Goal: Task Accomplishment & Management: Manage account settings

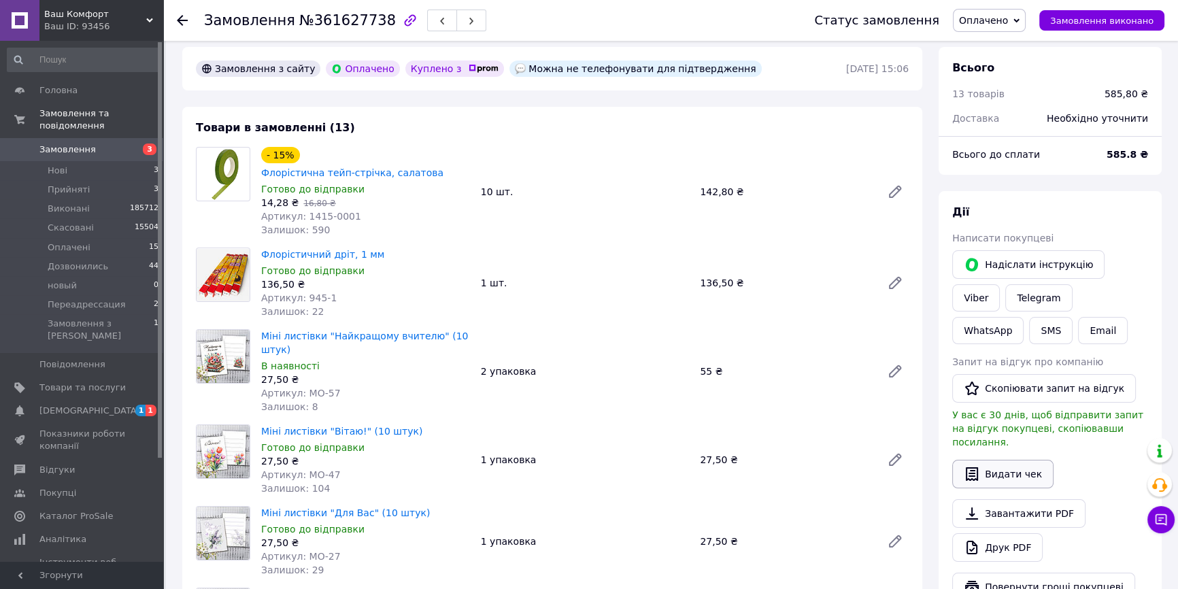
scroll to position [123, 0]
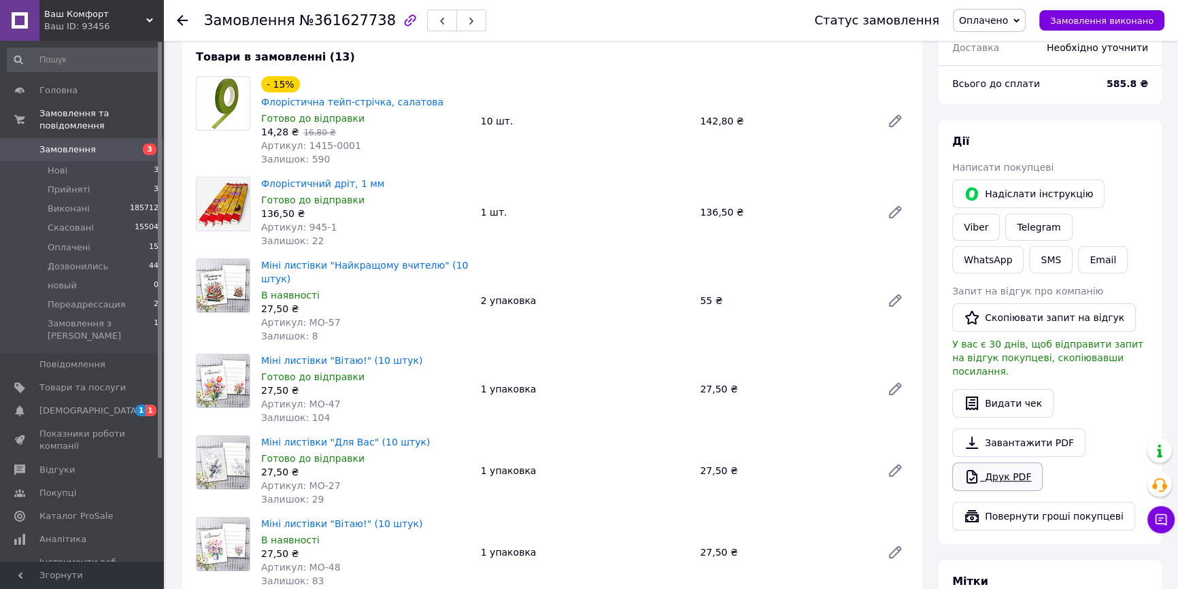
click at [990, 465] on link "Друк PDF" at bounding box center [997, 477] width 90 height 29
click at [1000, 214] on link "Viber" at bounding box center [976, 227] width 48 height 27
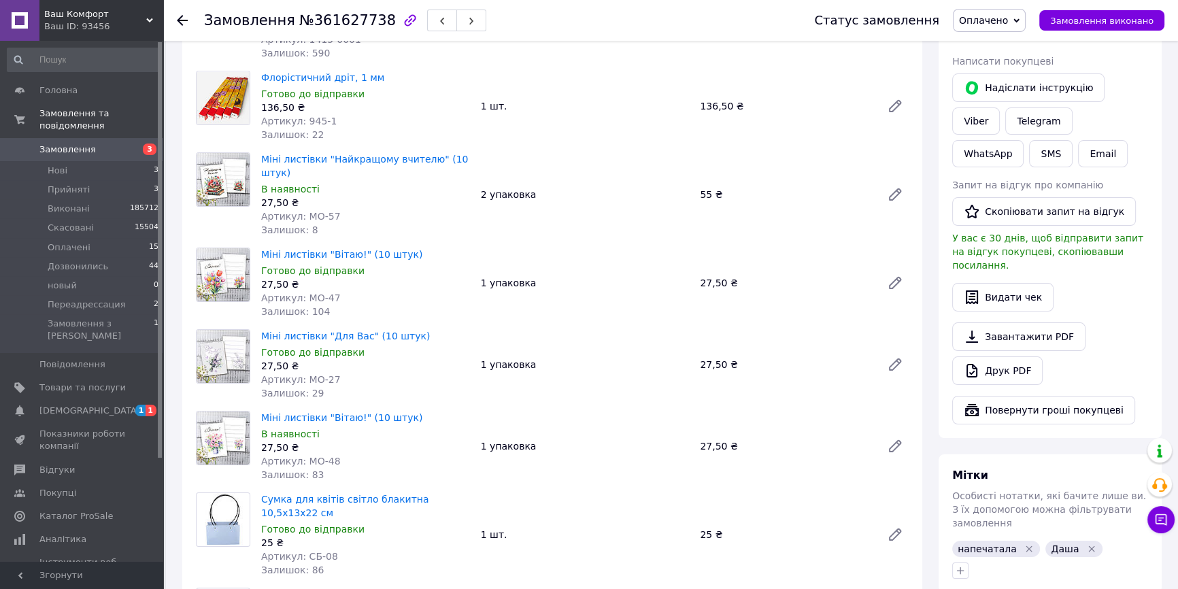
scroll to position [433, 0]
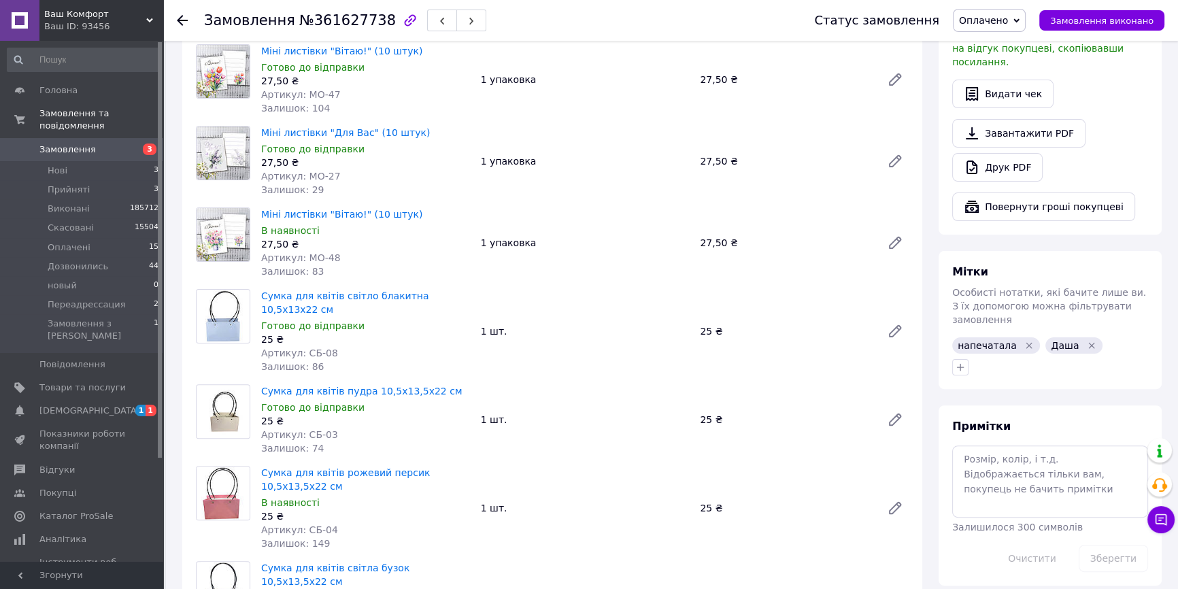
click at [330, 20] on span "№361627738" at bounding box center [347, 20] width 97 height 16
copy span "361627738"
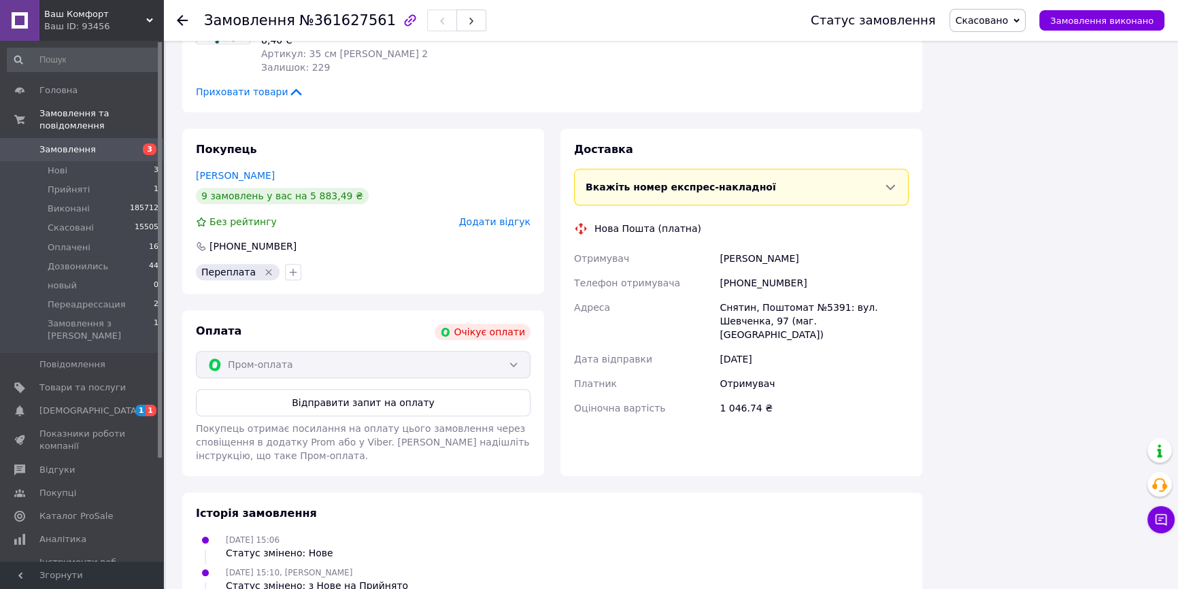
scroll to position [1875, 0]
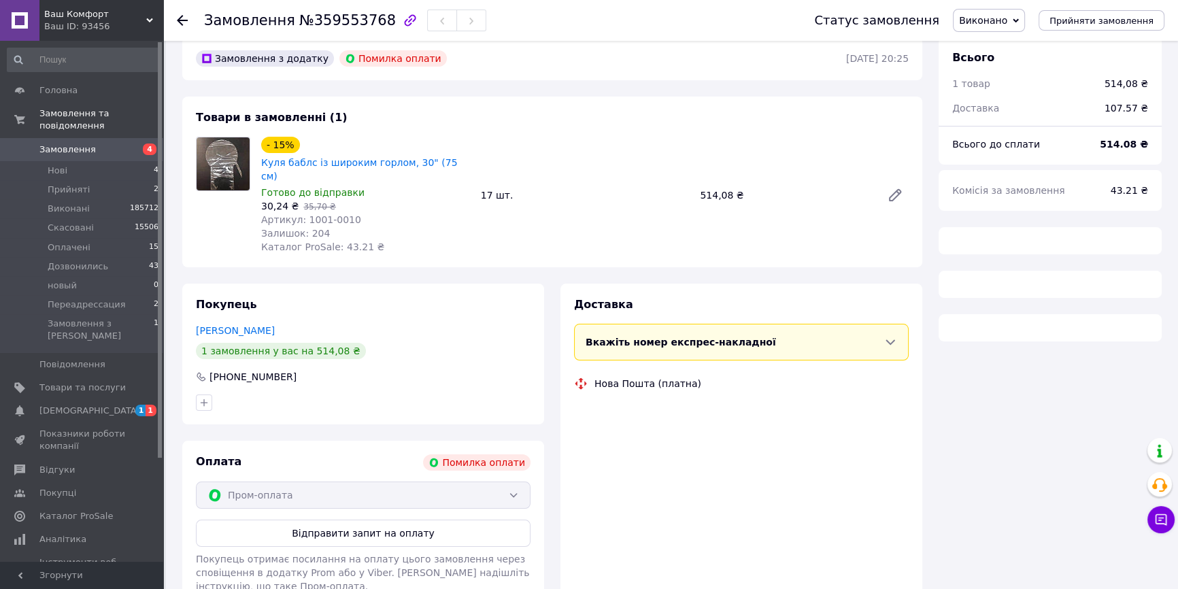
scroll to position [83, 0]
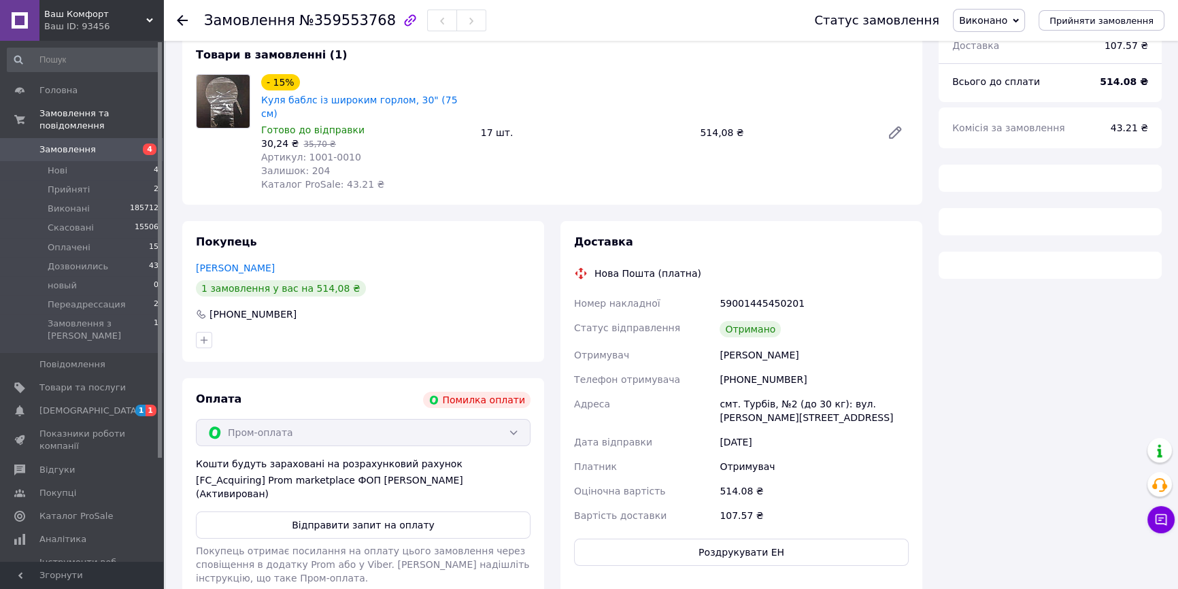
click at [189, 26] on div at bounding box center [190, 20] width 27 height 41
click at [186, 27] on div at bounding box center [190, 20] width 27 height 41
click at [178, 18] on icon at bounding box center [182, 20] width 11 height 11
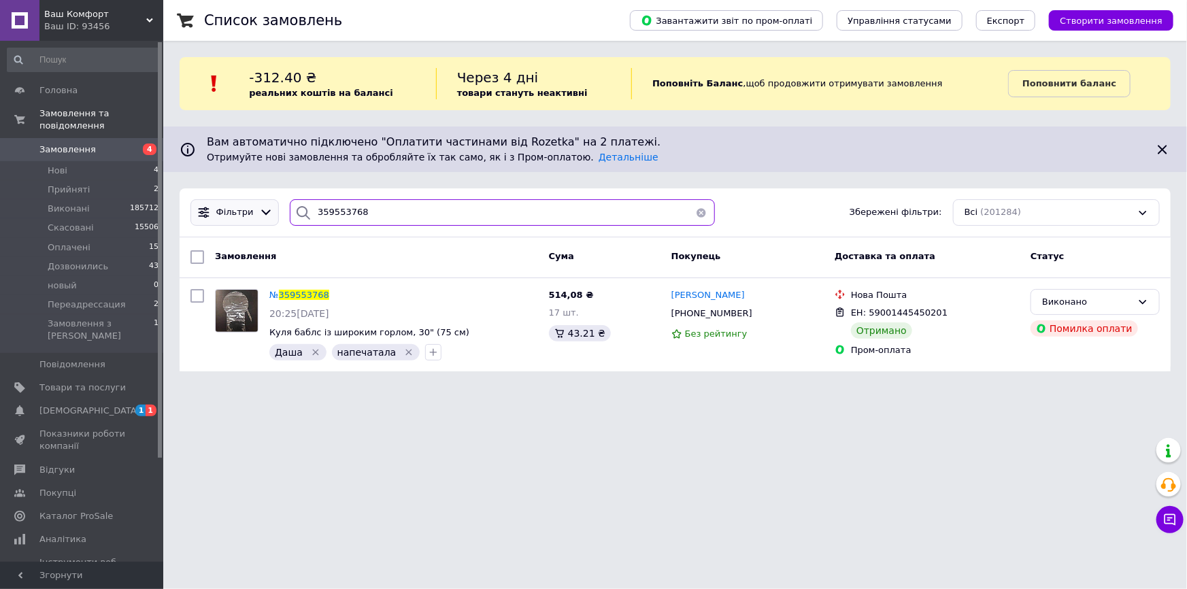
drag, startPoint x: 379, startPoint y: 209, endPoint x: 263, endPoint y: 212, distance: 115.7
click at [266, 212] on div "Фільтри 359553768 Збережені фільтри: Всі (201284)" at bounding box center [675, 212] width 980 height 27
paste input "235546"
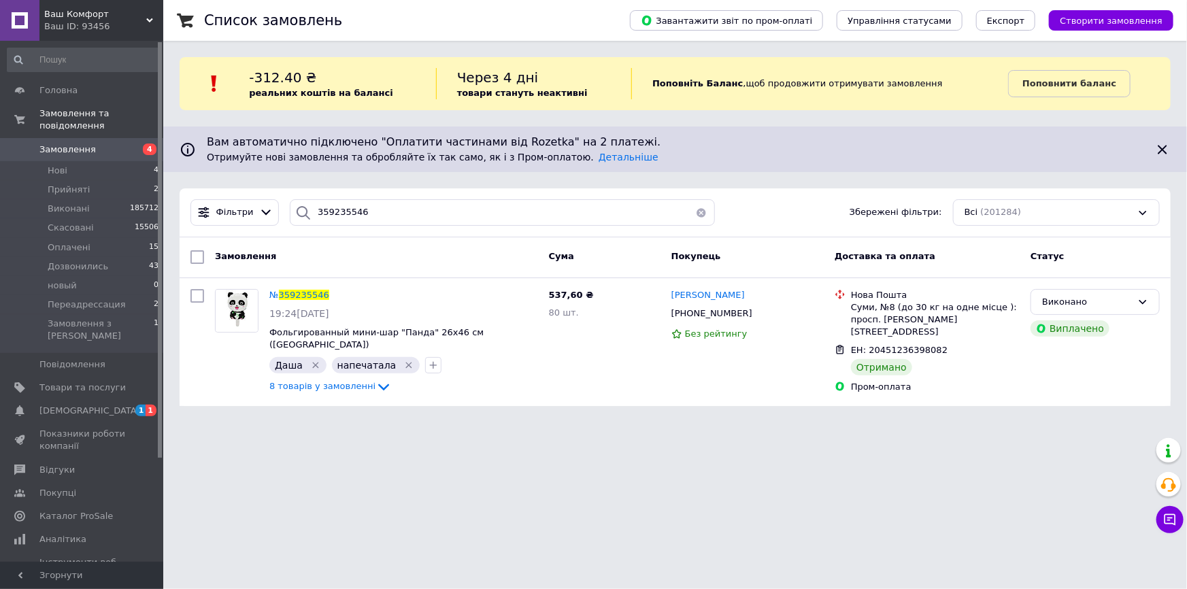
drag, startPoint x: 329, startPoint y: 186, endPoint x: 243, endPoint y: 177, distance: 86.8
click at [243, 177] on div "Список замовлень Завантажити звіт по пром-оплаті Управління статусами Експорт С…" at bounding box center [675, 211] width 1024 height 422
click at [340, 214] on input "359235546" at bounding box center [502, 212] width 424 height 27
paste input "329015"
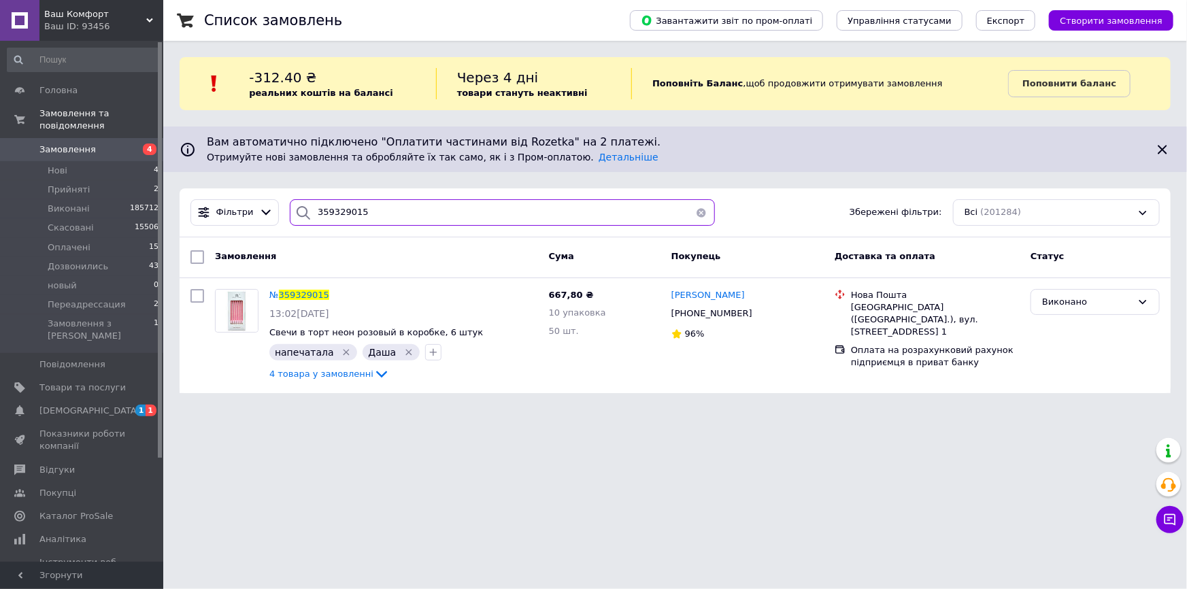
type input "359329015"
click at [686, 296] on span "Яна Павелко" at bounding box center [707, 295] width 73 height 10
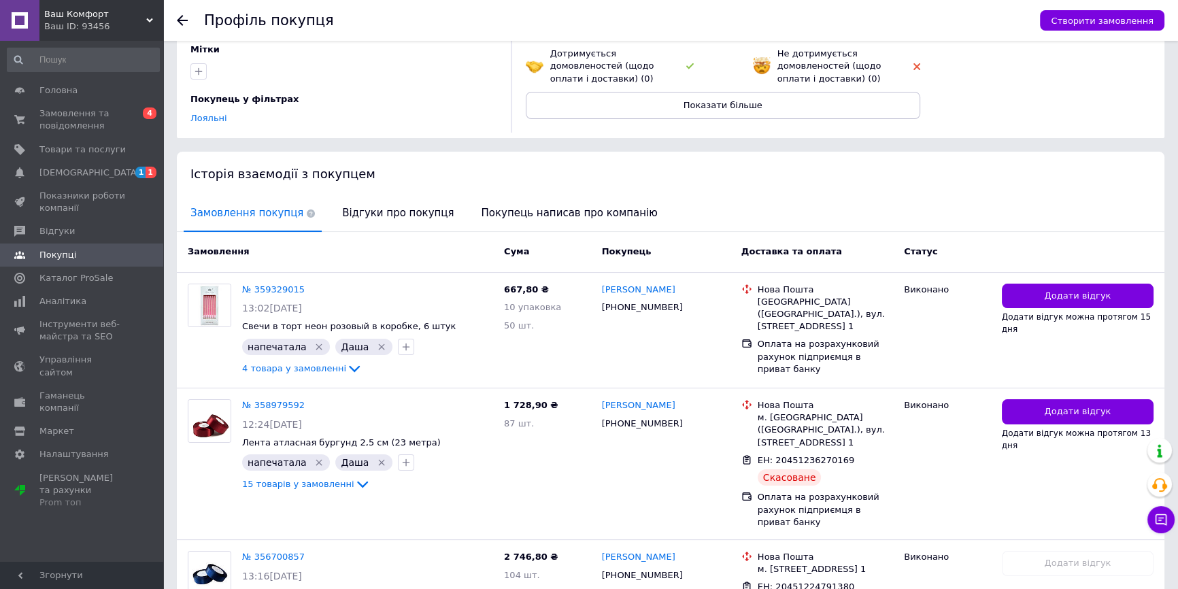
scroll to position [185, 0]
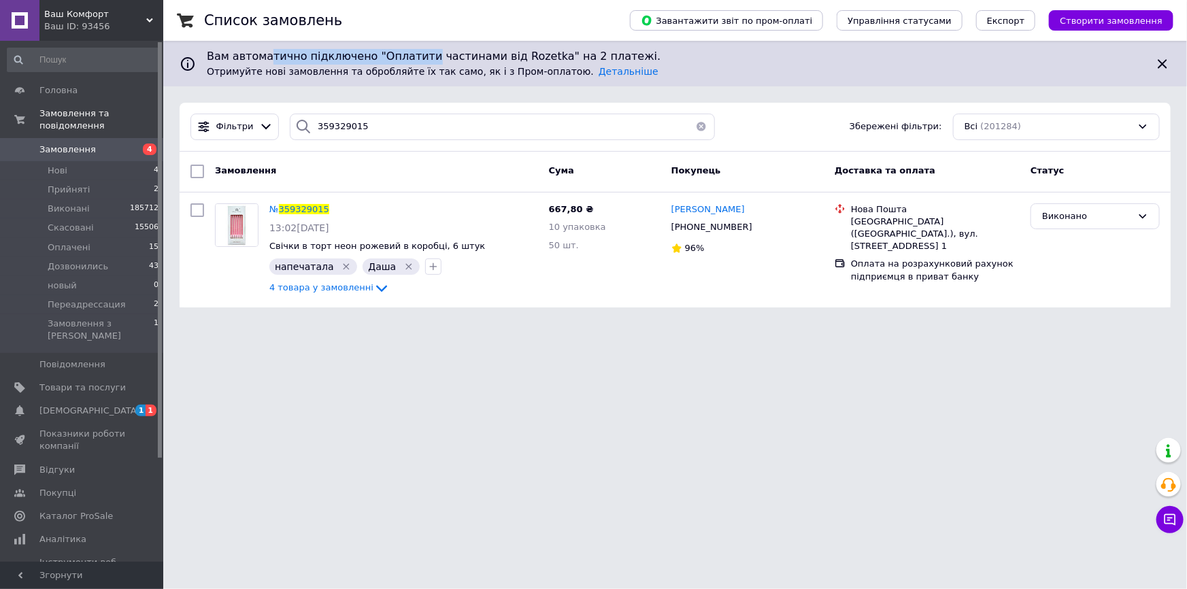
drag, startPoint x: 418, startPoint y: 122, endPoint x: 196, endPoint y: 123, distance: 222.4
click at [196, 123] on div "Список замовлень Завантажити звіт по пром-оплаті Управління статусами Експорт С…" at bounding box center [675, 162] width 1024 height 324
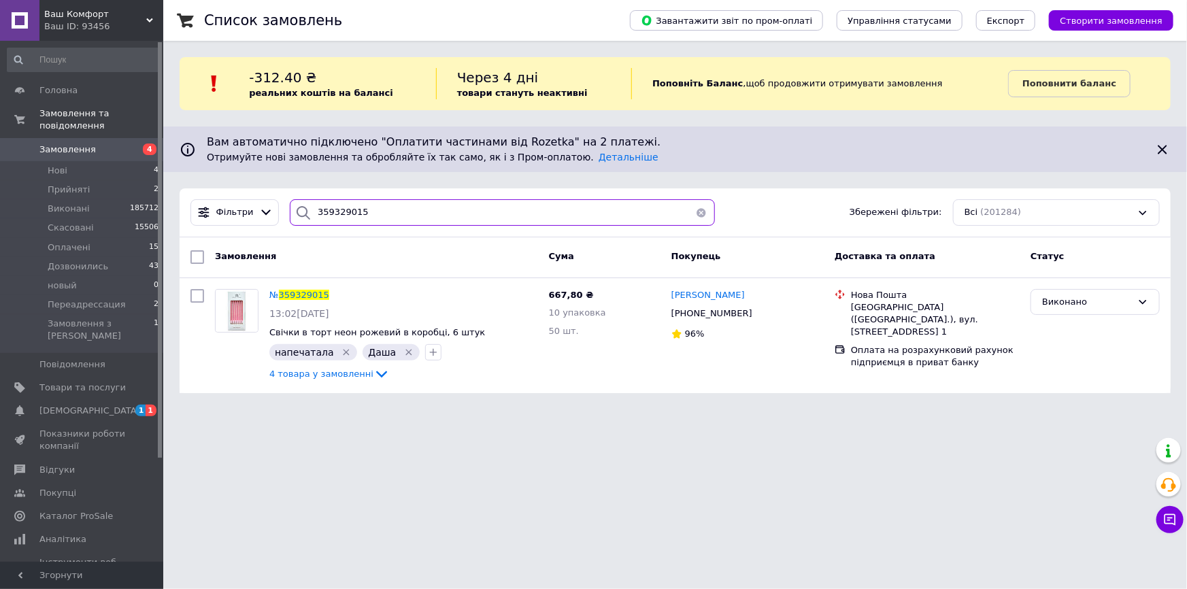
click at [378, 204] on input "359329015" at bounding box center [502, 212] width 424 height 27
paste input "55244"
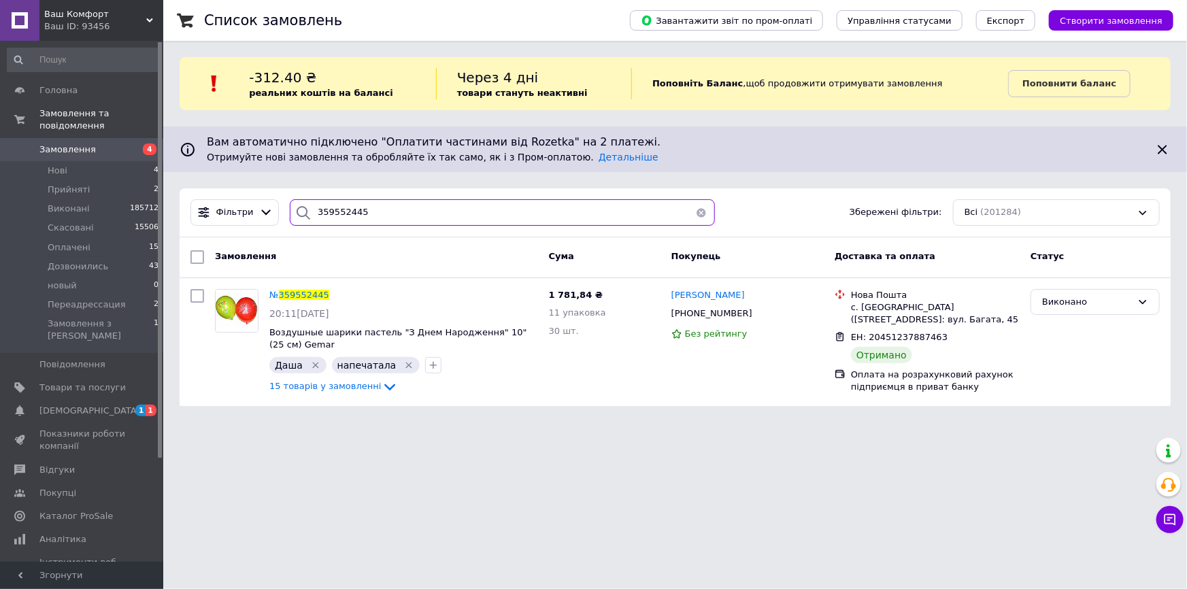
drag, startPoint x: 397, startPoint y: 222, endPoint x: 178, endPoint y: 233, distance: 220.0
click at [160, 224] on div "Ваш Комфорт Ваш ID: 93456 Сайт Ваш Комфорт Кабінет покупця Перевірити стан сист…" at bounding box center [593, 211] width 1187 height 422
paste input "352609"
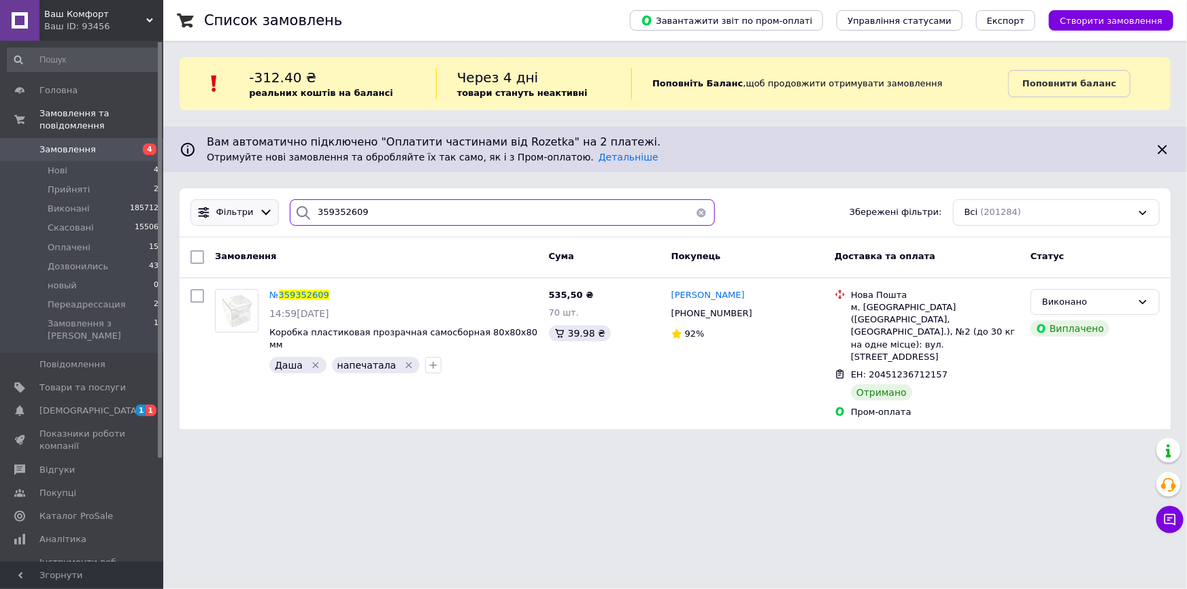
drag, startPoint x: 392, startPoint y: 207, endPoint x: 197, endPoint y: 199, distance: 194.7
click at [200, 200] on div "Фільтри 359352609 Збережені фільтри: Всі (201284)" at bounding box center [675, 212] width 980 height 27
paste input "806028"
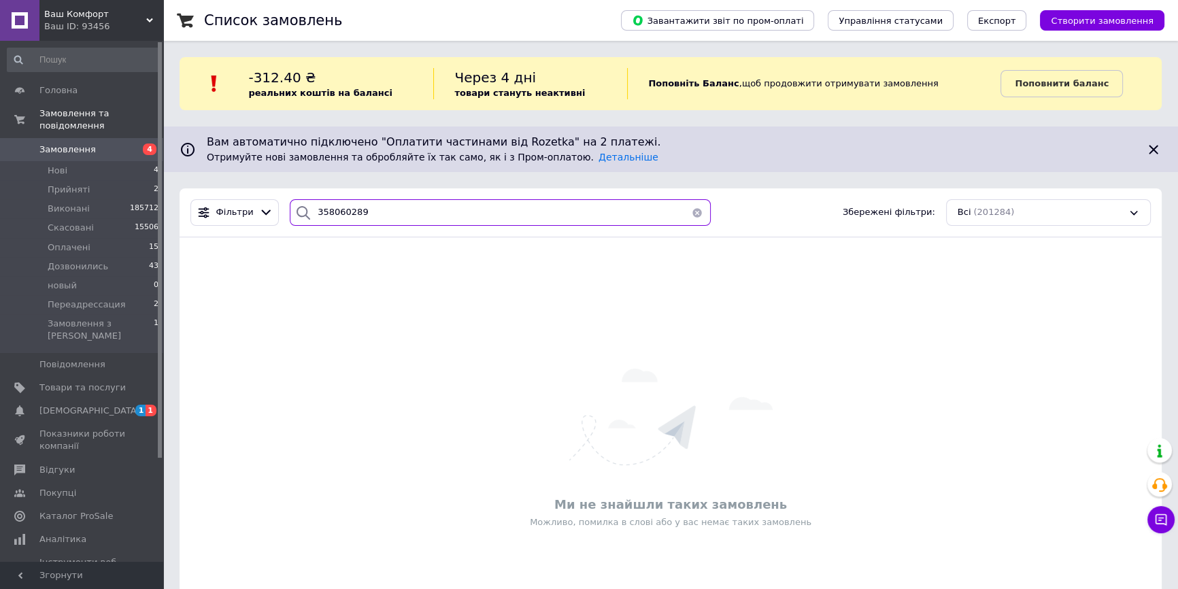
drag, startPoint x: 367, startPoint y: 221, endPoint x: 203, endPoint y: 181, distance: 169.4
click at [204, 182] on div "Список замовлень Завантажити звіт по пром-оплаті Управління статусами Експорт С…" at bounding box center [670, 338] width 1015 height 676
paste input "927884"
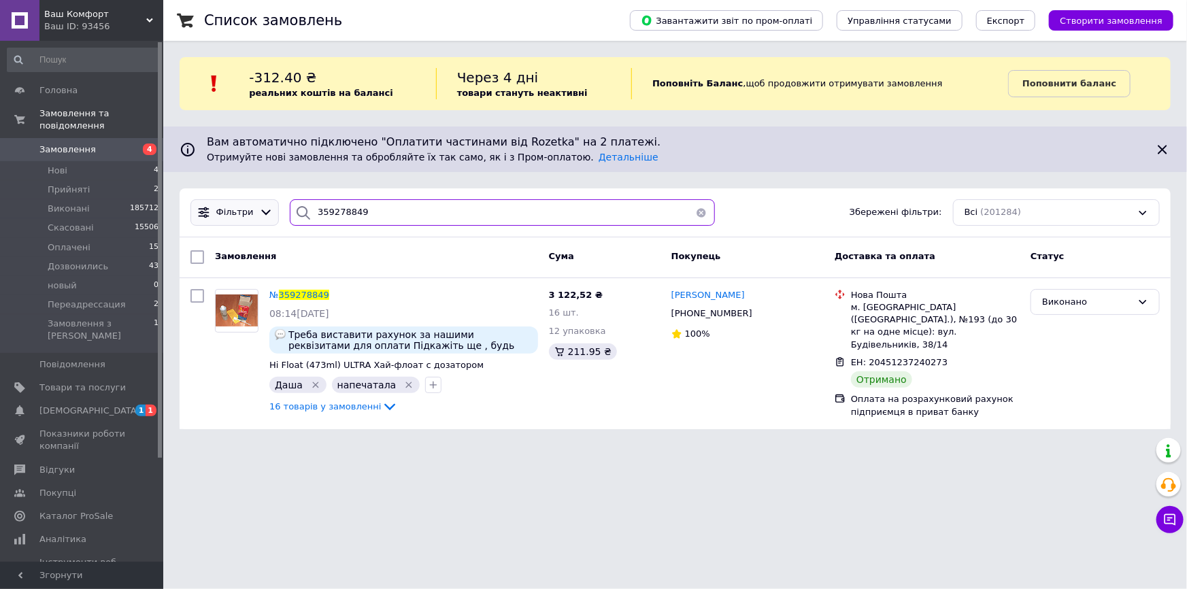
drag, startPoint x: 405, startPoint y: 214, endPoint x: 267, endPoint y: 201, distance: 138.0
click at [261, 194] on div "Фільтри 359278849 Збережені фільтри: Всі (201284)" at bounding box center [675, 212] width 991 height 49
paste input "8962486"
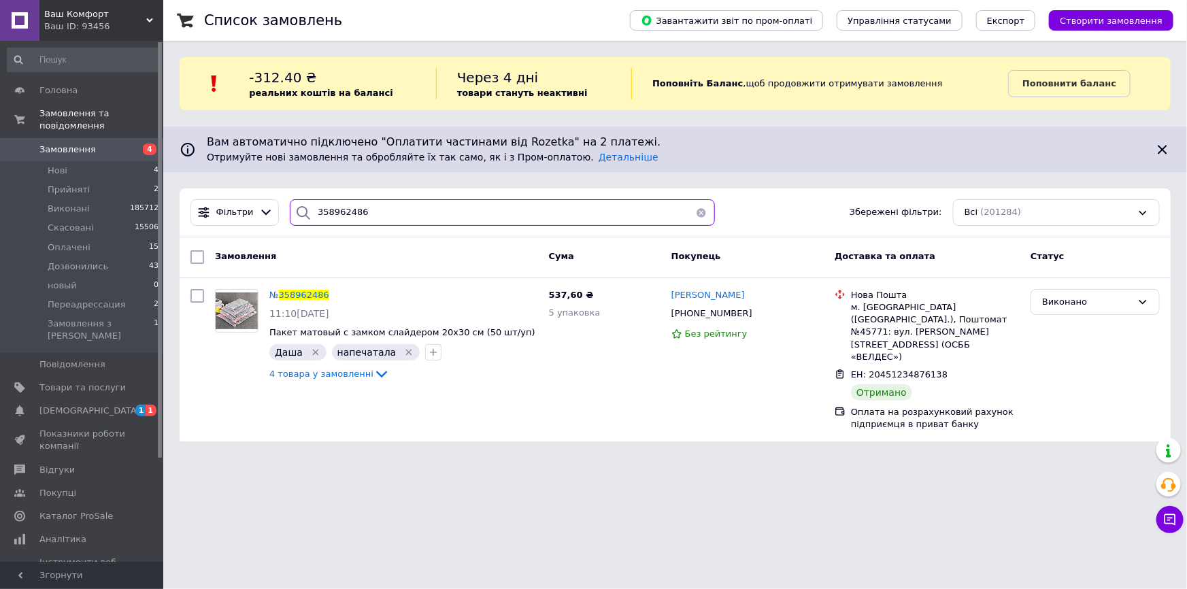
drag, startPoint x: 363, startPoint y: 201, endPoint x: 219, endPoint y: 190, distance: 143.9
click at [231, 190] on div "Фільтри 358962486 Збережені фільтри: Всі (201284)" at bounding box center [675, 212] width 991 height 49
paste input "60493990"
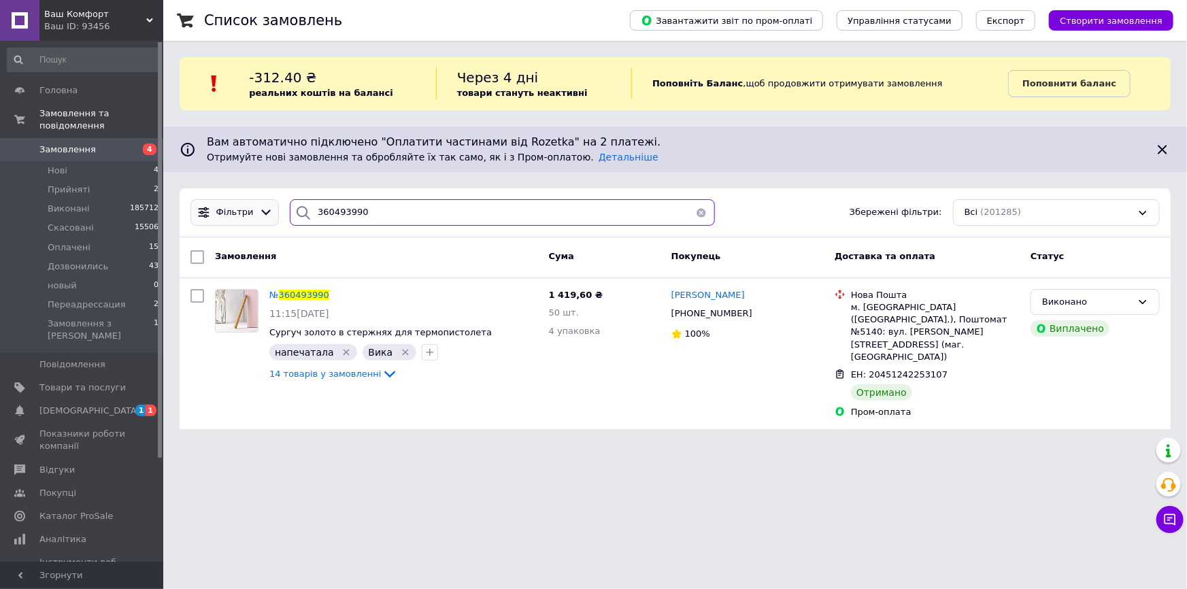
drag, startPoint x: 372, startPoint y: 205, endPoint x: 236, endPoint y: 208, distance: 136.1
click at [253, 208] on div "Фільтри 360493990 Збережені фільтри: Всі (201285)" at bounding box center [675, 212] width 980 height 27
paste input "59815339"
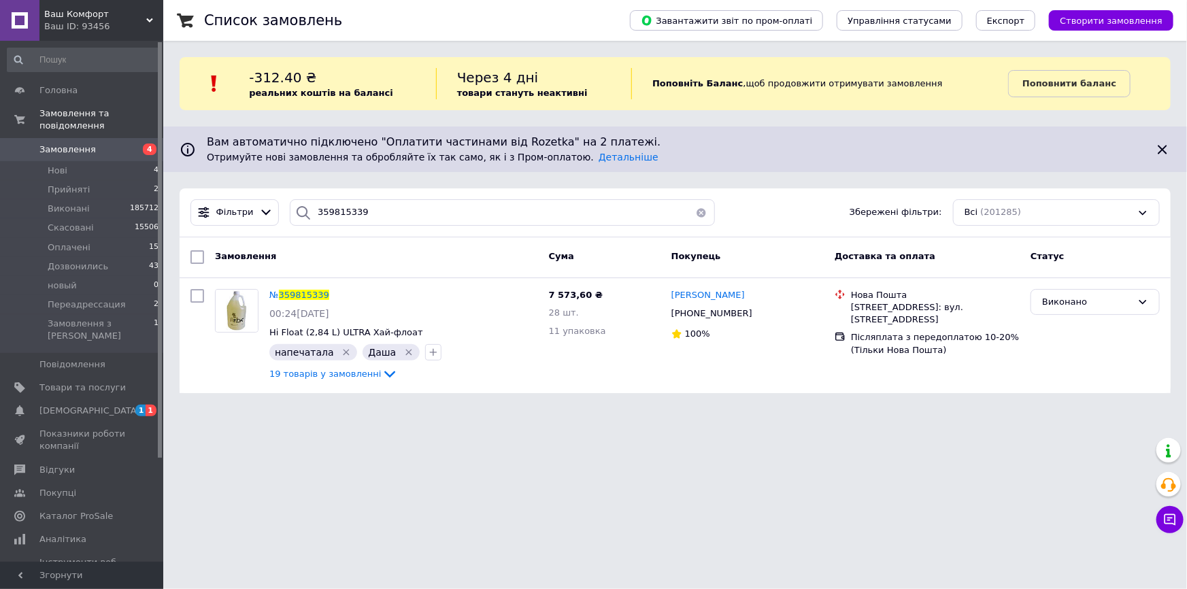
drag, startPoint x: 745, startPoint y: 307, endPoint x: 627, endPoint y: 233, distance: 139.1
click at [755, 308] on icon at bounding box center [760, 313] width 11 height 11
drag, startPoint x: 310, startPoint y: 211, endPoint x: 205, endPoint y: 205, distance: 104.3
click at [205, 205] on div "Фільтри 359815339 Збережені фільтри: Всі (201285)" at bounding box center [675, 212] width 991 height 49
drag, startPoint x: 367, startPoint y: 197, endPoint x: 222, endPoint y: 199, distance: 144.9
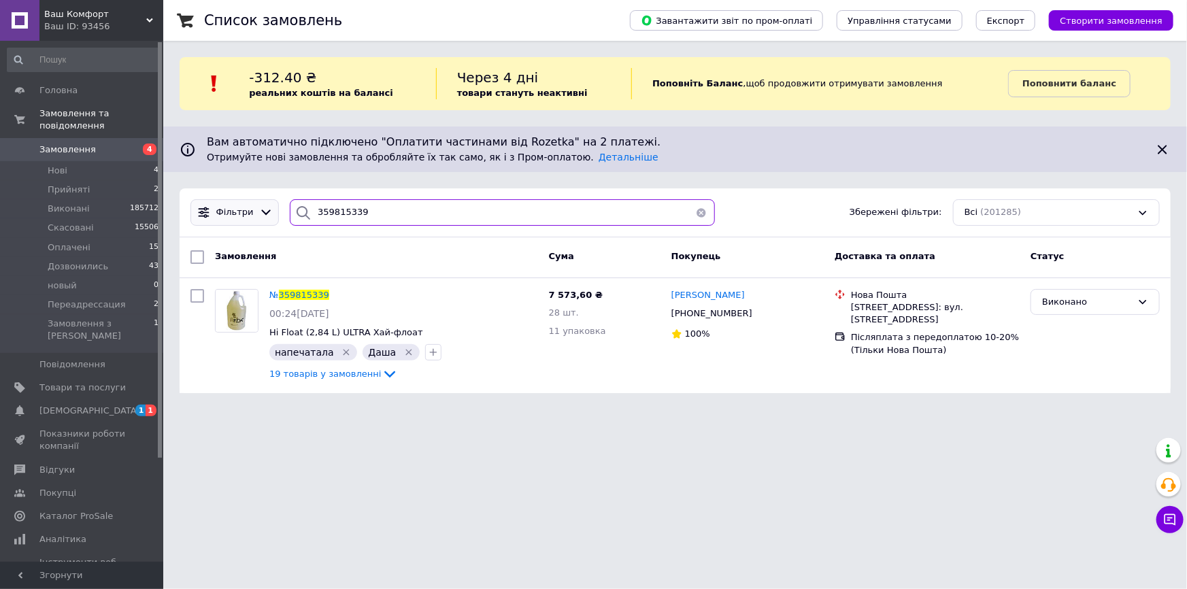
click at [222, 199] on div "Фільтри 359815339 Збережені фільтри: Всі (201285)" at bounding box center [675, 212] width 991 height 49
drag, startPoint x: 354, startPoint y: 205, endPoint x: 258, endPoint y: 210, distance: 95.4
click at [258, 210] on div "Фільтри 359815339 Збережені фільтри: Всі (201285)" at bounding box center [675, 212] width 980 height 27
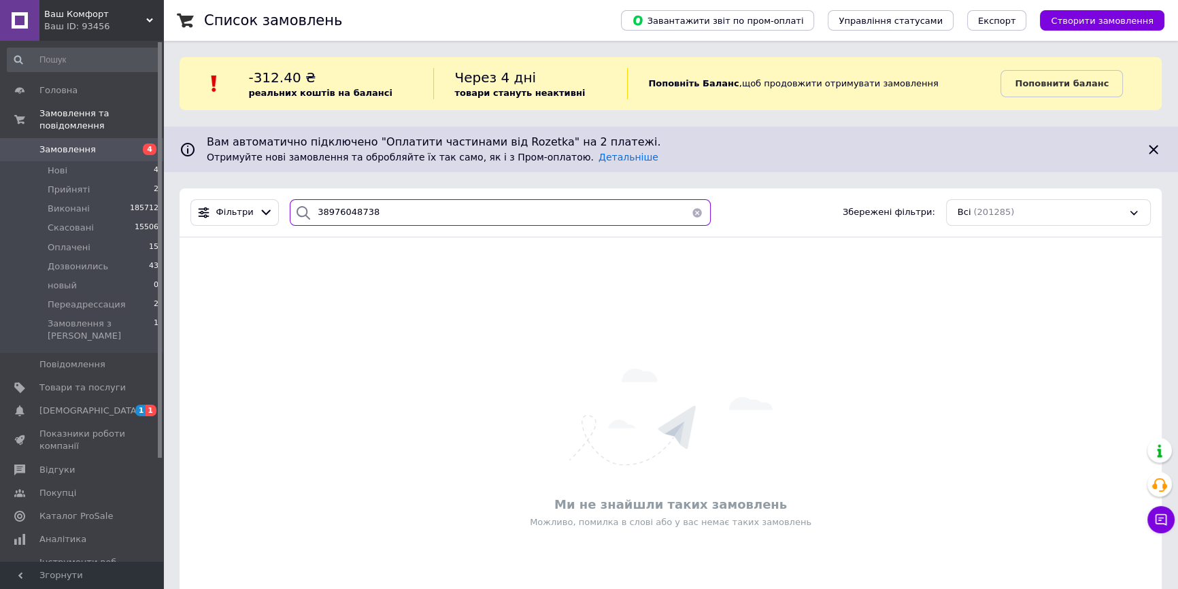
click at [345, 210] on input "38976048738" at bounding box center [500, 212] width 421 height 27
click at [311, 212] on div at bounding box center [303, 212] width 27 height 27
click at [322, 214] on input "38976048738" at bounding box center [500, 212] width 421 height 27
click at [364, 208] on input "380976048738" at bounding box center [500, 212] width 421 height 27
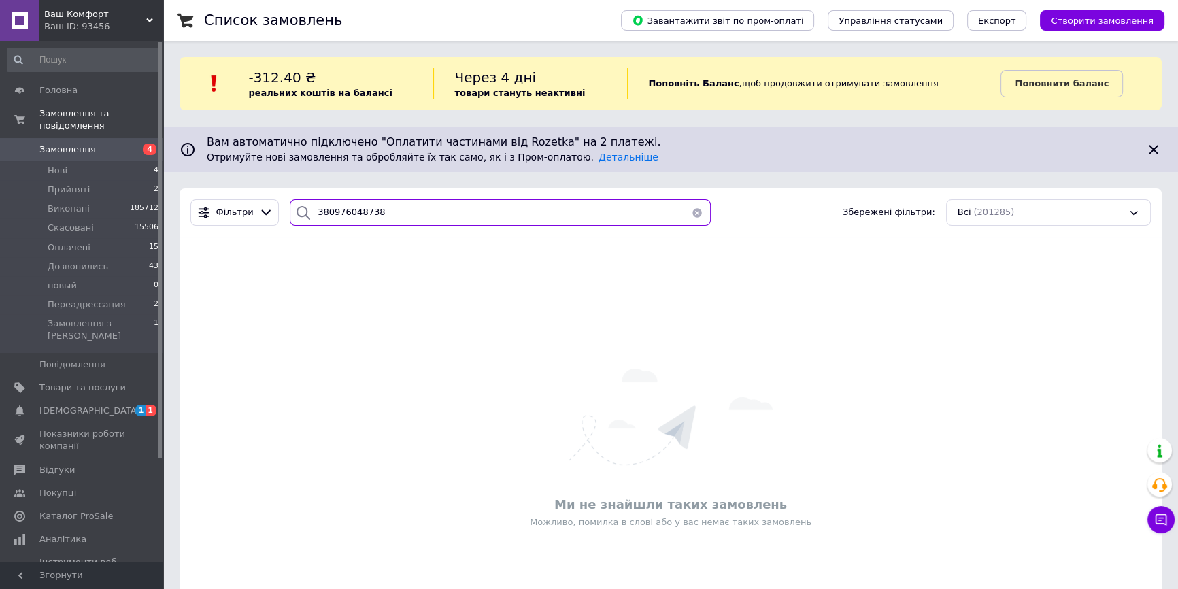
click at [364, 208] on input "380976048738" at bounding box center [500, 212] width 421 height 27
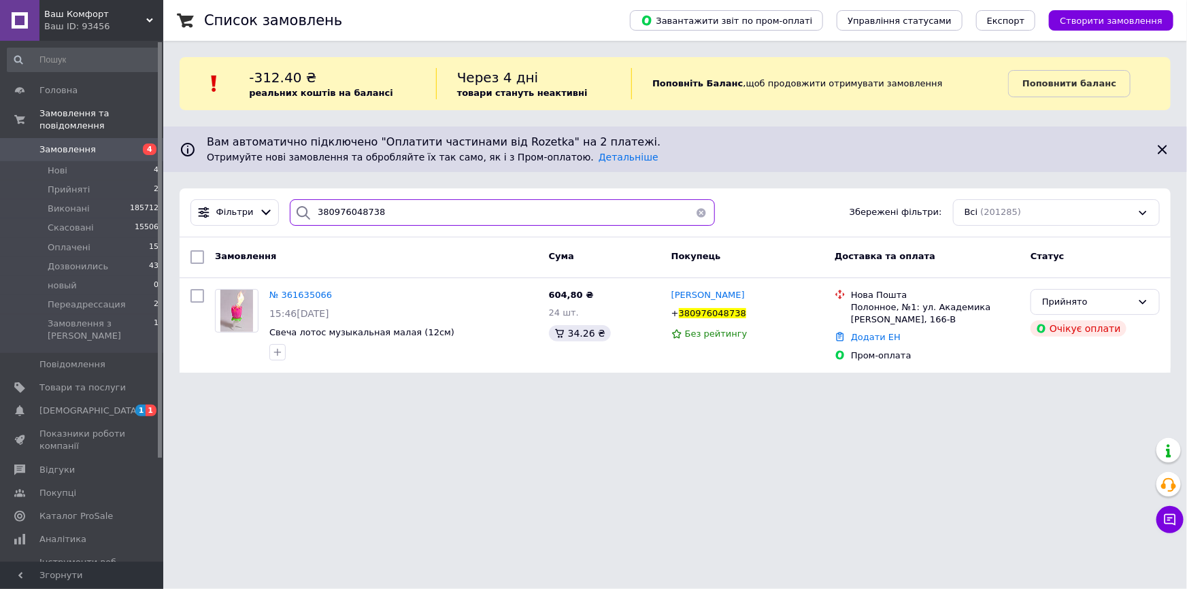
type input "380976048738"
click at [280, 345] on button "button" at bounding box center [277, 352] width 16 height 16
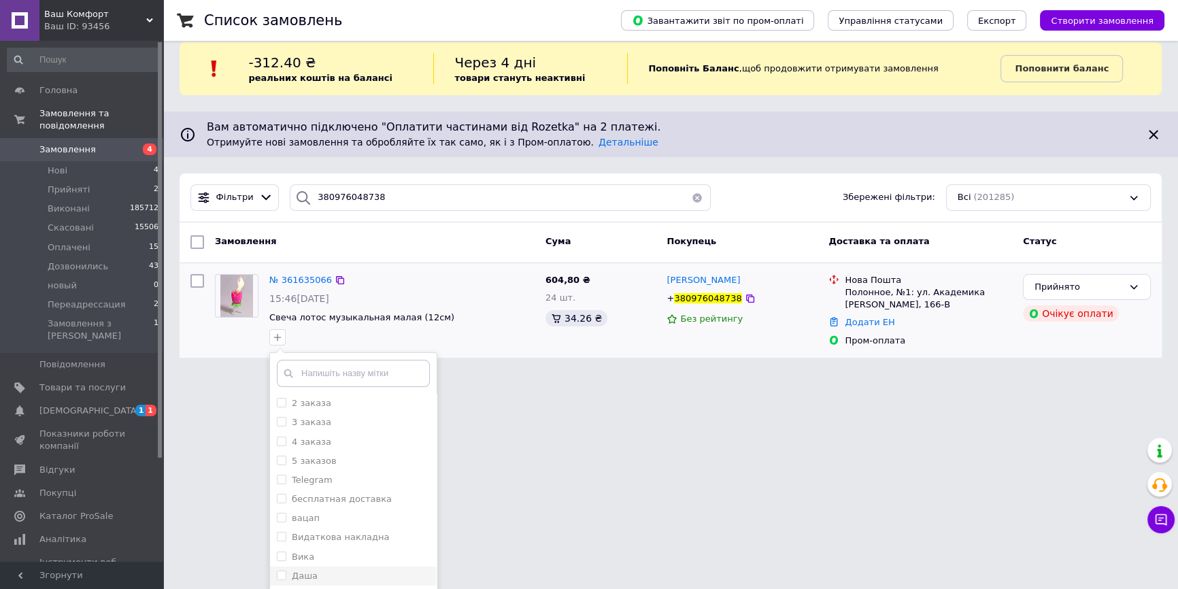
scroll to position [61, 0]
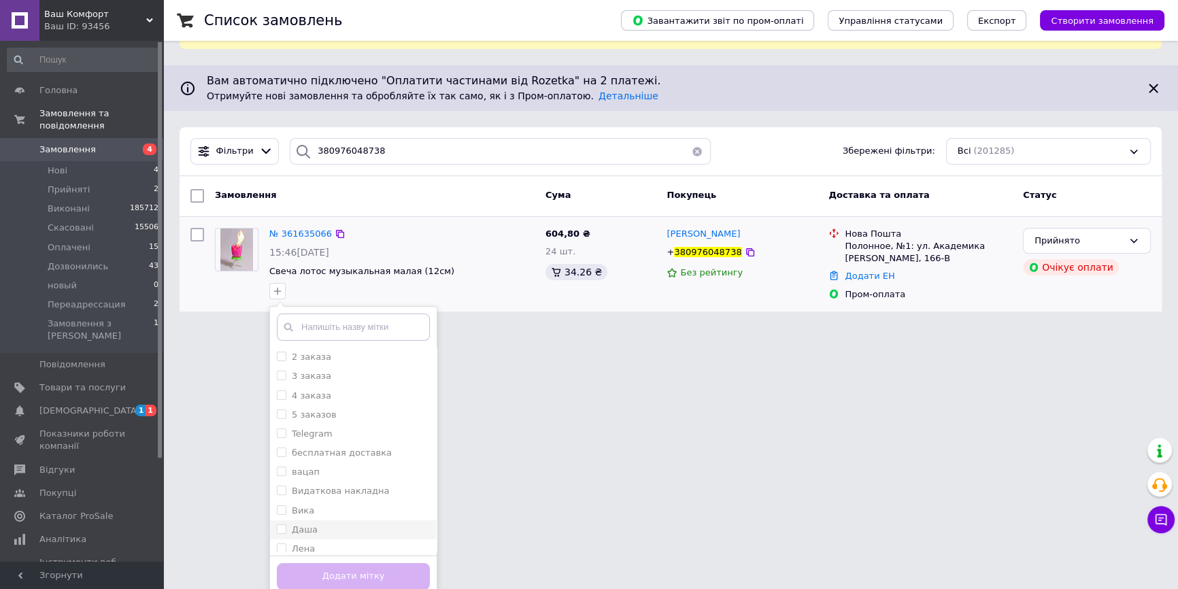
click at [382, 530] on div "Даша" at bounding box center [353, 530] width 153 height 12
checkbox input "true"
click at [363, 563] on button "Додати мітку" at bounding box center [353, 576] width 153 height 27
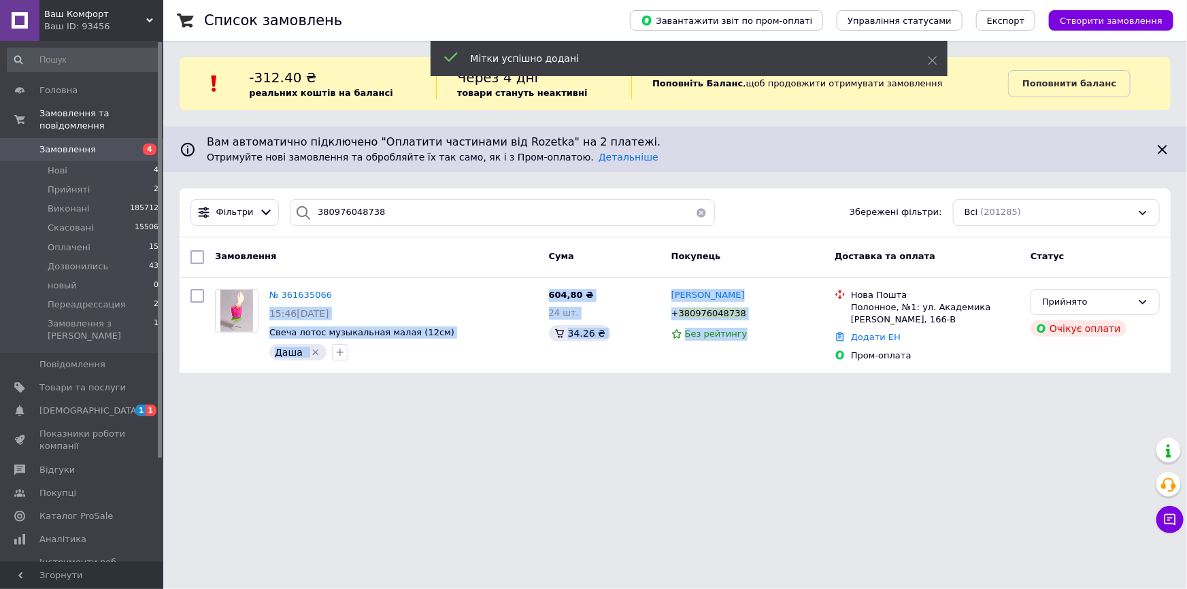
drag, startPoint x: 458, startPoint y: 295, endPoint x: 803, endPoint y: 456, distance: 380.7
click at [794, 389] on html "Ваш Комфорт Ваш ID: 93456 Сайт Ваш Комфорт Кабінет покупця Перевірити стан сист…" at bounding box center [593, 194] width 1187 height 389
click at [805, 389] on html "Ваш Комфорт Ваш ID: 93456 Сайт Ваш Комфорт Кабінет покупця Перевірити стан сист…" at bounding box center [593, 194] width 1187 height 389
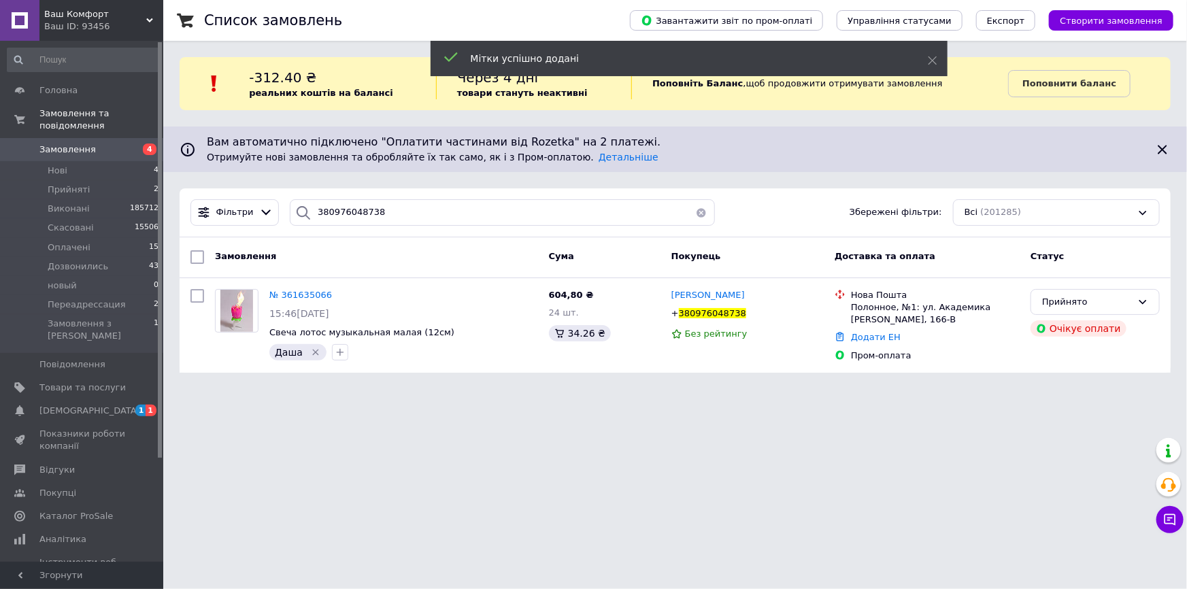
click at [957, 389] on html "Ваш Комфорт Ваш ID: 93456 Сайт Ваш Комфорт Кабінет покупця Перевірити стан сист…" at bounding box center [593, 194] width 1187 height 389
drag, startPoint x: 1015, startPoint y: 401, endPoint x: 656, endPoint y: 312, distance: 369.4
click at [664, 312] on html "Ваш Комфорт Ваш ID: 93456 Сайт Ваш Комфорт Кабінет покупця Перевірити стан сист…" at bounding box center [593, 194] width 1187 height 389
click at [475, 268] on div "Замовлення" at bounding box center [377, 257] width 334 height 24
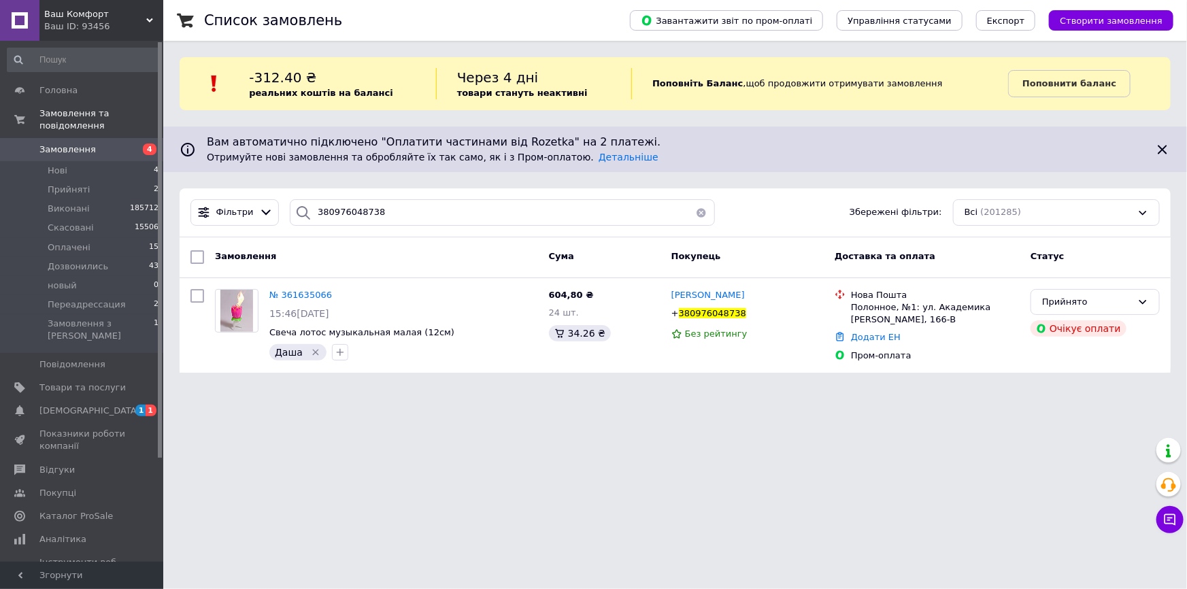
drag, startPoint x: 475, startPoint y: 268, endPoint x: 916, endPoint y: 401, distance: 460.3
click at [769, 382] on div "Список замовлень Завантажити звіт по пром-оплаті Управління статусами Експорт С…" at bounding box center [675, 194] width 1024 height 389
click at [1038, 347] on div "Прийнято Очікує оплати" at bounding box center [1095, 326] width 140 height 84
click at [308, 291] on span "№ 361635066" at bounding box center [300, 295] width 63 height 10
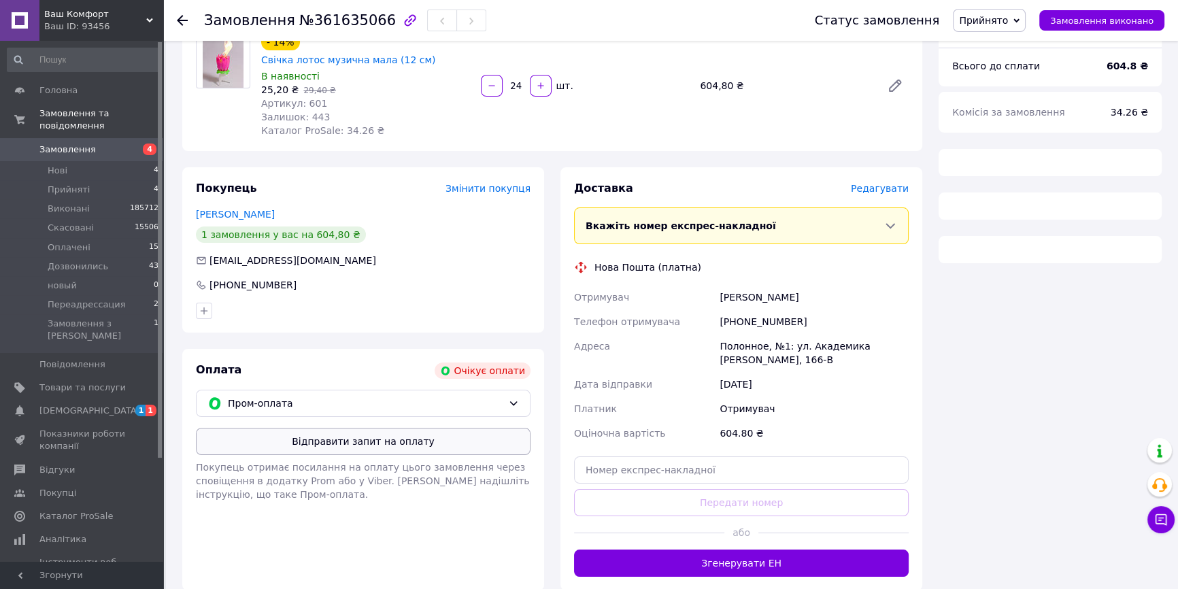
scroll to position [167, 0]
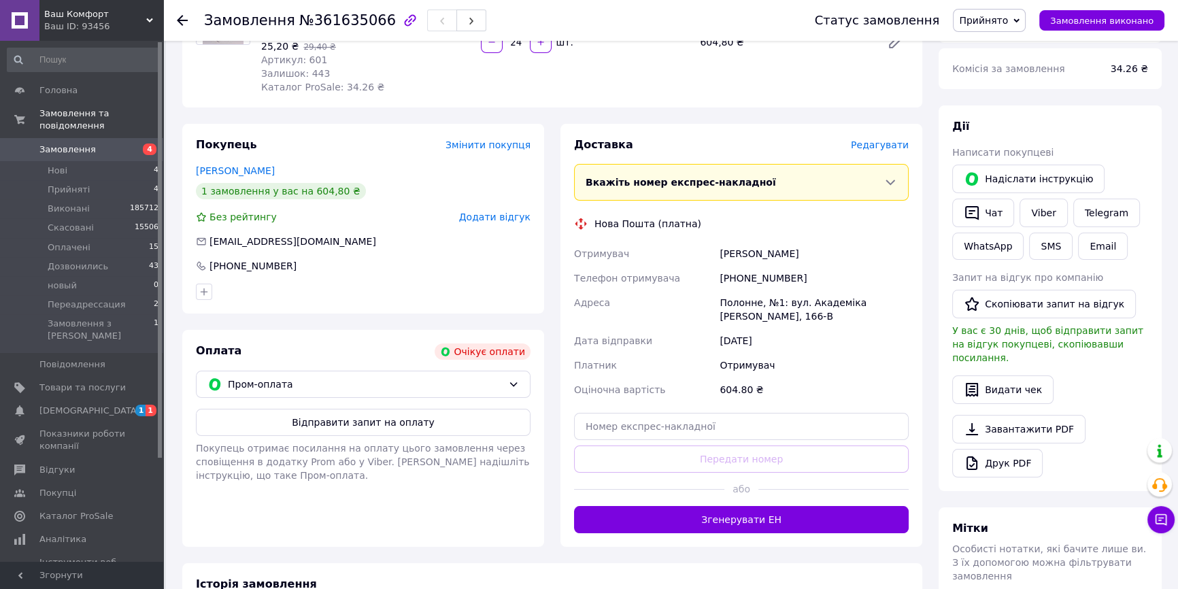
click at [244, 330] on div "Оплата Очікує оплати Пром-оплата Відправити запит на оплату Покупець отримає по…" at bounding box center [363, 438] width 362 height 217
click at [242, 346] on div "Оплата Очікує оплати Пром-оплата Відправити запит на оплату Покупець отримає по…" at bounding box center [363, 438] width 362 height 217
click at [241, 377] on span "Пром-оплата" at bounding box center [365, 384] width 275 height 15
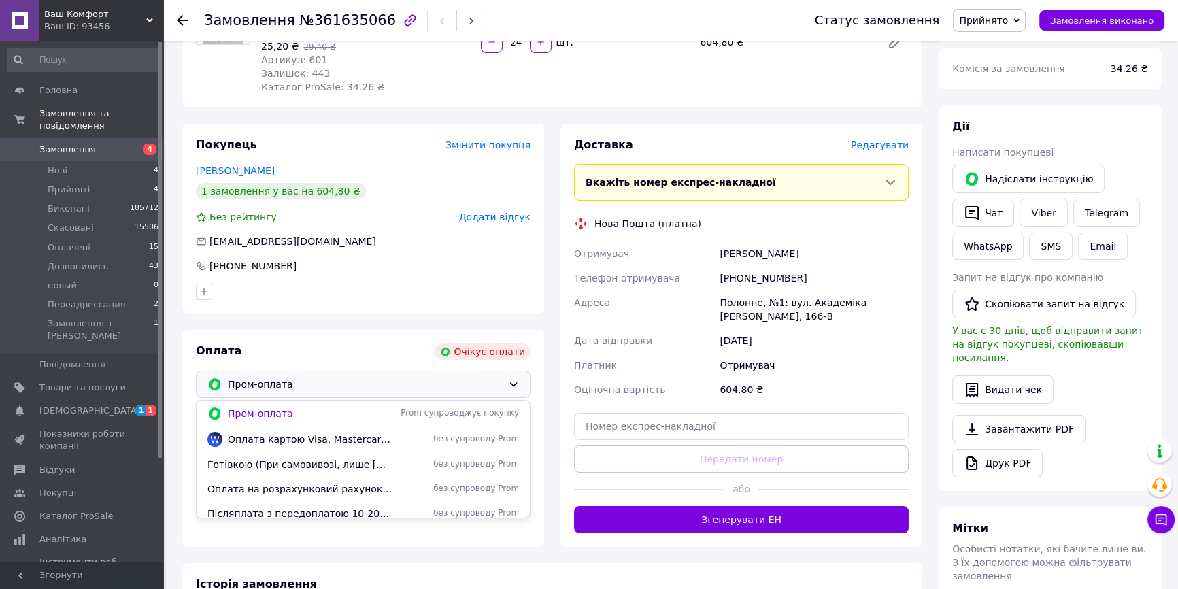
click at [308, 482] on span "Оплата на розрахунковий рахунок підприємця в приват банку" at bounding box center [299, 489] width 185 height 14
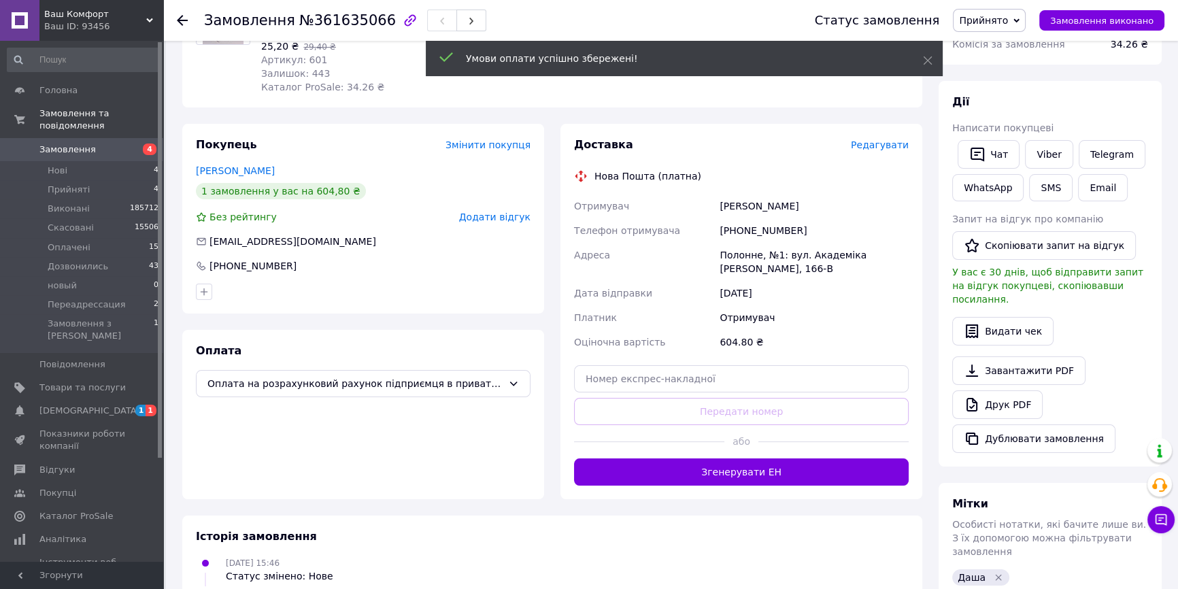
click at [1000, 20] on span "Прийнято" at bounding box center [983, 20] width 49 height 11
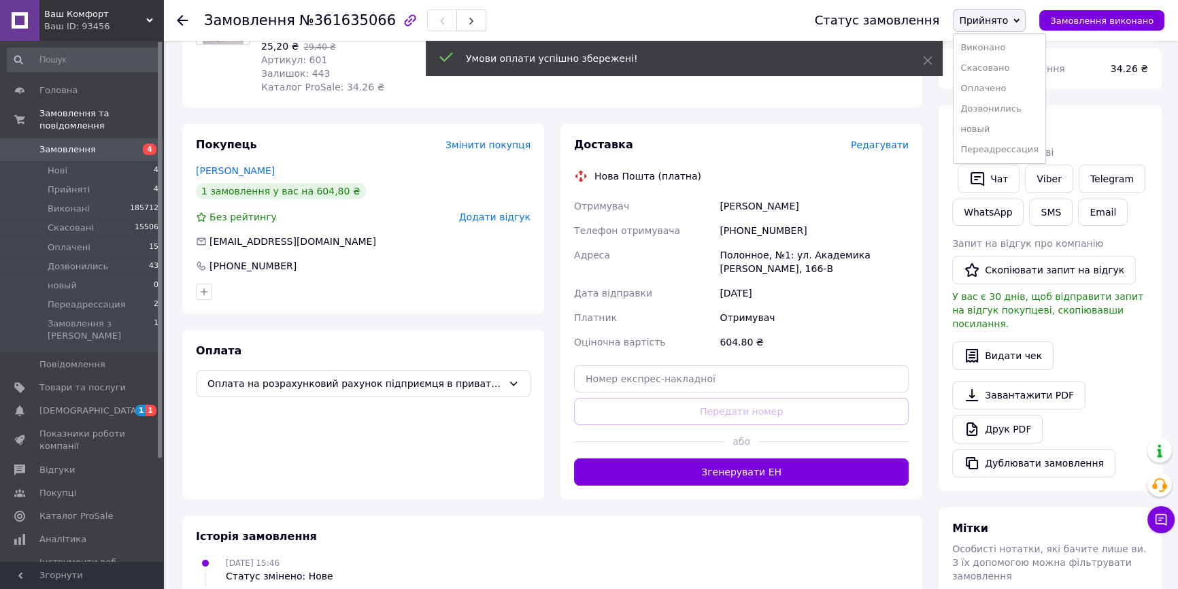
drag, startPoint x: 1001, startPoint y: 107, endPoint x: 988, endPoint y: 107, distance: 12.9
click at [1000, 108] on li "Дозвонились" at bounding box center [1000, 109] width 92 height 20
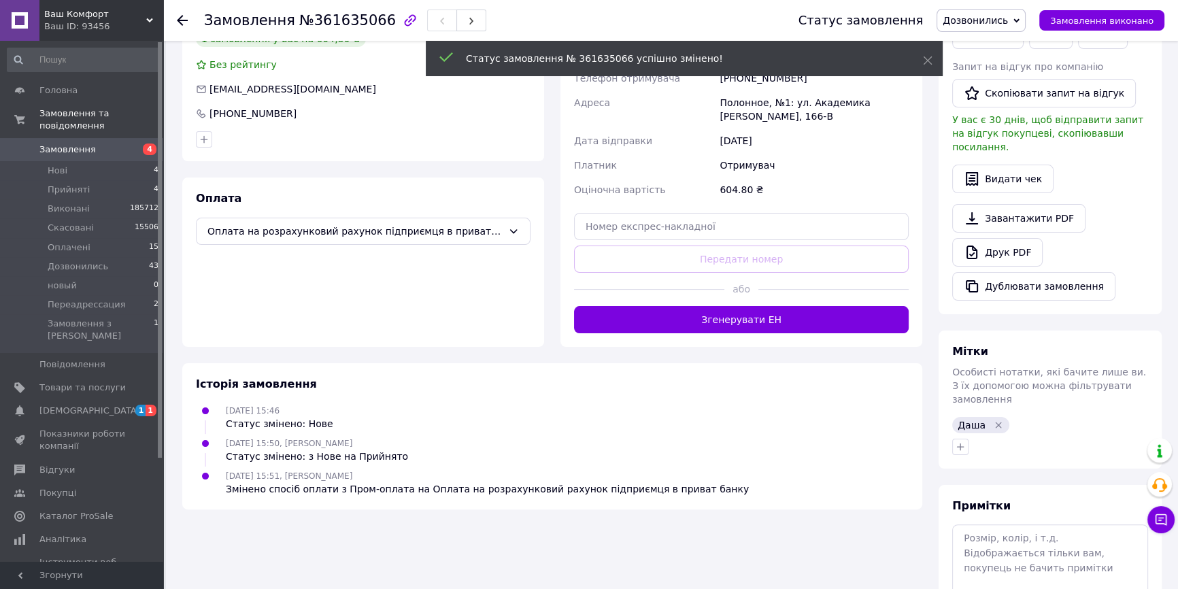
scroll to position [382, 0]
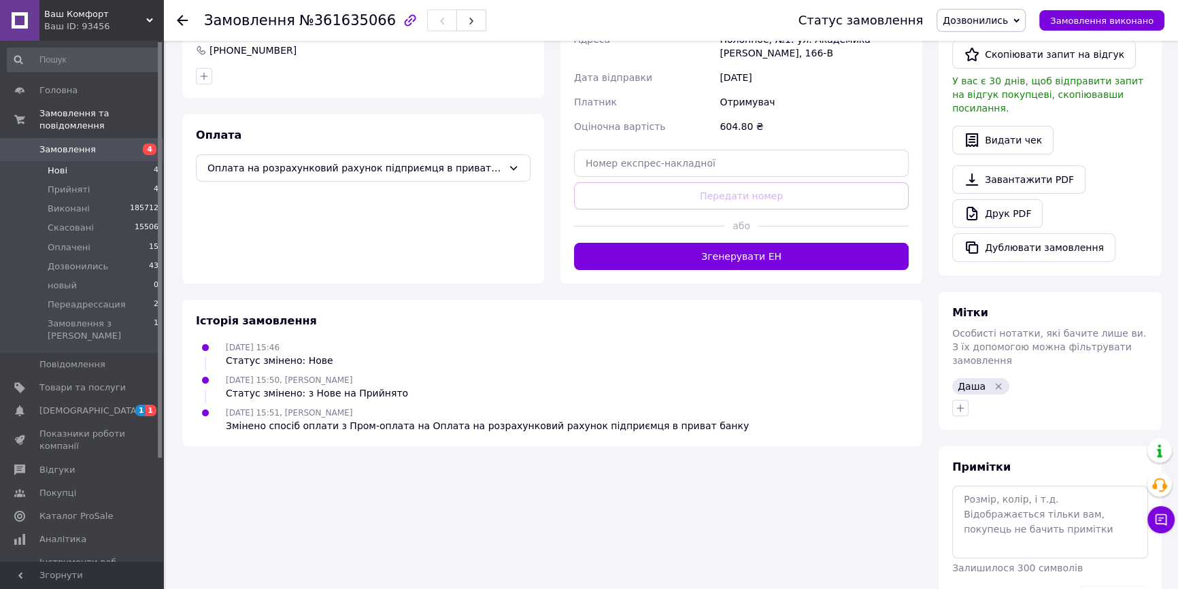
click at [84, 165] on li "Нові 4" at bounding box center [83, 170] width 167 height 19
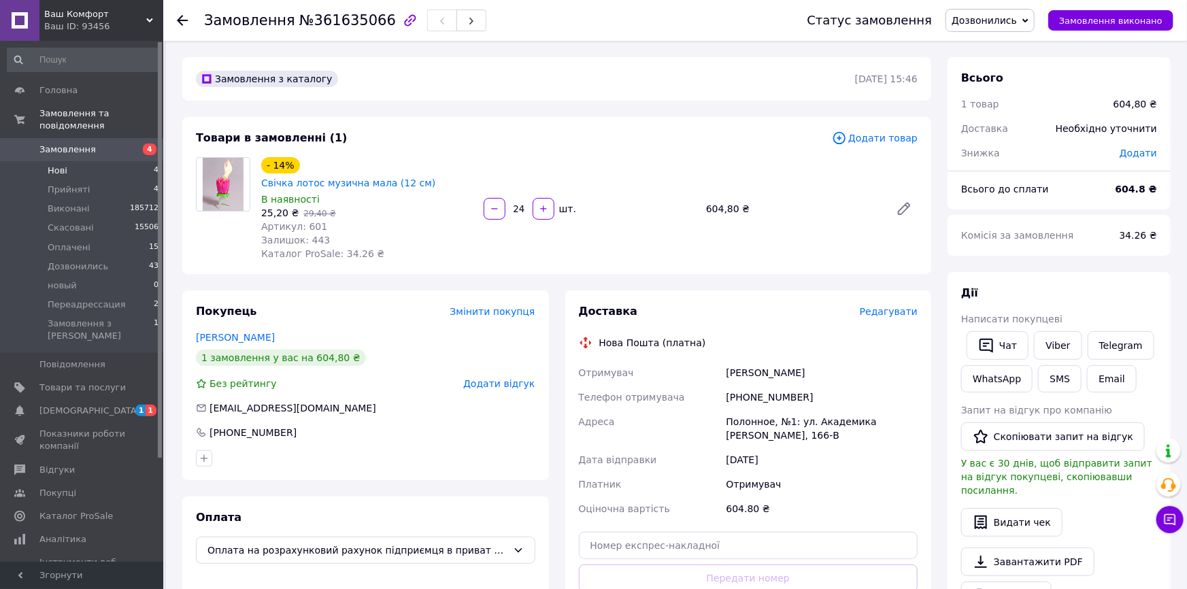
click at [84, 165] on li "Нові 4" at bounding box center [83, 170] width 167 height 19
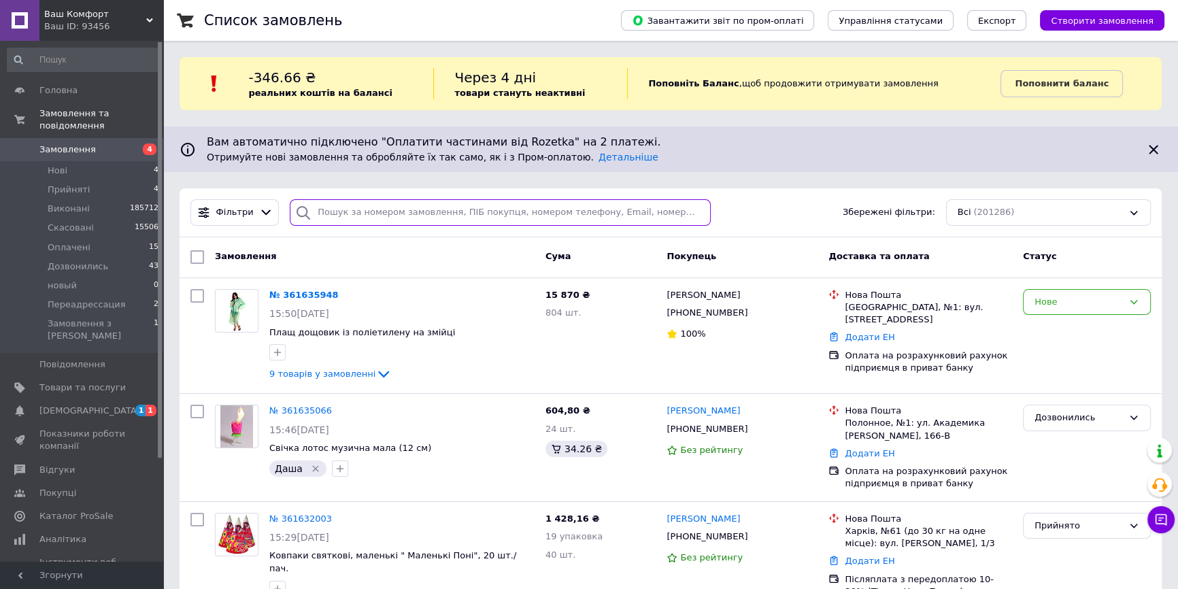
click at [402, 214] on input "search" at bounding box center [500, 212] width 421 height 27
paste input "360429901"
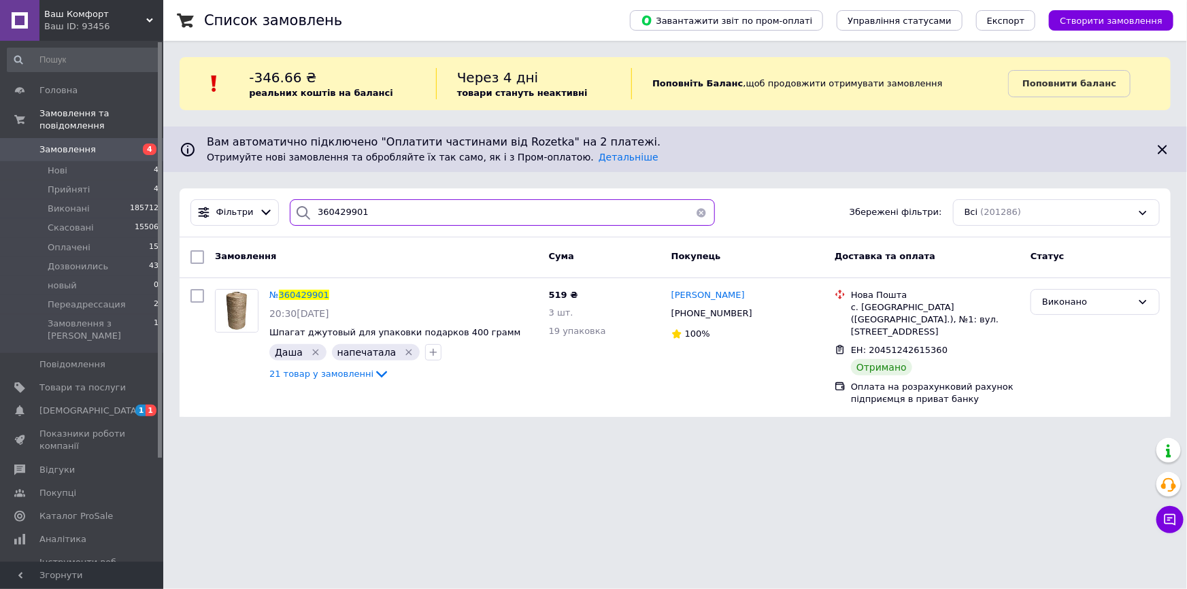
drag, startPoint x: 404, startPoint y: 188, endPoint x: 343, endPoint y: 210, distance: 64.8
click at [343, 210] on div "Фільтри 360429901 Збережені фільтри: Всі (201286)" at bounding box center [675, 212] width 991 height 49
click at [344, 209] on input "360429901" at bounding box center [502, 212] width 424 height 27
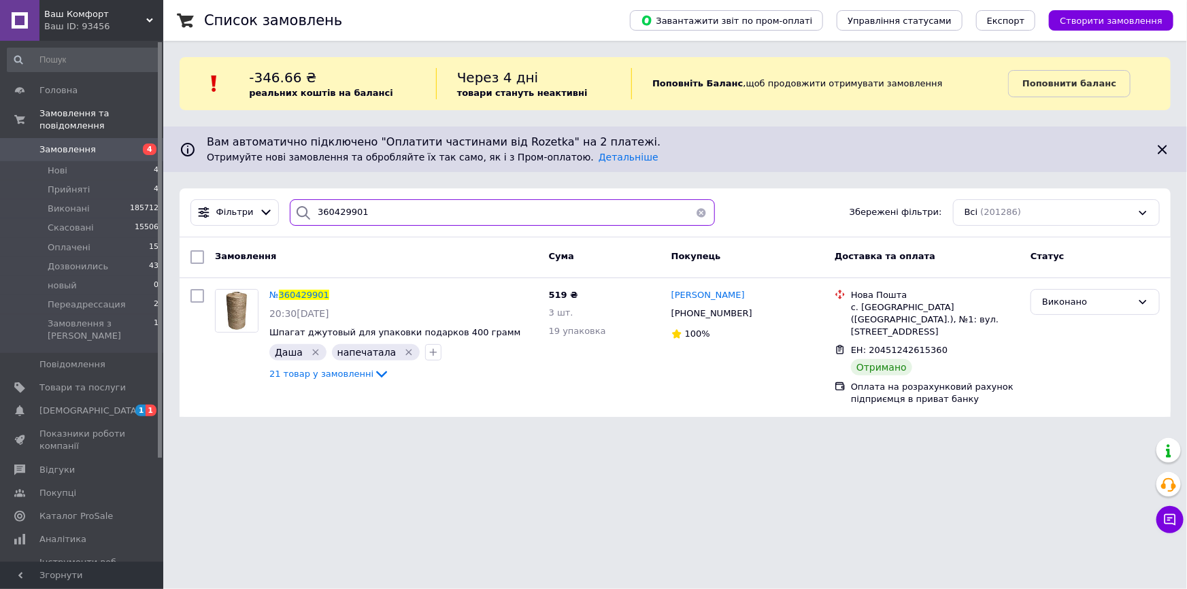
click at [344, 209] on input "360429901" at bounding box center [502, 212] width 424 height 27
paste input "59852649"
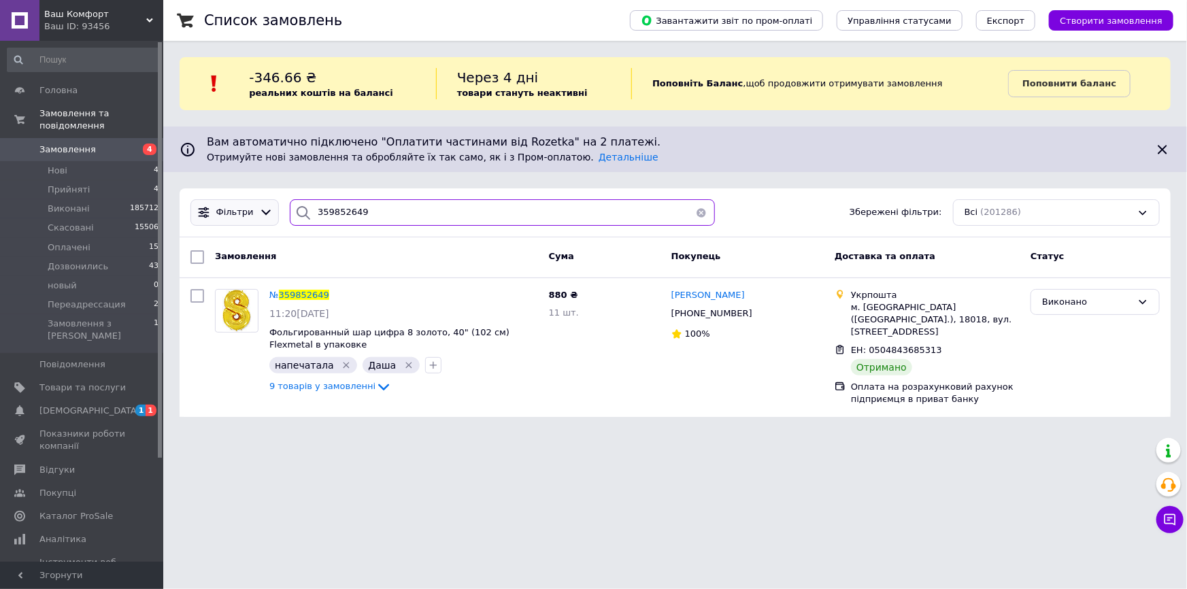
drag, startPoint x: 405, startPoint y: 200, endPoint x: 222, endPoint y: 217, distance: 184.5
click at [224, 217] on div "Фільтри 359852649 Збережені фільтри: Всі (201286)" at bounding box center [675, 212] width 980 height 27
paste input "60177342"
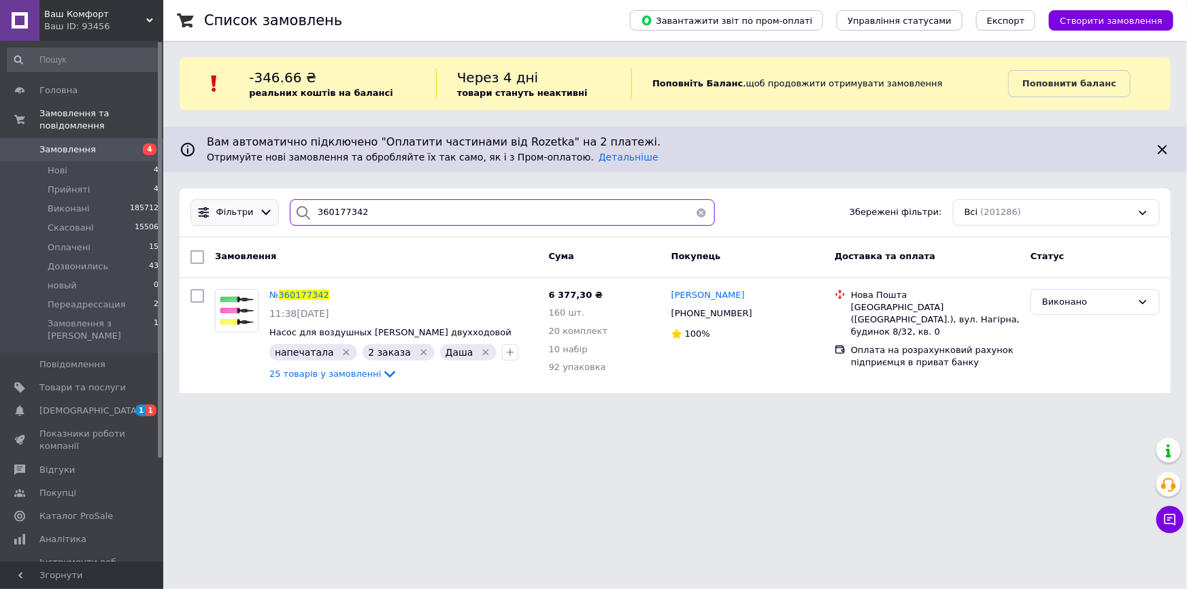
drag, startPoint x: 369, startPoint y: 201, endPoint x: 221, endPoint y: 201, distance: 147.6
click at [221, 203] on div "Фільтри 360177342 Збережені фільтри: Всі (201286)" at bounding box center [675, 212] width 980 height 27
paste input "59809501"
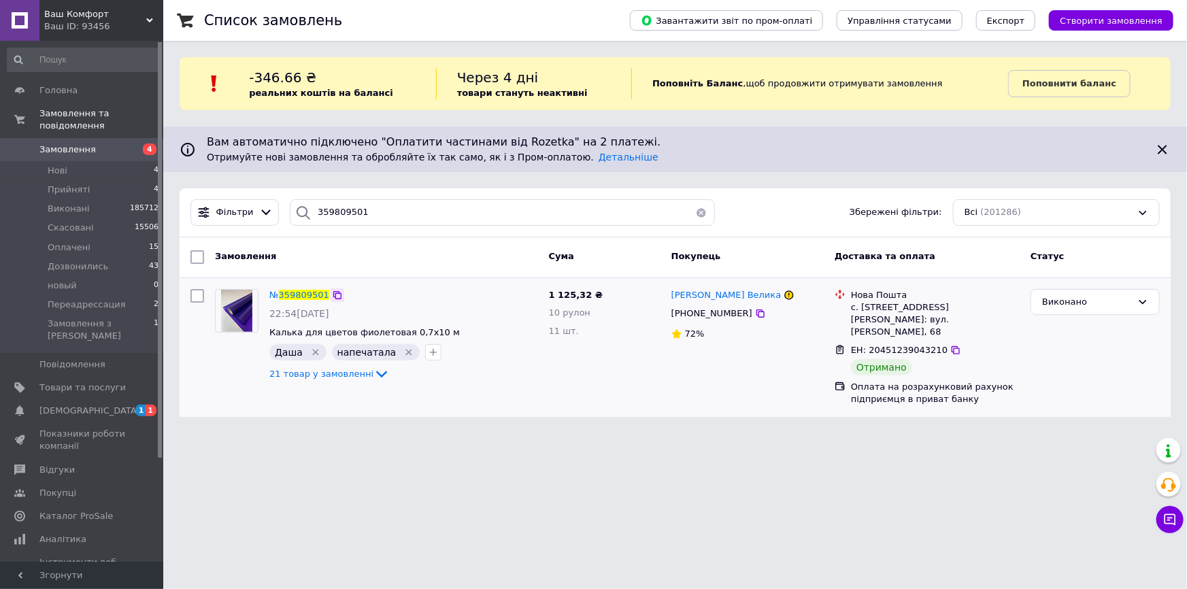
click at [331, 288] on div at bounding box center [338, 295] width 14 height 14
click at [333, 297] on icon at bounding box center [337, 295] width 11 height 11
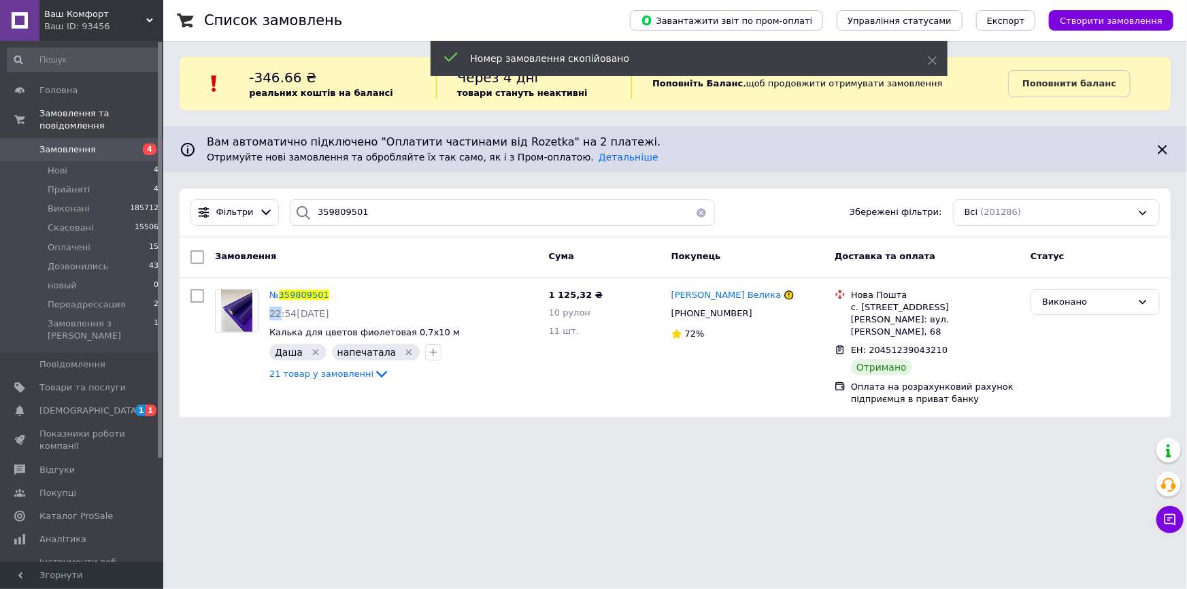
drag, startPoint x: 333, startPoint y: 297, endPoint x: 364, endPoint y: 4, distance: 294.1
click at [333, 296] on icon at bounding box center [337, 295] width 11 height 11
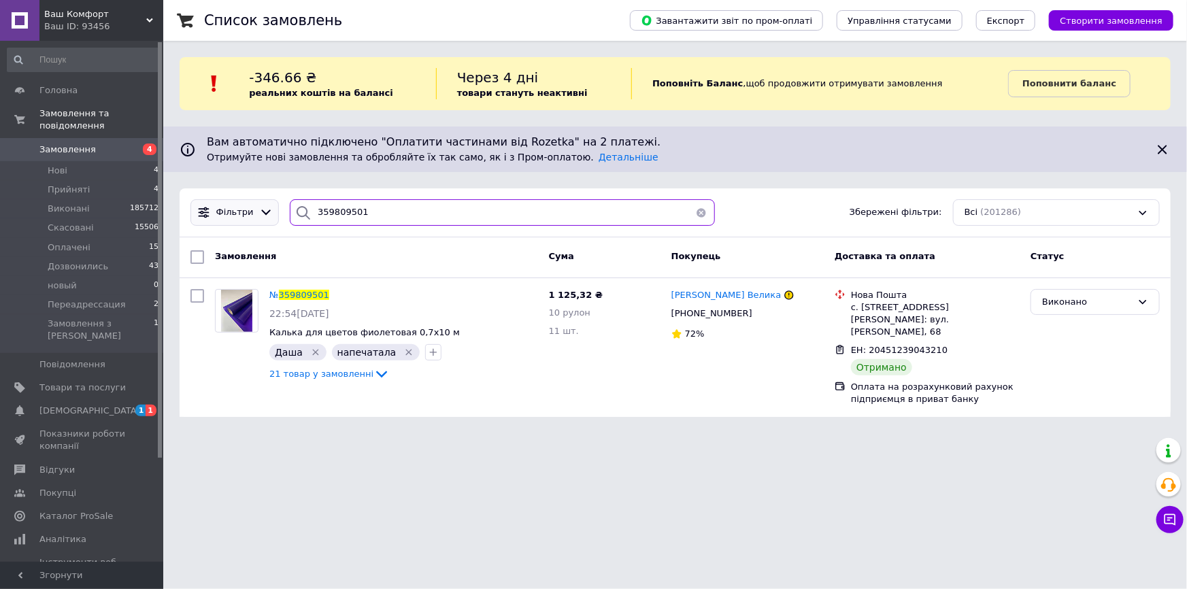
drag, startPoint x: 384, startPoint y: 218, endPoint x: 266, endPoint y: 221, distance: 117.7
click at [266, 219] on div "Фільтри 359809501 Збережені фільтри: Всі (201286)" at bounding box center [675, 212] width 980 height 27
paste input "60509289"
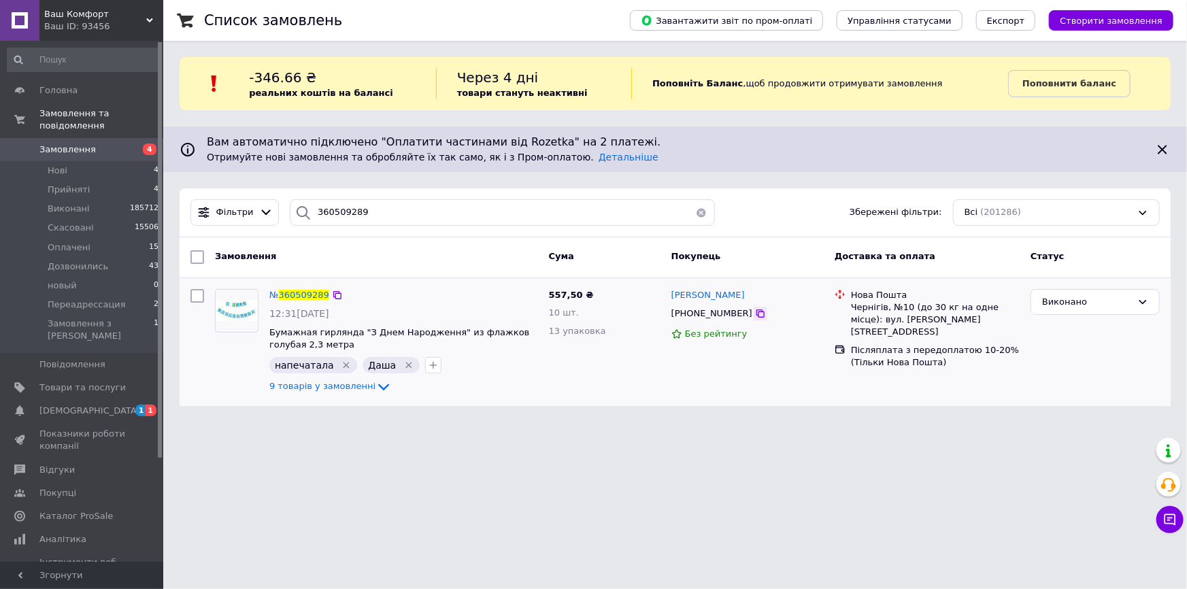
click at [755, 316] on icon at bounding box center [760, 313] width 11 height 11
drag, startPoint x: 397, startPoint y: 218, endPoint x: 291, endPoint y: 214, distance: 106.2
click at [293, 210] on div "360509289" at bounding box center [502, 212] width 424 height 27
paste input "59802867"
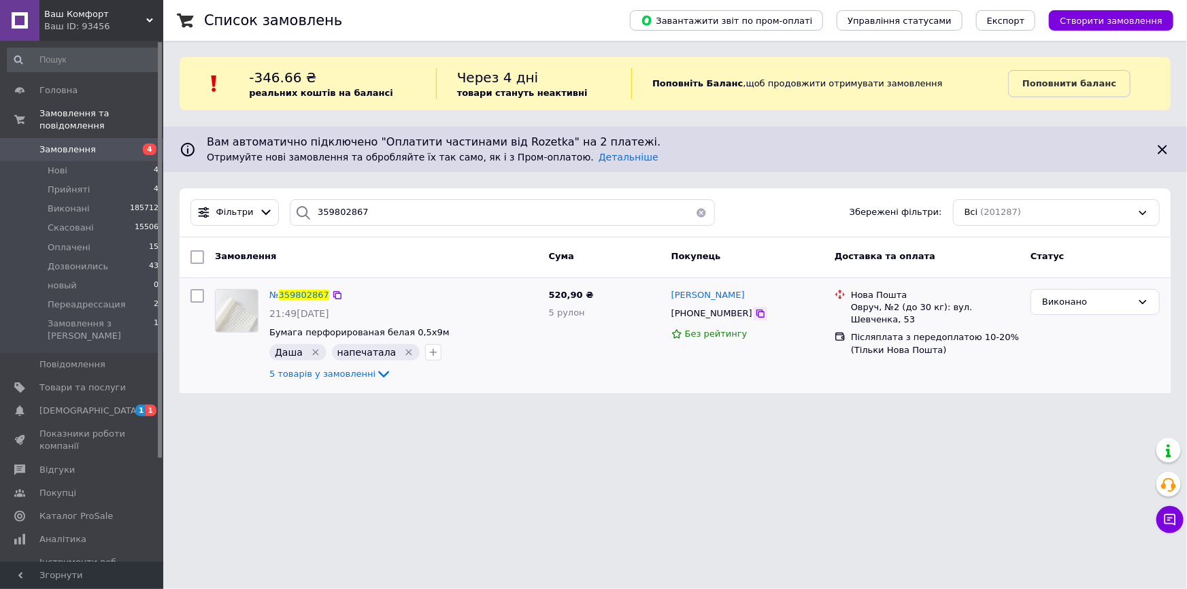
click at [756, 312] on icon at bounding box center [760, 314] width 8 height 8
drag, startPoint x: 361, startPoint y: 208, endPoint x: 176, endPoint y: 197, distance: 185.3
click at [176, 197] on div "Список замовлень Завантажити звіт по пром-оплаті Управління статусами Експорт С…" at bounding box center [675, 205] width 1024 height 410
paste input "60169159"
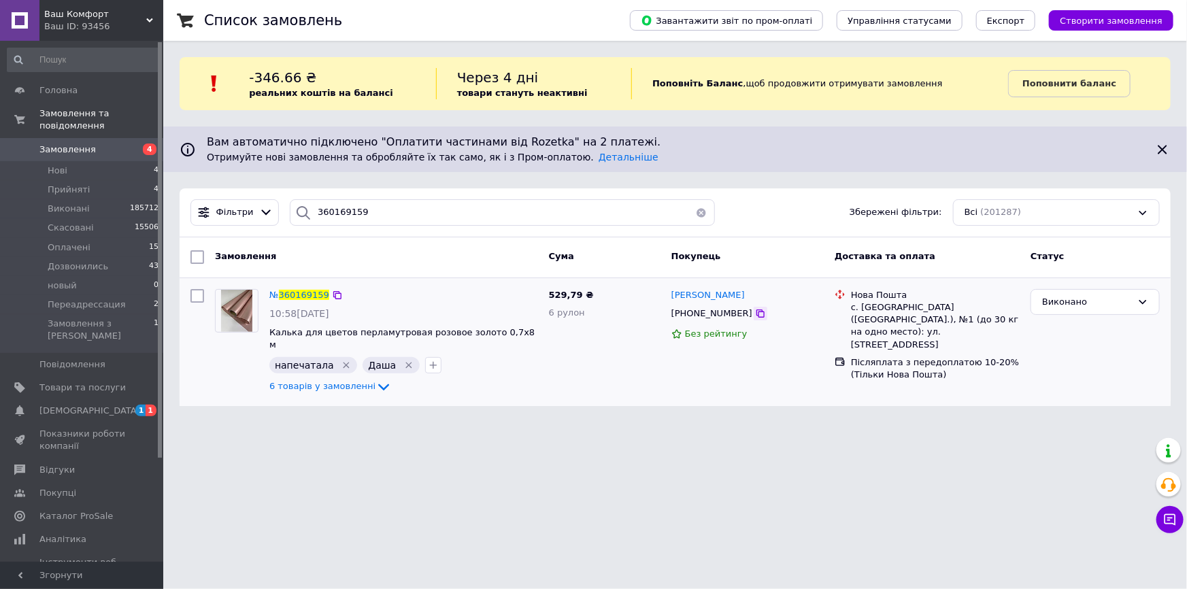
click at [755, 318] on icon at bounding box center [760, 313] width 11 height 11
drag, startPoint x: 405, startPoint y: 215, endPoint x: 174, endPoint y: 230, distance: 231.1
click at [185, 229] on div "Фільтри 360169159 Збережені фільтри: Всі (201287)" at bounding box center [675, 212] width 991 height 49
paste input "527651"
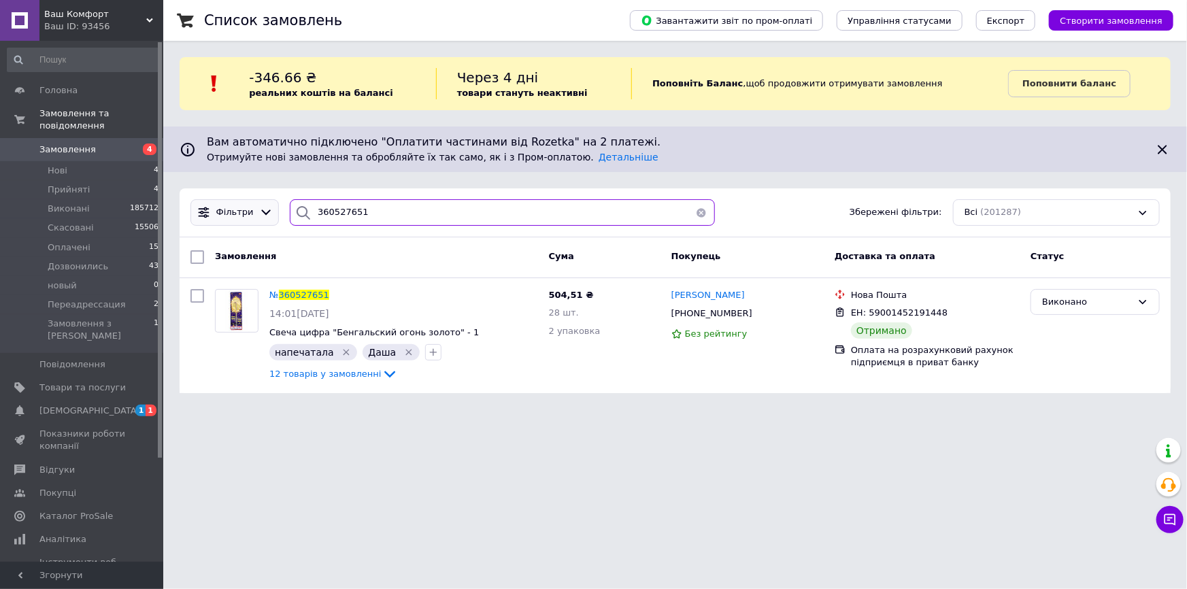
drag, startPoint x: 395, startPoint y: 204, endPoint x: 258, endPoint y: 208, distance: 136.8
click at [252, 207] on div "Фільтри 360527651 Збережені фільтри: Всі (201287)" at bounding box center [675, 212] width 991 height 49
paste input "645837"
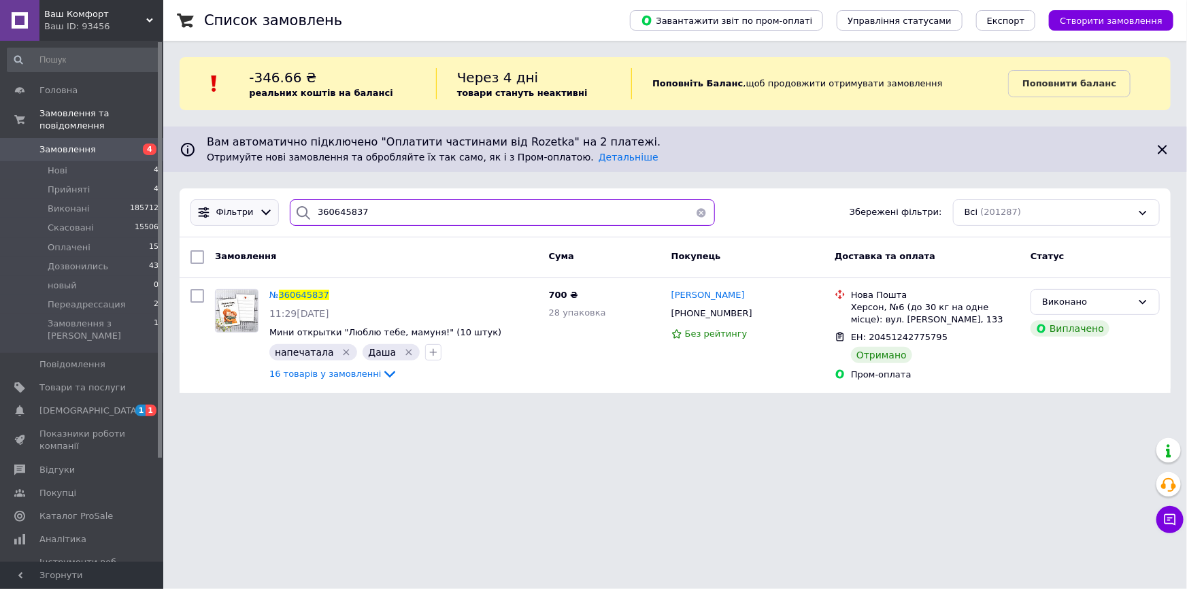
drag, startPoint x: 356, startPoint y: 210, endPoint x: 205, endPoint y: 206, distance: 150.4
click at [205, 206] on div "Фільтри 360645837 Збережені фільтри: Всі (201287)" at bounding box center [675, 212] width 980 height 27
paste input "182566"
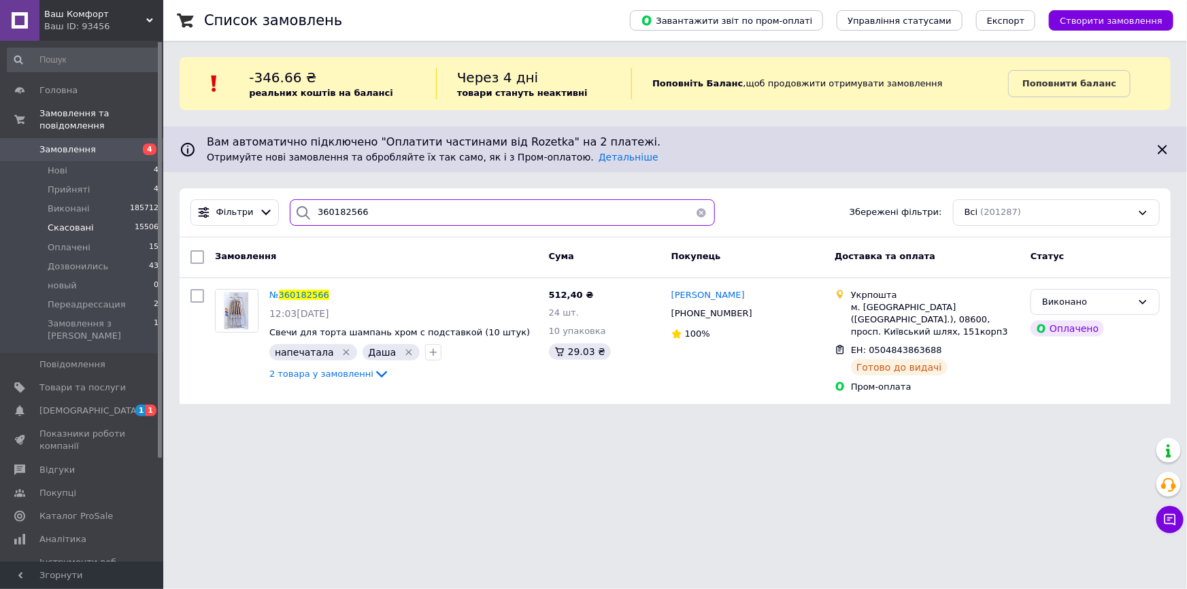
drag, startPoint x: 375, startPoint y: 220, endPoint x: 152, endPoint y: 216, distance: 222.5
click at [153, 216] on div "Ваш Комфорт Ваш ID: 93456 Сайт Ваш Комфорт Кабінет покупця Перевірити стан сист…" at bounding box center [593, 210] width 1187 height 420
paste input "74258"
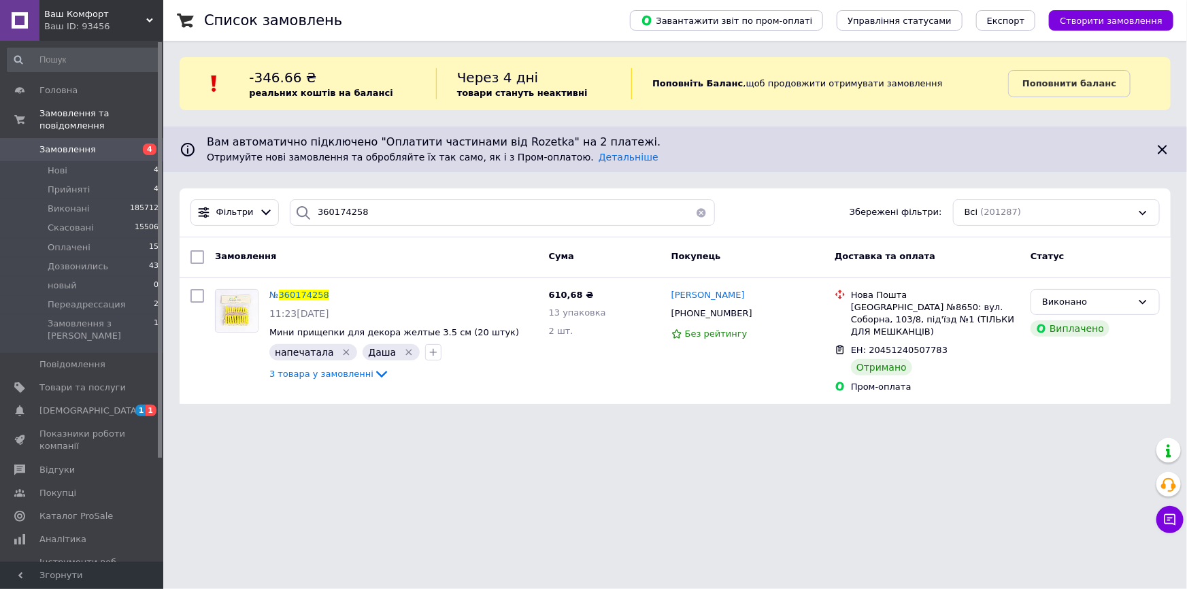
drag, startPoint x: 358, startPoint y: 231, endPoint x: 289, endPoint y: 220, distance: 69.6
click at [280, 223] on div "Фільтри 360174258 Збережені фільтри: Всі (201287) Замовлення Cума Покупець Дост…" at bounding box center [675, 296] width 991 height 216
click at [375, 199] on input "360174258" at bounding box center [502, 212] width 424 height 27
paste input "472540"
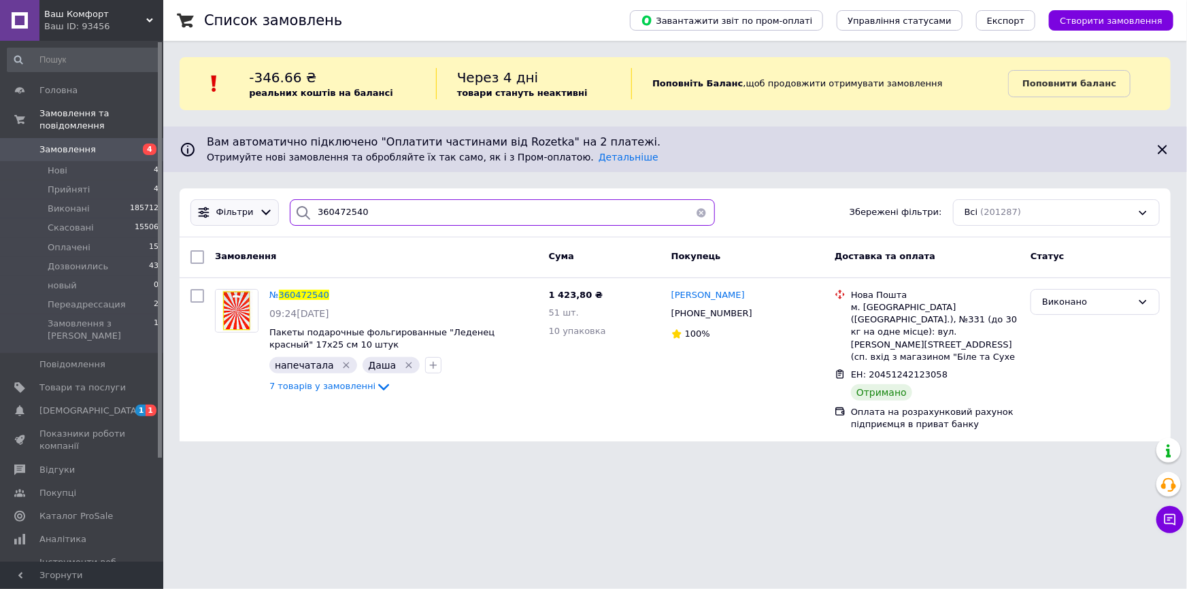
drag, startPoint x: 379, startPoint y: 212, endPoint x: 201, endPoint y: 211, distance: 177.6
click at [207, 213] on div "Фільтри 360472540 Збережені фільтри: Всі (201287)" at bounding box center [675, 212] width 980 height 27
paste input "644025"
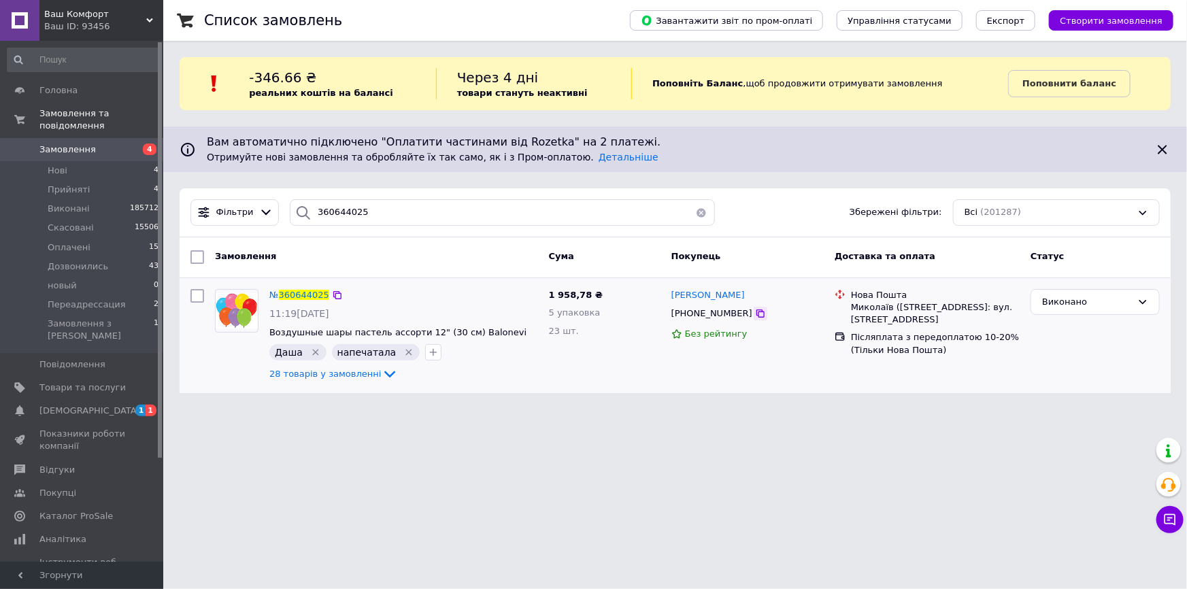
click at [756, 310] on icon at bounding box center [760, 314] width 8 height 8
drag, startPoint x: 379, startPoint y: 215, endPoint x: 234, endPoint y: 215, distance: 144.9
click at [234, 215] on div "Фільтри 360644025 Збережені фільтри: Всі (201287)" at bounding box center [675, 212] width 980 height 27
paste input "59803193"
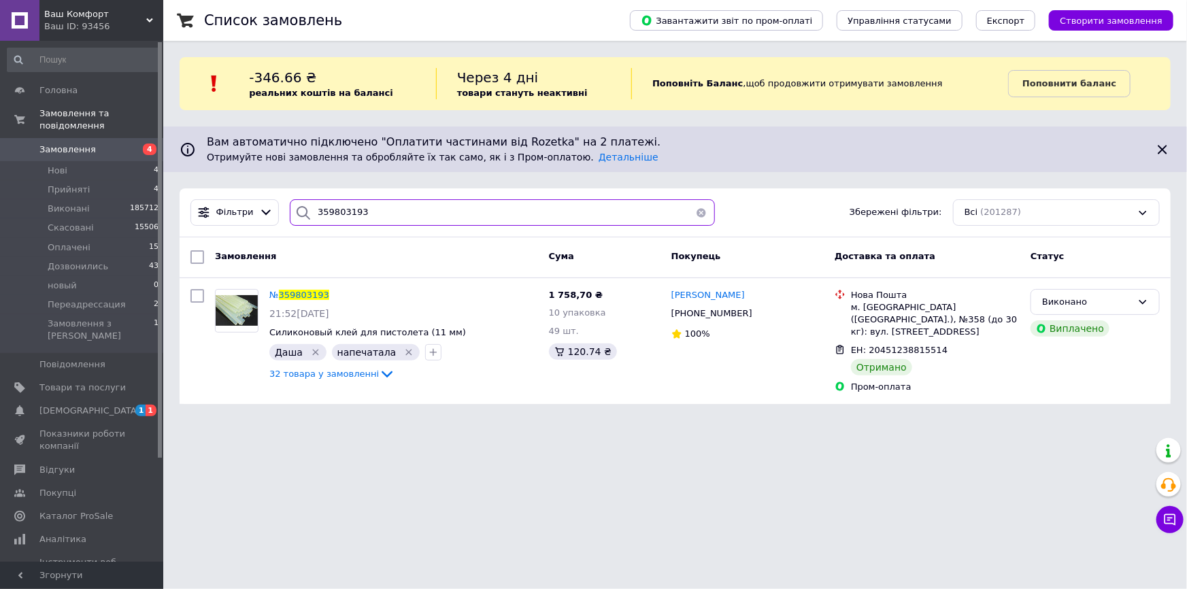
drag, startPoint x: 394, startPoint y: 211, endPoint x: 307, endPoint y: 219, distance: 87.5
click at [308, 219] on div "359803193" at bounding box center [502, 212] width 424 height 27
paste input "60028517"
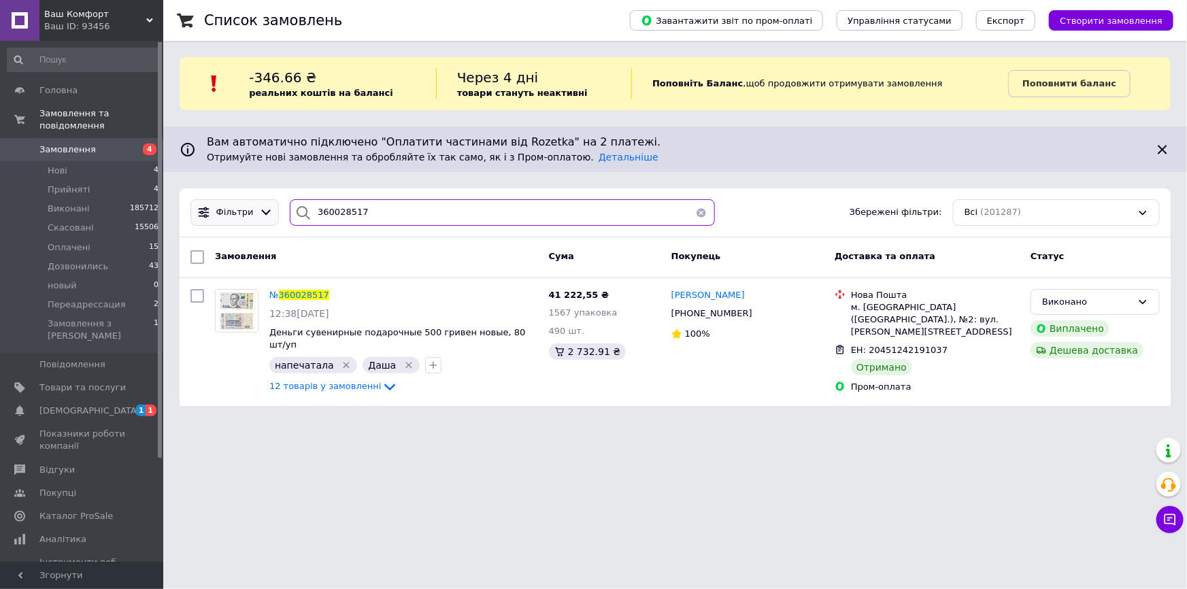
drag, startPoint x: 438, startPoint y: 207, endPoint x: 250, endPoint y: 211, distance: 187.8
click at [258, 209] on div "Фільтри 360028517 Збережені фільтри: Всі (201287)" at bounding box center [675, 212] width 980 height 27
paste input "59473845"
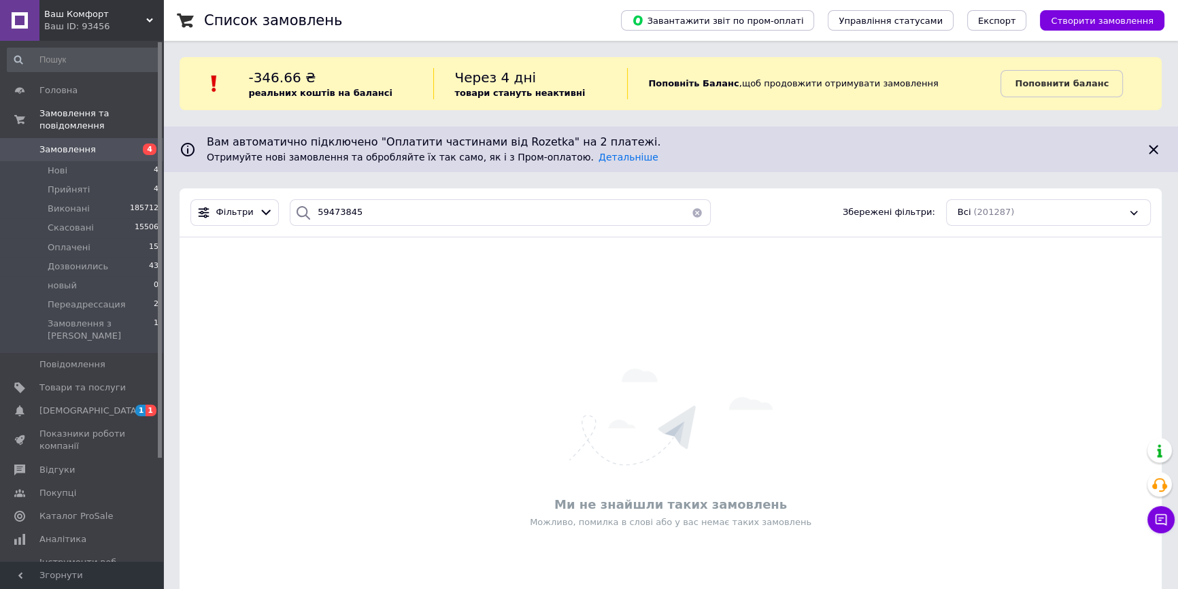
click at [311, 210] on div at bounding box center [303, 212] width 27 height 27
click at [310, 209] on div at bounding box center [303, 212] width 27 height 27
click at [312, 211] on input "59473845" at bounding box center [500, 212] width 421 height 27
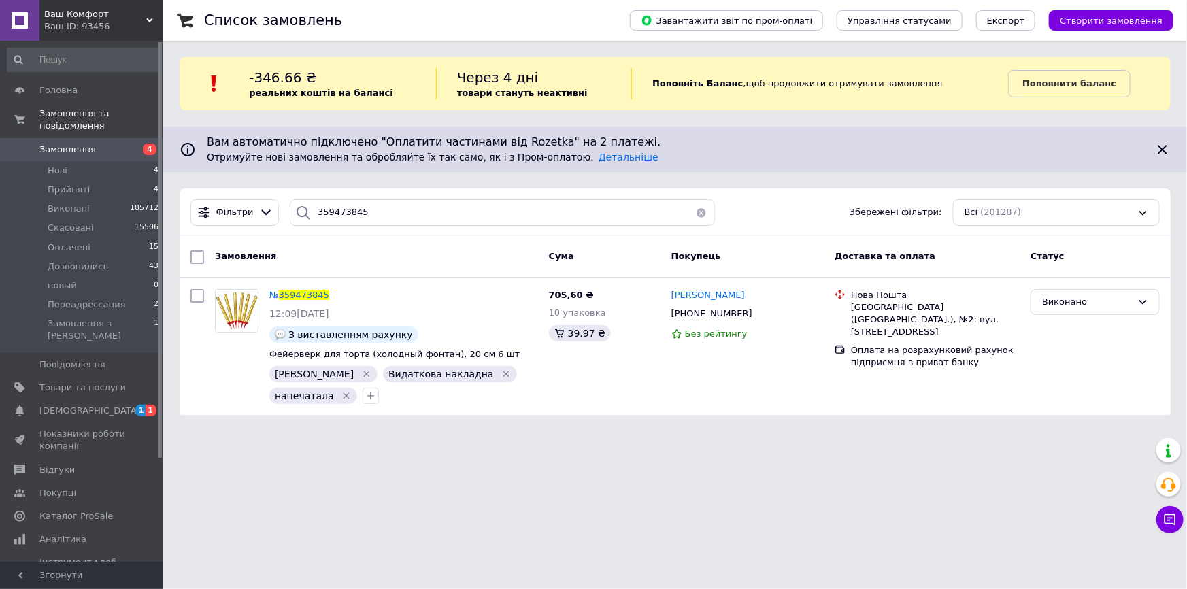
click at [334, 295] on icon at bounding box center [337, 295] width 11 height 11
click at [226, 229] on div "Фільтри 359473845 Збережені фільтри: Всі (201287)" at bounding box center [675, 212] width 991 height 49
paste input "60253450"
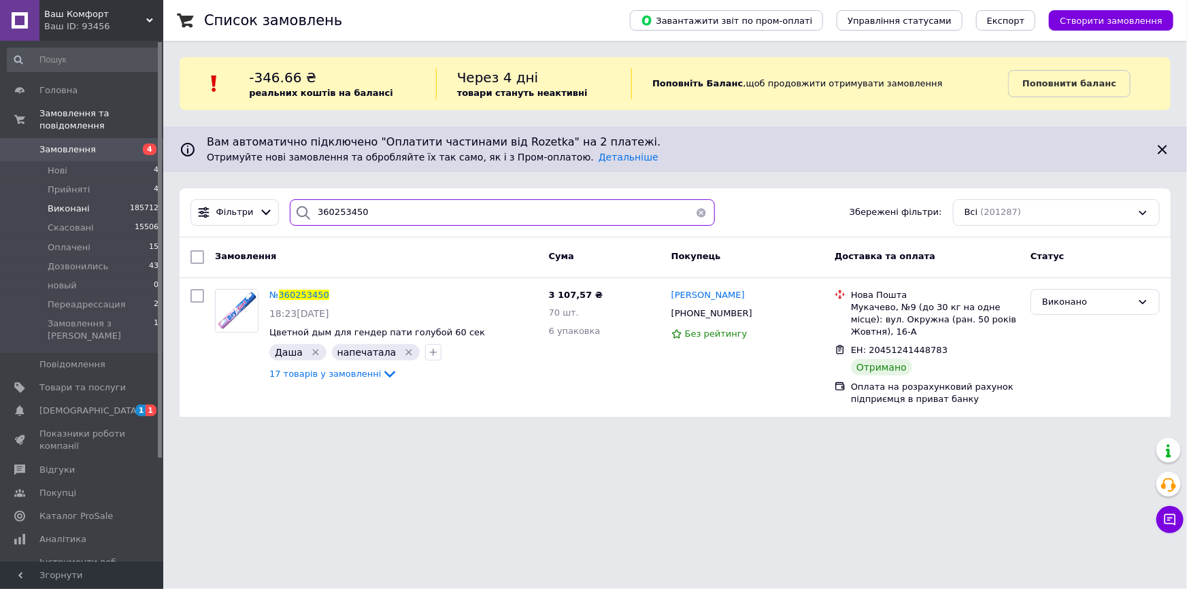
drag, startPoint x: 385, startPoint y: 205, endPoint x: 127, endPoint y: 196, distance: 258.0
click at [129, 196] on div "Ваш Комфорт Ваш ID: 93456 Сайт Ваш Комфорт Кабінет покупця Перевірити стан сист…" at bounding box center [593, 216] width 1187 height 433
paste input "59825269"
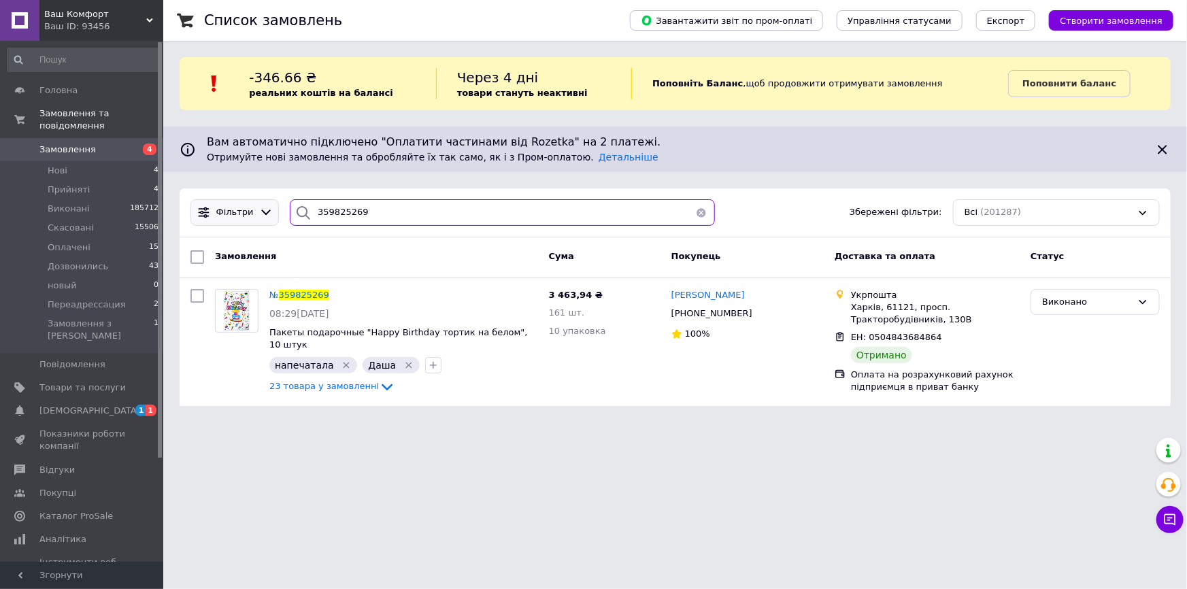
drag, startPoint x: 376, startPoint y: 208, endPoint x: 215, endPoint y: 215, distance: 161.4
click at [215, 215] on div "Фільтри 359825269 Збережені фільтри: Всі (201287)" at bounding box center [675, 212] width 980 height 27
paste input "34071"
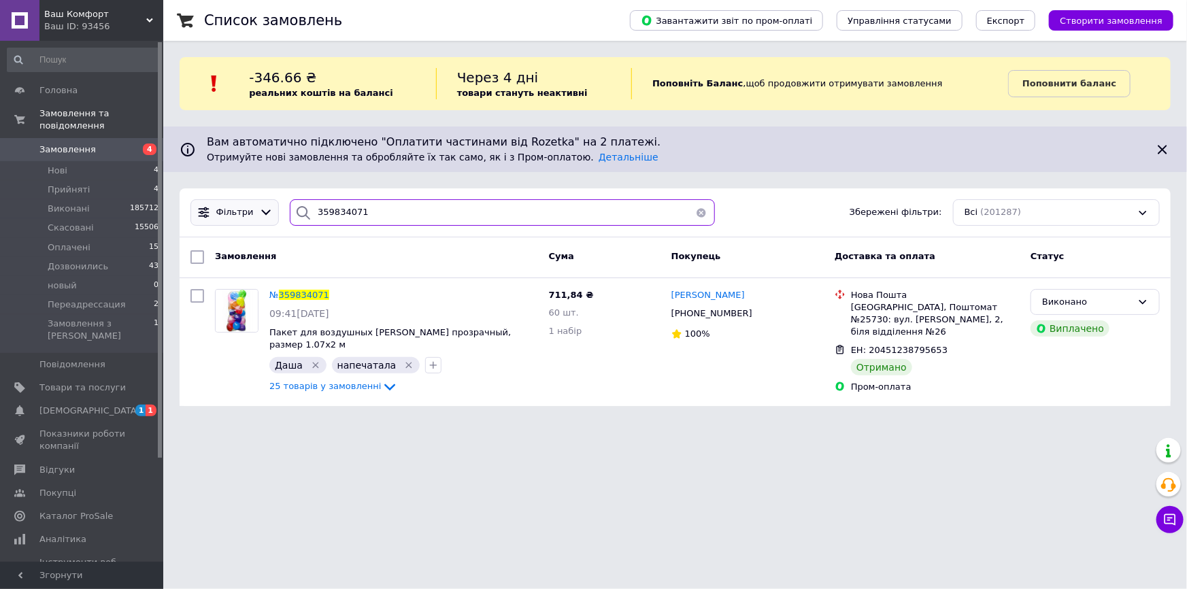
drag, startPoint x: 352, startPoint y: 220, endPoint x: 255, endPoint y: 207, distance: 98.1
click at [256, 207] on div "Фільтри 359834071 Збережені фільтри: Всі (201287)" at bounding box center [675, 212] width 980 height 27
paste input "60527543"
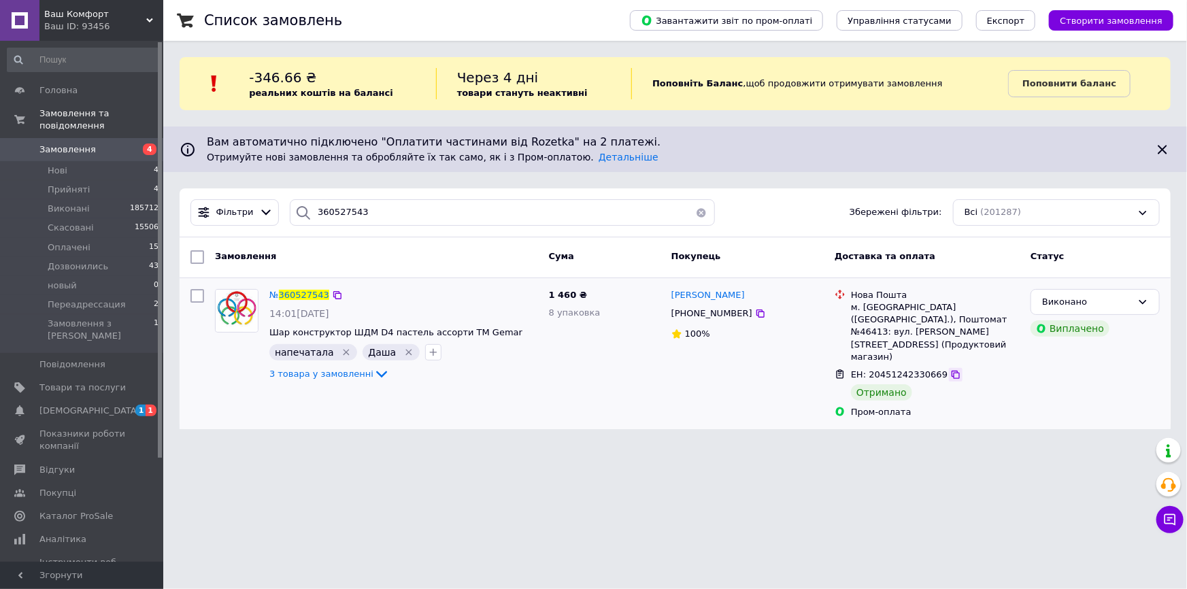
click at [949, 368] on div at bounding box center [956, 375] width 14 height 14
click at [950, 369] on icon at bounding box center [955, 374] width 11 height 11
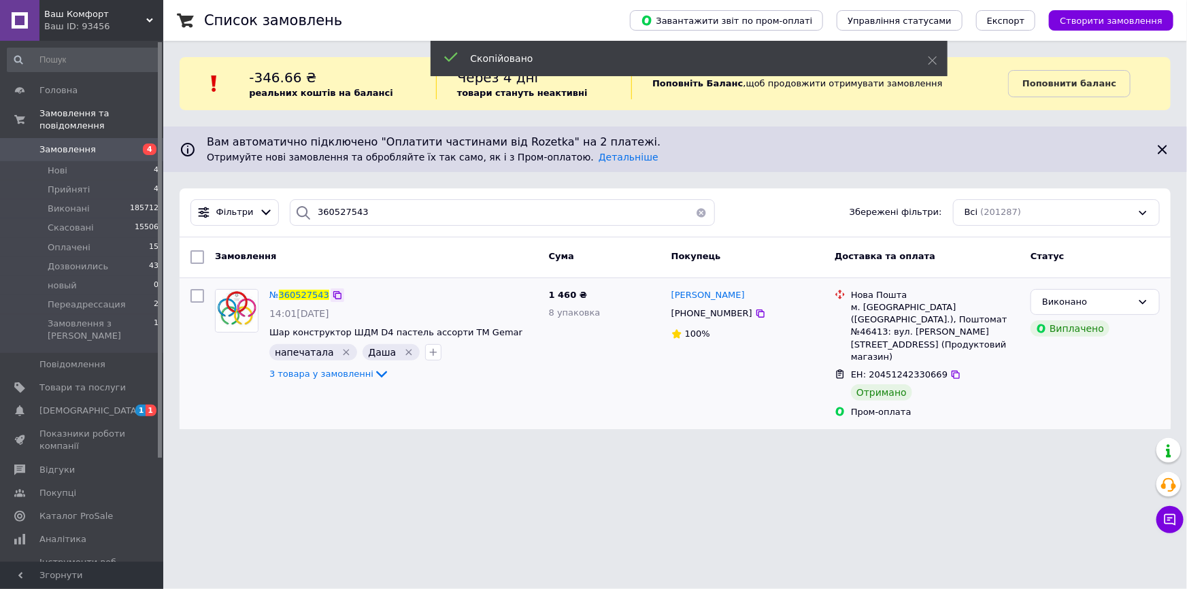
click at [333, 294] on icon at bounding box center [337, 295] width 11 height 11
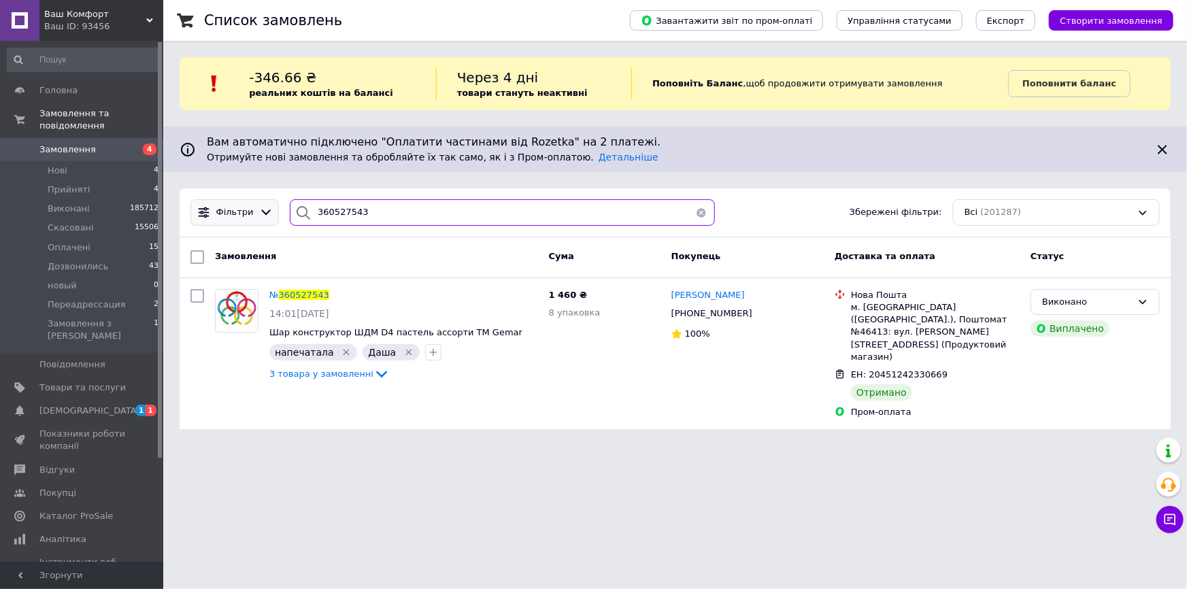
drag, startPoint x: 362, startPoint y: 217, endPoint x: 254, endPoint y: 219, distance: 107.5
click at [255, 218] on div "Фільтри 360527543 Збережені фільтри: Всі (201287)" at bounding box center [675, 212] width 980 height 27
paste input "350254"
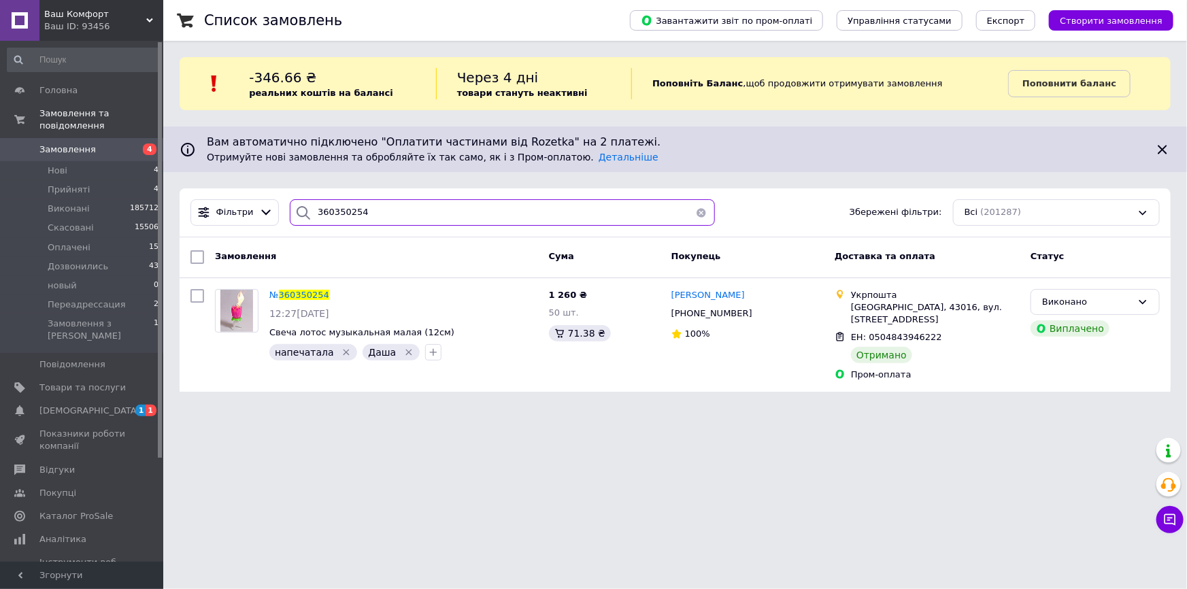
type input "360350254"
click at [110, 399] on link "Сповіщення 1 1" at bounding box center [83, 410] width 167 height 23
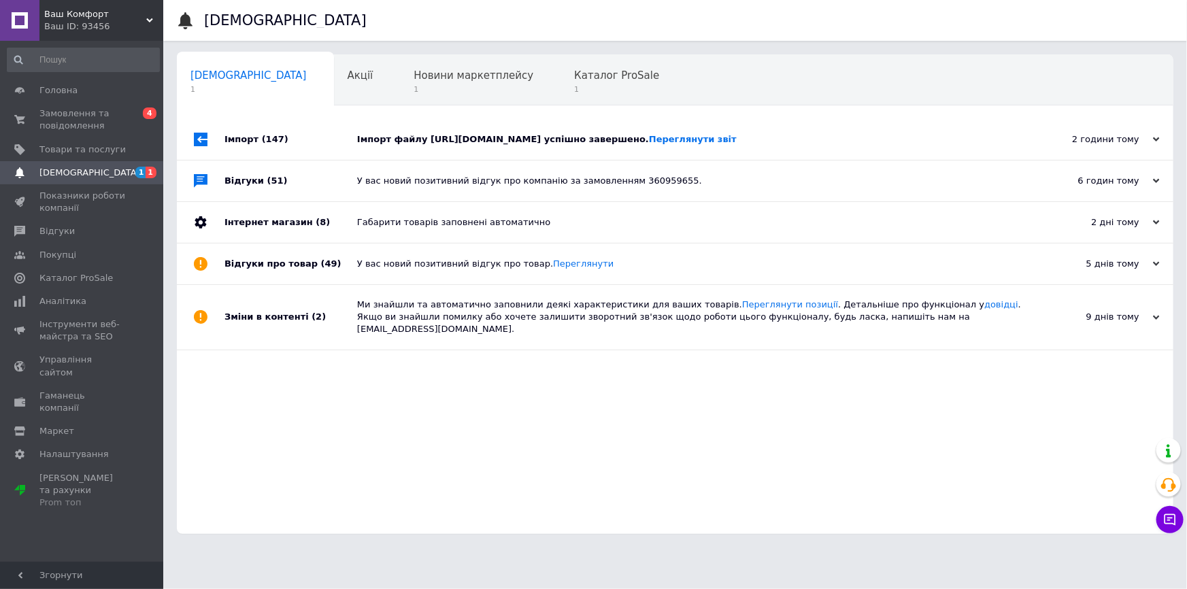
click at [403, 149] on div "Імпорт файлу https://i.appexalt.com/exe/dojdevik/yml.xml успішно завершено. Пер…" at bounding box center [690, 139] width 667 height 41
click at [574, 85] on span "1" at bounding box center [616, 89] width 85 height 10
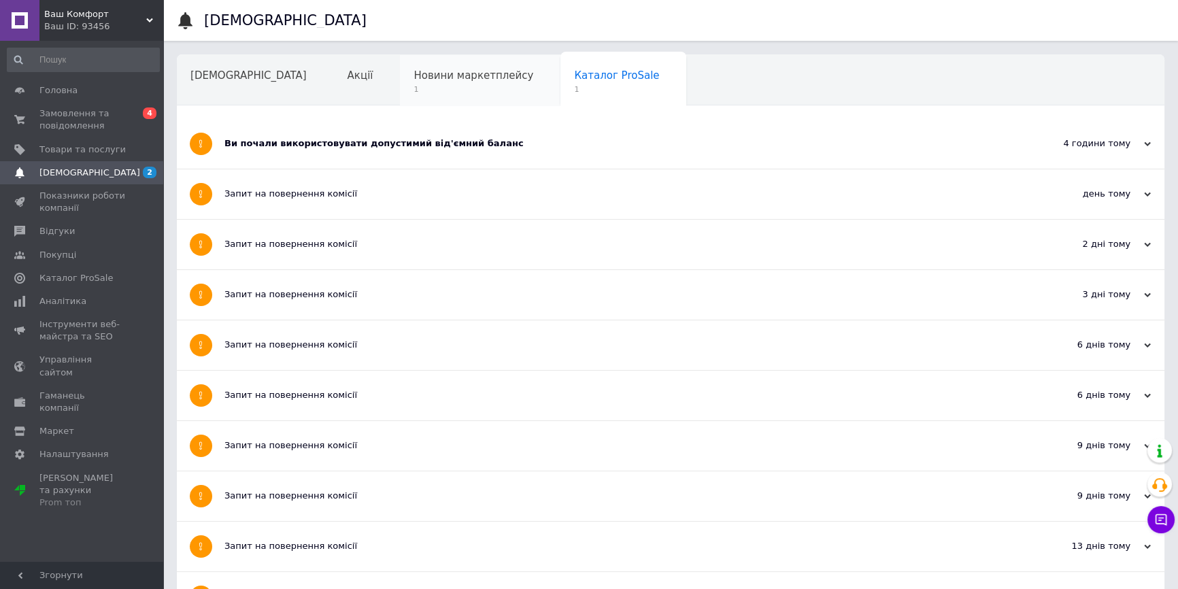
click at [414, 86] on span "1" at bounding box center [474, 89] width 120 height 10
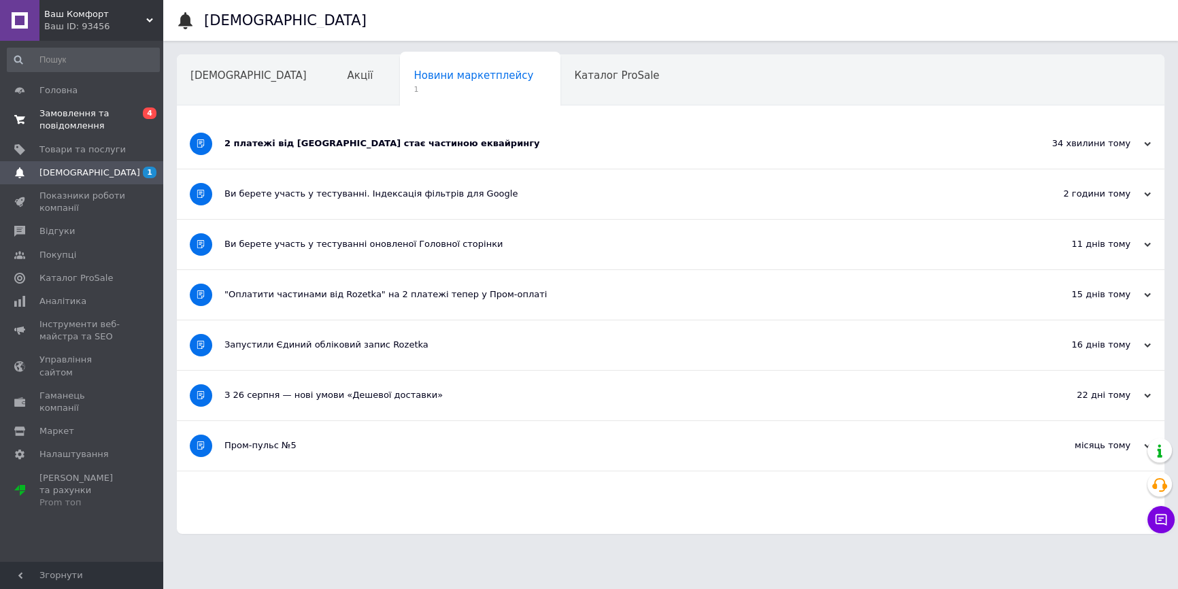
click at [114, 122] on span "Замовлення та повідомлення" at bounding box center [82, 119] width 86 height 24
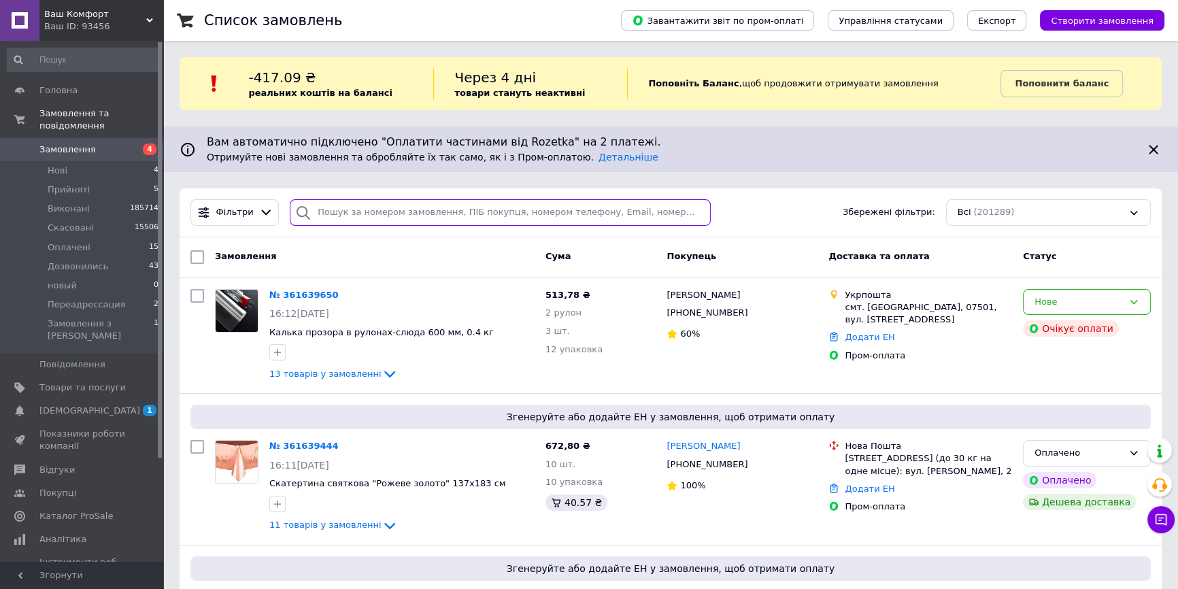
click at [389, 209] on input "search" at bounding box center [500, 212] width 421 height 27
paste input "361635066"
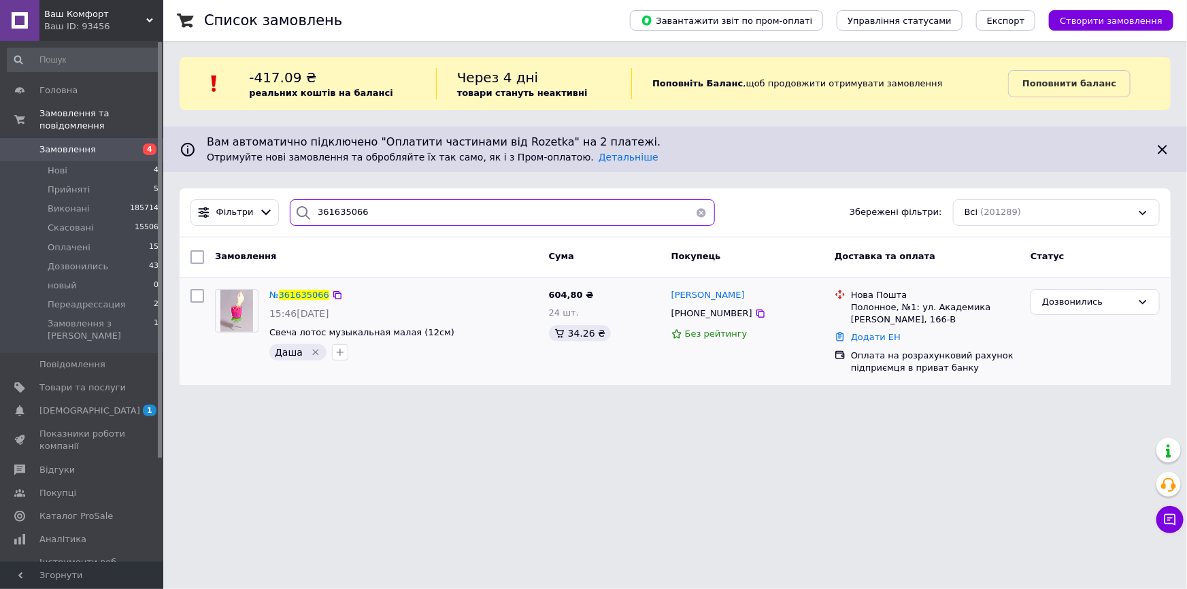
type input "361635066"
click at [329, 344] on div at bounding box center [340, 352] width 22 height 22
click at [329, 347] on div at bounding box center [340, 352] width 22 height 22
click at [332, 347] on button "button" at bounding box center [340, 352] width 16 height 16
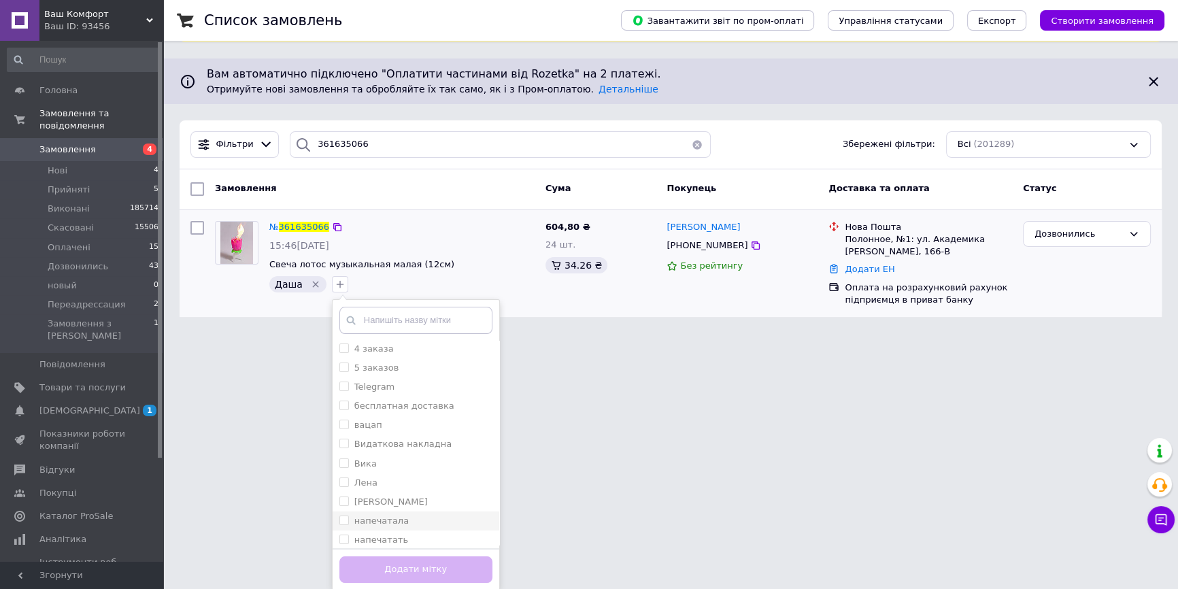
scroll to position [61, 0]
click at [432, 492] on li "напечатала" at bounding box center [416, 499] width 167 height 19
checkbox input "true"
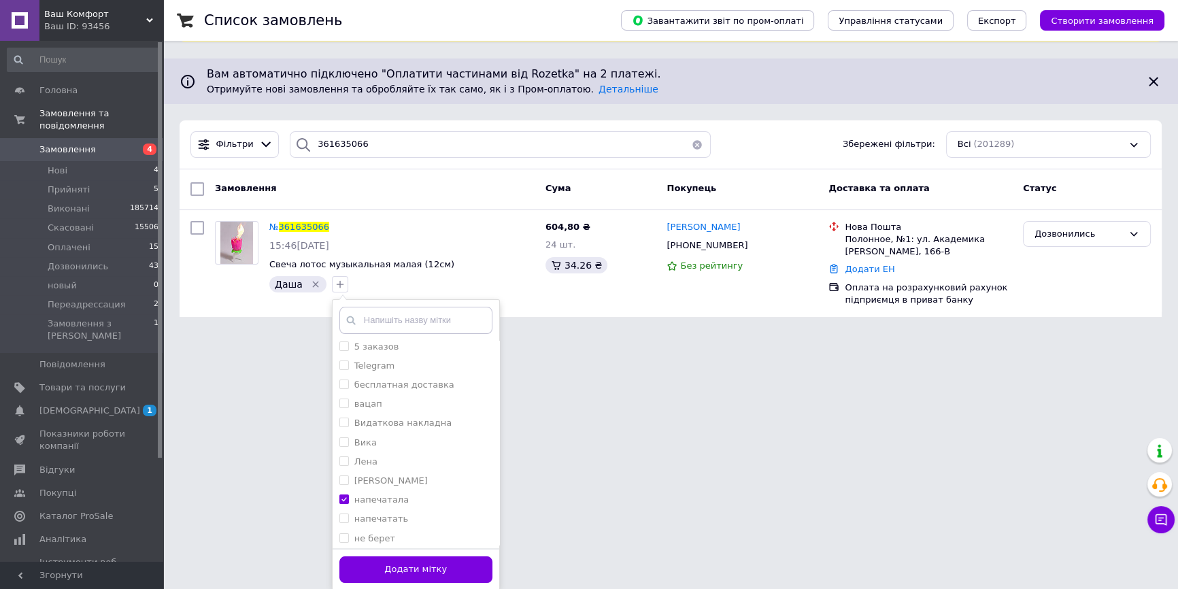
drag, startPoint x: 413, startPoint y: 561, endPoint x: 371, endPoint y: 479, distance: 91.6
click at [414, 561] on button "Додати мітку" at bounding box center [415, 569] width 153 height 27
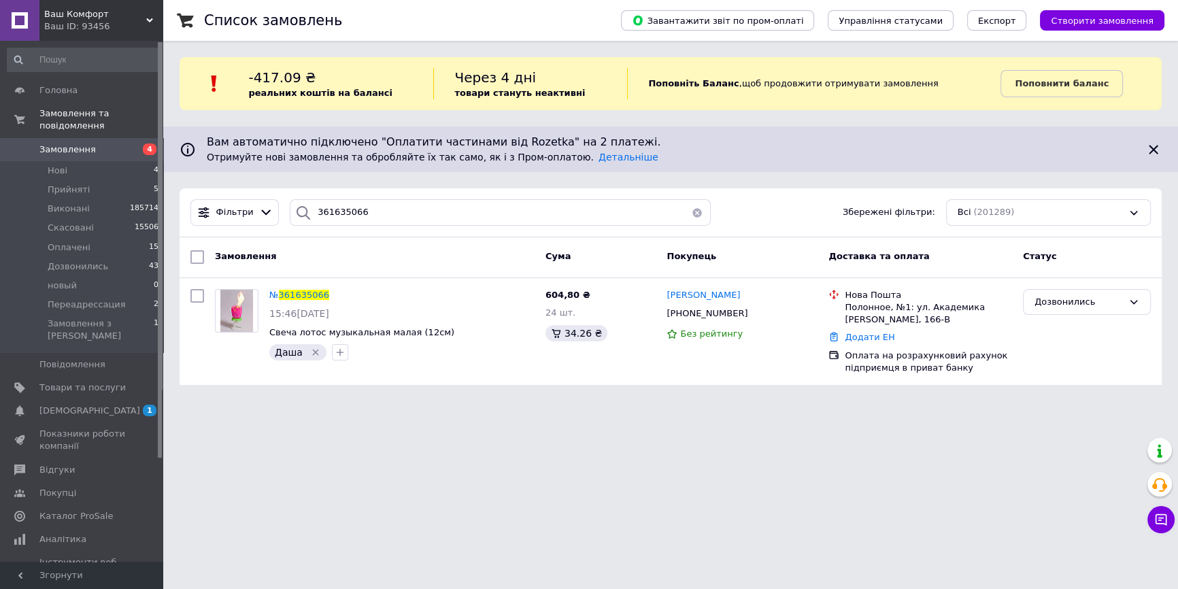
scroll to position [0, 0]
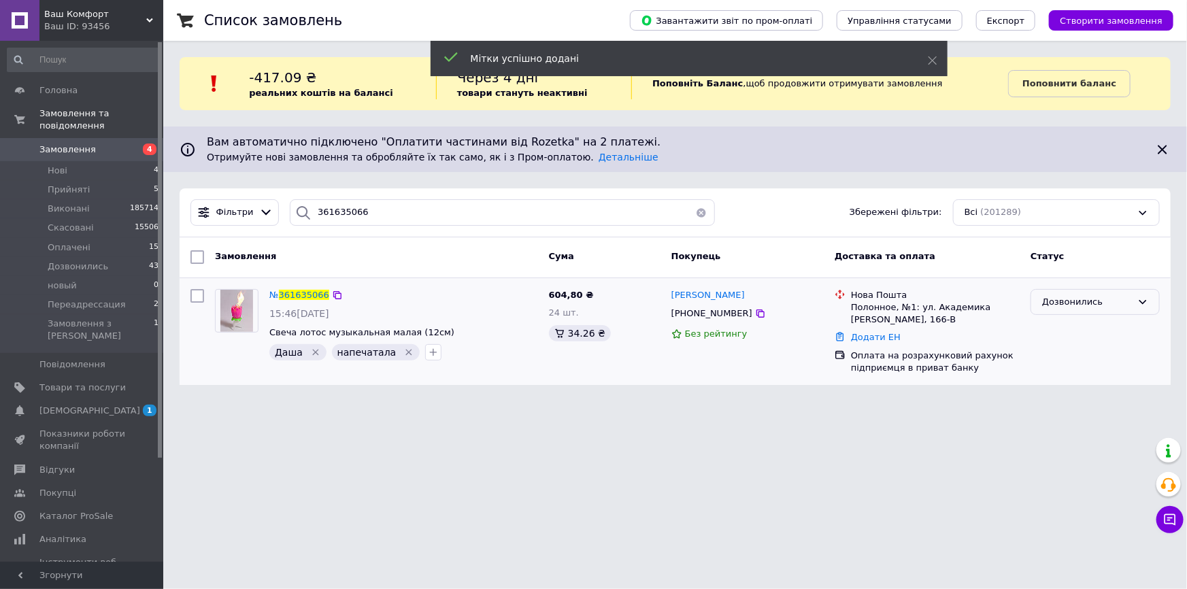
drag, startPoint x: 1125, startPoint y: 293, endPoint x: 1122, endPoint y: 307, distance: 14.0
click at [1124, 293] on div "Дозвонились" at bounding box center [1095, 302] width 129 height 27
click at [1088, 402] on li "Оплачено" at bounding box center [1095, 405] width 128 height 25
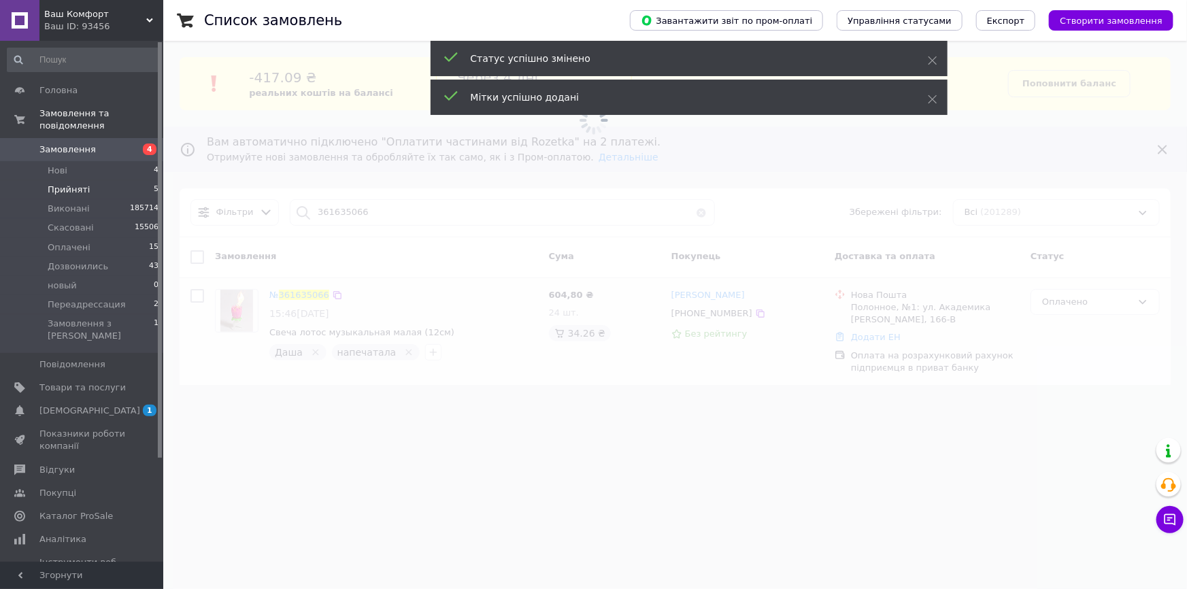
click at [135, 184] on li "Прийняті 5" at bounding box center [83, 189] width 167 height 19
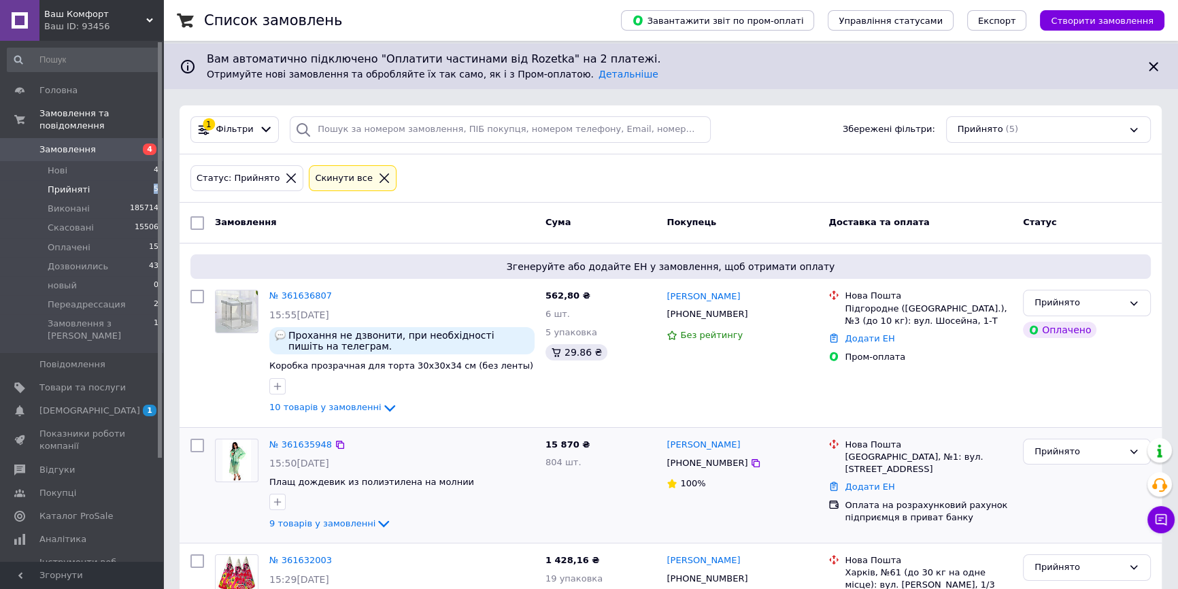
scroll to position [371, 0]
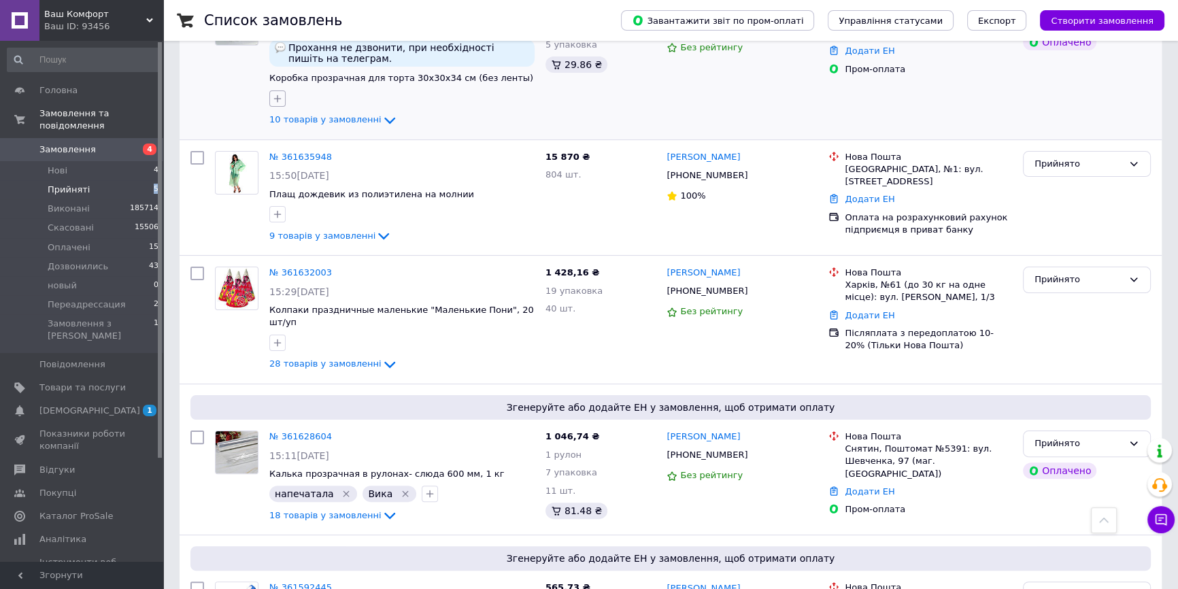
click at [278, 95] on icon "button" at bounding box center [277, 98] width 7 height 7
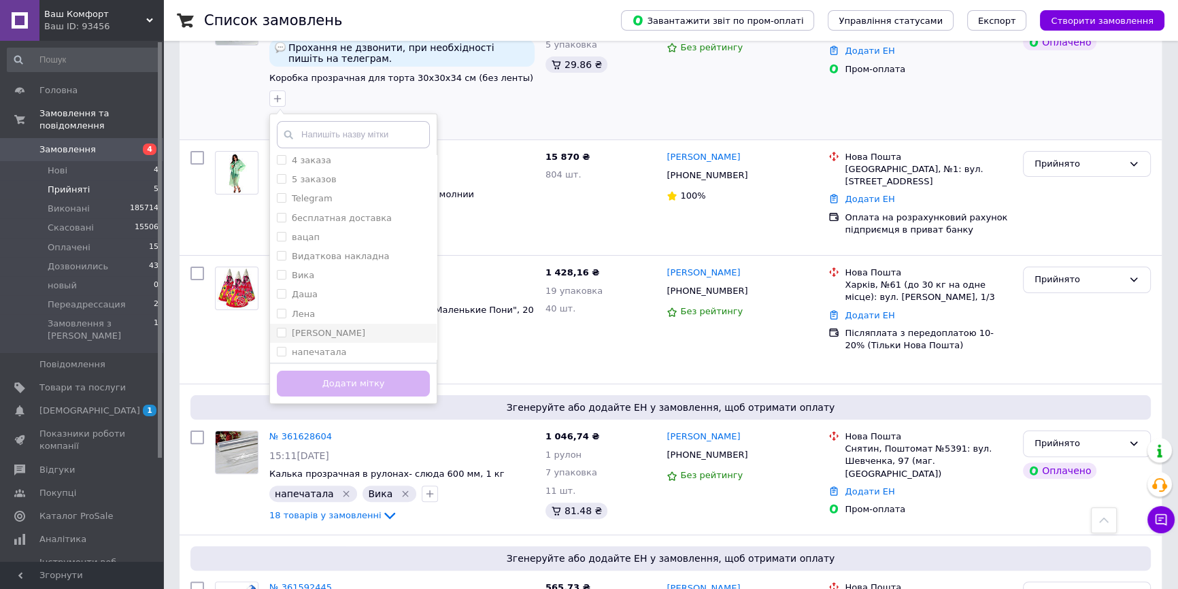
scroll to position [61, 0]
click at [359, 277] on div "Даша" at bounding box center [353, 275] width 153 height 12
checkbox input "true"
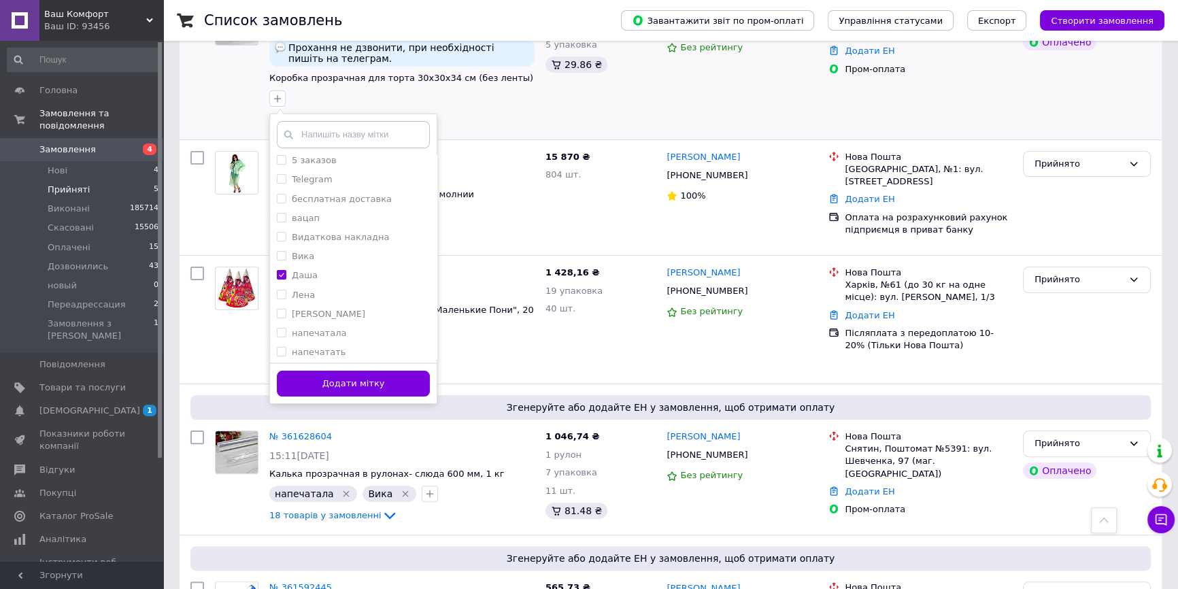
drag, startPoint x: 363, startPoint y: 322, endPoint x: 361, endPoint y: 363, distance: 40.9
click at [363, 324] on li "напечатала" at bounding box center [353, 333] width 167 height 19
checkbox input "true"
click at [360, 390] on button "Додати мітку" at bounding box center [353, 384] width 153 height 27
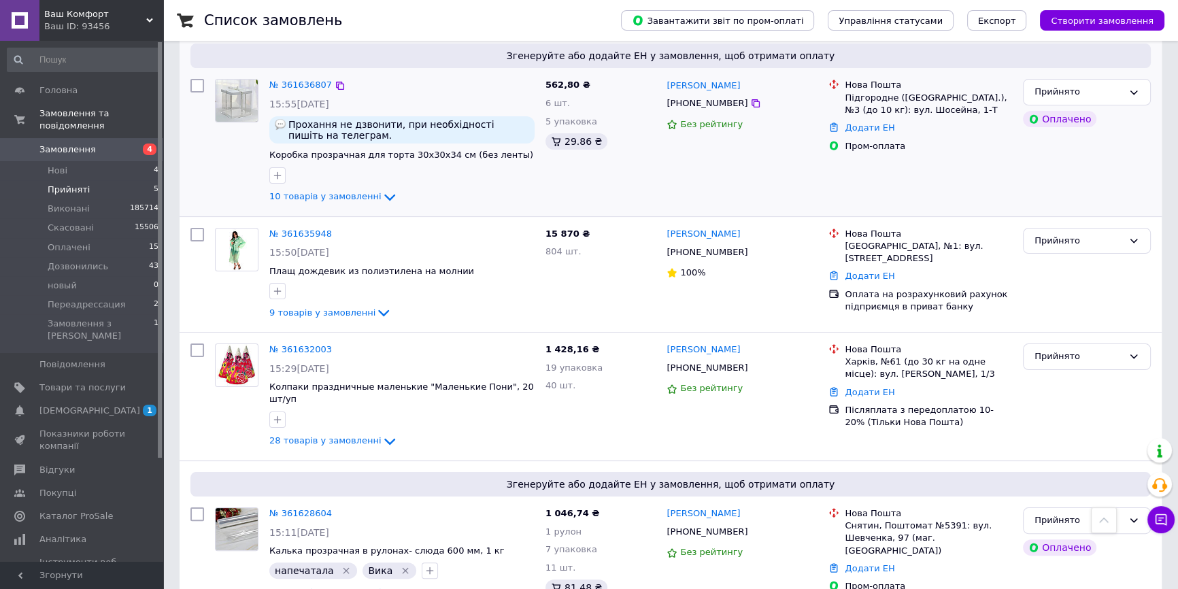
scroll to position [247, 0]
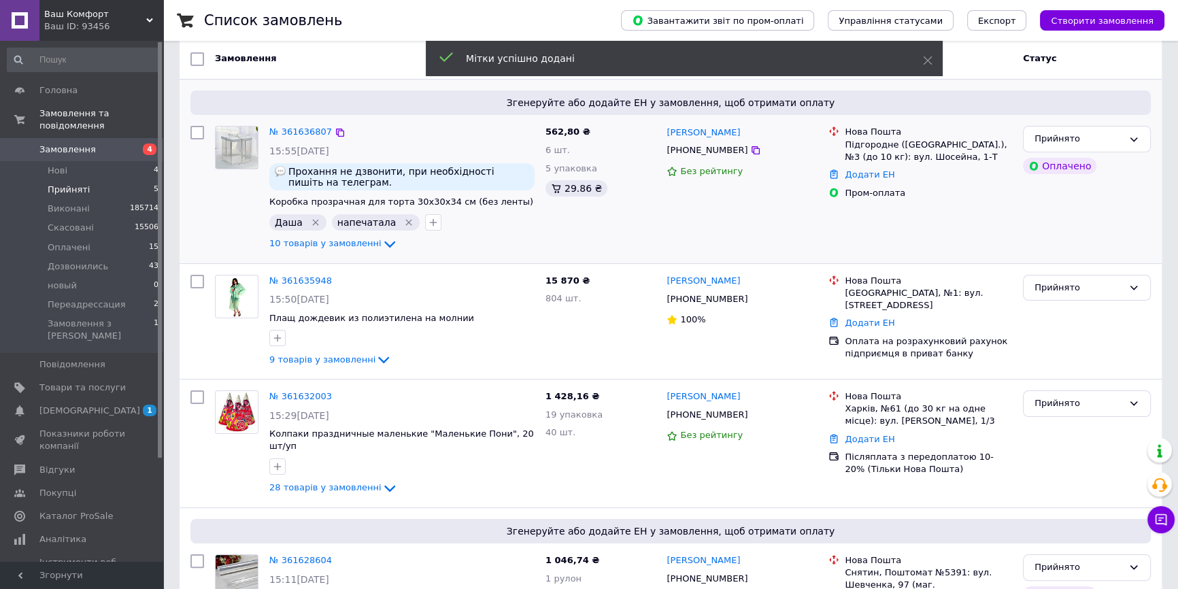
click at [1099, 124] on div "Прийнято Оплачено" at bounding box center [1087, 188] width 139 height 137
click at [1091, 129] on div "Прийнято" at bounding box center [1087, 139] width 128 height 27
click at [1088, 211] on li "Оплачено" at bounding box center [1087, 217] width 127 height 25
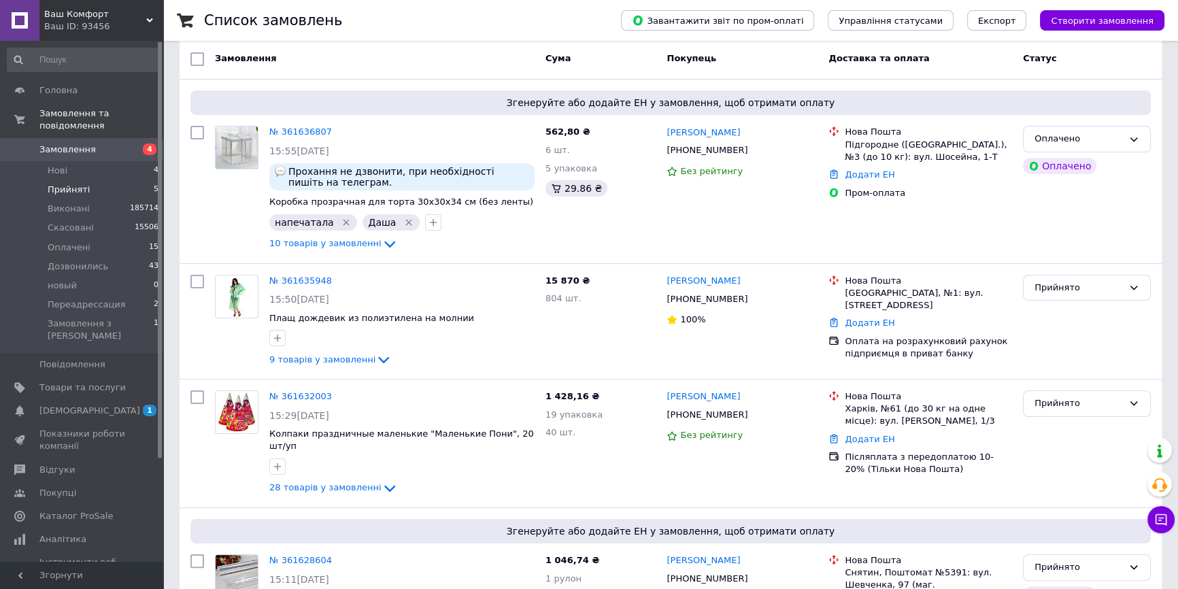
click at [105, 180] on li "Прийняті 5" at bounding box center [83, 189] width 167 height 19
click at [106, 180] on li "Прийняті 5" at bounding box center [83, 189] width 167 height 19
click at [110, 161] on li "Нові 4" at bounding box center [83, 170] width 167 height 19
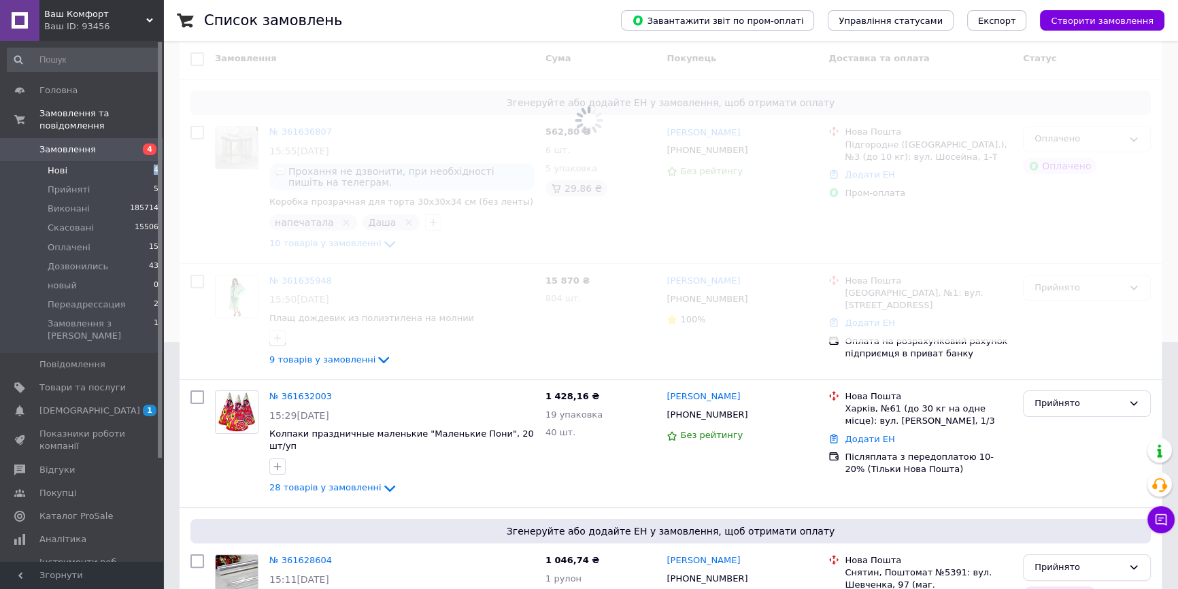
click at [110, 161] on li "Нові 4" at bounding box center [83, 170] width 167 height 19
click at [110, 180] on li "Прийняті 5" at bounding box center [83, 189] width 167 height 19
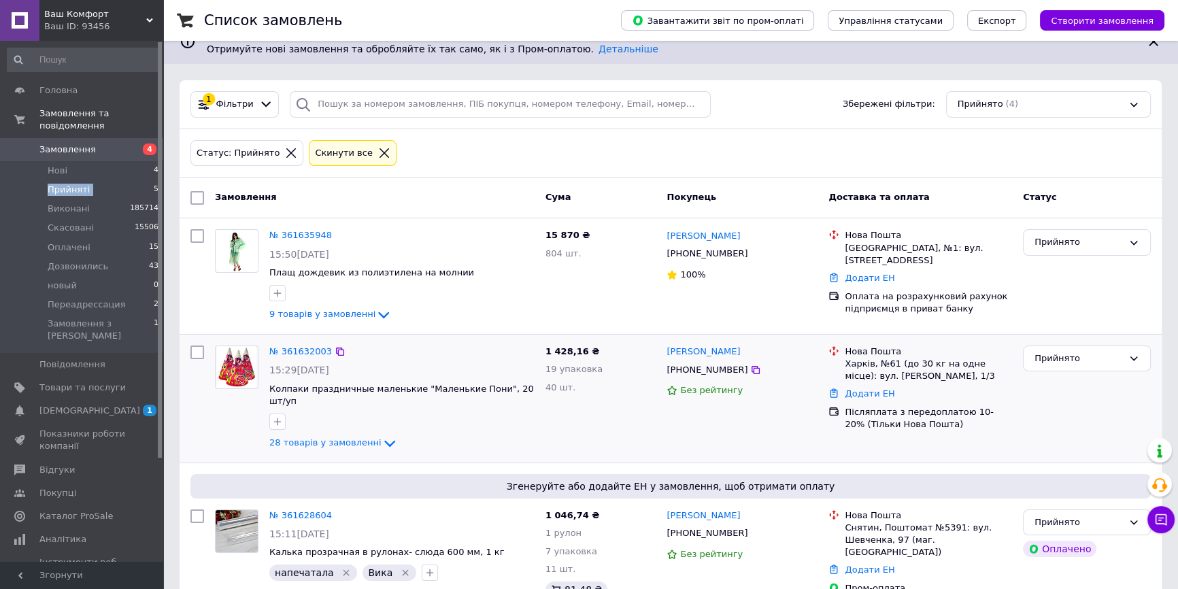
scroll to position [309, 0]
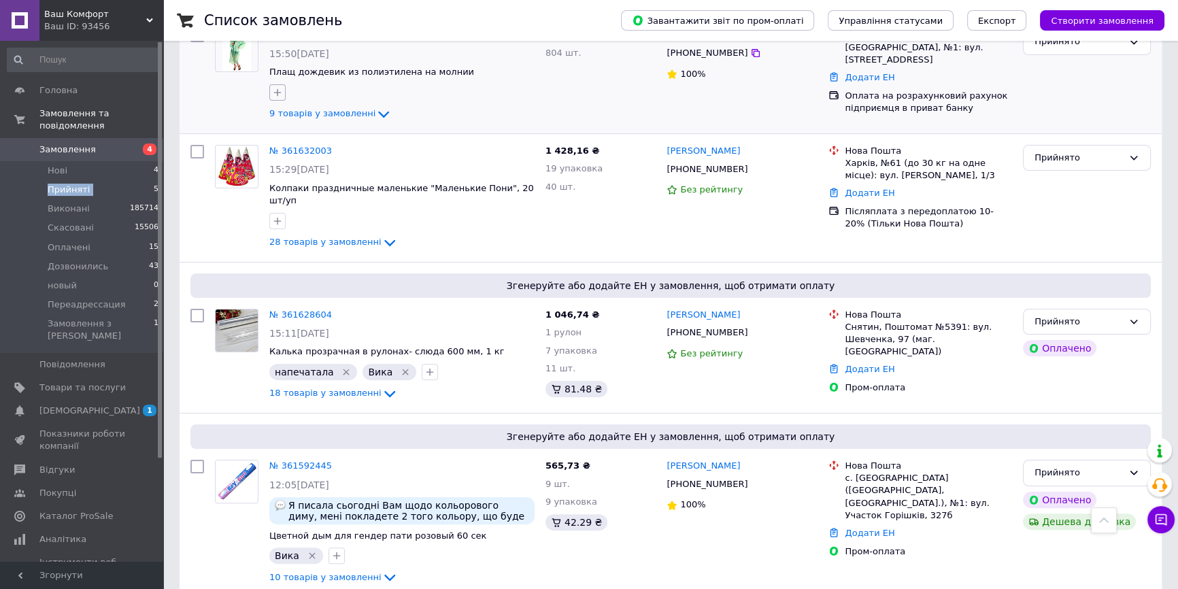
click at [275, 95] on icon "button" at bounding box center [277, 92] width 11 height 11
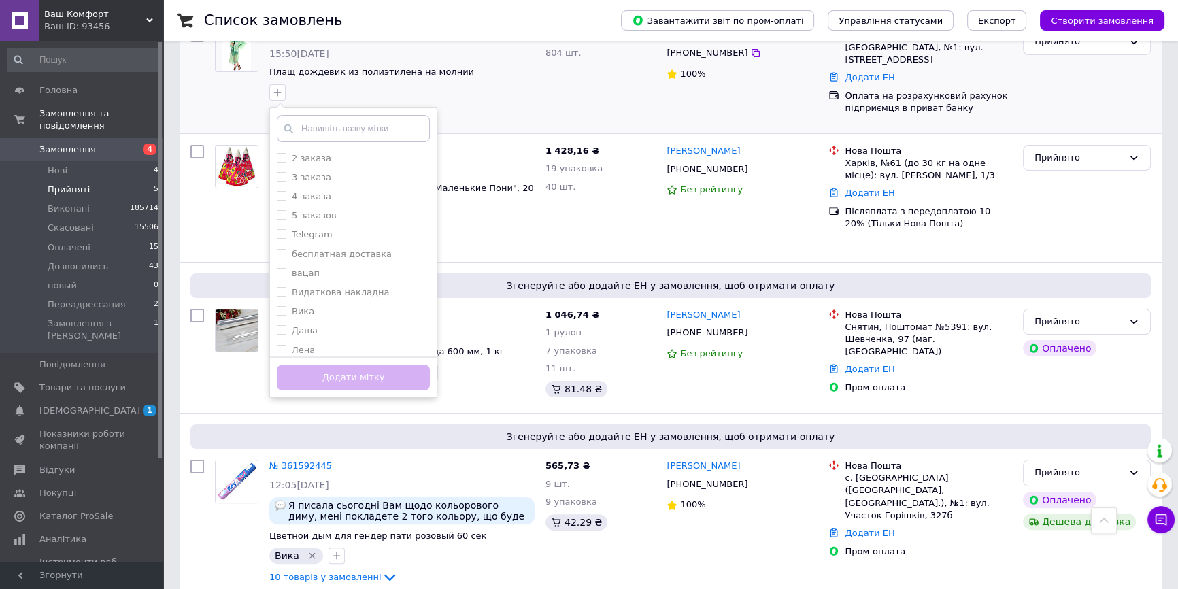
click at [341, 337] on li "Даша" at bounding box center [353, 330] width 167 height 19
checkbox input "true"
drag, startPoint x: 344, startPoint y: 375, endPoint x: 341, endPoint y: 366, distance: 9.3
click at [343, 375] on button "Додати мітку" at bounding box center [353, 378] width 153 height 27
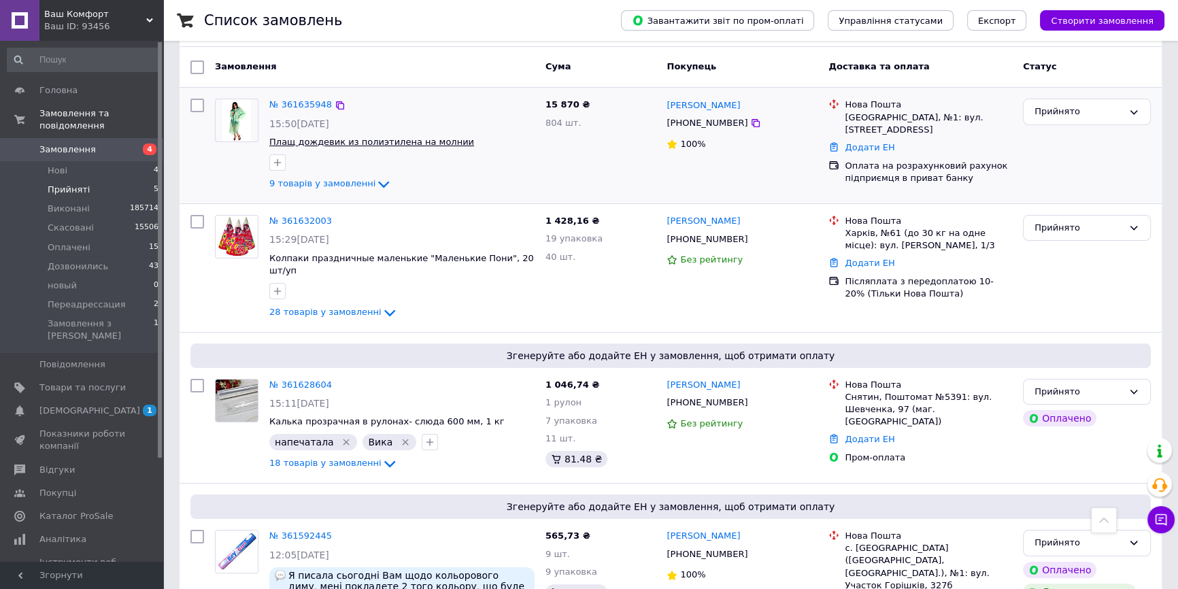
scroll to position [185, 0]
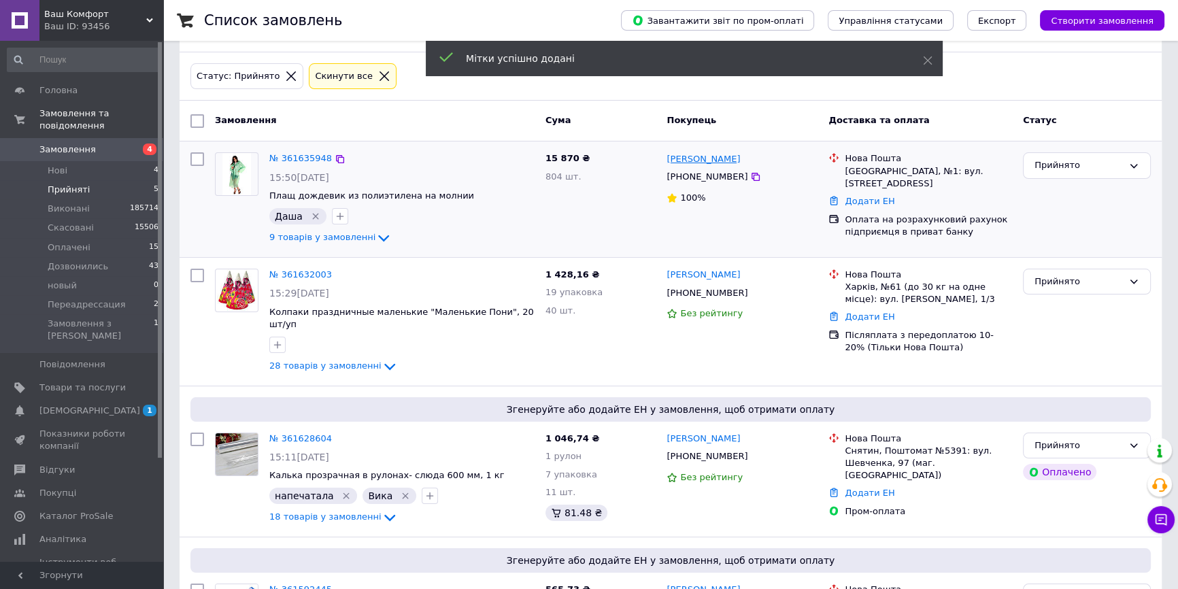
drag, startPoint x: 291, startPoint y: 151, endPoint x: 669, endPoint y: 152, distance: 378.2
click at [1048, 163] on div "Прийнято" at bounding box center [1079, 165] width 88 height 14
click at [1077, 263] on li "Дозвонились" at bounding box center [1087, 268] width 127 height 25
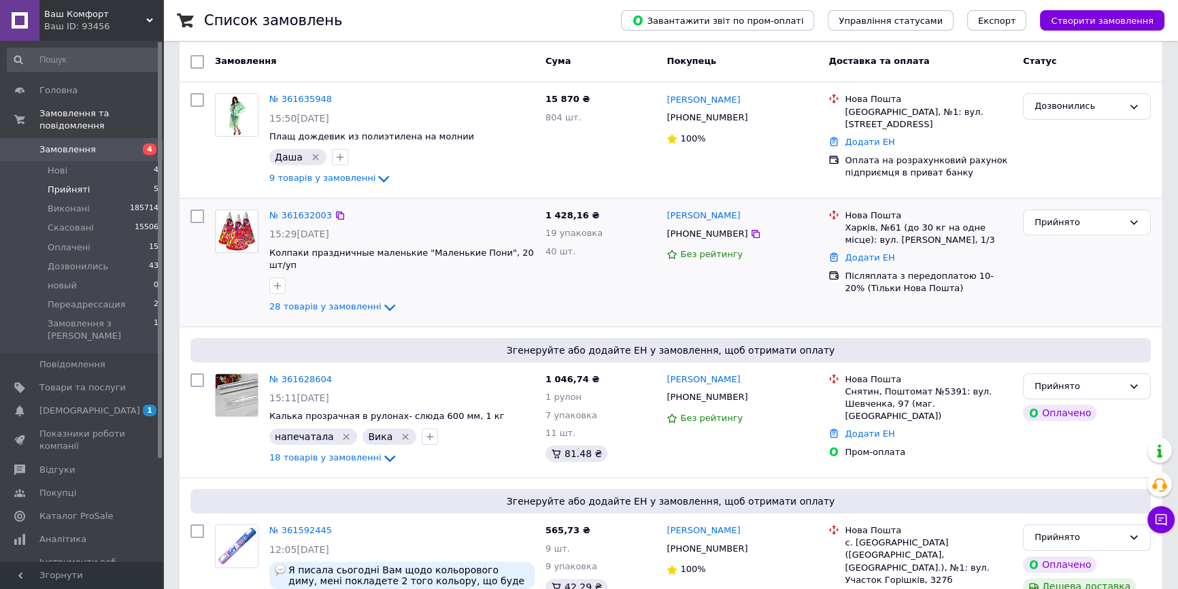
scroll to position [318, 0]
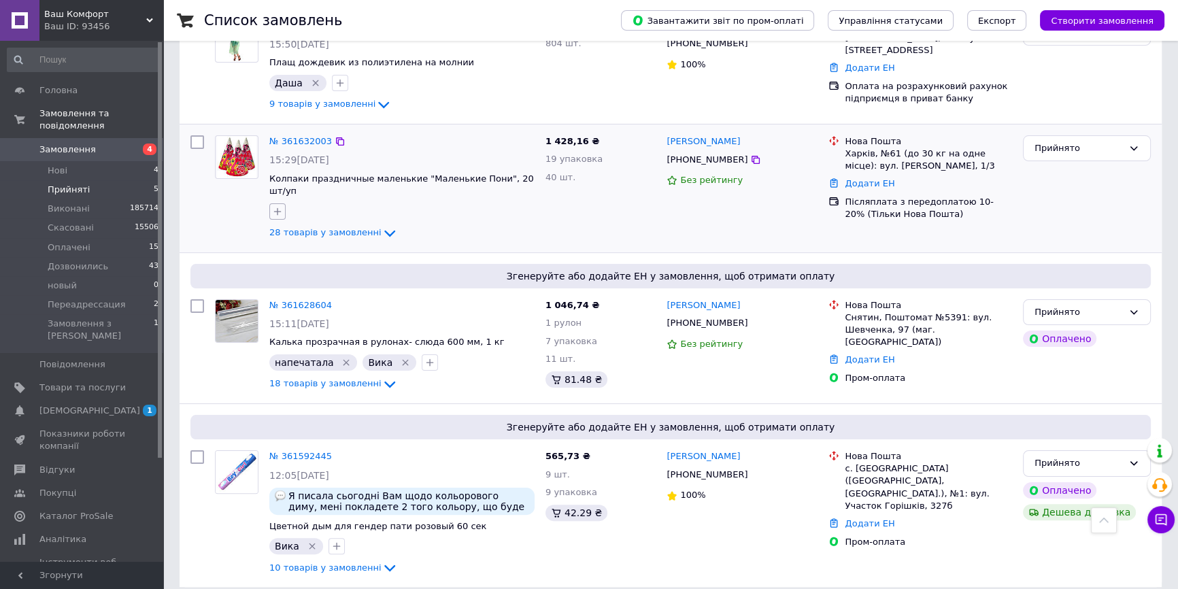
click at [276, 206] on icon "button" at bounding box center [277, 211] width 11 height 11
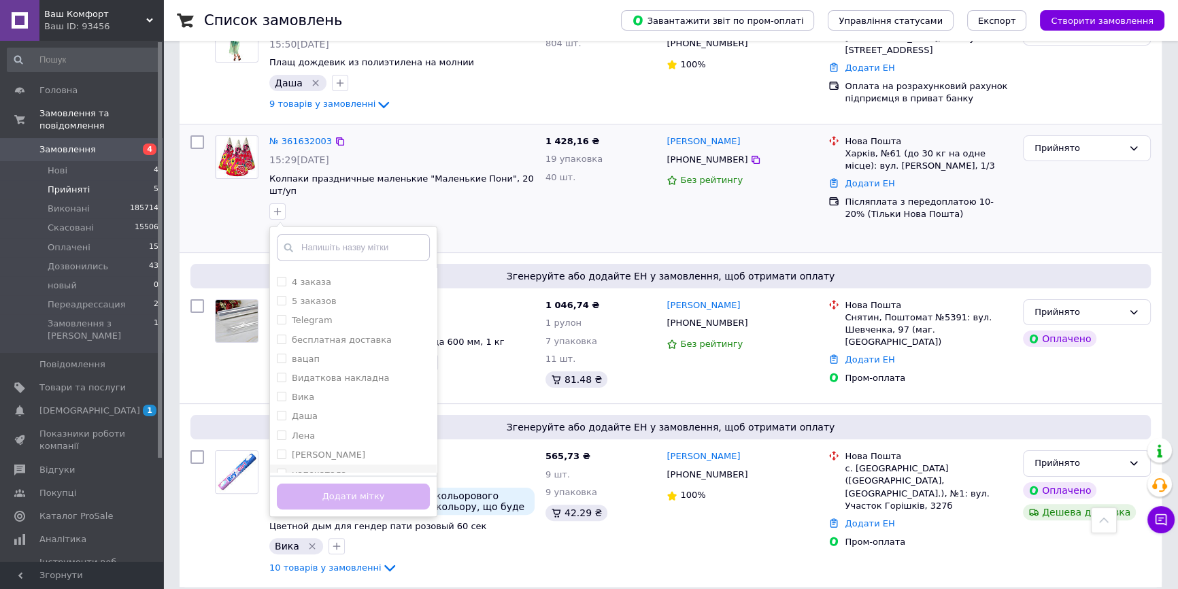
scroll to position [61, 0]
click at [380, 382] on li "Даша" at bounding box center [353, 388] width 167 height 19
checkbox input "true"
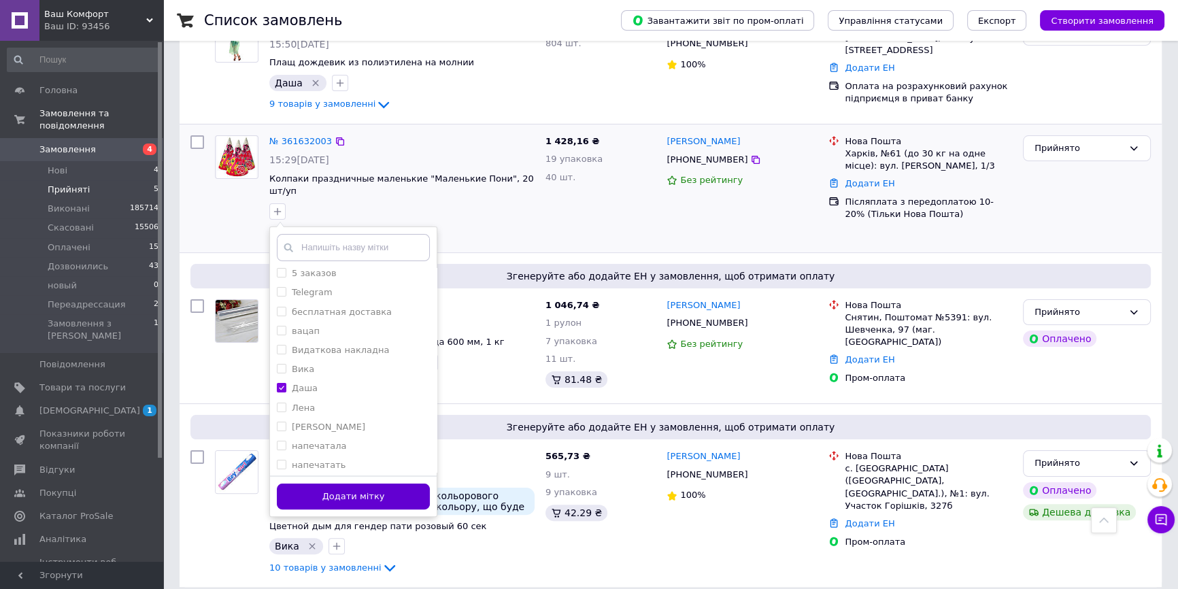
click at [368, 484] on button "Додати мітку" at bounding box center [353, 497] width 153 height 27
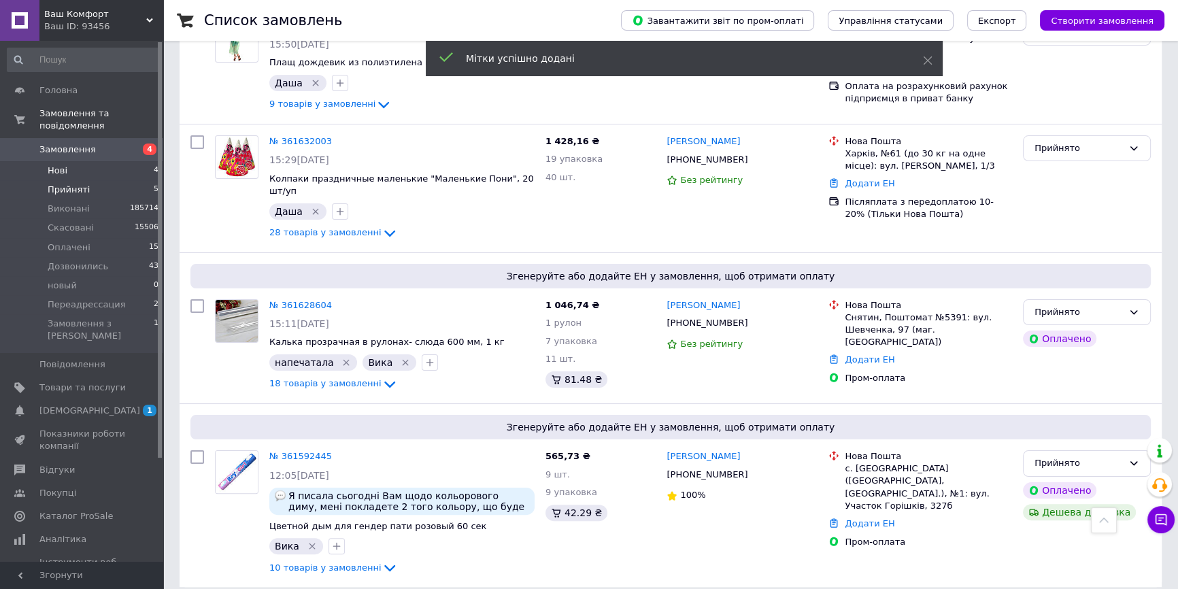
click at [142, 161] on li "Нові 4" at bounding box center [83, 170] width 167 height 19
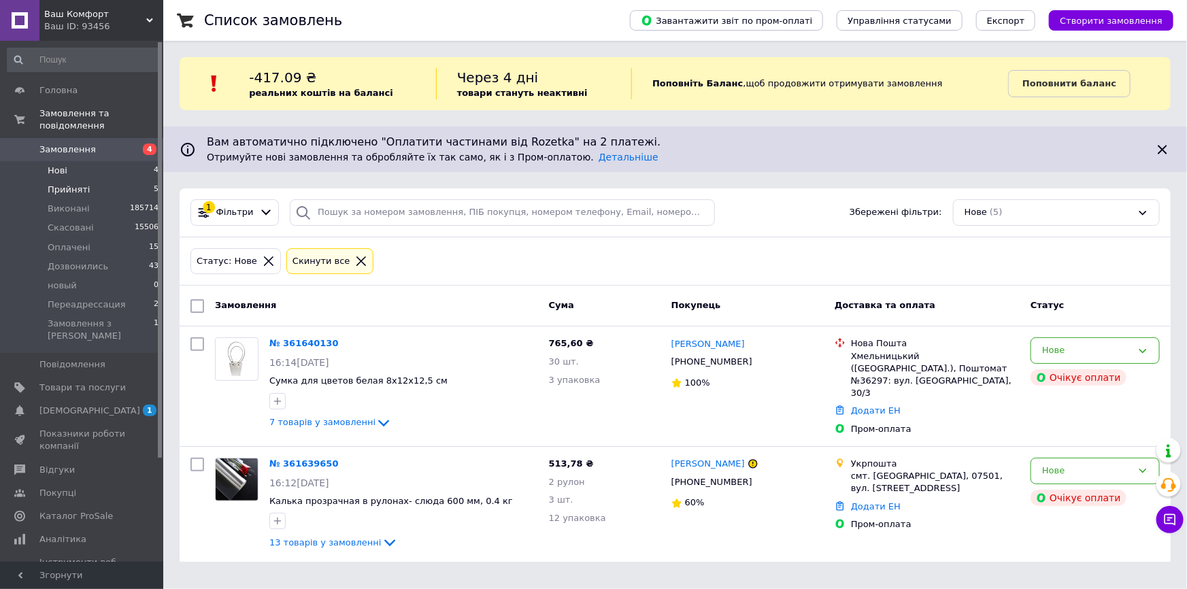
click at [104, 180] on li "Прийняті 5" at bounding box center [83, 189] width 167 height 19
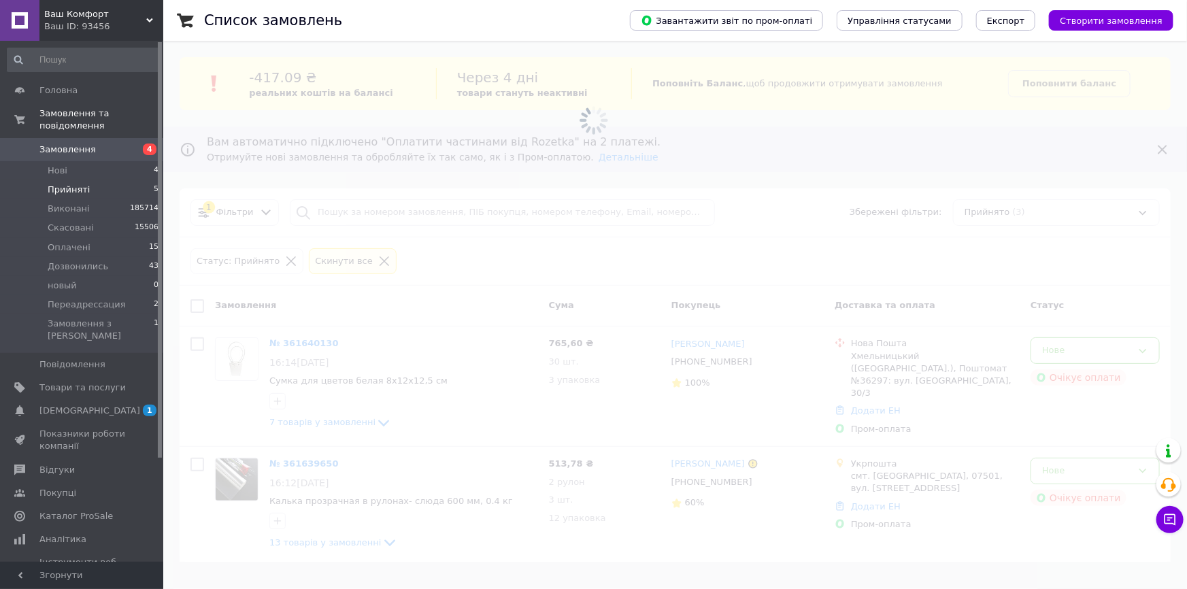
click at [104, 180] on li "Прийняті 5" at bounding box center [83, 189] width 167 height 19
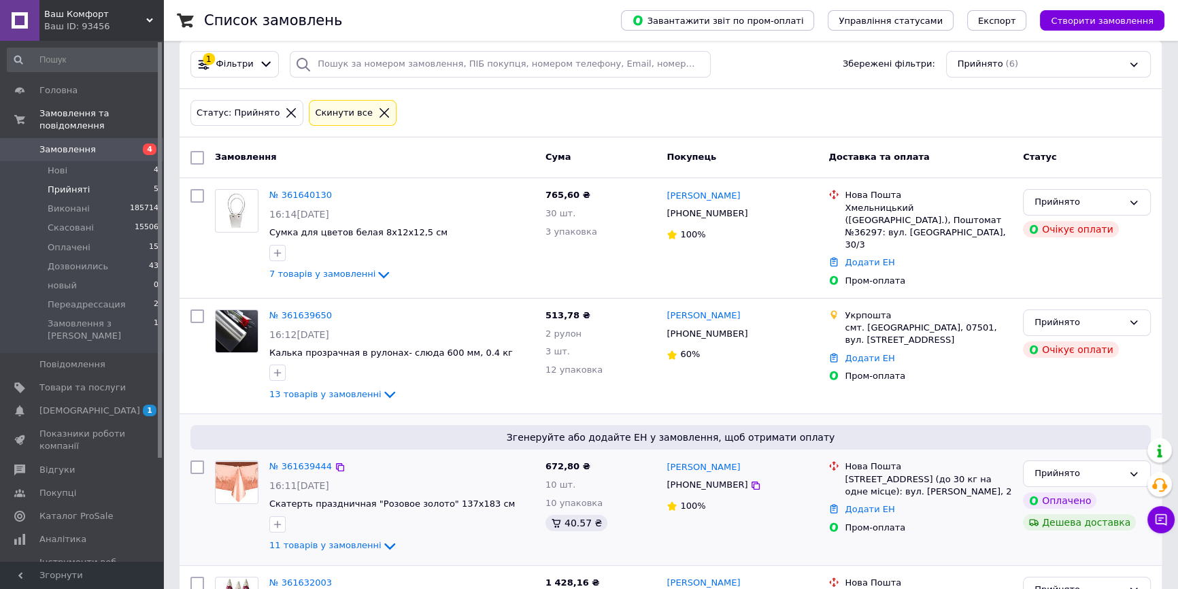
scroll to position [247, 0]
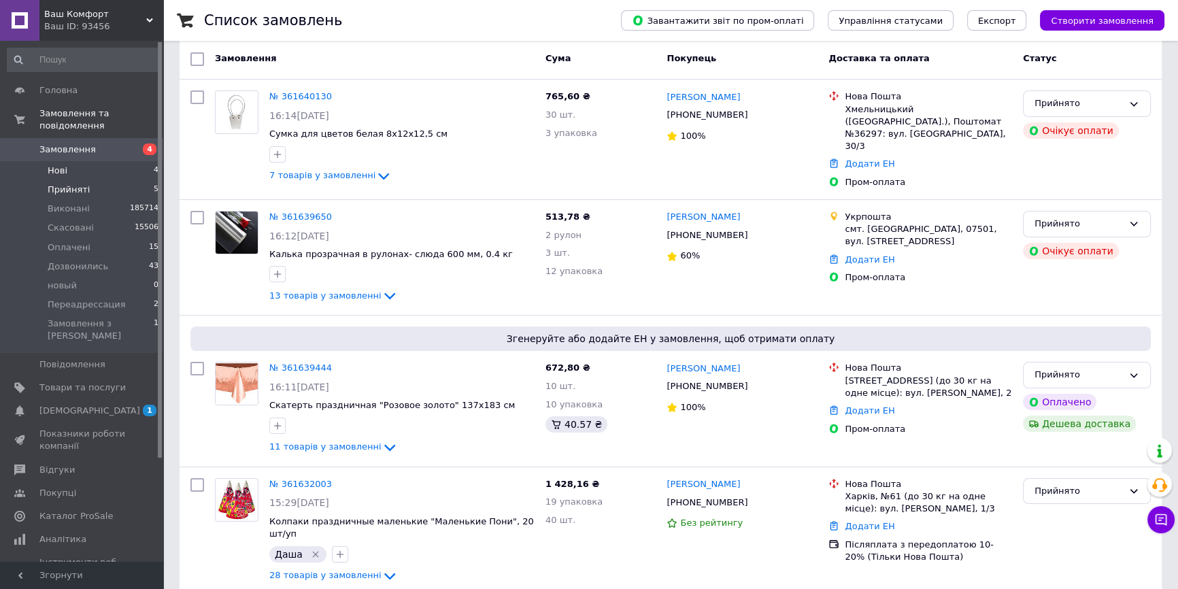
click at [107, 166] on li "Нові 4" at bounding box center [83, 170] width 167 height 19
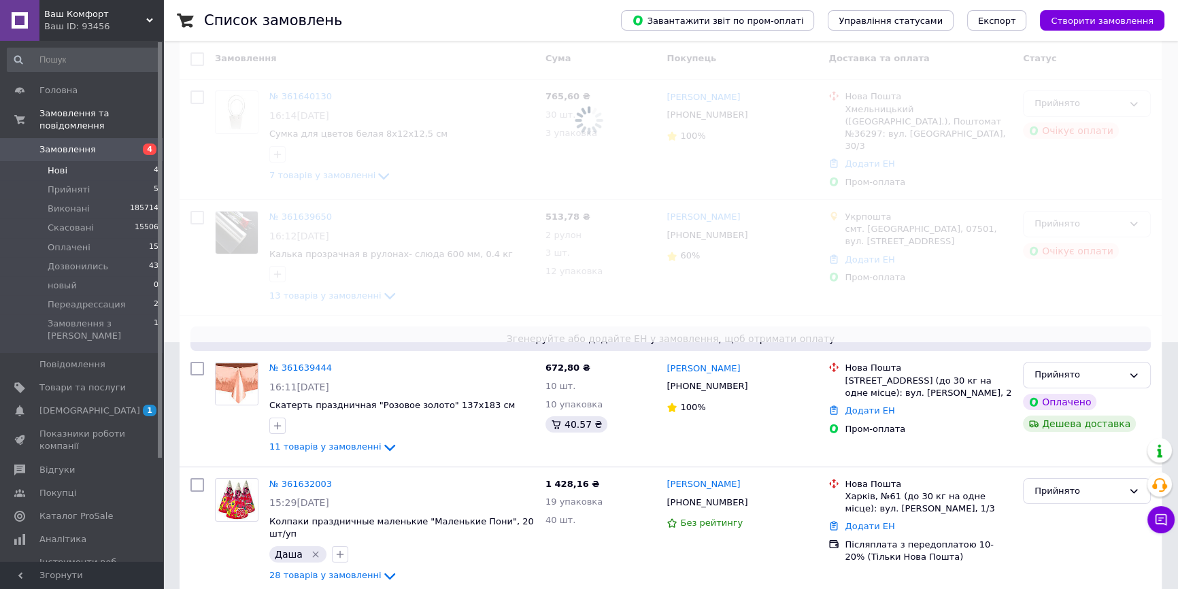
click at [107, 165] on li "Нові 4" at bounding box center [83, 170] width 167 height 19
click at [105, 180] on li "Прийняті 5" at bounding box center [83, 189] width 167 height 19
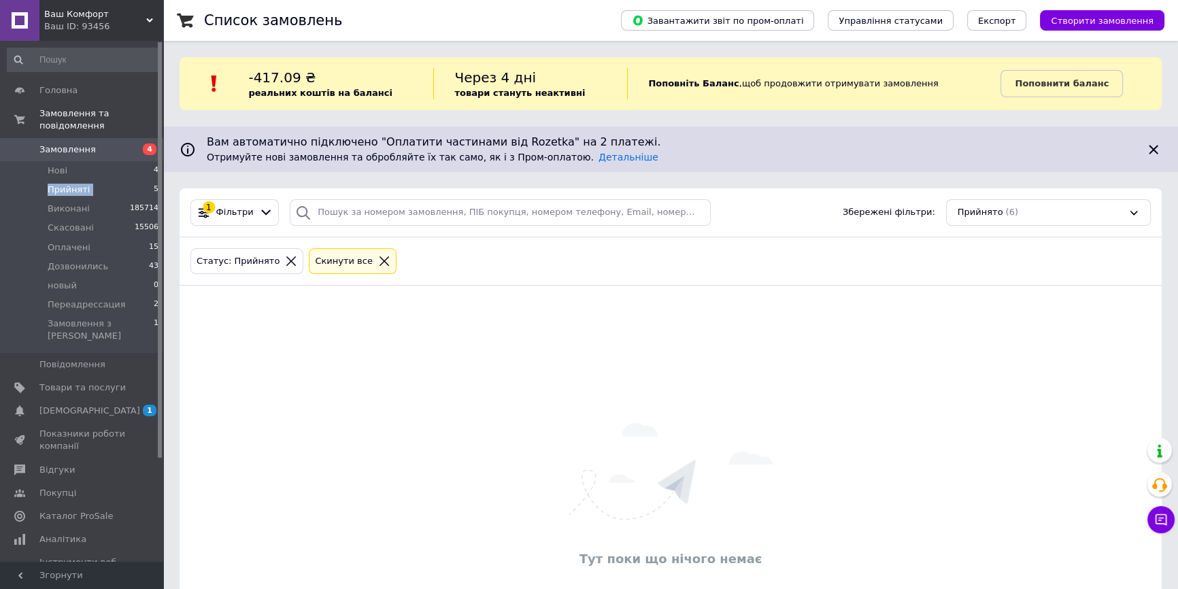
click at [105, 180] on li "Прийняті 5" at bounding box center [83, 189] width 167 height 19
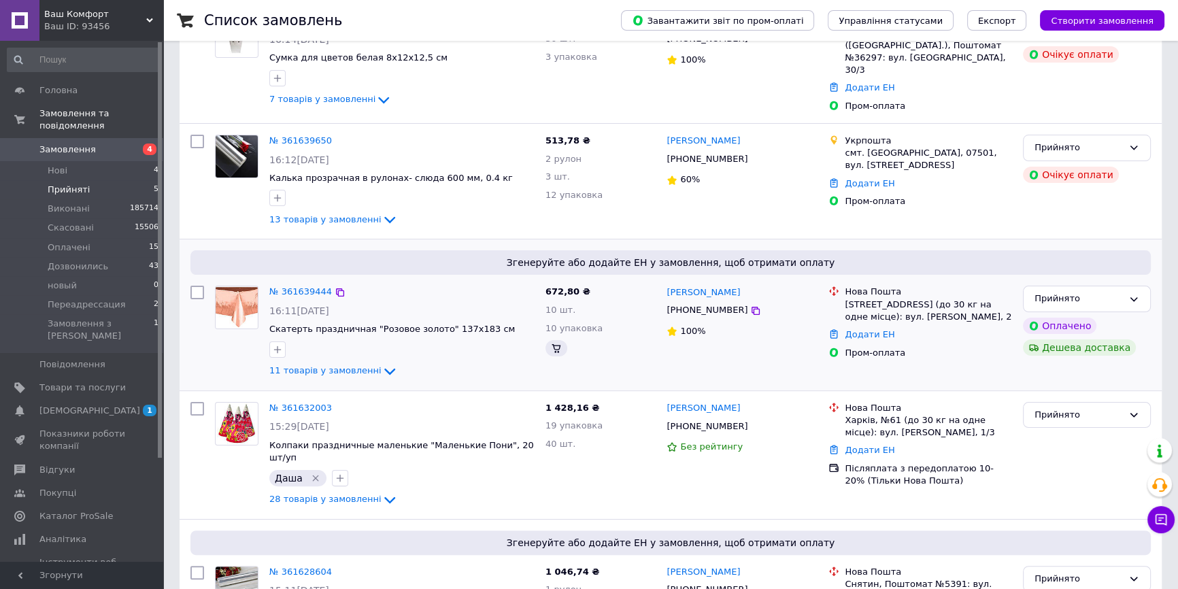
scroll to position [371, 0]
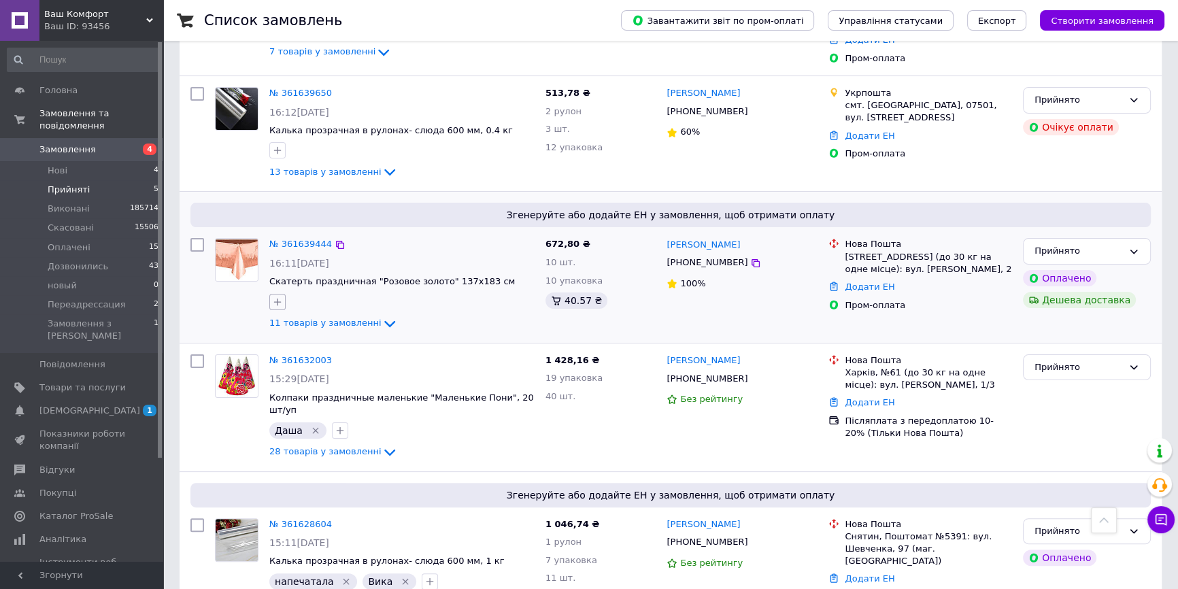
click at [279, 300] on icon "button" at bounding box center [277, 302] width 11 height 11
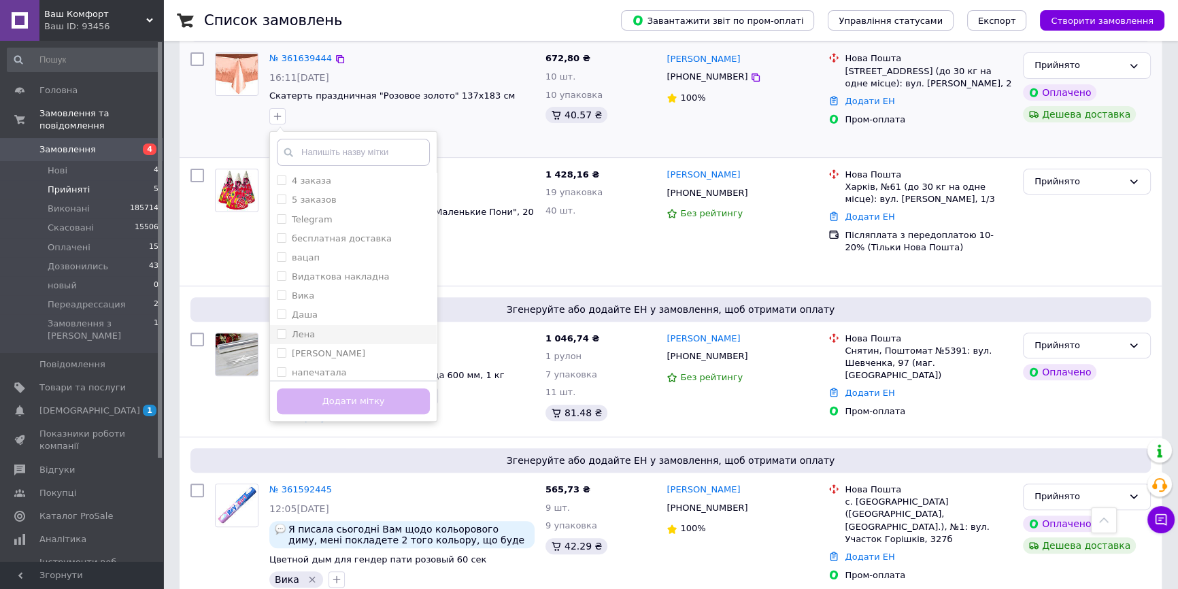
scroll to position [61, 0]
click at [354, 309] on div "Лена" at bounding box center [353, 313] width 153 height 12
checkbox input "true"
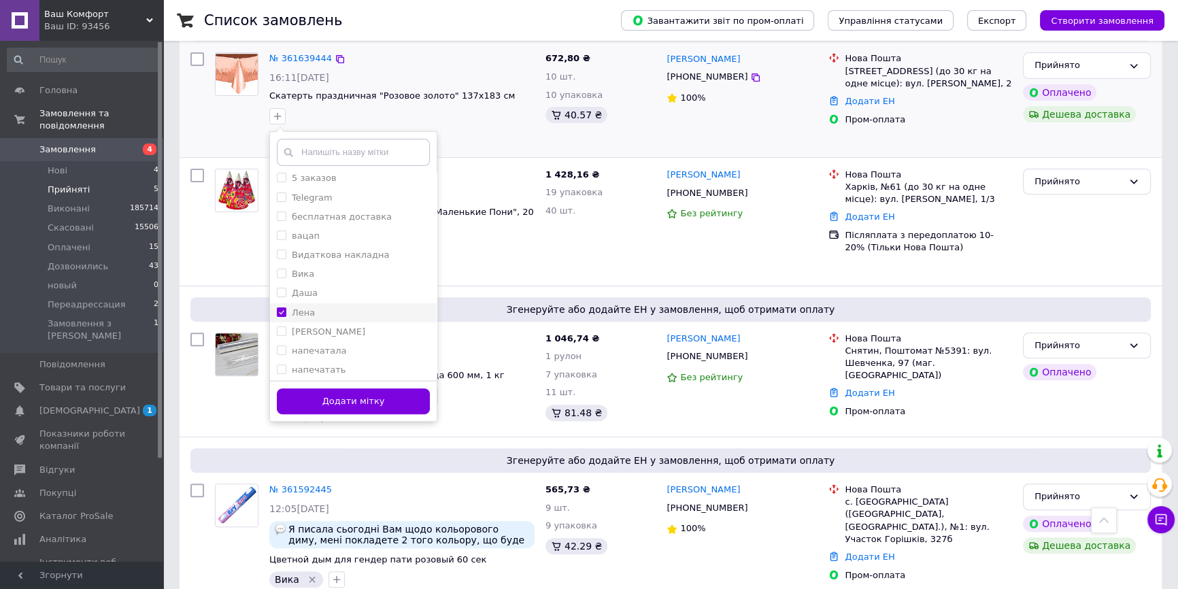
drag, startPoint x: 350, startPoint y: 292, endPoint x: 347, endPoint y: 301, distance: 9.9
click at [349, 292] on div "Даша" at bounding box center [353, 293] width 153 height 12
checkbox input "true"
click at [347, 307] on div "Лена" at bounding box center [353, 313] width 153 height 12
checkbox input "false"
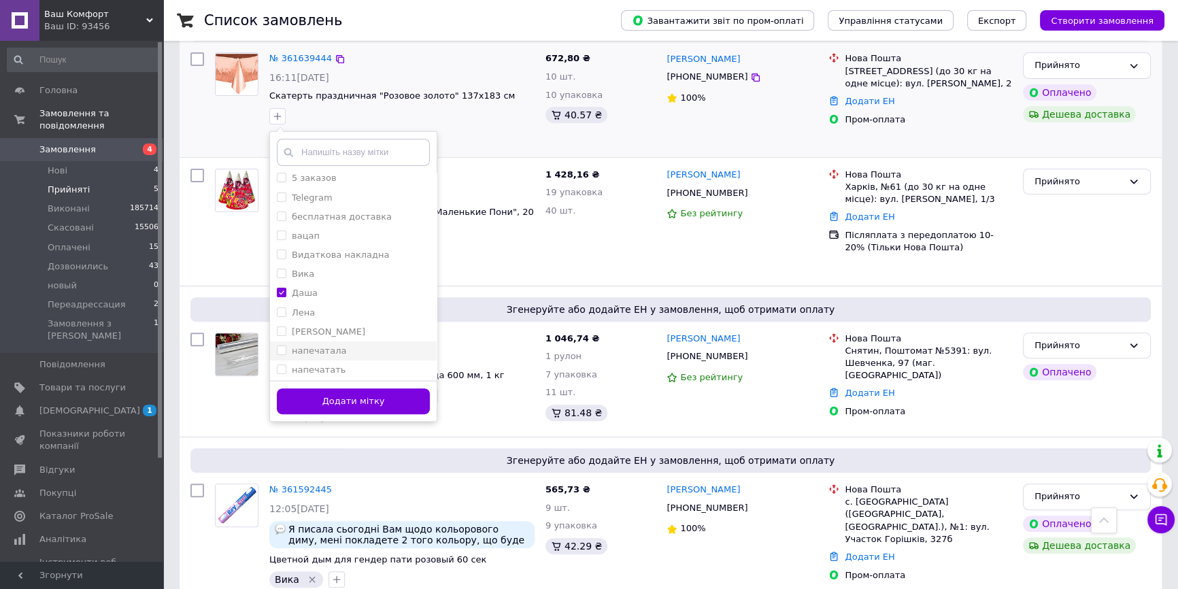
click at [356, 349] on div "напечатала" at bounding box center [353, 351] width 153 height 12
checkbox input "true"
click at [354, 388] on button "Додати мітку" at bounding box center [353, 401] width 153 height 27
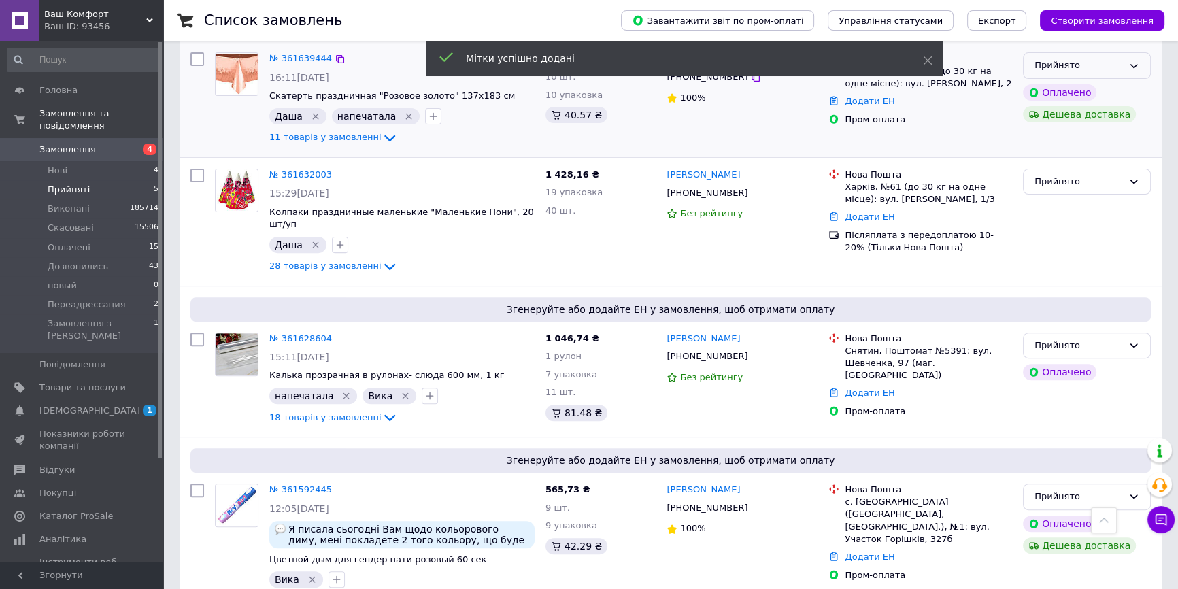
click at [1103, 63] on div "Прийнято" at bounding box center [1079, 66] width 88 height 14
click at [1082, 135] on li "Оплачено" at bounding box center [1087, 143] width 127 height 25
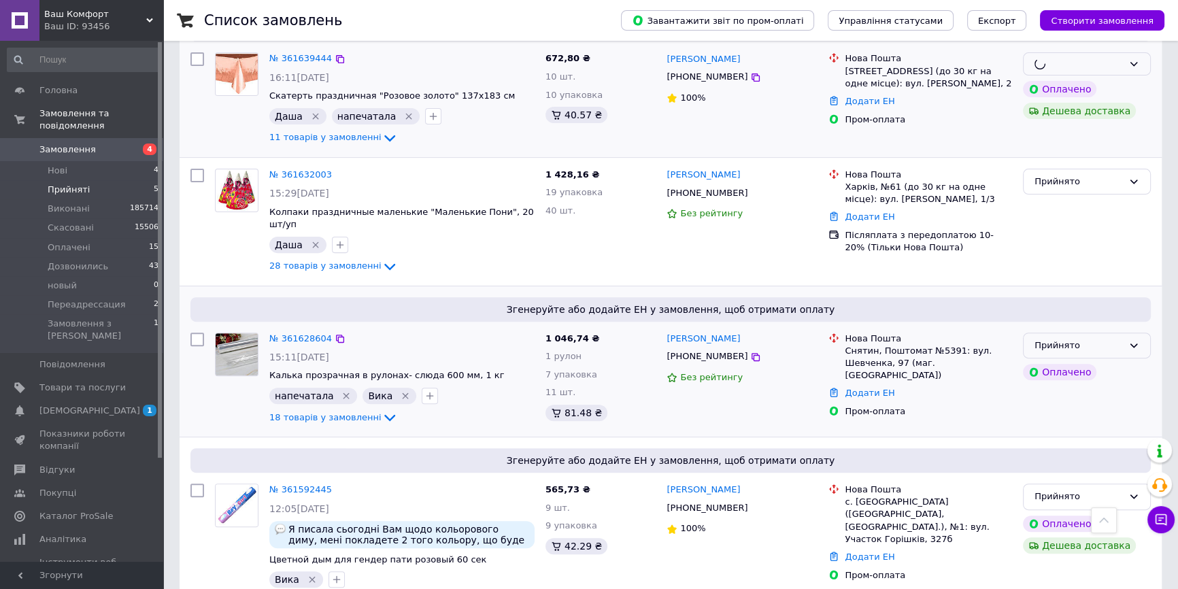
click at [1117, 339] on div "Прийнято" at bounding box center [1079, 346] width 88 height 14
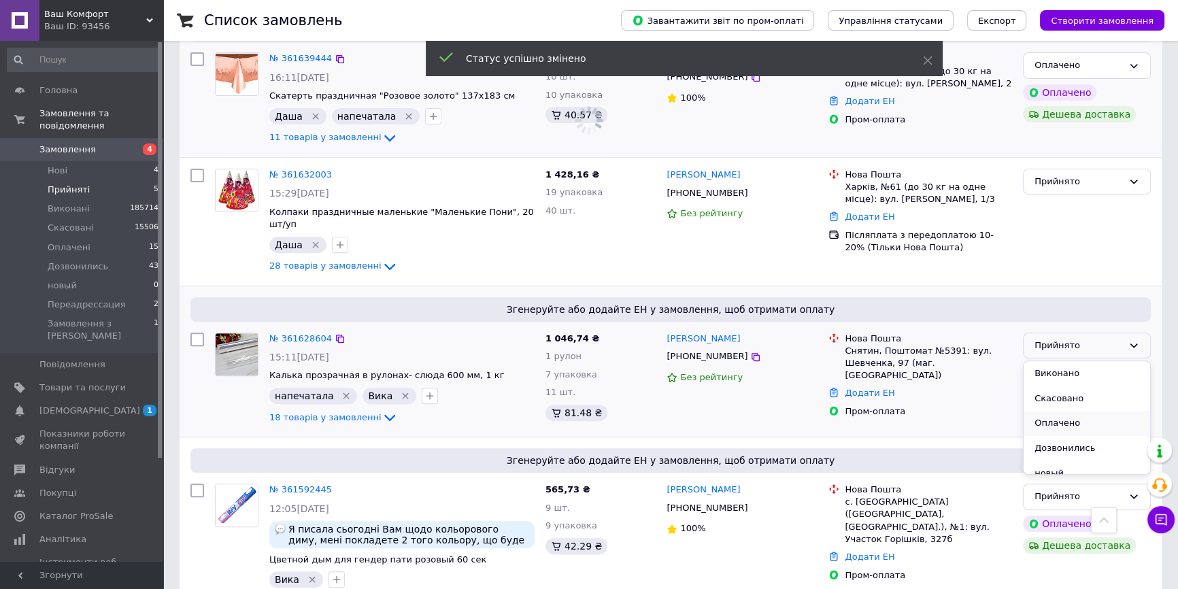
click at [1073, 411] on li "Оплачено" at bounding box center [1087, 423] width 127 height 25
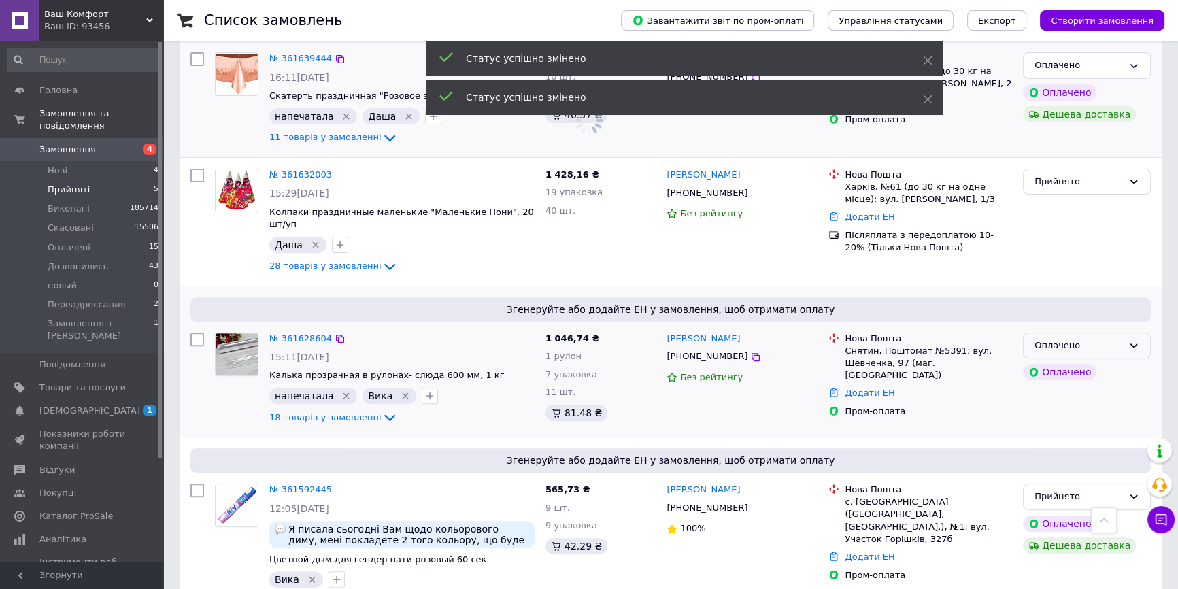
click at [1085, 339] on div "Оплачено" at bounding box center [1079, 346] width 88 height 14
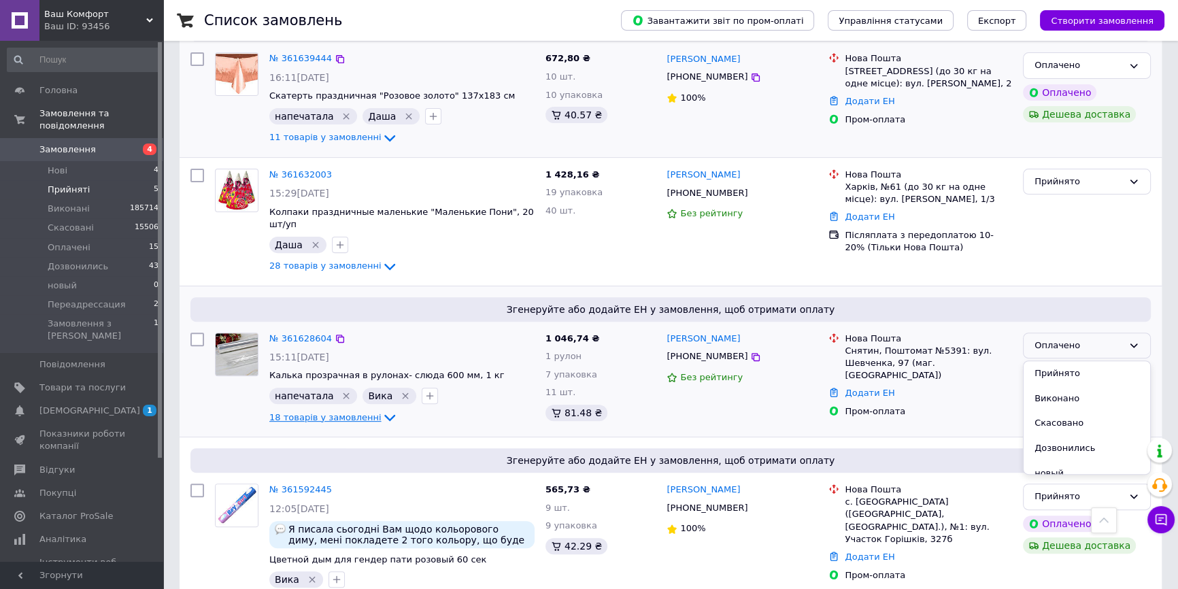
click at [342, 412] on span "18 товарів у замовленні" at bounding box center [325, 417] width 112 height 10
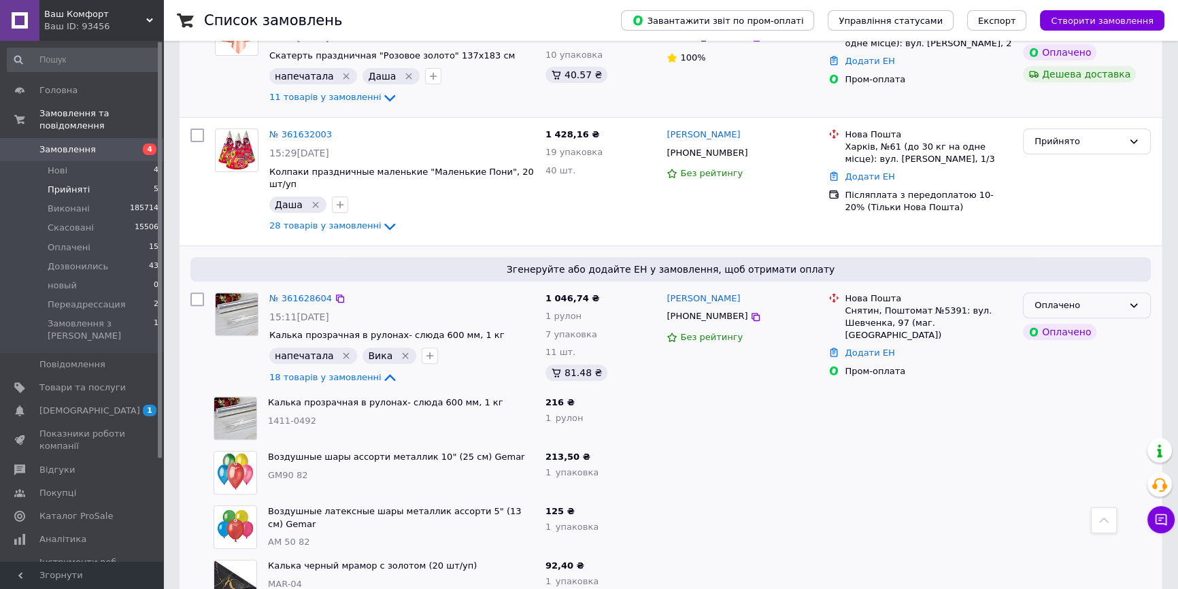
scroll to position [618, 0]
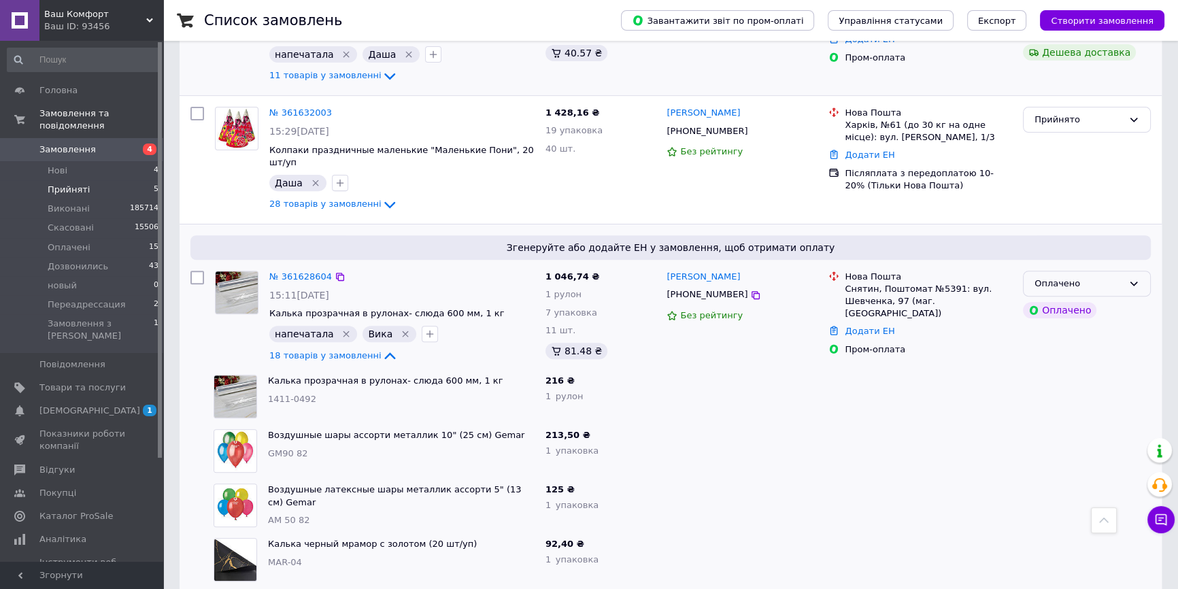
click at [1086, 277] on div "Оплачено" at bounding box center [1079, 284] width 88 height 14
click at [915, 271] on div "Нова Пошта" at bounding box center [928, 277] width 167 height 12
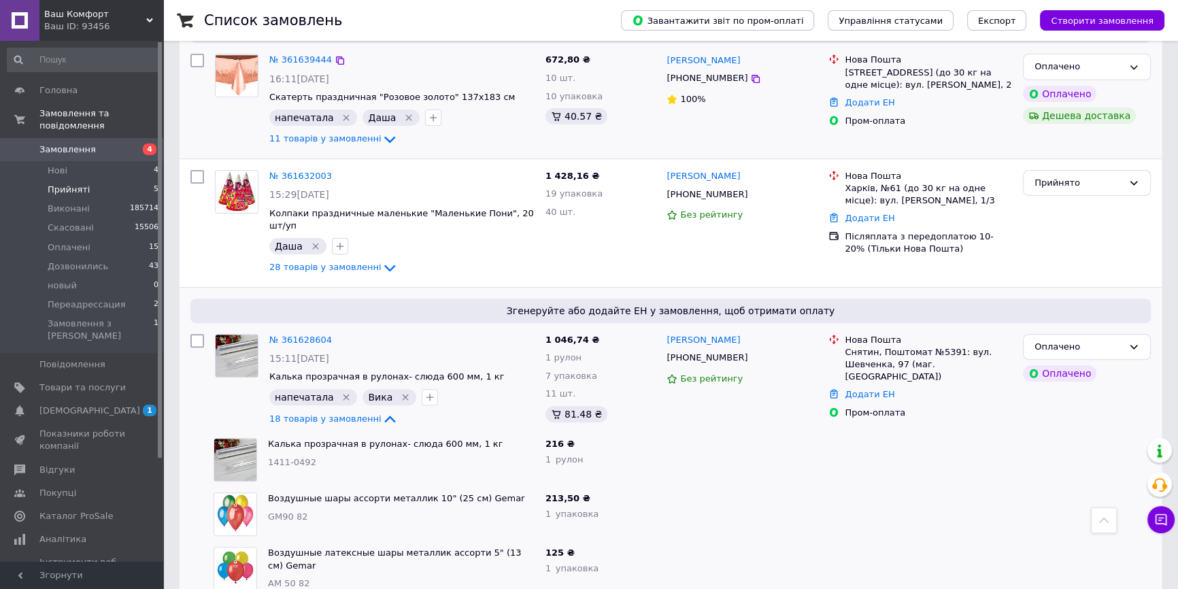
scroll to position [495, 0]
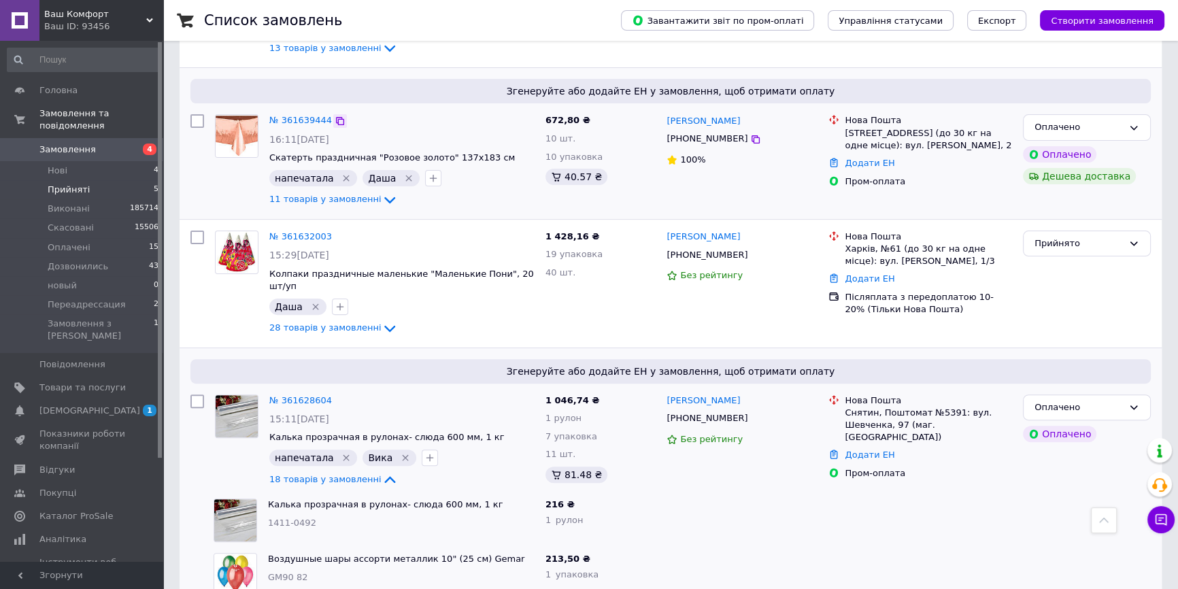
click at [335, 116] on icon at bounding box center [340, 121] width 11 height 11
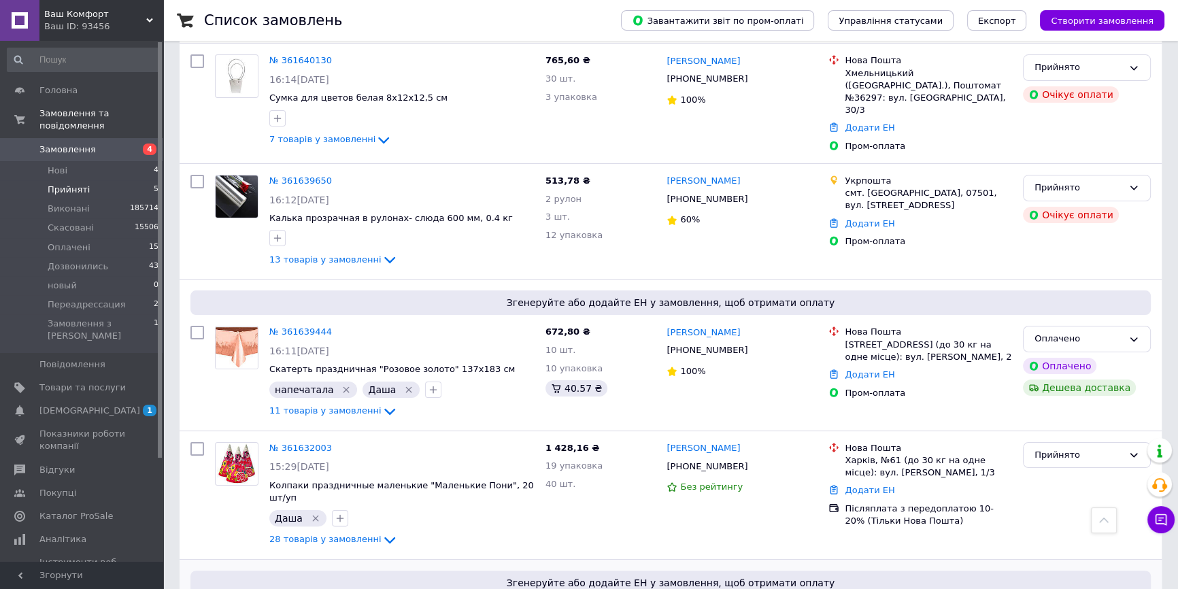
scroll to position [247, 0]
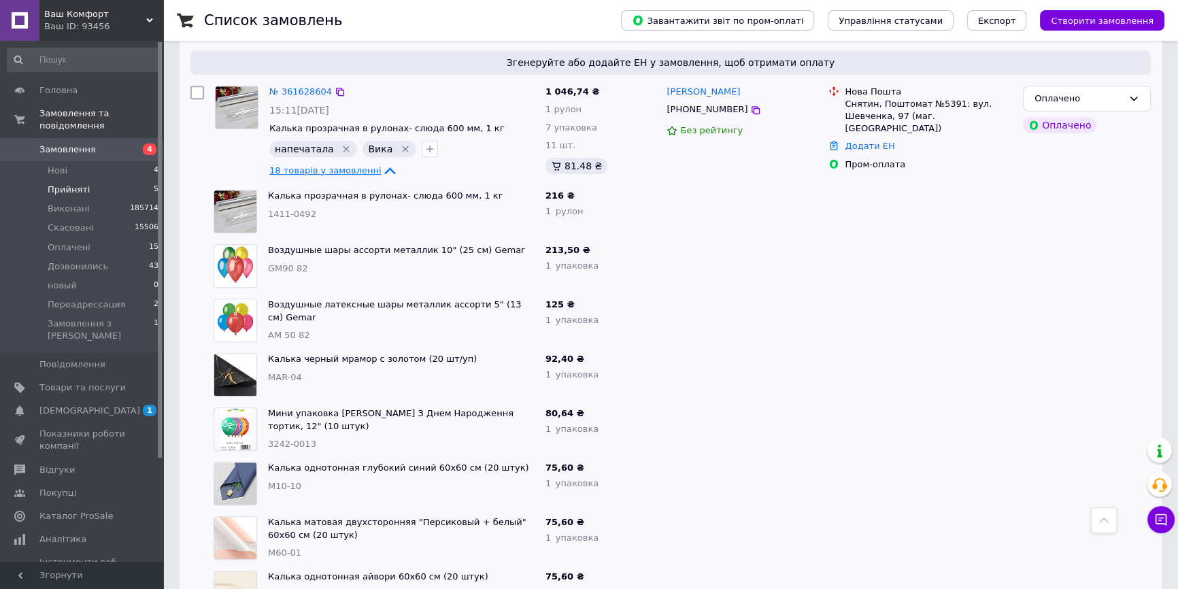
click at [346, 165] on span "18 товарів у замовленні" at bounding box center [325, 170] width 112 height 10
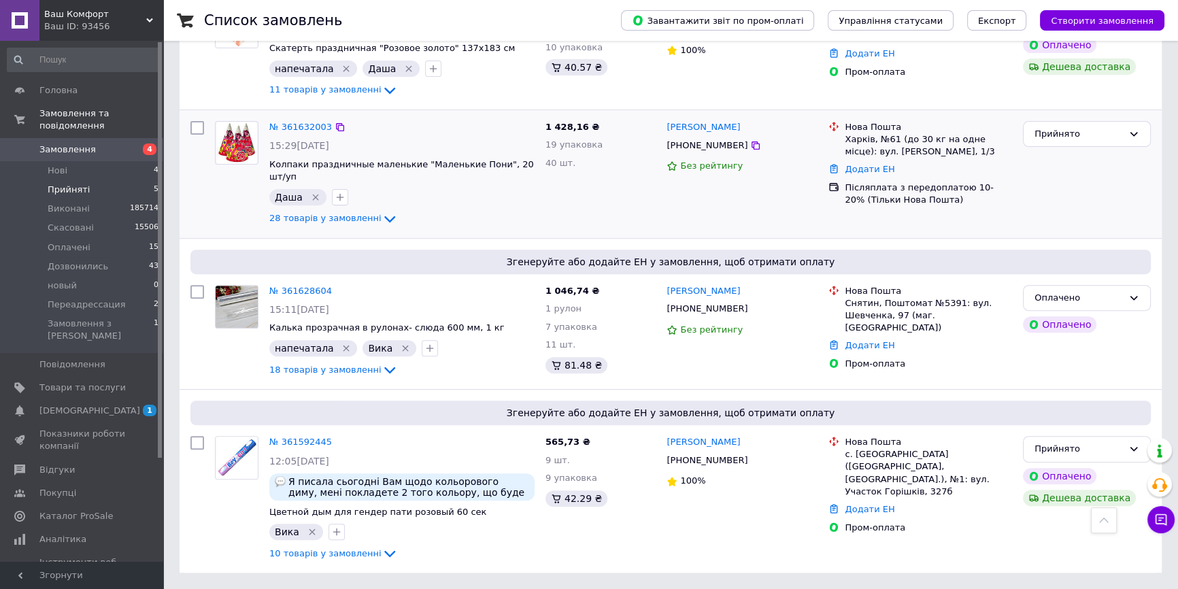
scroll to position [585, 0]
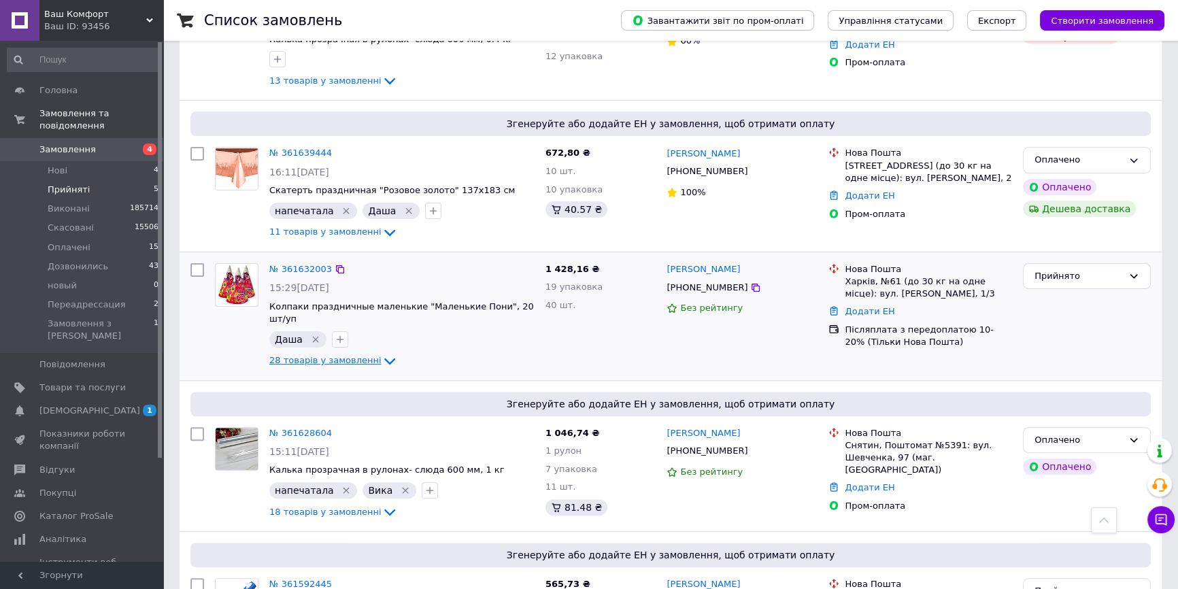
click at [329, 355] on span "28 товарів у замовленні" at bounding box center [325, 360] width 112 height 10
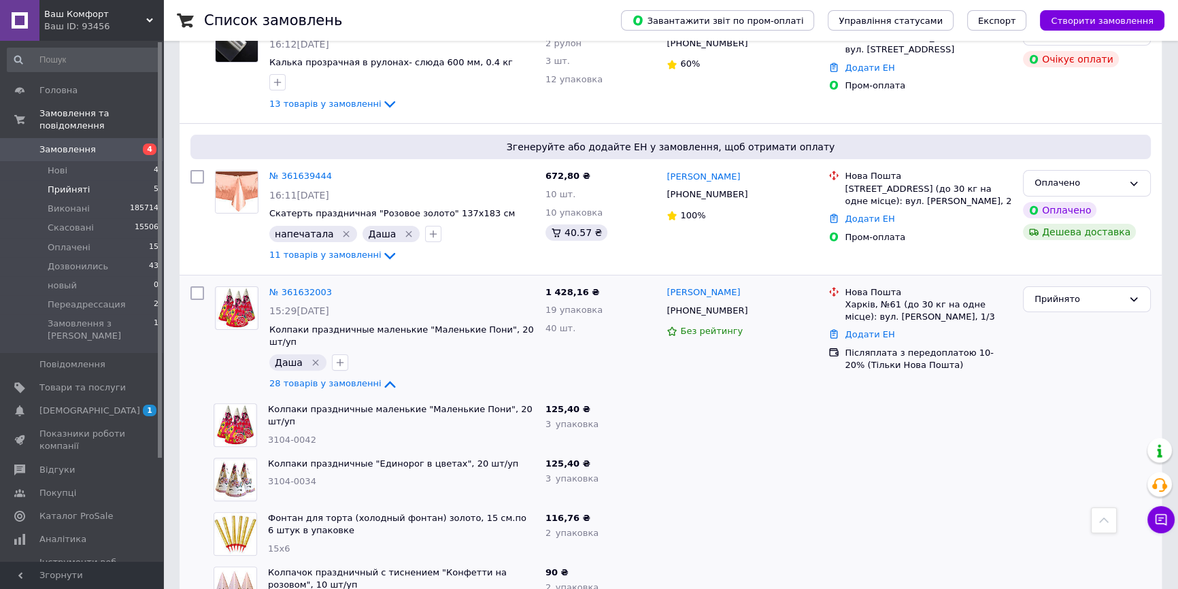
scroll to position [421, 0]
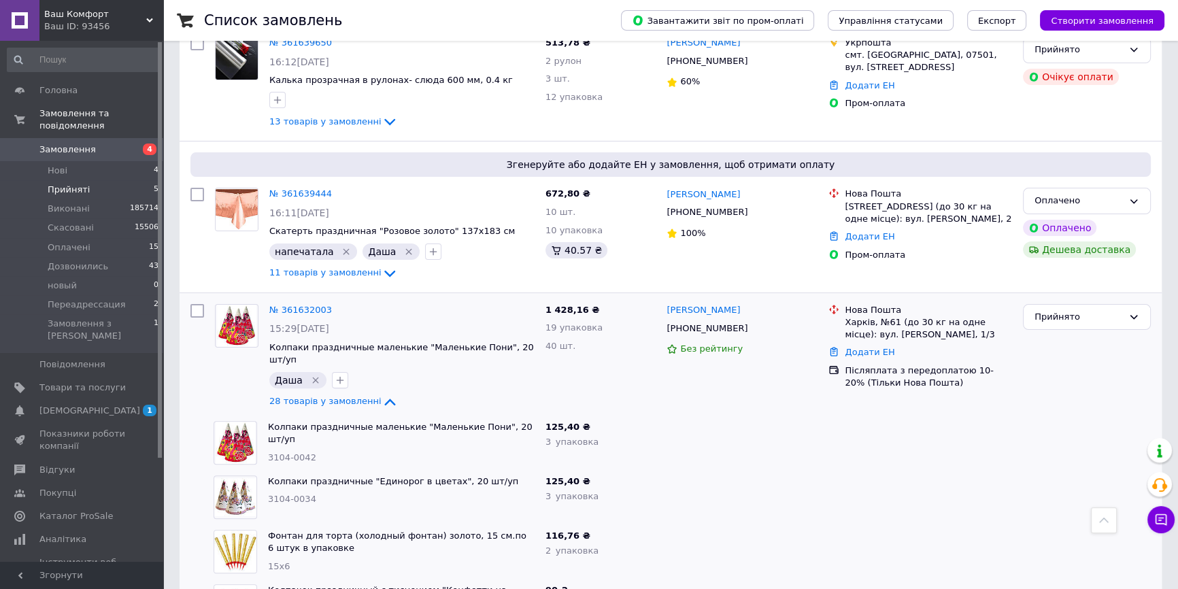
click at [1068, 416] on div at bounding box center [1087, 443] width 139 height 54
click at [1081, 312] on div "Прийнято" at bounding box center [1079, 317] width 88 height 14
click at [1060, 408] on li "Дозвонились" at bounding box center [1087, 419] width 127 height 25
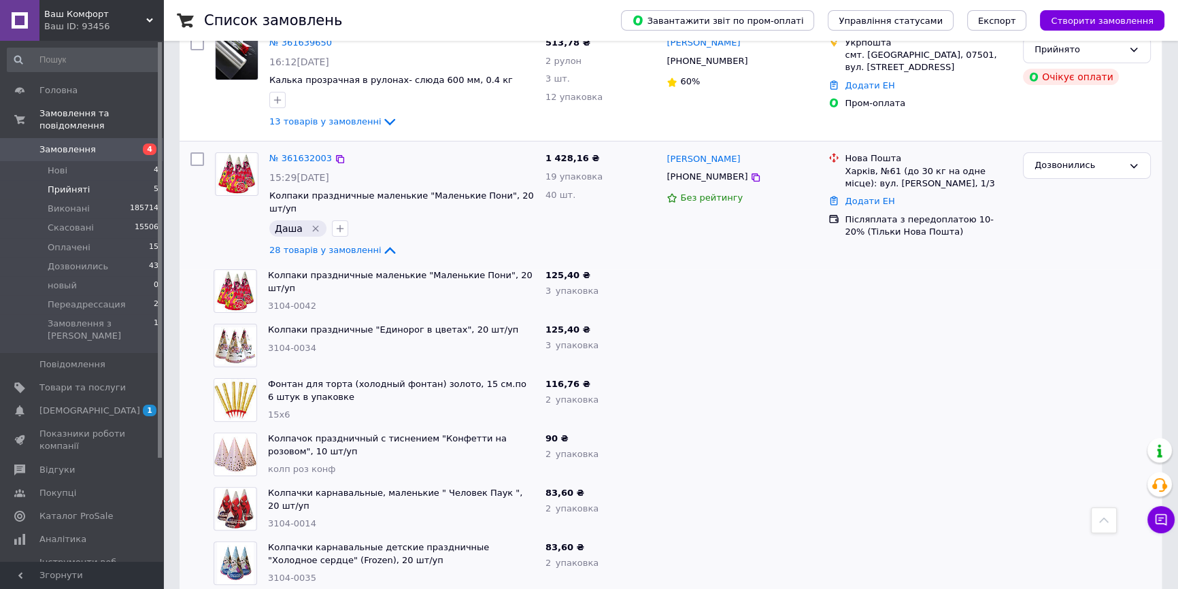
scroll to position [173, 0]
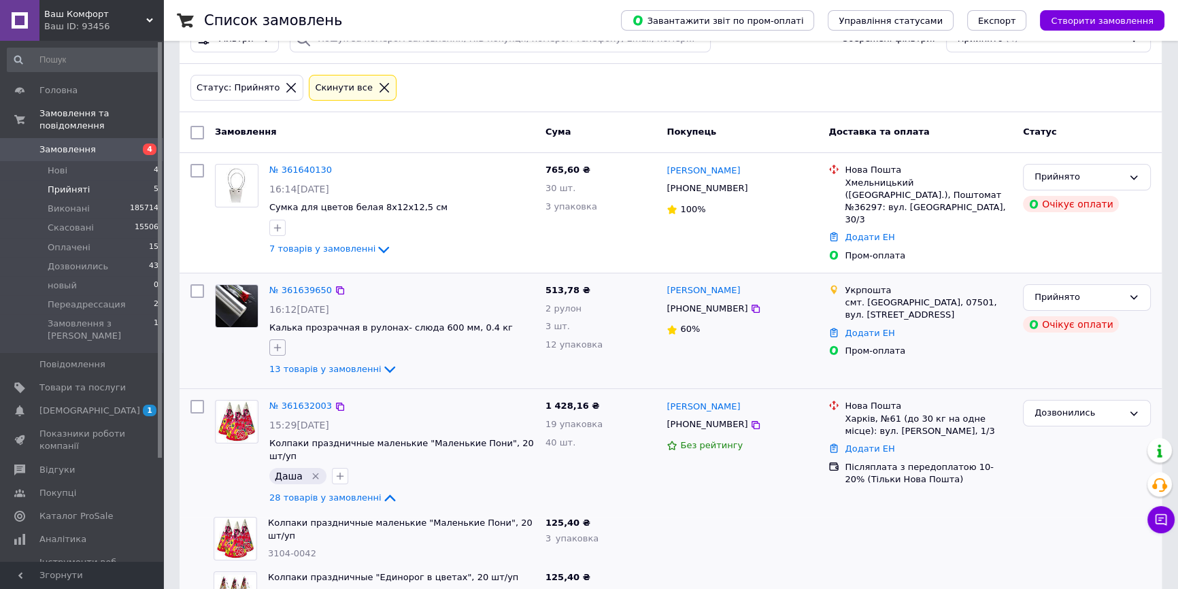
click at [274, 339] on div at bounding box center [278, 348] width 22 height 22
click at [270, 340] on button "button" at bounding box center [277, 347] width 16 height 16
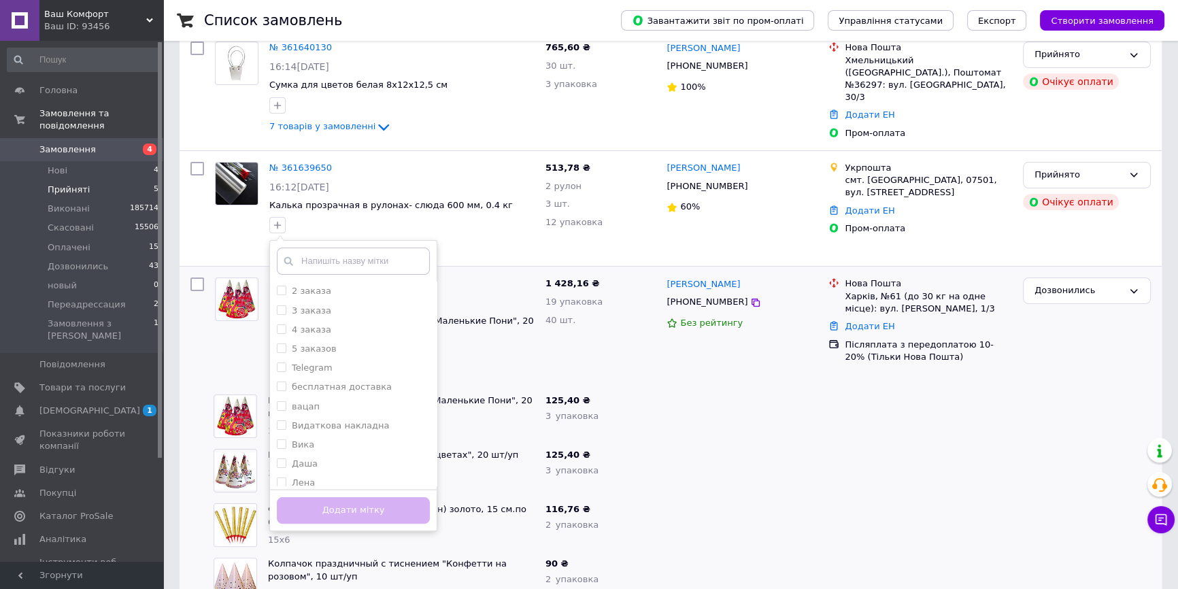
scroll to position [297, 0]
click at [329, 457] on div "Даша" at bounding box center [353, 462] width 153 height 12
checkbox input "true"
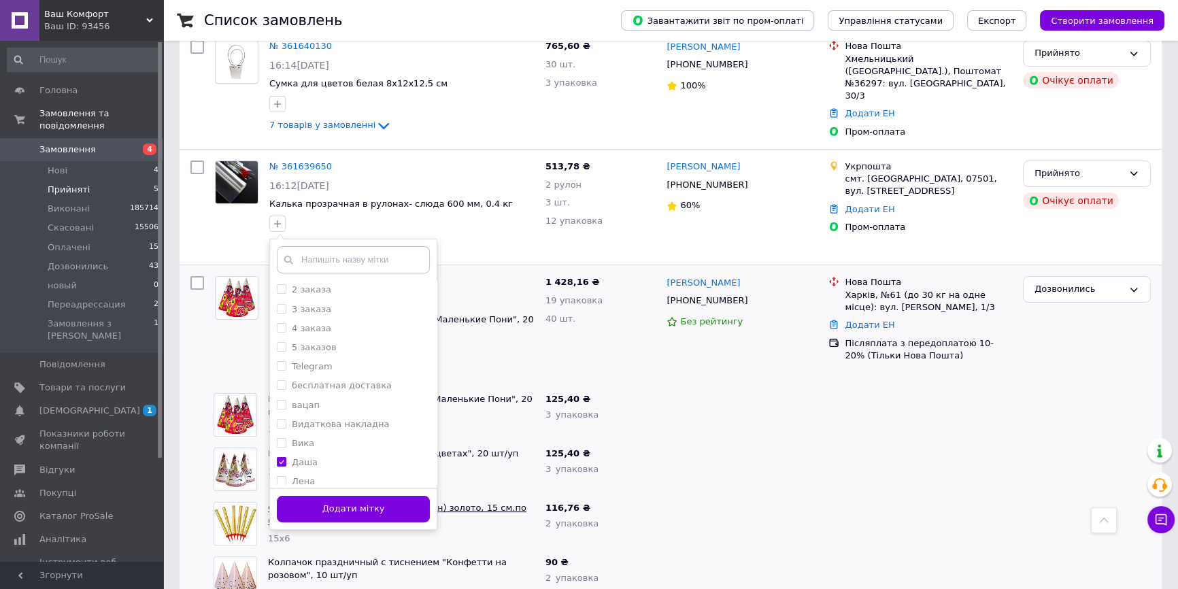
click at [356, 496] on button "Додати мітку" at bounding box center [353, 509] width 153 height 27
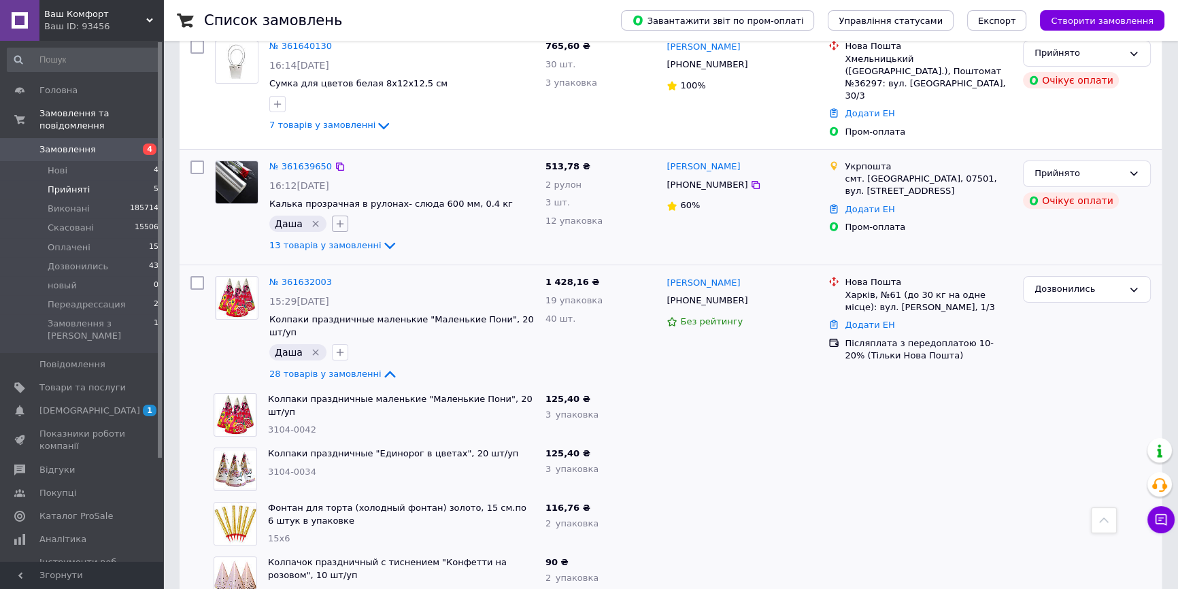
click at [337, 220] on icon "button" at bounding box center [339, 223] width 7 height 7
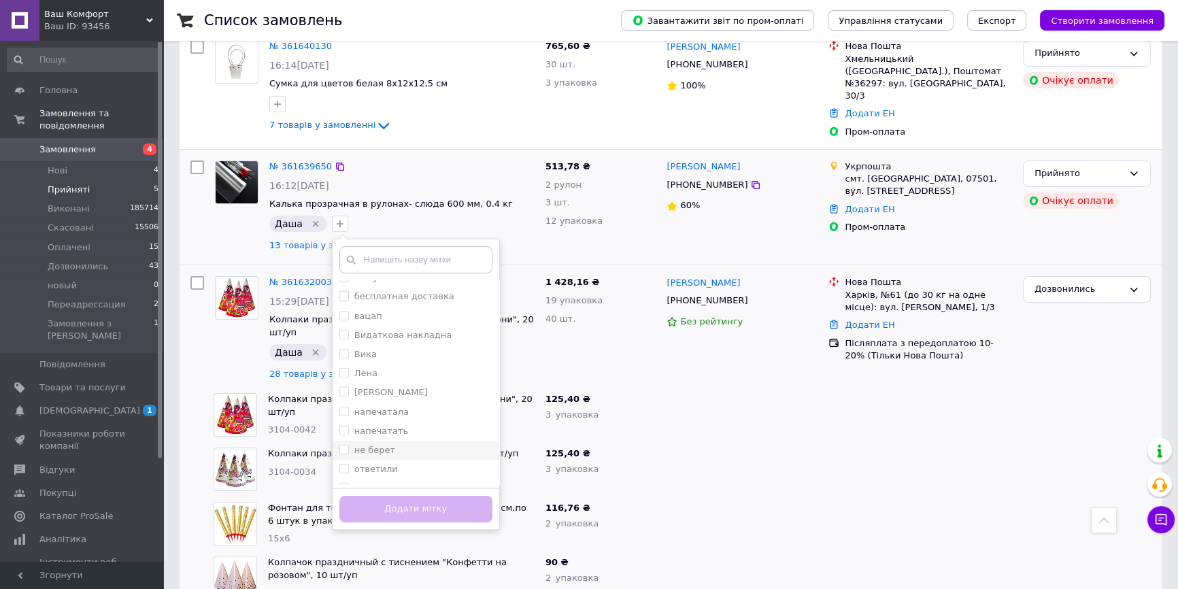
scroll to position [123, 0]
click at [397, 410] on div "не берет" at bounding box center [415, 416] width 153 height 12
checkbox input "true"
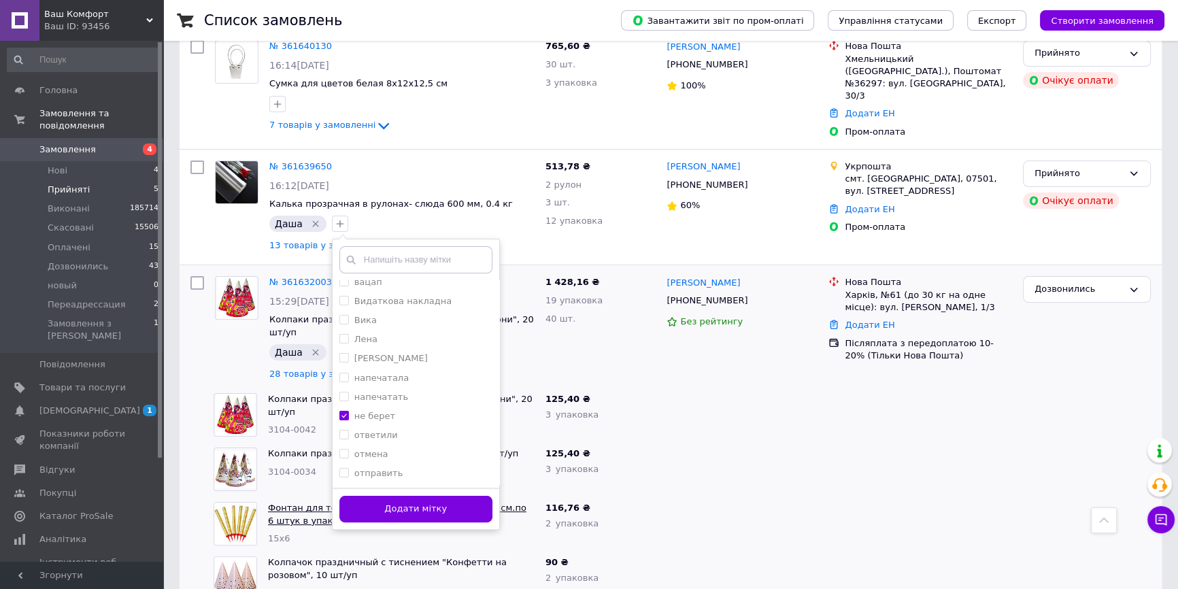
click at [422, 496] on button "Додати мітку" at bounding box center [415, 509] width 153 height 27
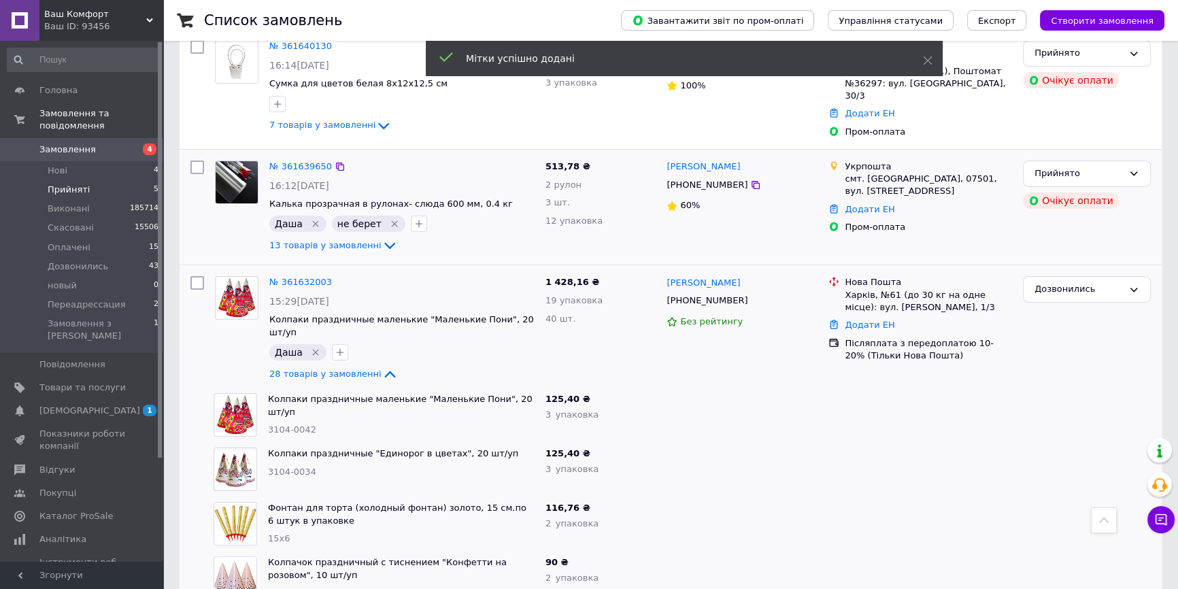
scroll to position [173, 0]
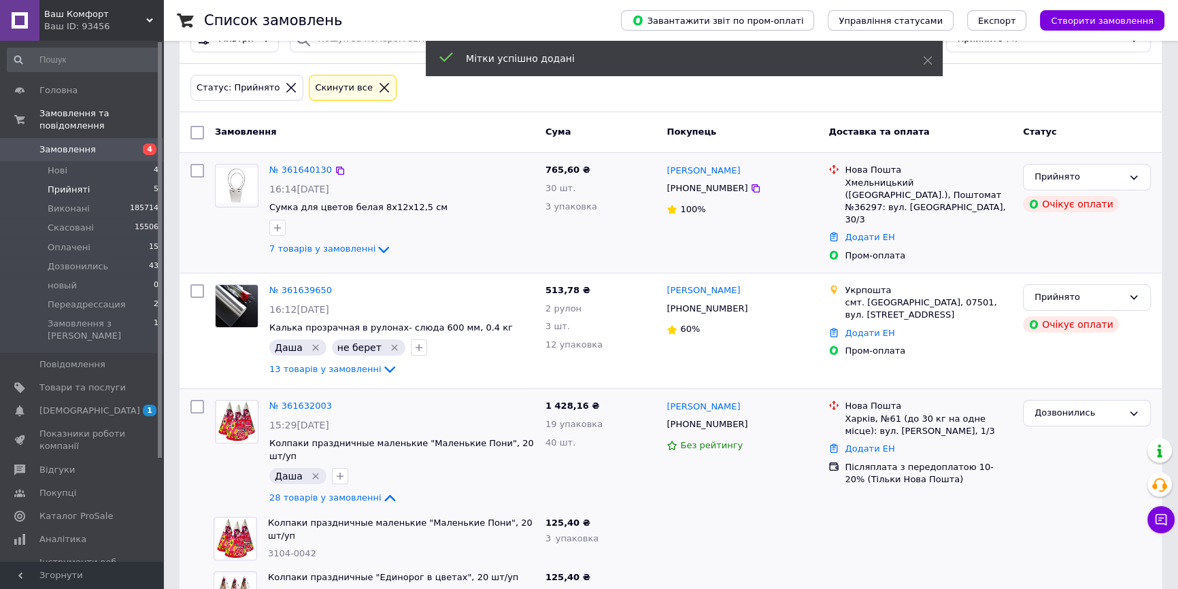
click at [279, 225] on icon "button" at bounding box center [277, 227] width 11 height 11
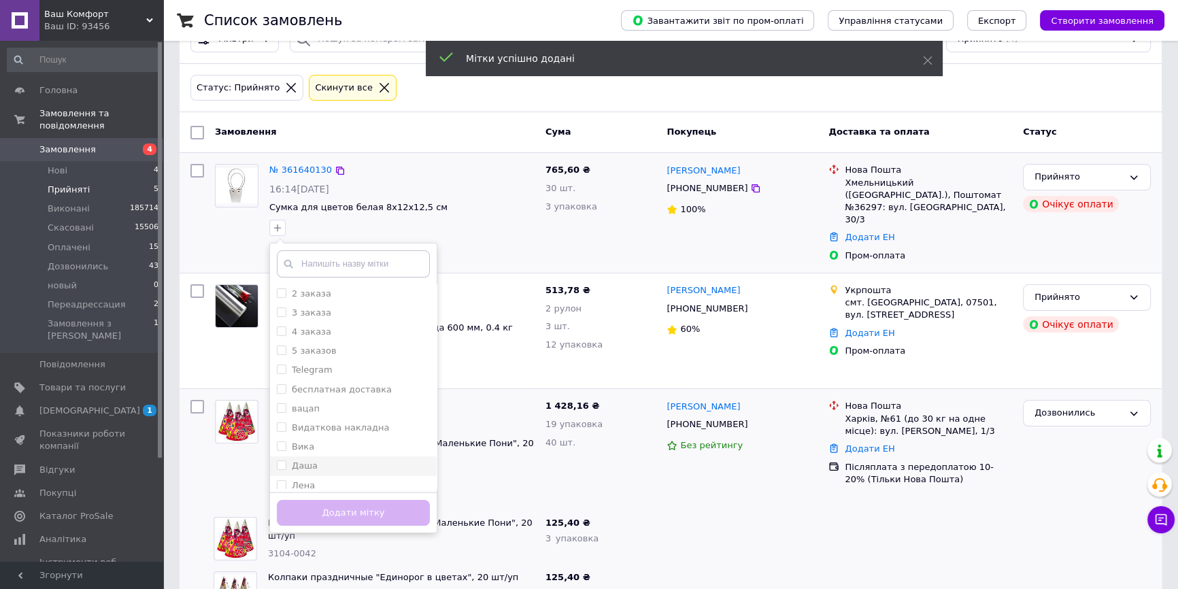
click at [378, 461] on div "Даша" at bounding box center [353, 466] width 153 height 12
checkbox input "true"
click at [360, 495] on div "Додати мітку" at bounding box center [353, 512] width 167 height 41
click at [360, 506] on button "Додати мітку" at bounding box center [353, 513] width 153 height 27
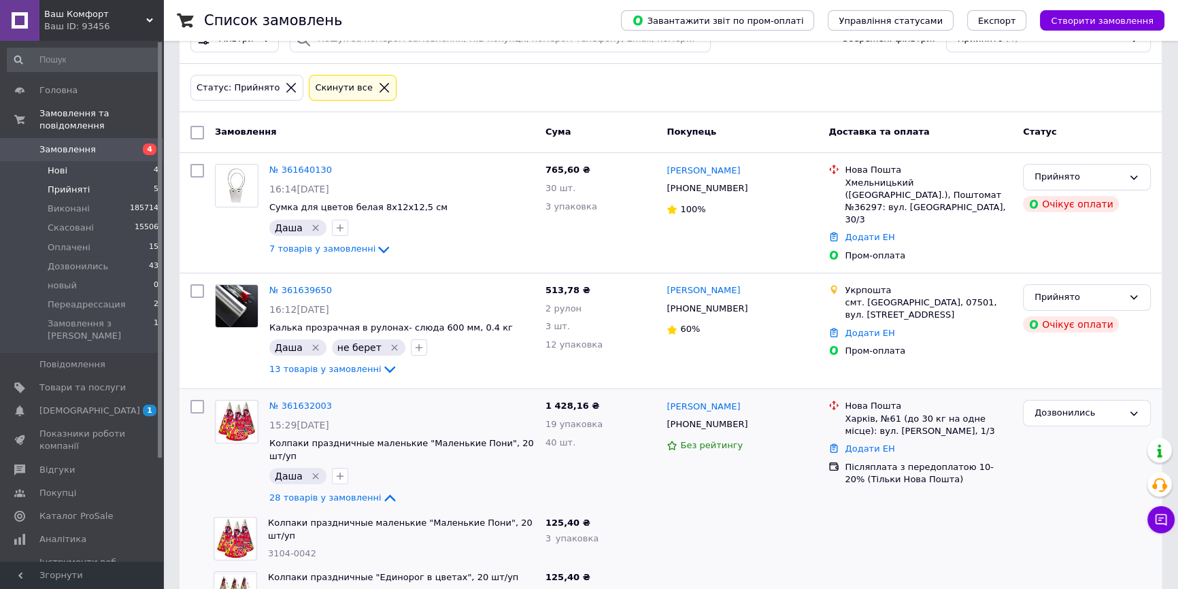
click at [133, 161] on li "Нові 4" at bounding box center [83, 170] width 167 height 19
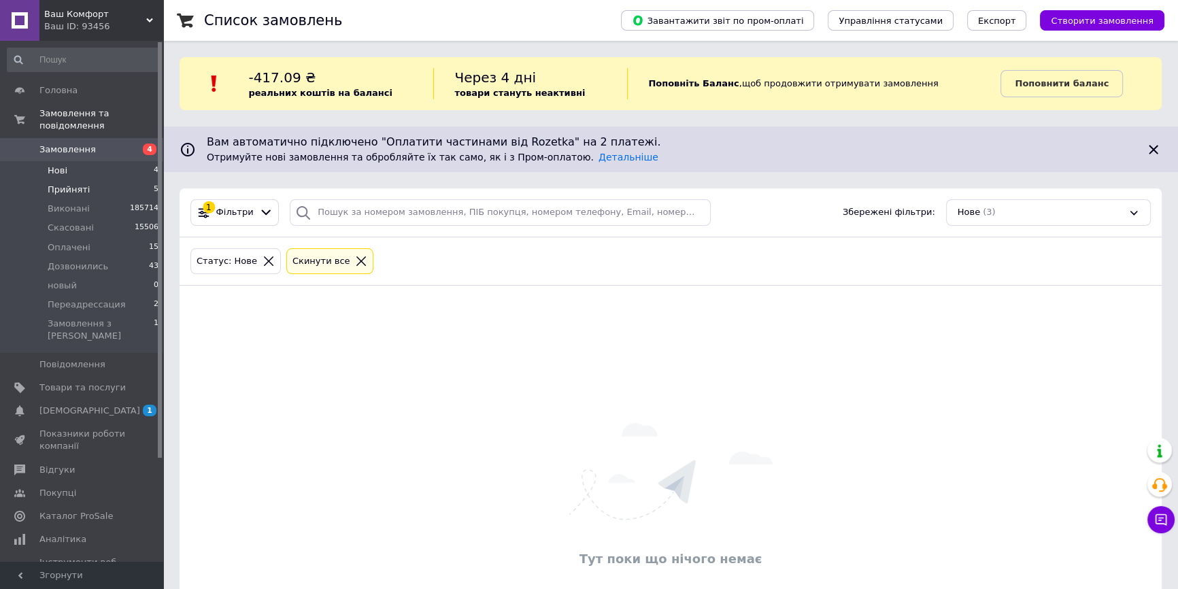
click at [109, 180] on li "Прийняті 5" at bounding box center [83, 189] width 167 height 19
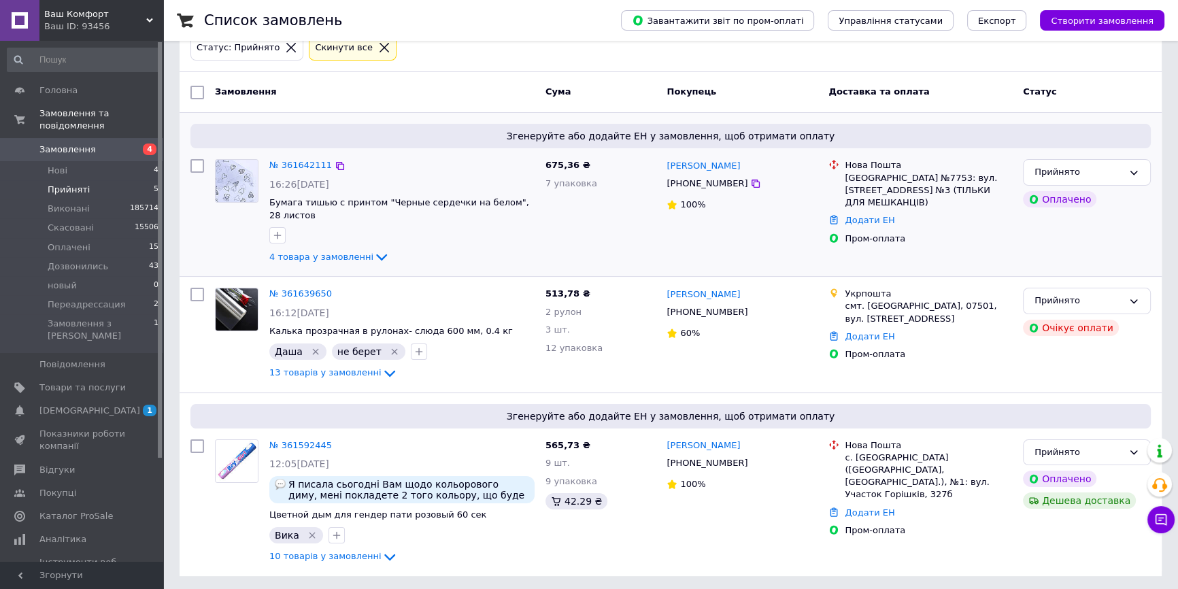
scroll to position [216, 0]
click at [279, 230] on icon "button" at bounding box center [277, 233] width 11 height 11
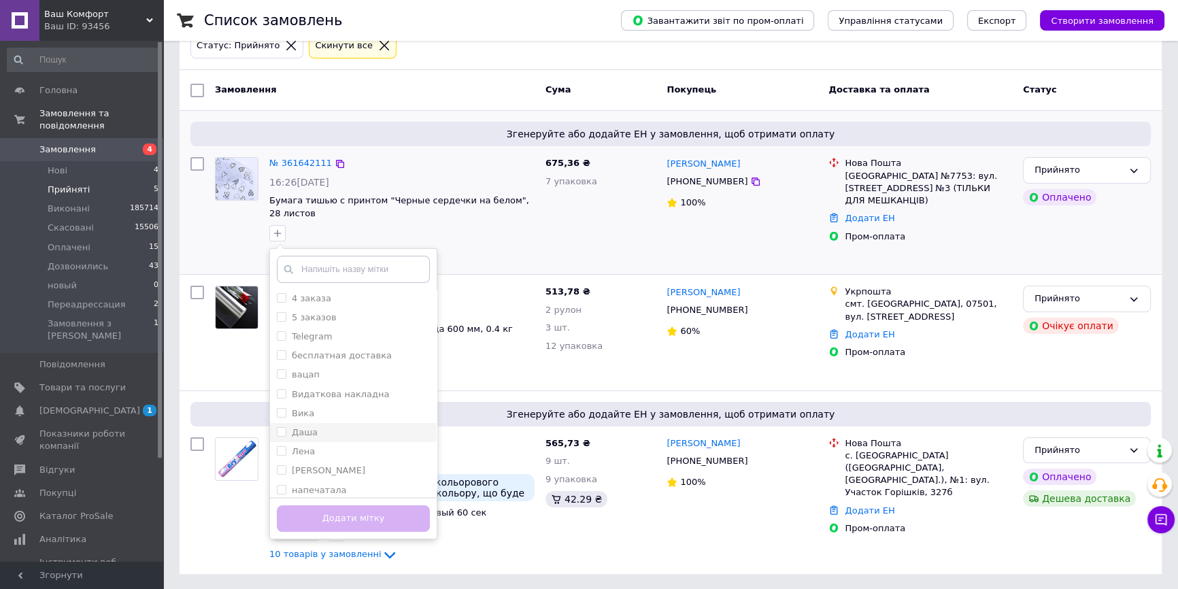
scroll to position [61, 0]
click at [340, 415] on div "Даша" at bounding box center [353, 411] width 153 height 12
checkbox input "true"
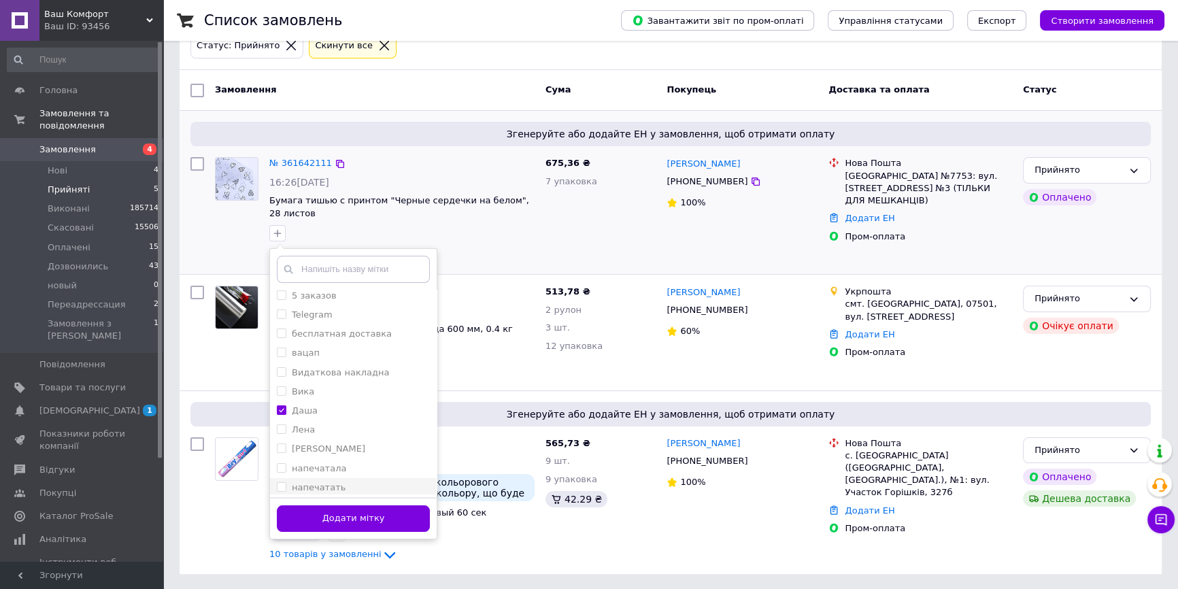
drag, startPoint x: 341, startPoint y: 459, endPoint x: 348, endPoint y: 484, distance: 25.4
click at [339, 460] on li "напечатала" at bounding box center [353, 468] width 167 height 19
checkbox input "true"
drag, startPoint x: 365, startPoint y: 512, endPoint x: 356, endPoint y: 423, distance: 88.9
click at [366, 512] on button "Додати мітку" at bounding box center [353, 518] width 153 height 27
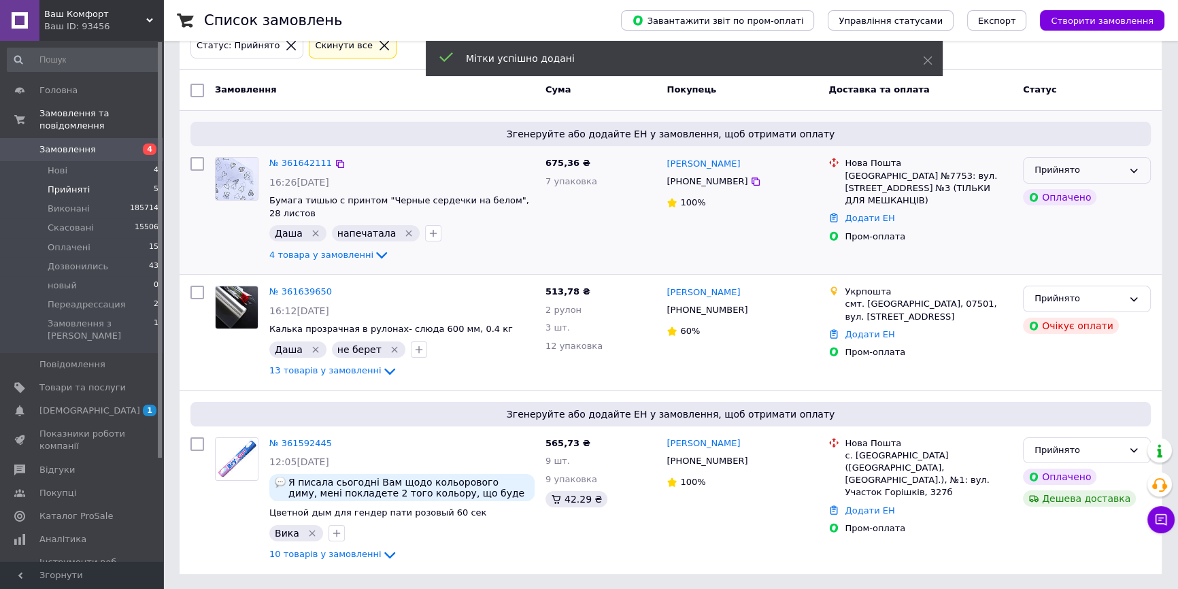
drag, startPoint x: 1114, startPoint y: 171, endPoint x: 1105, endPoint y: 180, distance: 12.0
click at [1113, 171] on div "Прийнято" at bounding box center [1079, 170] width 88 height 14
click at [1071, 255] on li "Оплачено" at bounding box center [1087, 248] width 127 height 25
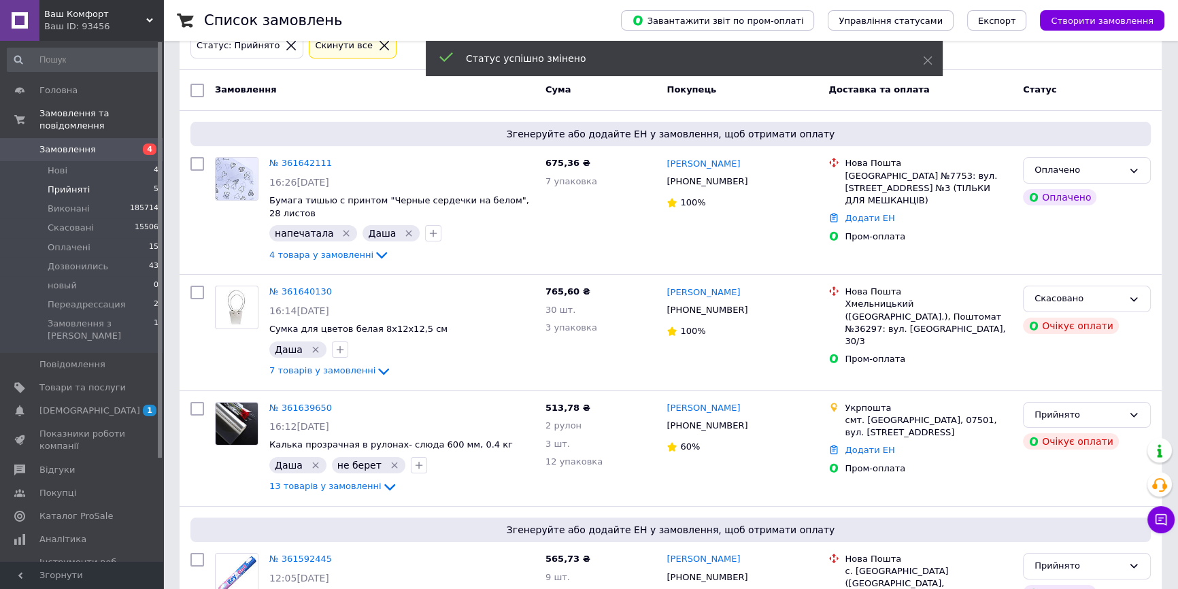
drag, startPoint x: 335, startPoint y: 161, endPoint x: 342, endPoint y: 70, distance: 90.7
click at [336, 161] on icon at bounding box center [340, 164] width 8 height 8
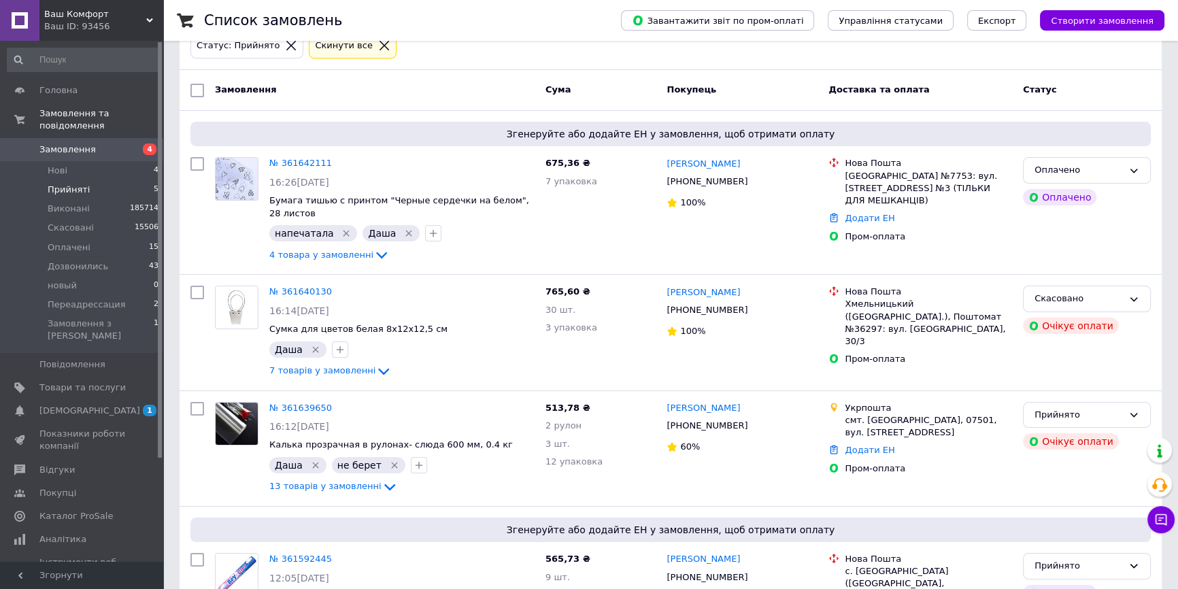
click at [329, 52] on div "Cкинути все" at bounding box center [353, 46] width 88 height 27
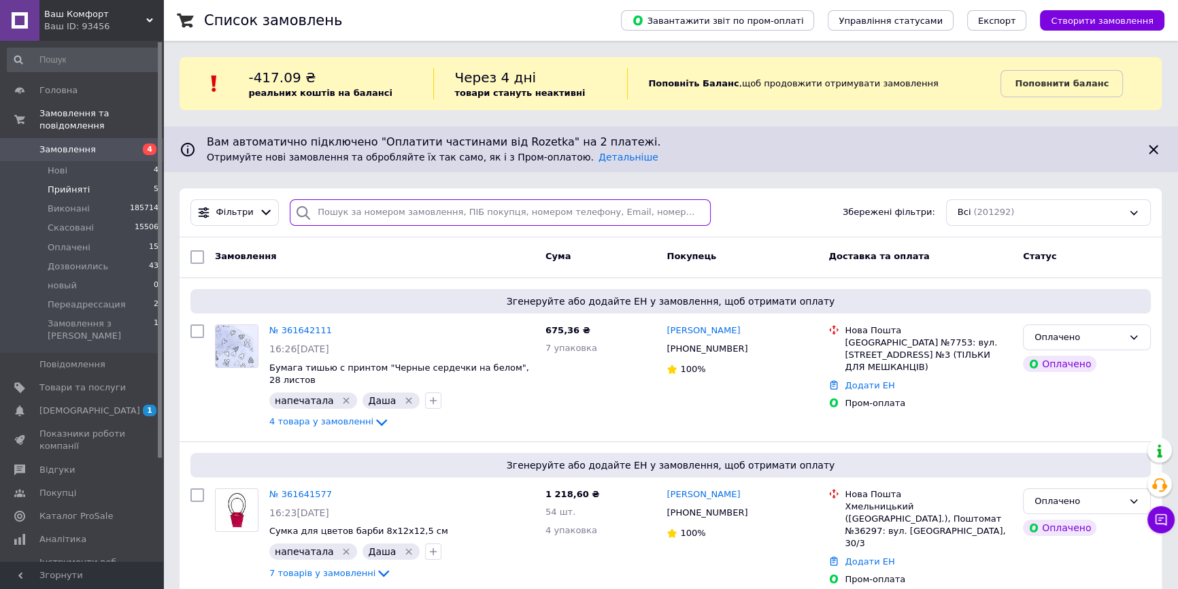
click at [373, 210] on input "search" at bounding box center [500, 212] width 421 height 27
paste input "361417698"
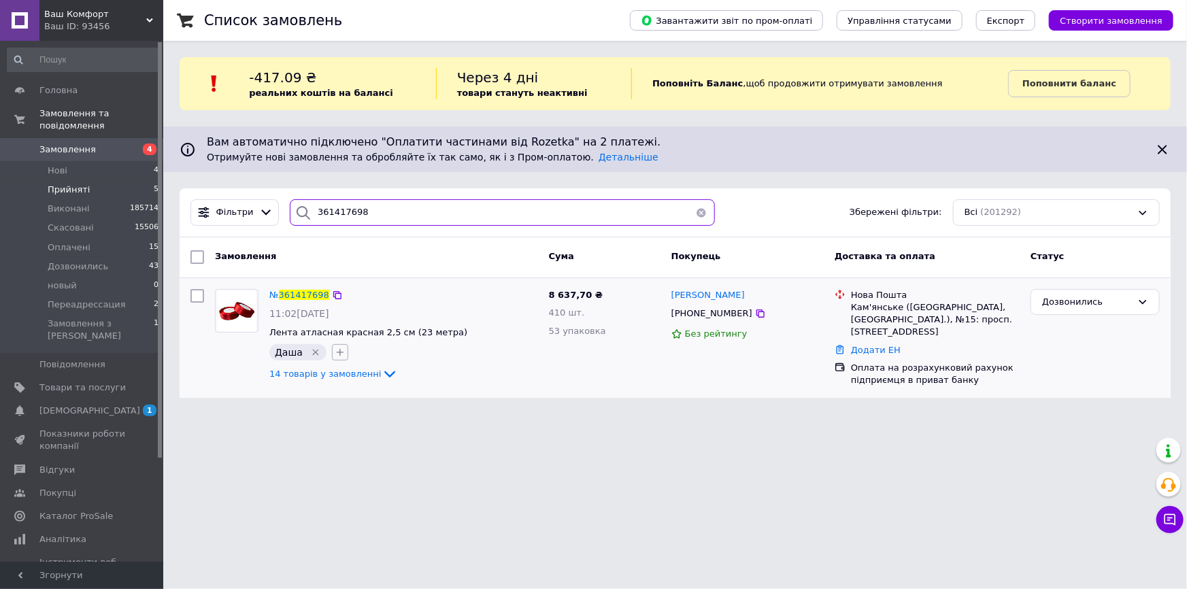
type input "361417698"
click at [336, 352] on icon "button" at bounding box center [339, 352] width 7 height 7
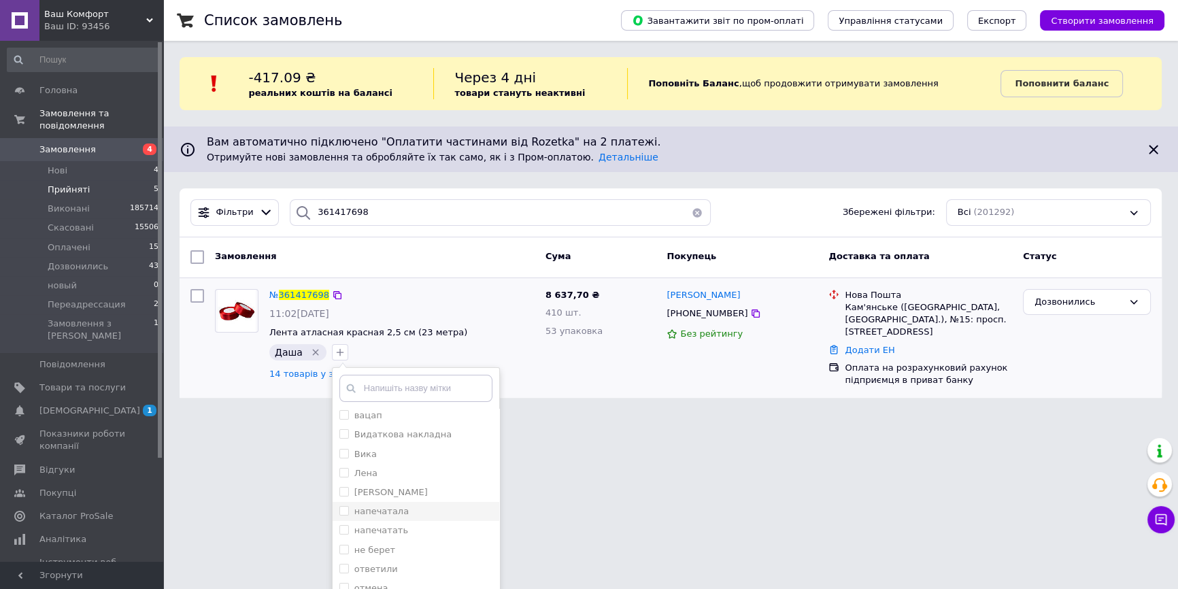
scroll to position [123, 0]
click at [402, 500] on div "напечатала" at bounding box center [415, 506] width 153 height 12
checkbox input "true"
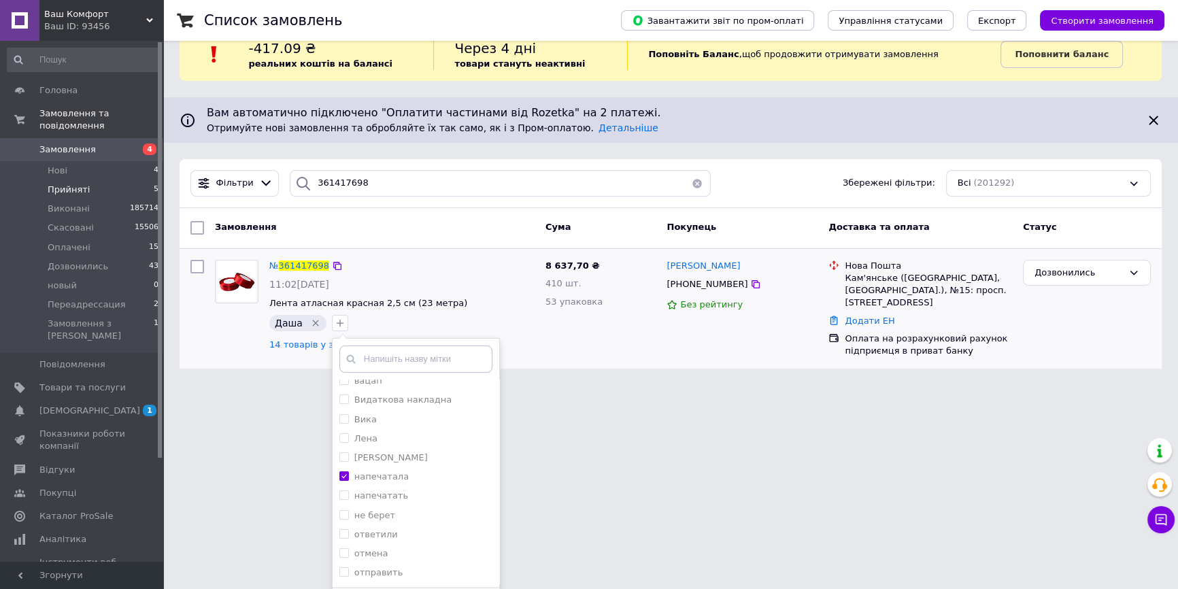
scroll to position [68, 0]
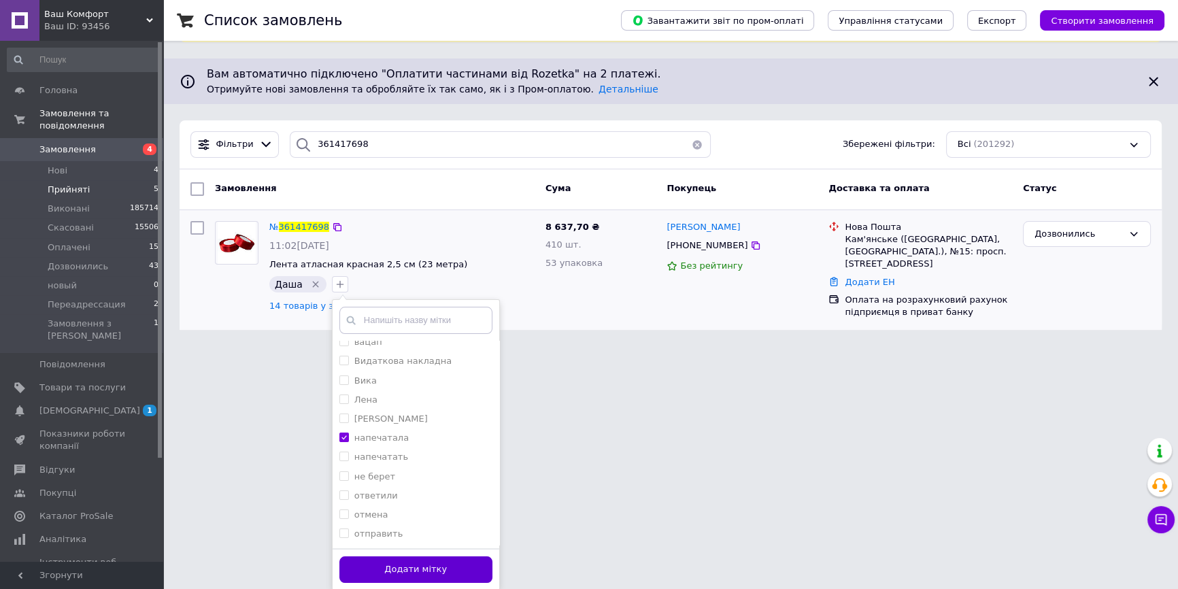
click at [463, 570] on button "Додати мітку" at bounding box center [415, 569] width 153 height 27
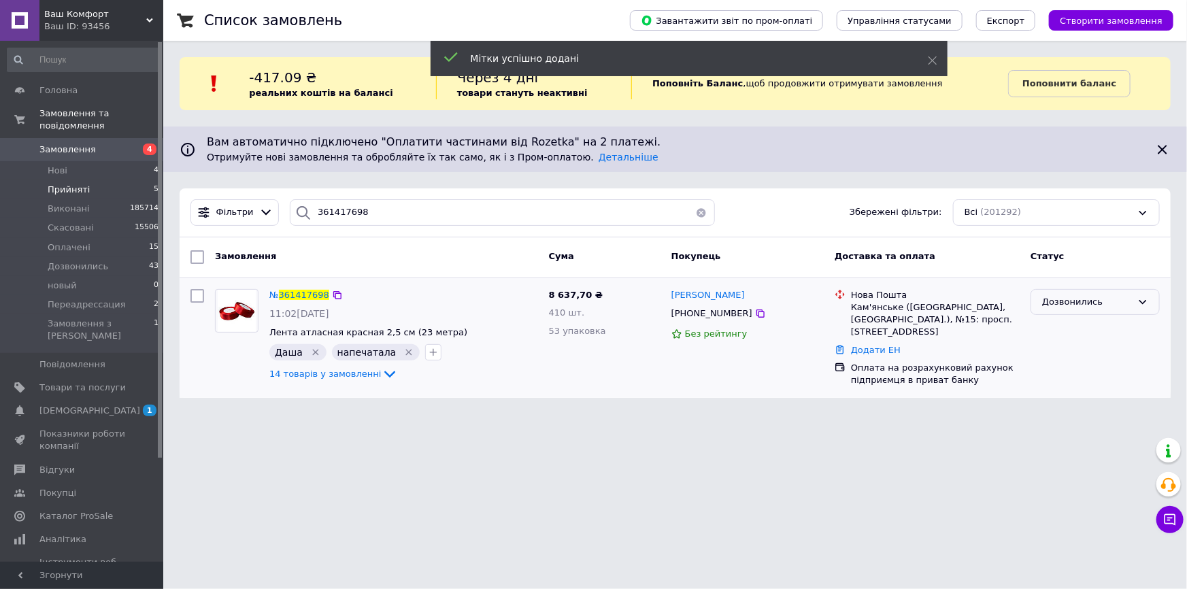
drag, startPoint x: 1154, startPoint y: 304, endPoint x: 1143, endPoint y: 312, distance: 14.2
click at [1152, 304] on div "Дозвонились" at bounding box center [1095, 302] width 129 height 27
click at [1086, 401] on li "Оплачено" at bounding box center [1095, 405] width 128 height 25
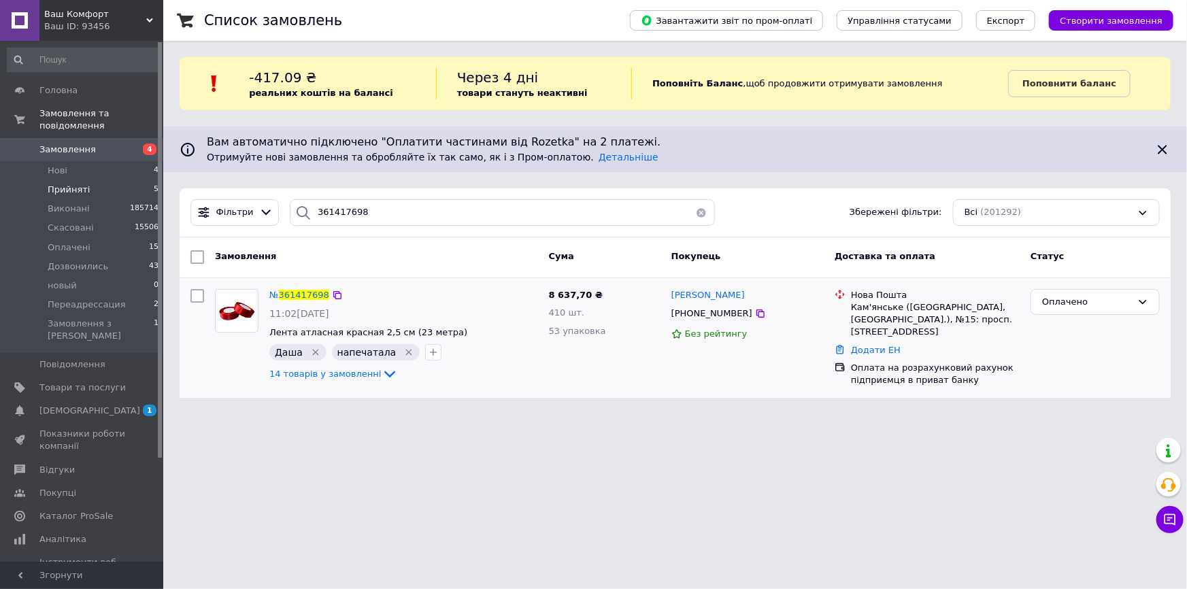
click at [120, 180] on li "Прийняті 5" at bounding box center [83, 189] width 167 height 19
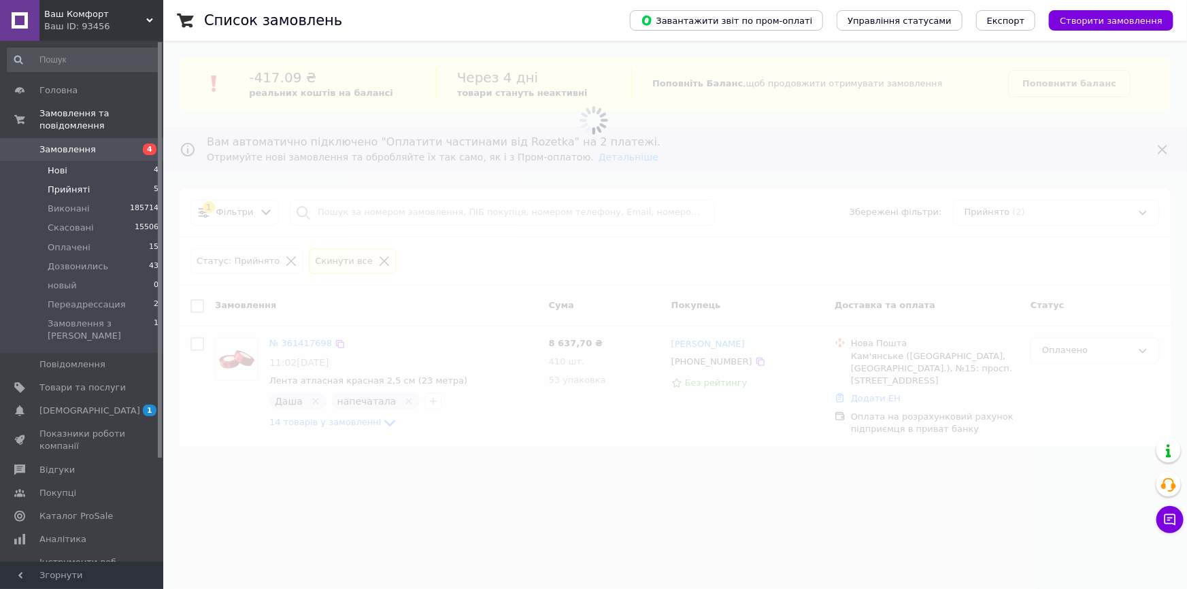
click at [122, 166] on li "Нові 4" at bounding box center [83, 170] width 167 height 19
click at [122, 165] on li "Нові 4" at bounding box center [83, 170] width 167 height 19
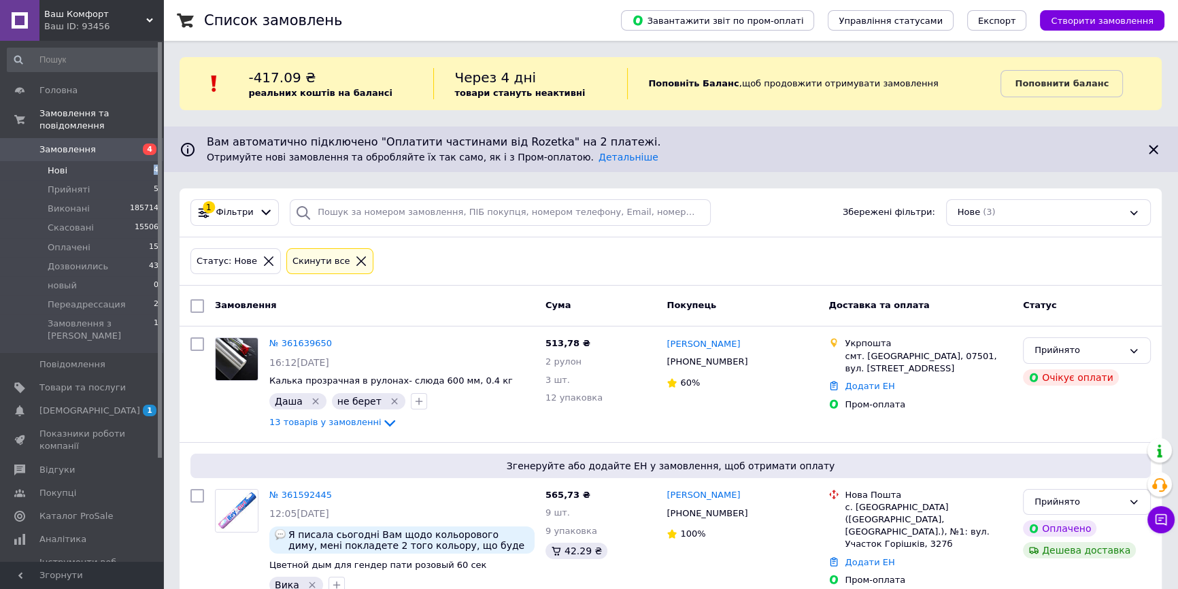
click at [108, 163] on li "Нові 4" at bounding box center [83, 170] width 167 height 19
click at [102, 180] on li "Прийняті 5" at bounding box center [83, 189] width 167 height 19
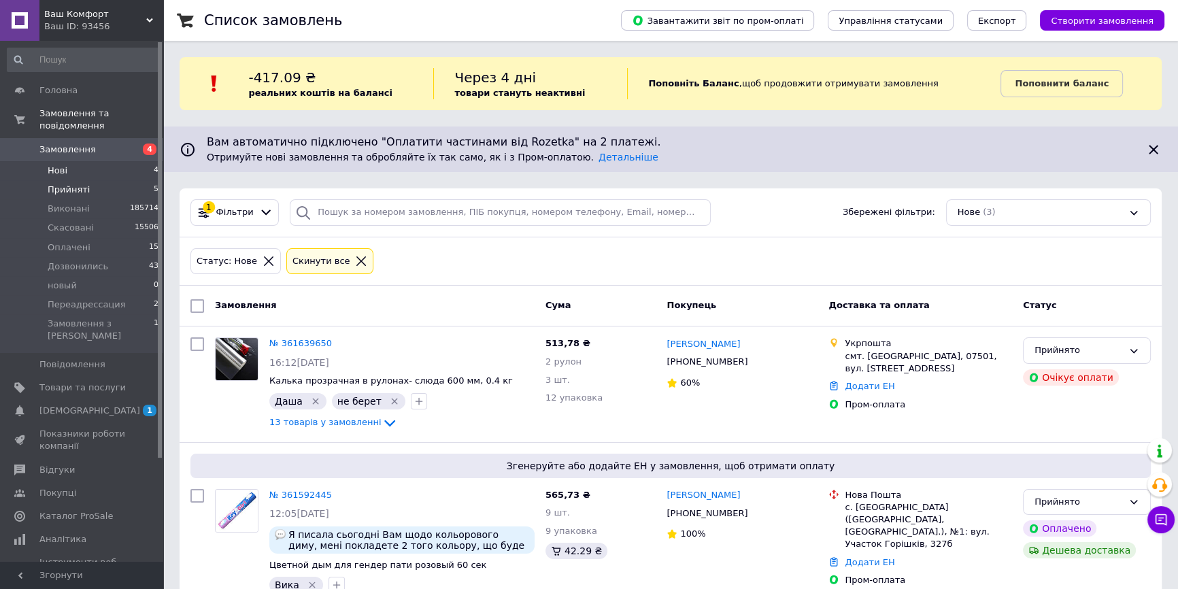
click at [102, 180] on li "Прийняті 5" at bounding box center [83, 189] width 167 height 19
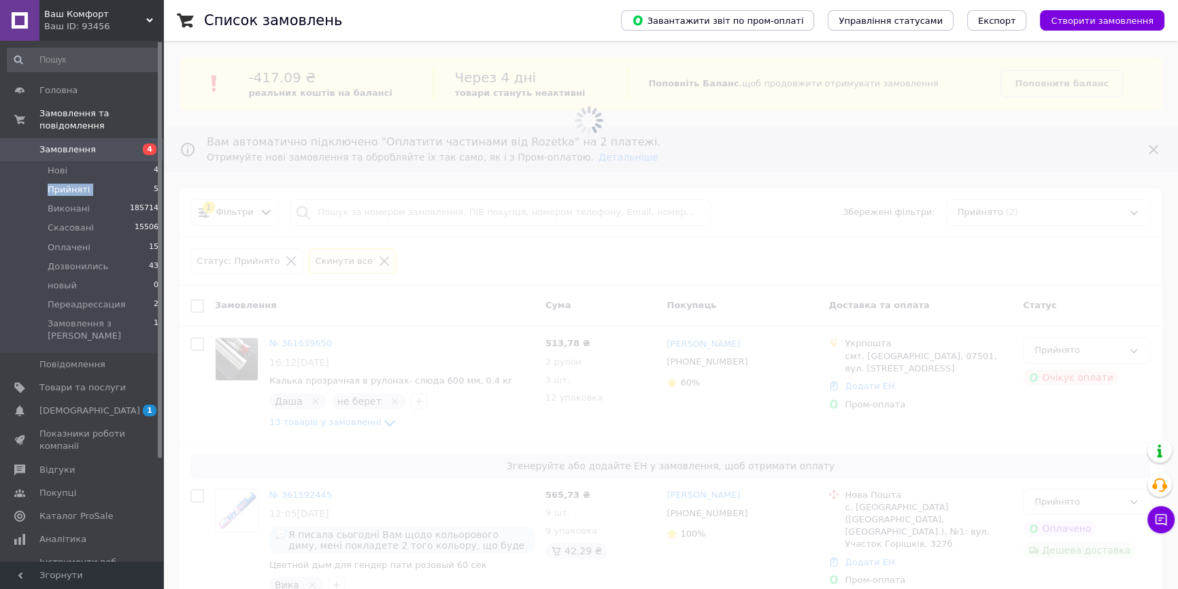
click at [102, 180] on li "Прийняті 5" at bounding box center [83, 189] width 167 height 19
click at [97, 161] on li "Нові 4" at bounding box center [83, 170] width 167 height 19
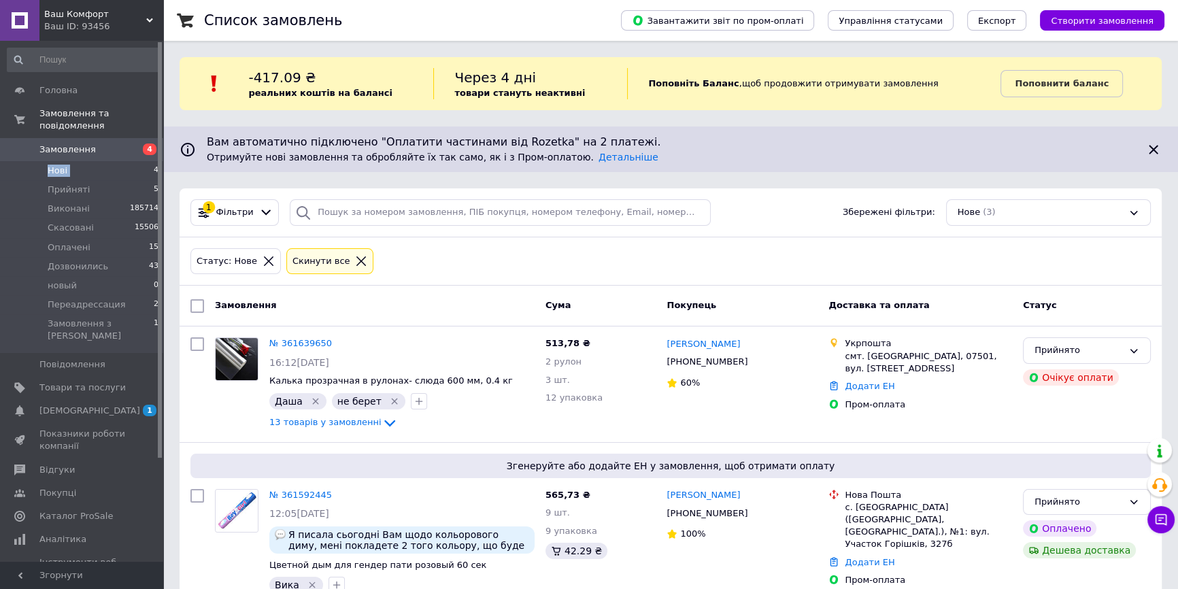
click at [97, 161] on li "Нові 4" at bounding box center [83, 170] width 167 height 19
click at [73, 405] on span "[DEMOGRAPHIC_DATA]" at bounding box center [89, 411] width 101 height 12
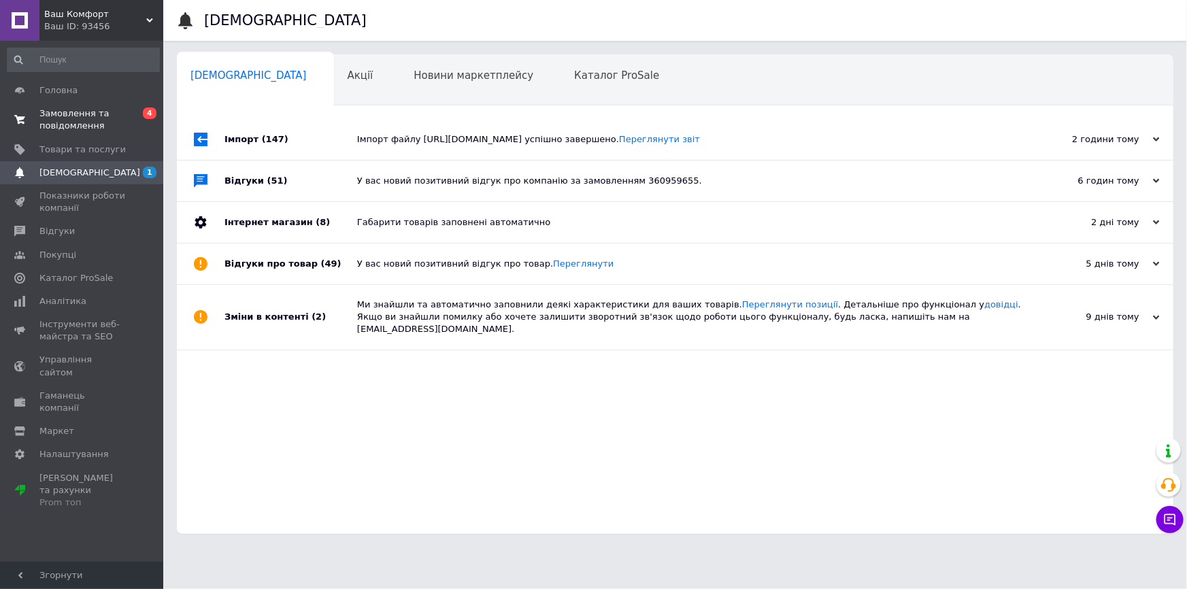
click at [135, 107] on link "Замовлення та повідомлення 0 4" at bounding box center [83, 119] width 167 height 35
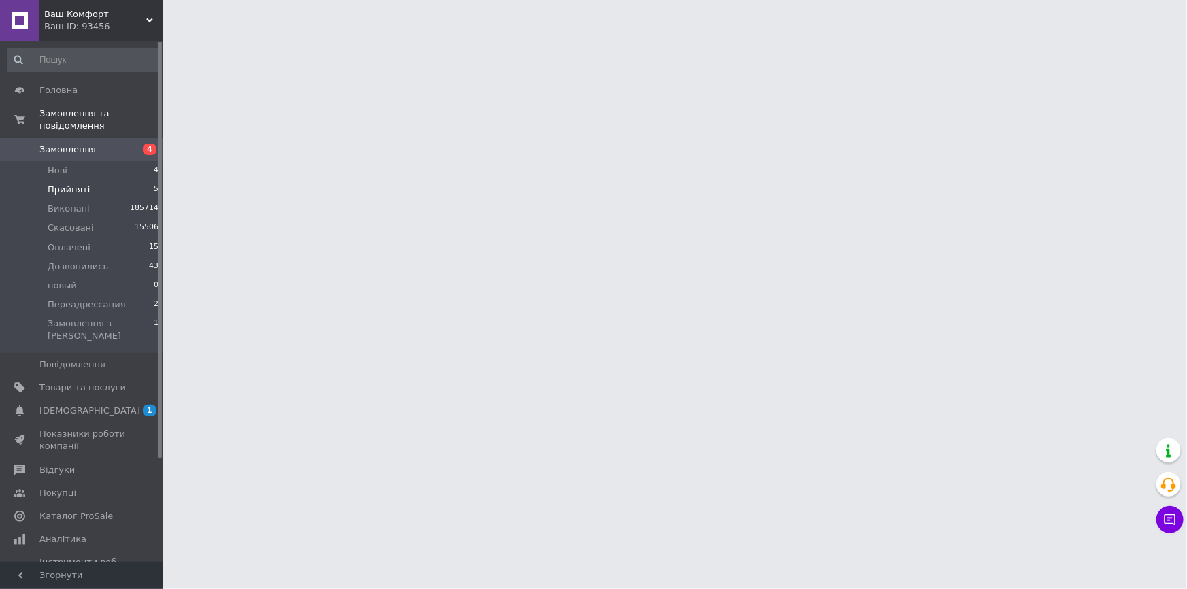
click at [138, 180] on li "Прийняті 5" at bounding box center [83, 189] width 167 height 19
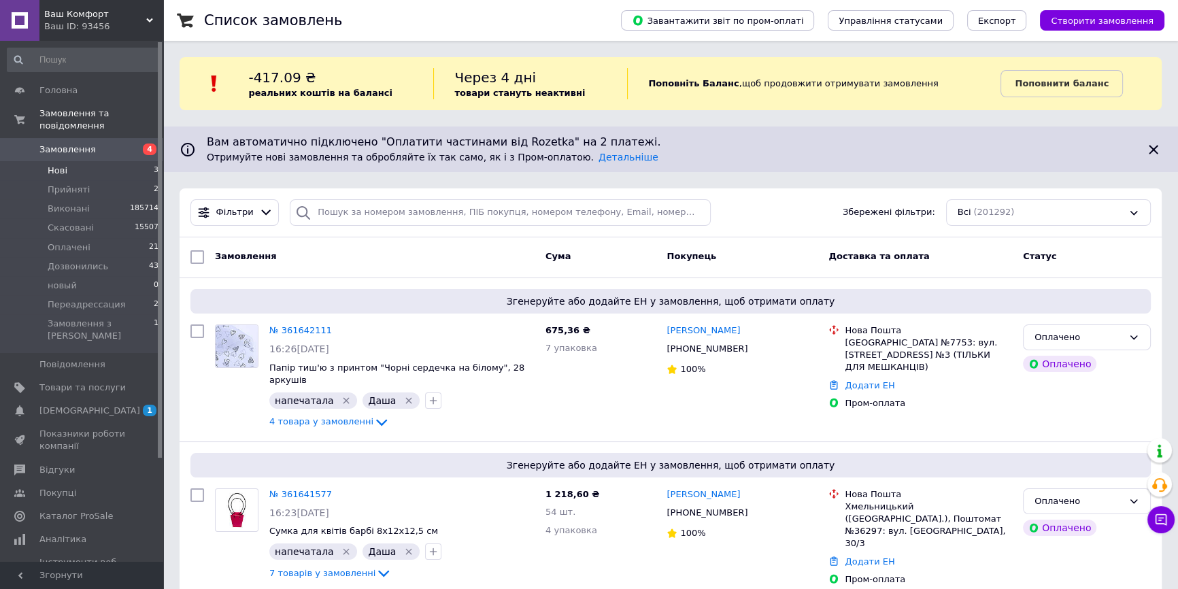
click at [94, 161] on li "Нові 3" at bounding box center [83, 170] width 167 height 19
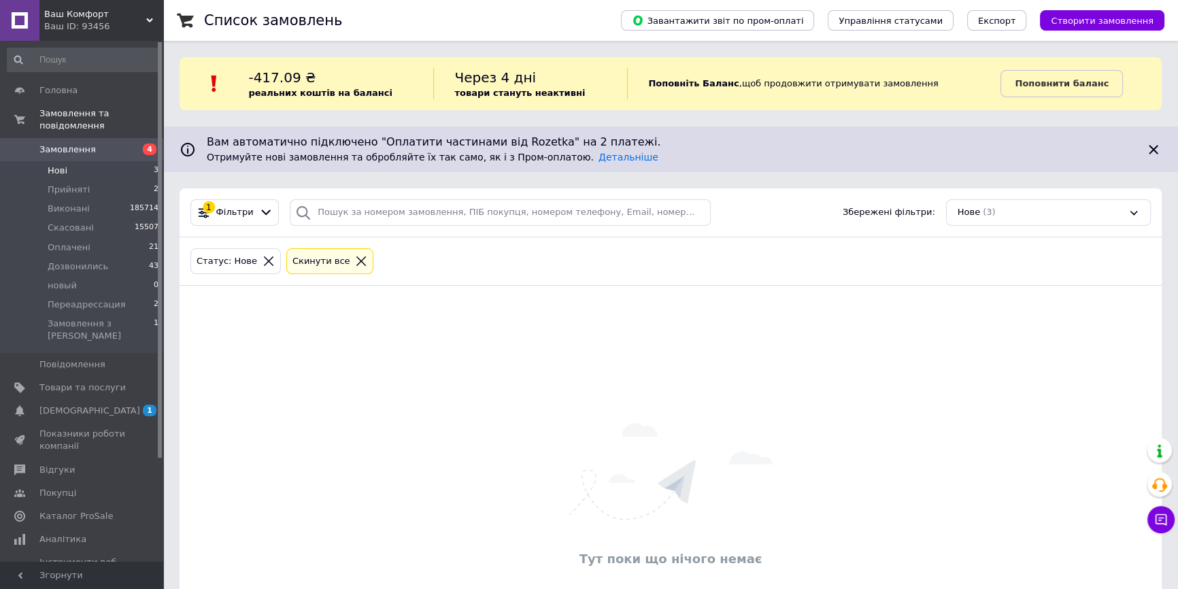
click at [99, 161] on li "Нові 3" at bounding box center [83, 170] width 167 height 19
click at [108, 199] on li "Виконані 185714" at bounding box center [83, 208] width 167 height 19
click at [107, 184] on ul "Нові 3 Прийняті 2 Виконані 185714 Скасовані 15507 Оплачені 21 Дозвонились 43 но…" at bounding box center [83, 257] width 167 height 192
click at [106, 182] on li "Прийняті 2" at bounding box center [83, 189] width 167 height 19
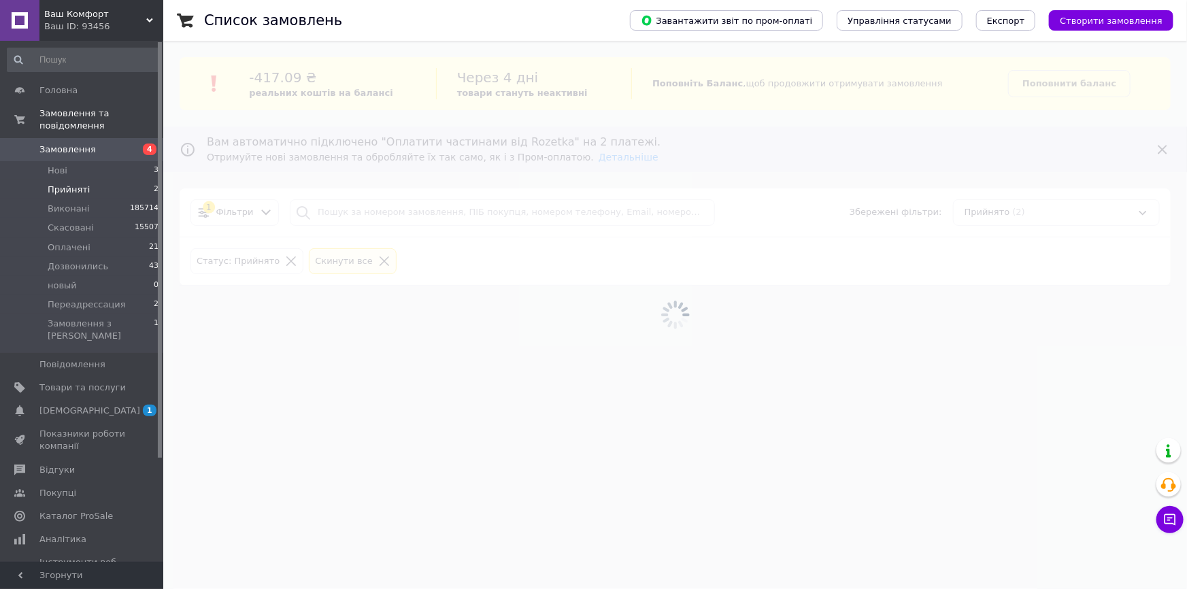
click at [106, 182] on li "Прийняті 2" at bounding box center [83, 189] width 167 height 19
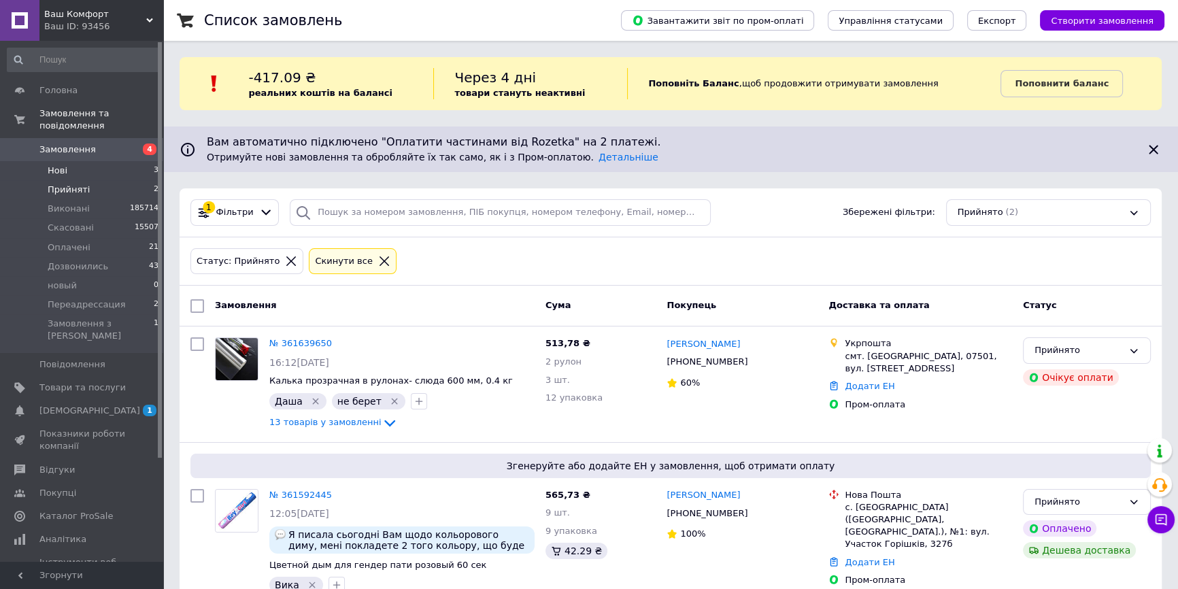
click at [147, 180] on li "Прийняті 2" at bounding box center [83, 189] width 167 height 19
click at [135, 161] on li "Нові 3" at bounding box center [83, 170] width 167 height 19
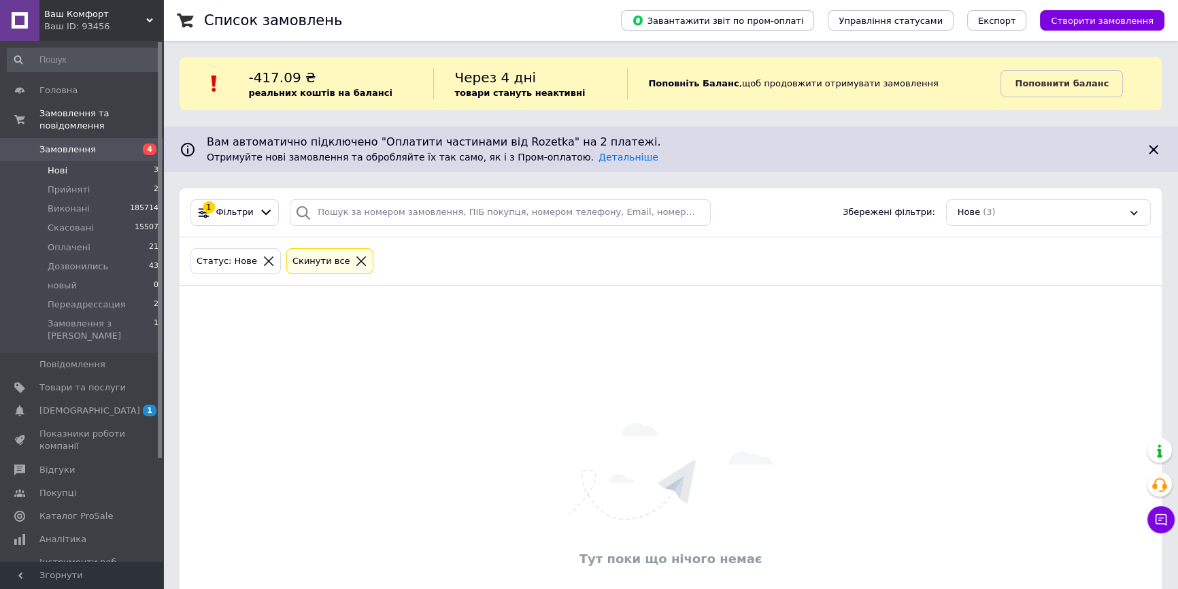
click at [314, 274] on div "Cкинути все" at bounding box center [330, 262] width 93 height 32
click at [317, 267] on div "Cкинути все" at bounding box center [321, 261] width 63 height 14
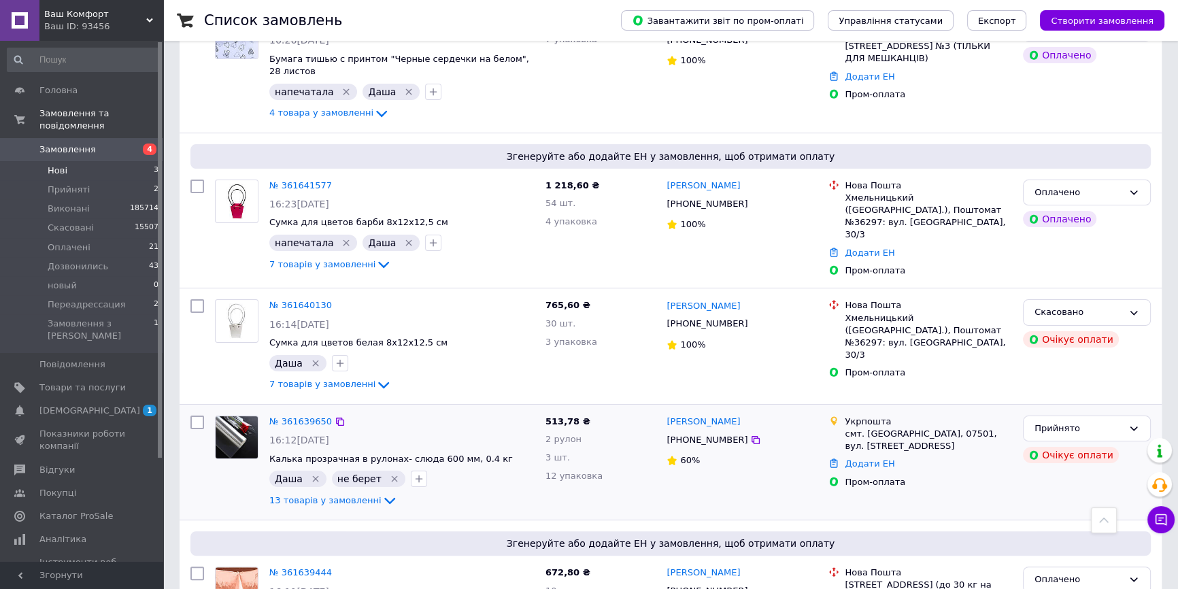
scroll to position [185, 0]
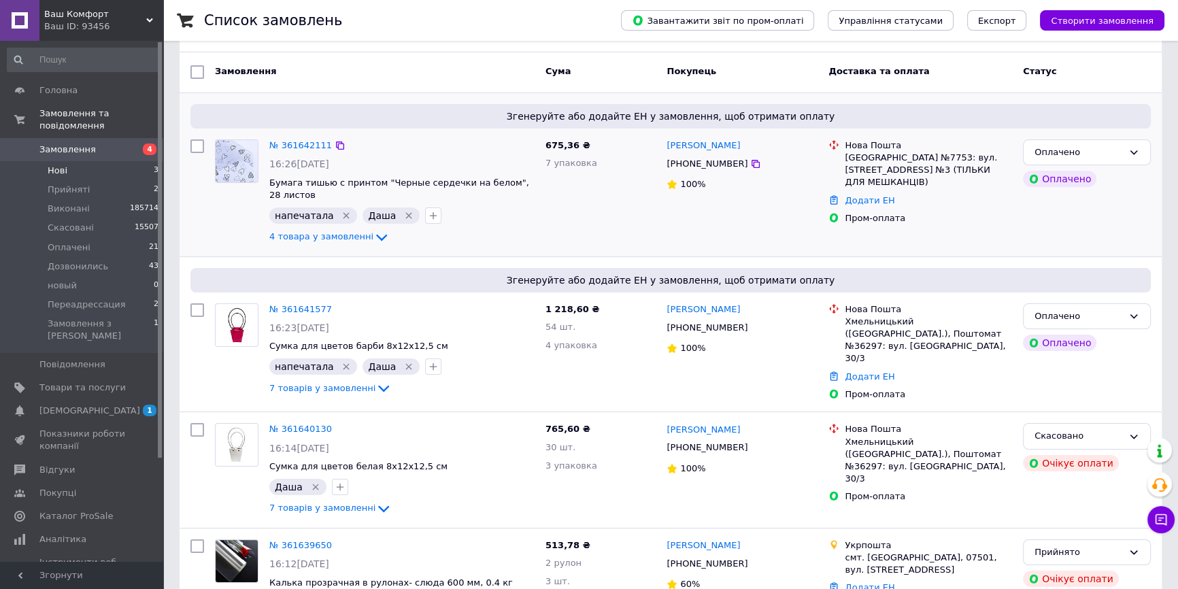
click at [592, 210] on div "675,36 ₴ 7 упаковка" at bounding box center [601, 192] width 122 height 117
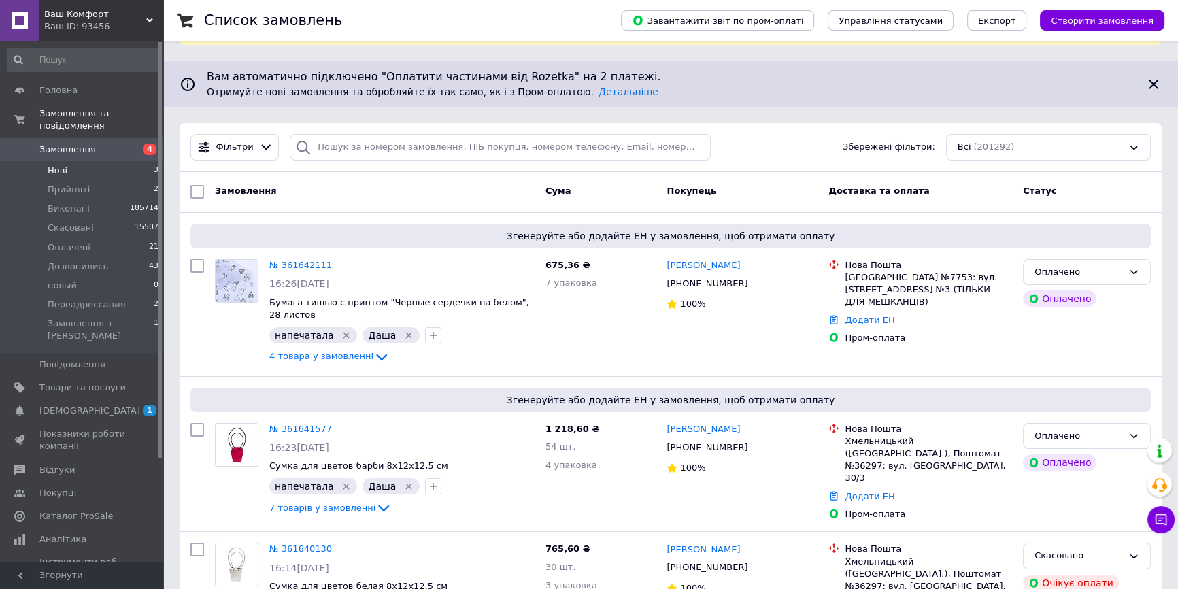
scroll to position [0, 0]
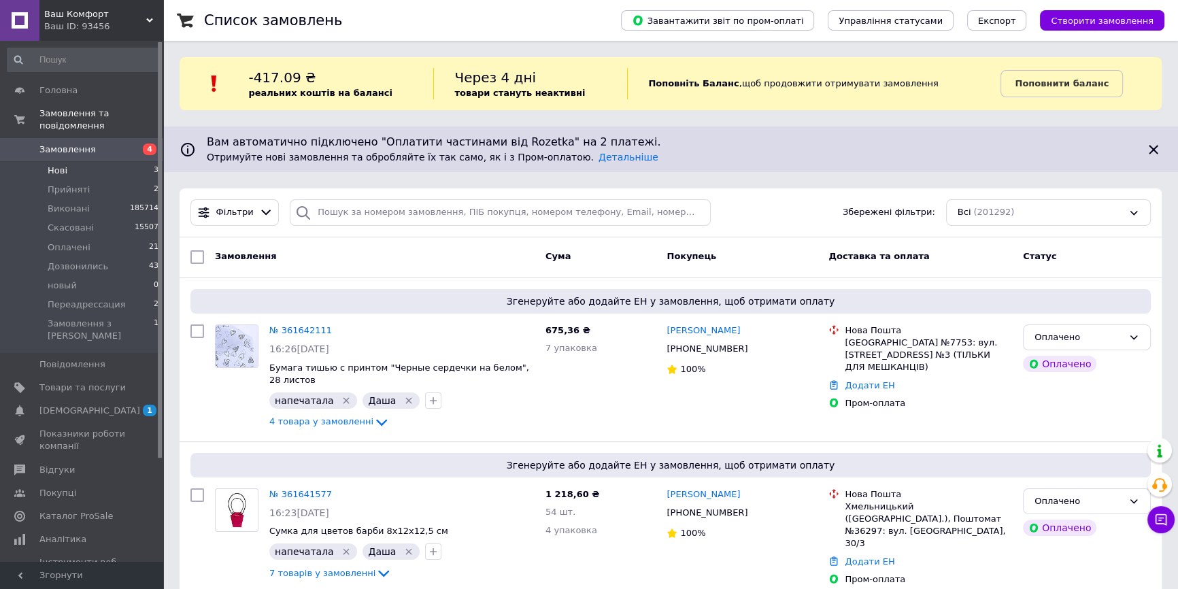
click at [152, 20] on icon at bounding box center [149, 20] width 7 height 7
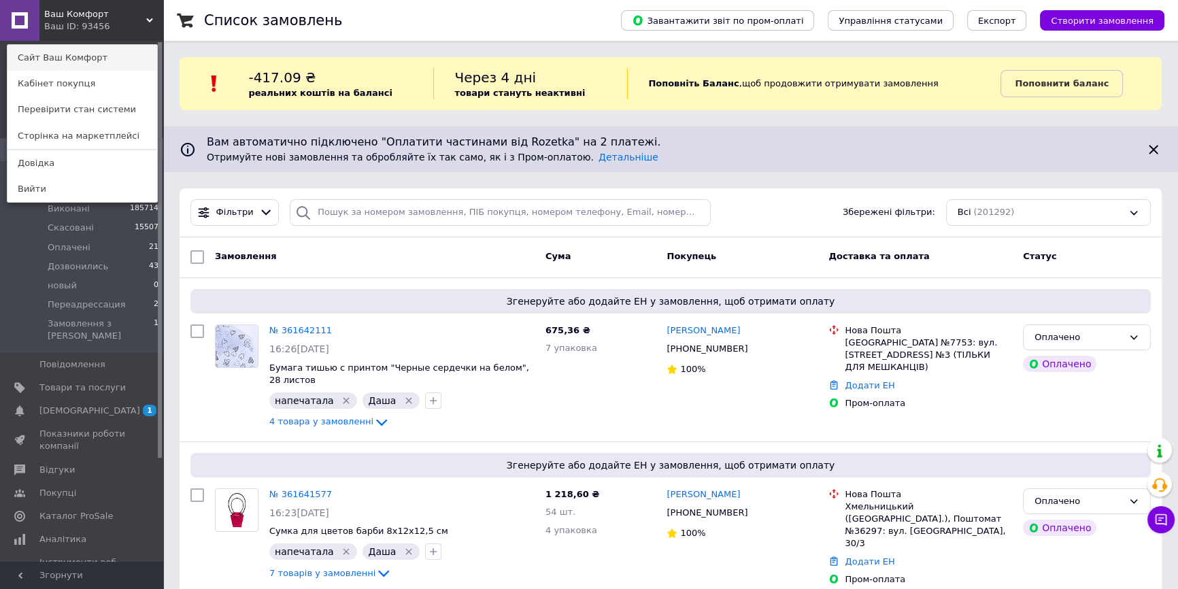
click at [135, 52] on link "Сайт Ваш Комфорт" at bounding box center [82, 58] width 150 height 26
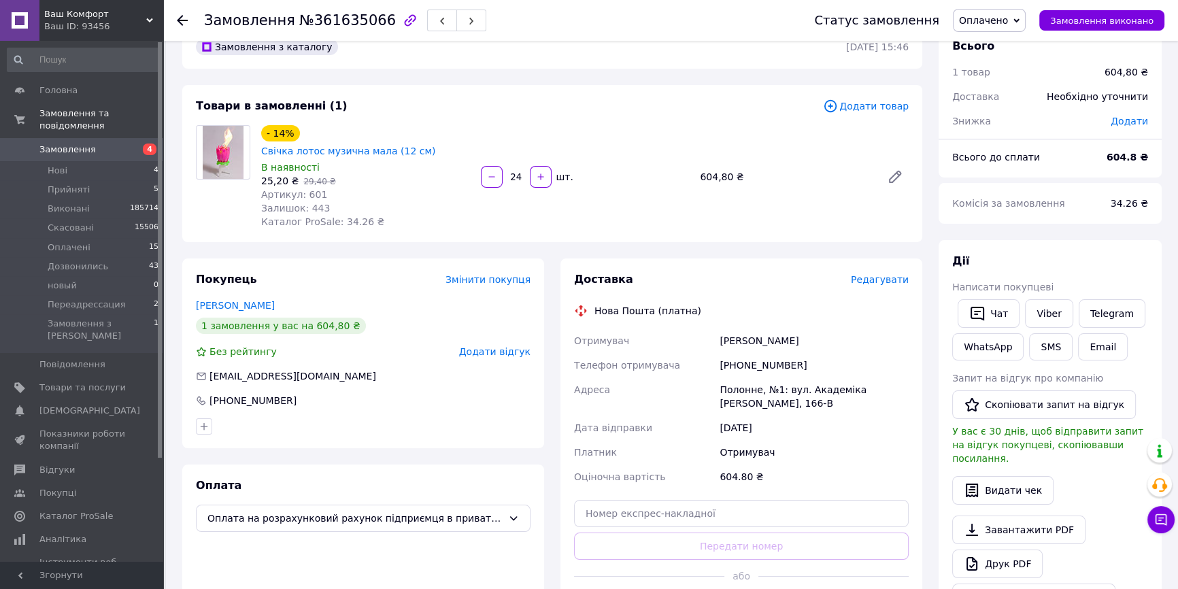
scroll to position [61, 0]
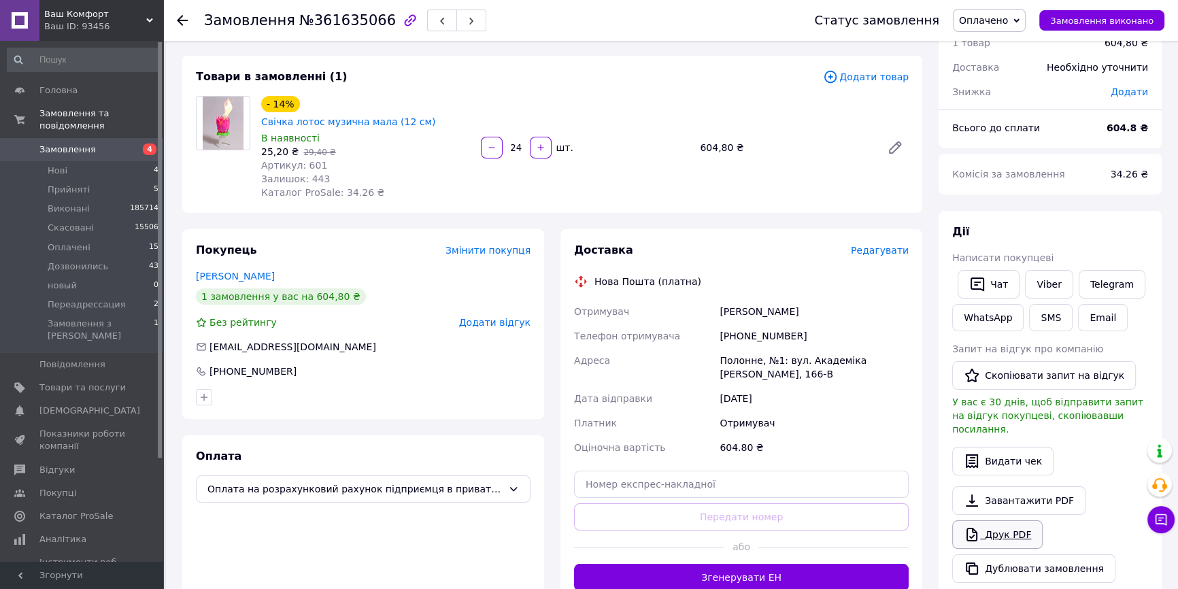
click at [1026, 520] on link "Друк PDF" at bounding box center [997, 534] width 90 height 29
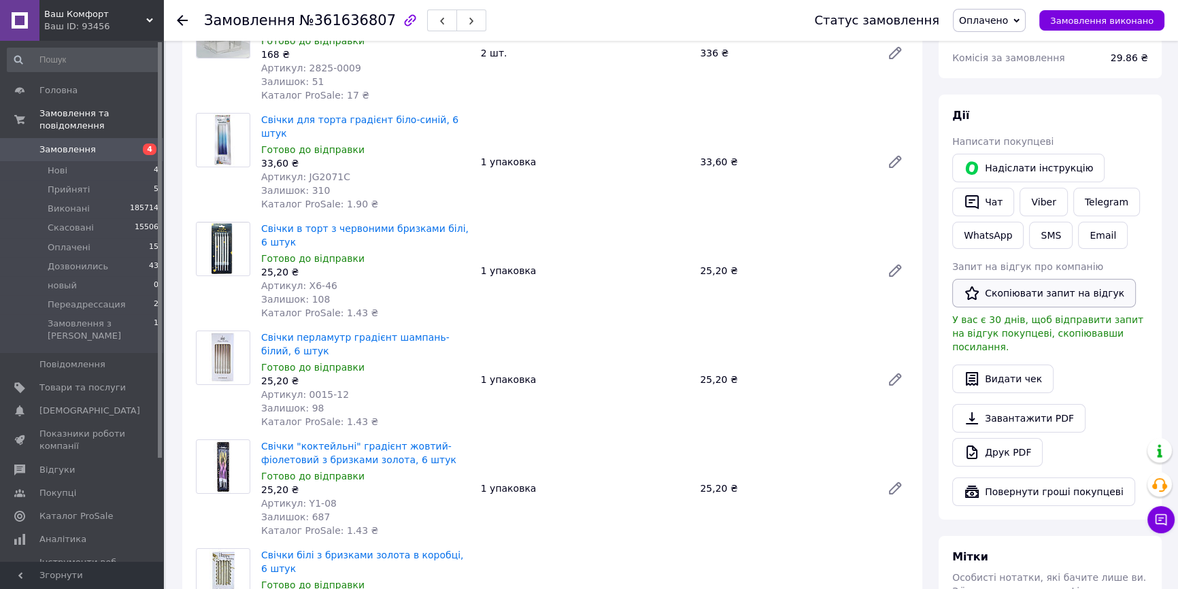
scroll to position [247, 0]
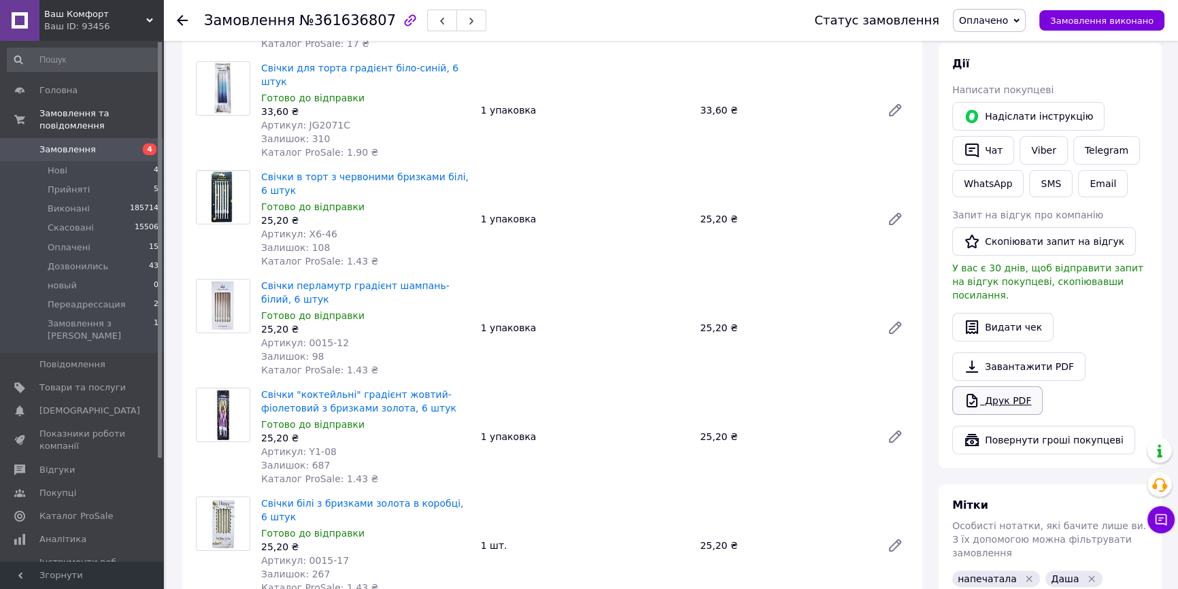
click at [1000, 386] on link "Друк PDF" at bounding box center [997, 400] width 90 height 29
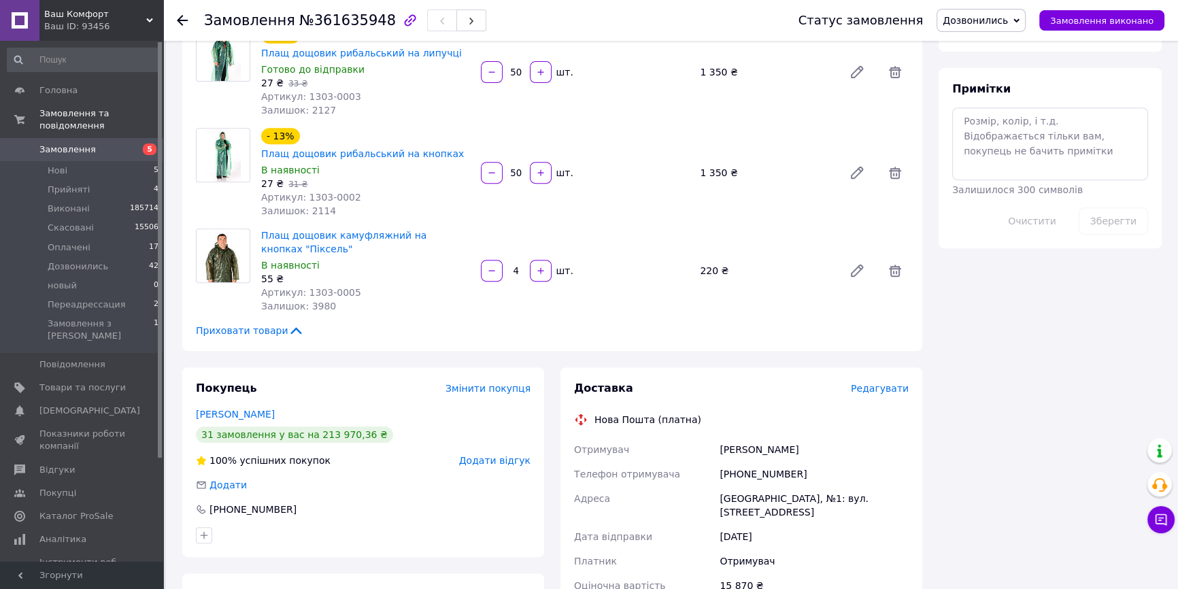
scroll to position [927, 0]
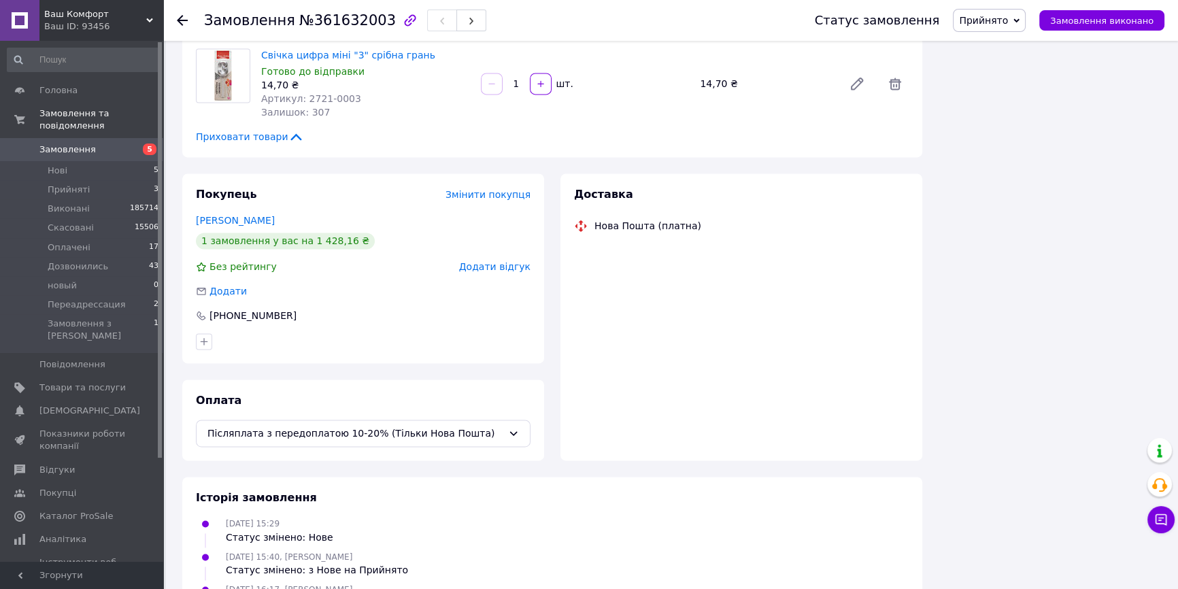
scroll to position [2471, 0]
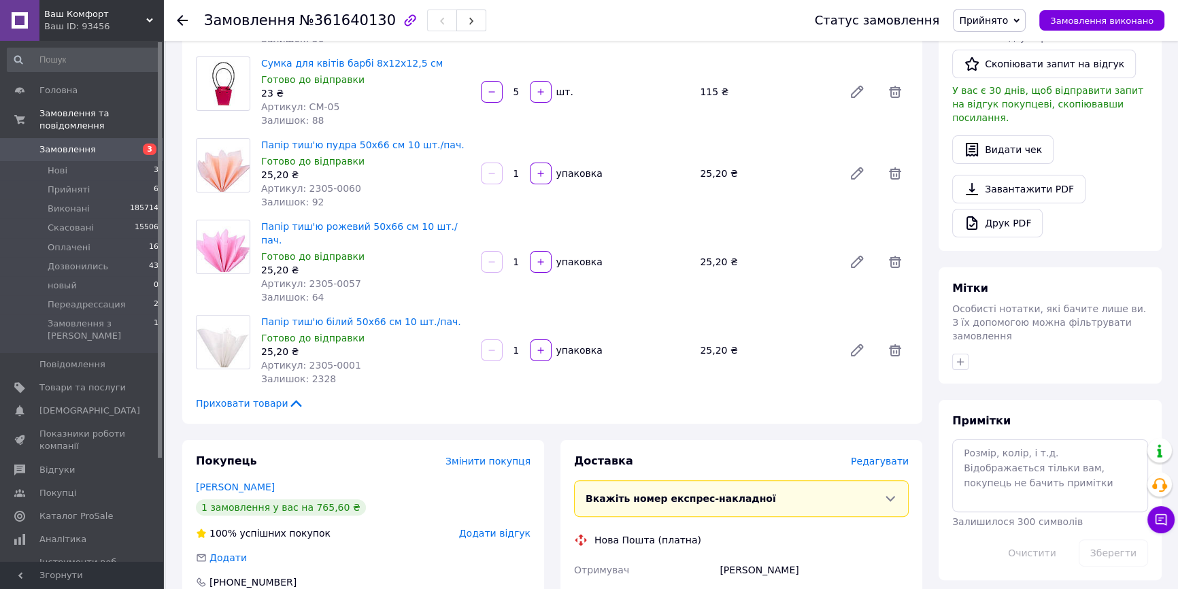
scroll to position [618, 0]
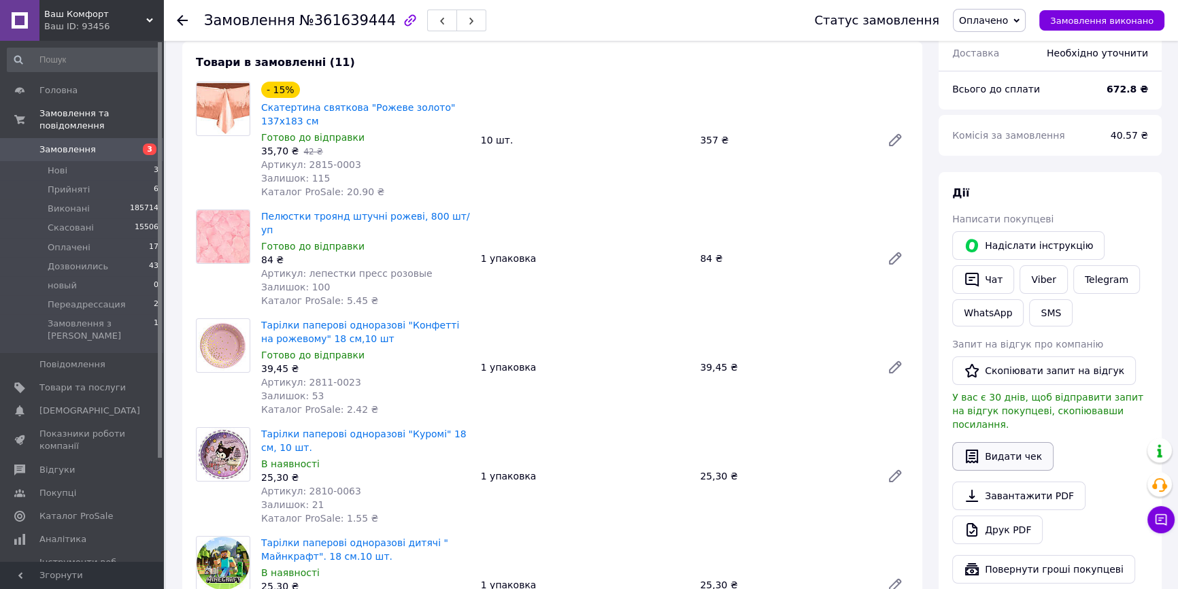
scroll to position [247, 0]
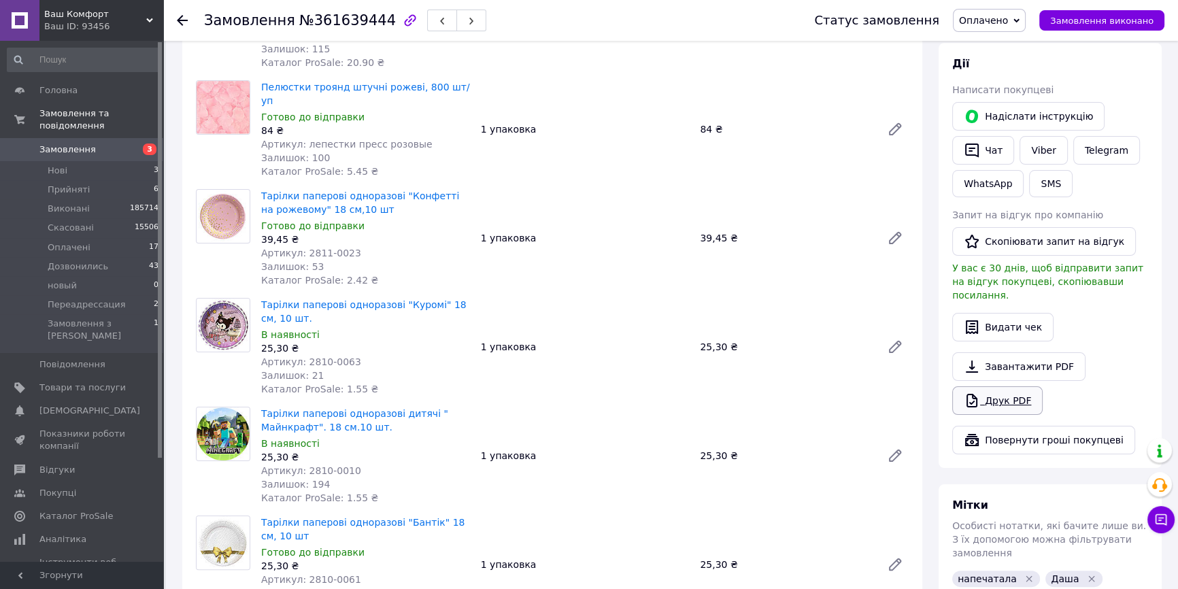
click at [988, 386] on link "Друк PDF" at bounding box center [997, 400] width 90 height 29
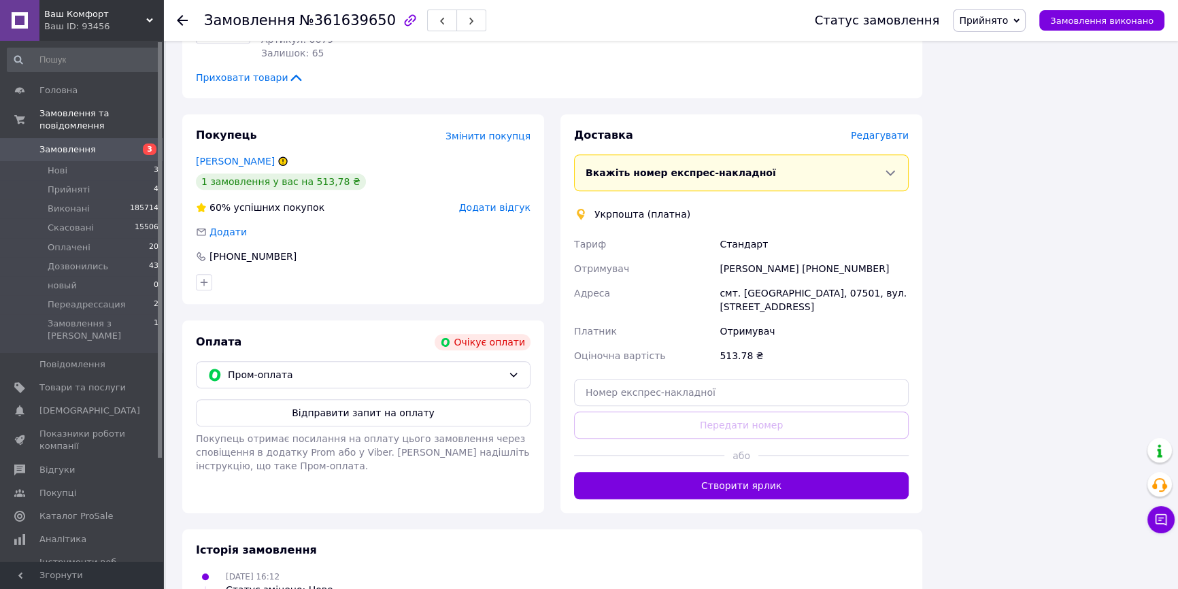
scroll to position [1292, 0]
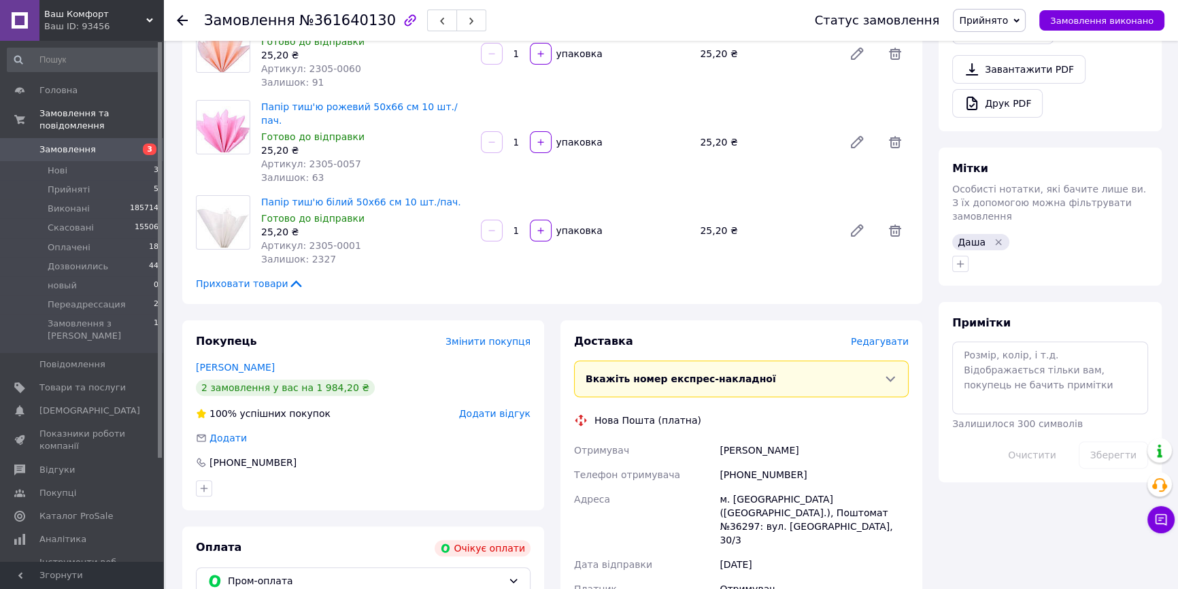
scroll to position [680, 0]
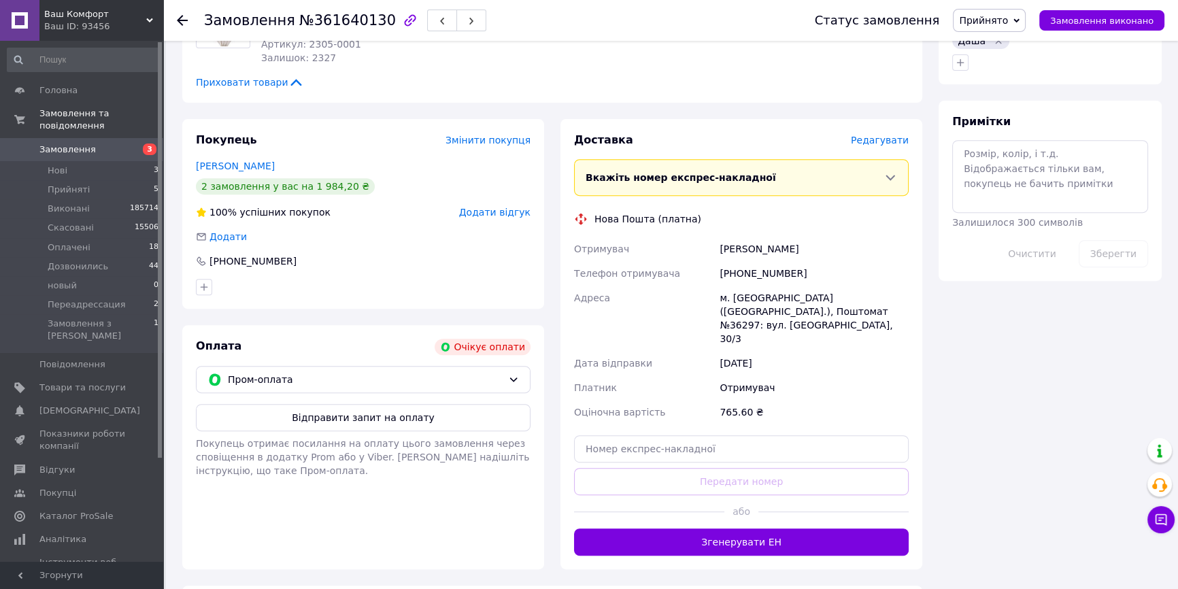
click at [250, 178] on div "2 замовлення у вас на 1 984,20 ₴" at bounding box center [285, 186] width 179 height 16
click at [255, 161] on link "[PERSON_NAME]" at bounding box center [235, 166] width 79 height 11
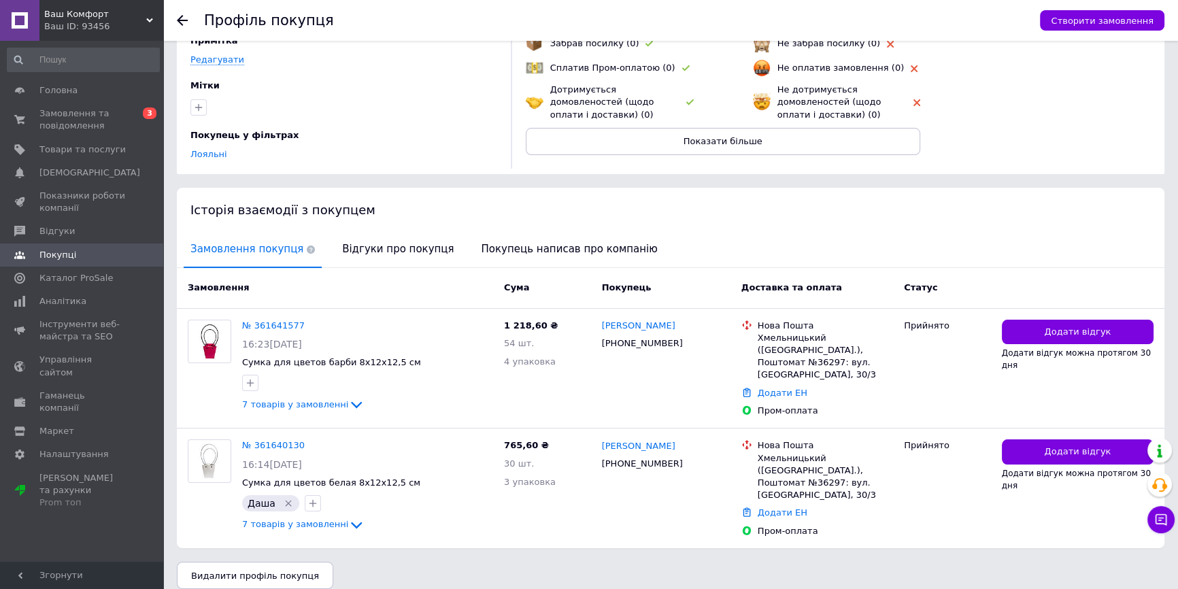
scroll to position [131, 0]
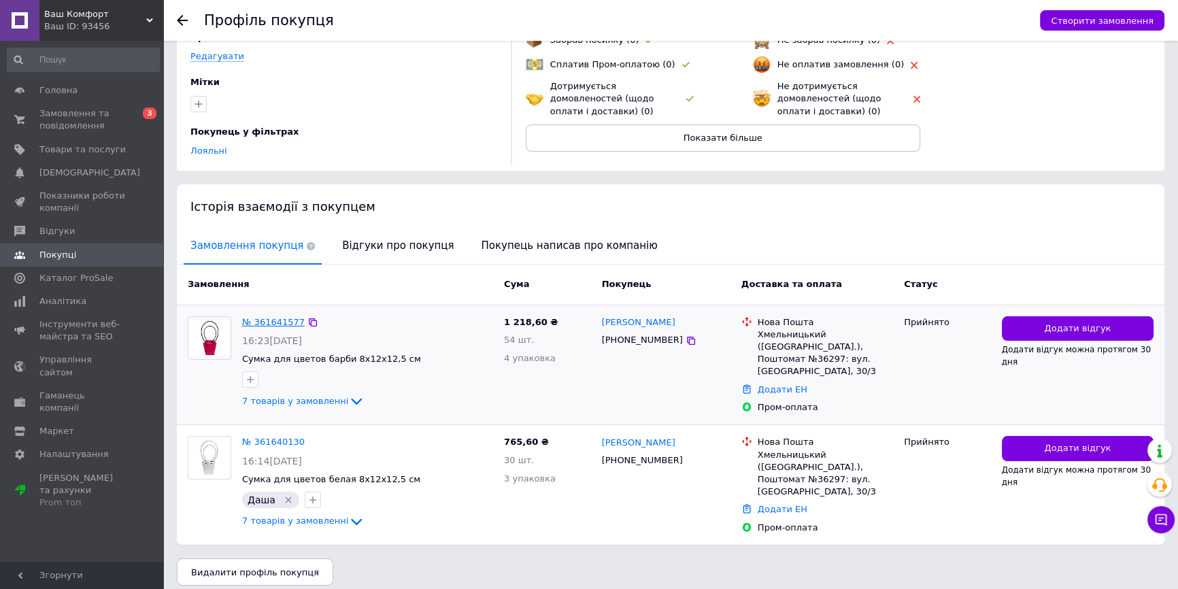
click at [285, 320] on link "№ 361641577" at bounding box center [273, 322] width 63 height 10
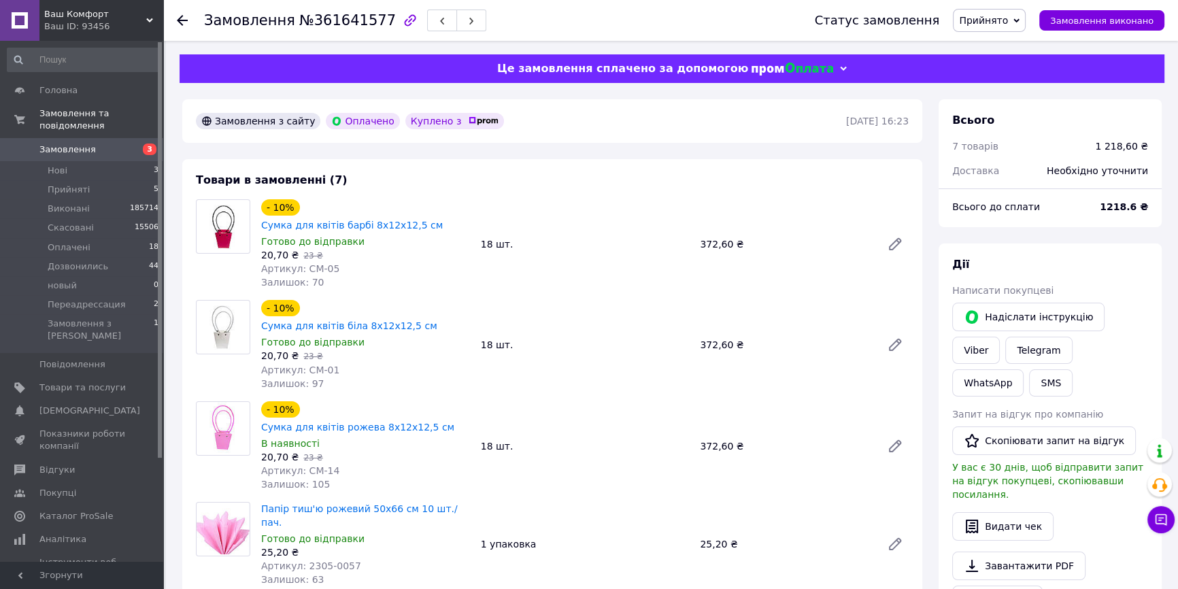
click at [1000, 29] on div "Статус замовлення Прийнято Виконано Скасовано Оплачено Дозвонились новый Переад…" at bounding box center [976, 20] width 377 height 41
click at [1000, 27] on span "Прийнято" at bounding box center [989, 20] width 73 height 23
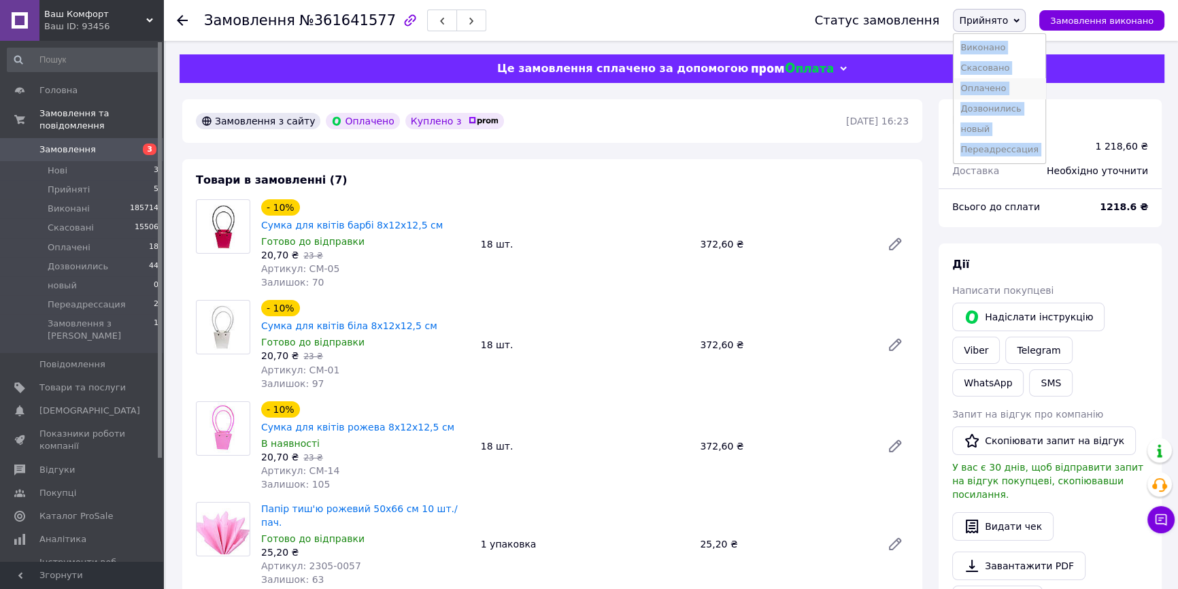
click at [1007, 80] on li "Оплачено" at bounding box center [1000, 88] width 92 height 20
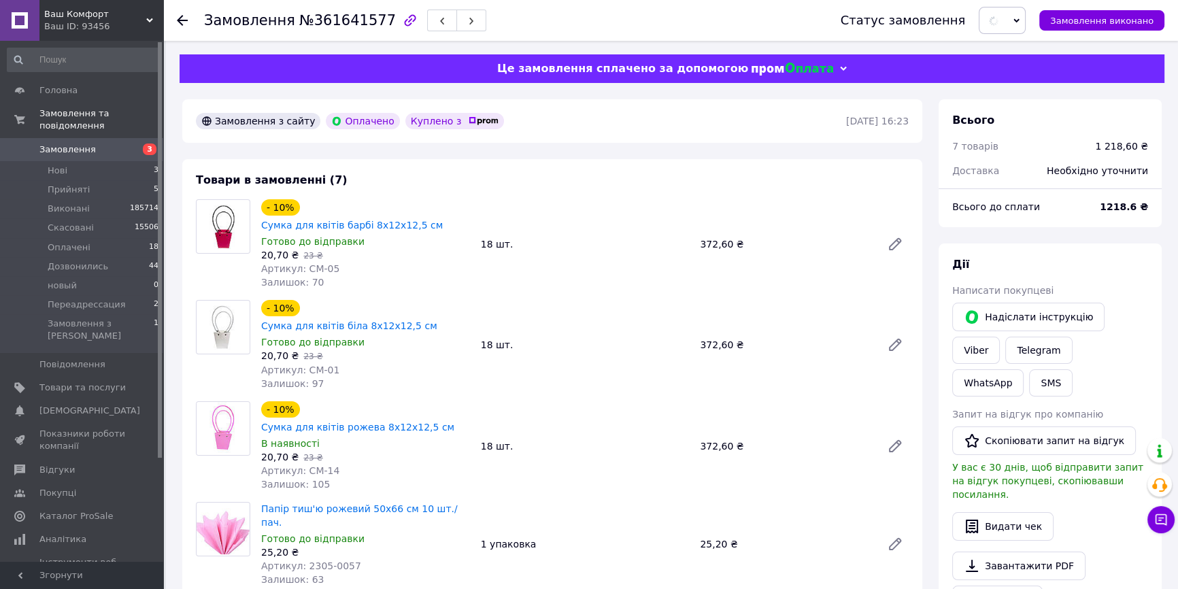
click at [361, 14] on span "№361641577" at bounding box center [347, 20] width 97 height 16
copy span "361641577"
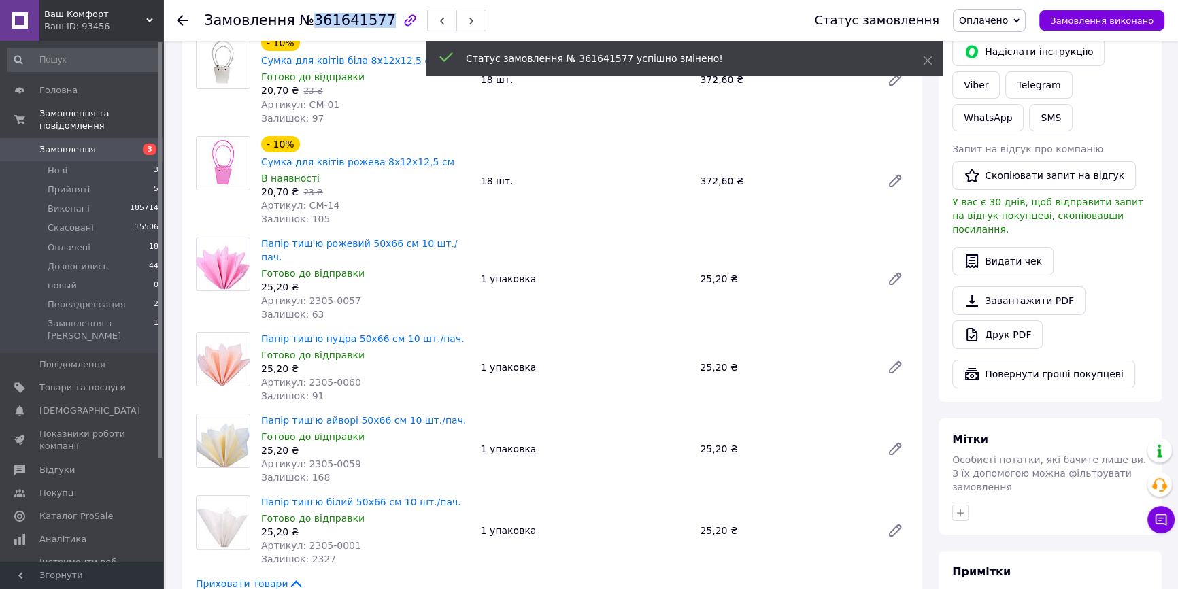
scroll to position [556, 0]
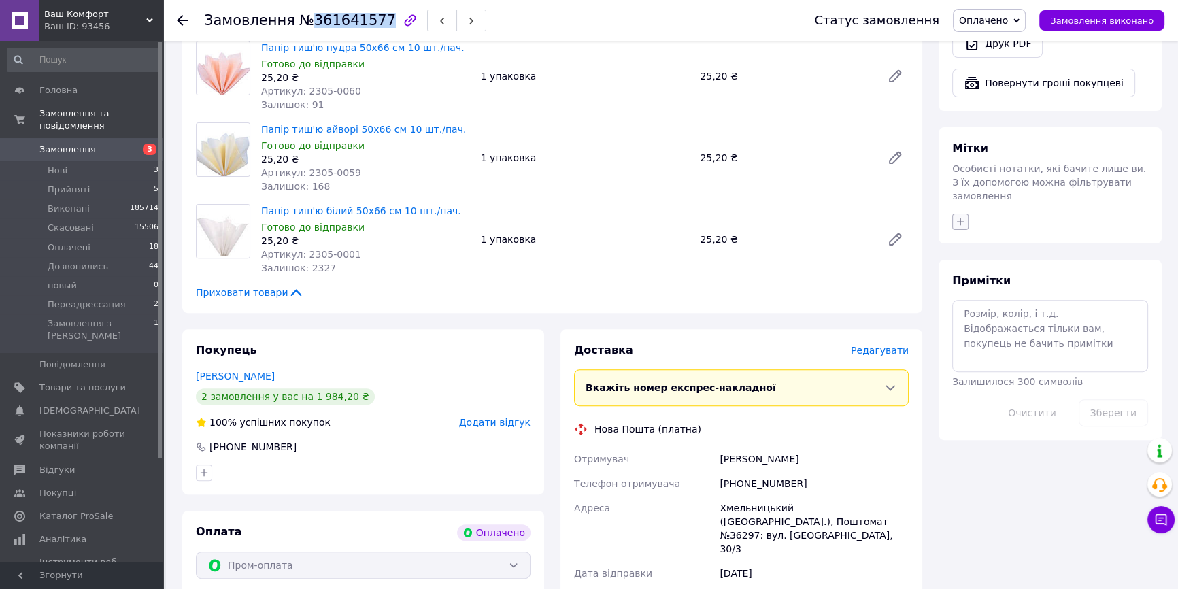
click at [965, 216] on icon "button" at bounding box center [960, 221] width 11 height 11
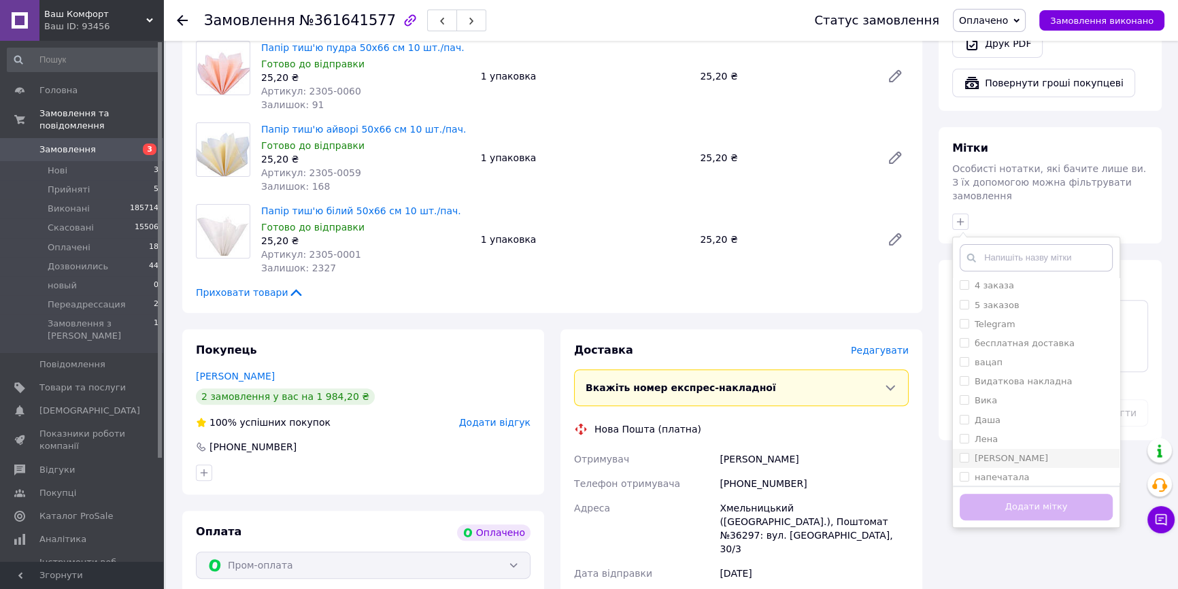
scroll to position [61, 0]
click at [1021, 393] on div "Даша" at bounding box center [1036, 399] width 153 height 12
checkbox input "true"
click at [1020, 451] on label "напечатала" at bounding box center [1002, 456] width 54 height 10
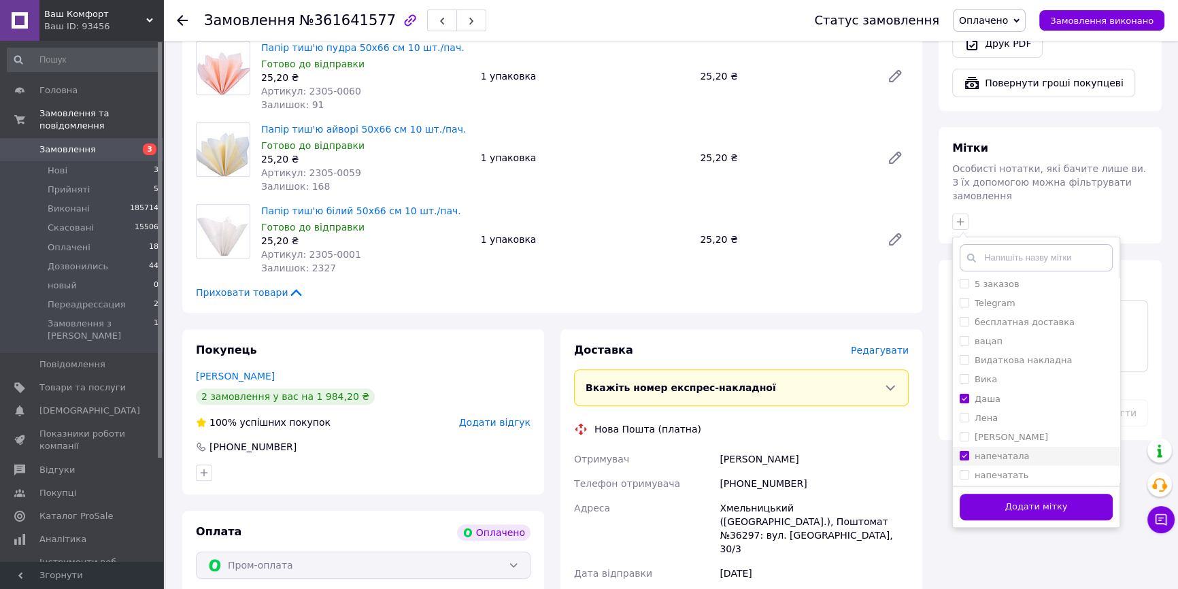
checkbox input "true"
click at [1020, 494] on button "Додати мітку" at bounding box center [1036, 507] width 153 height 27
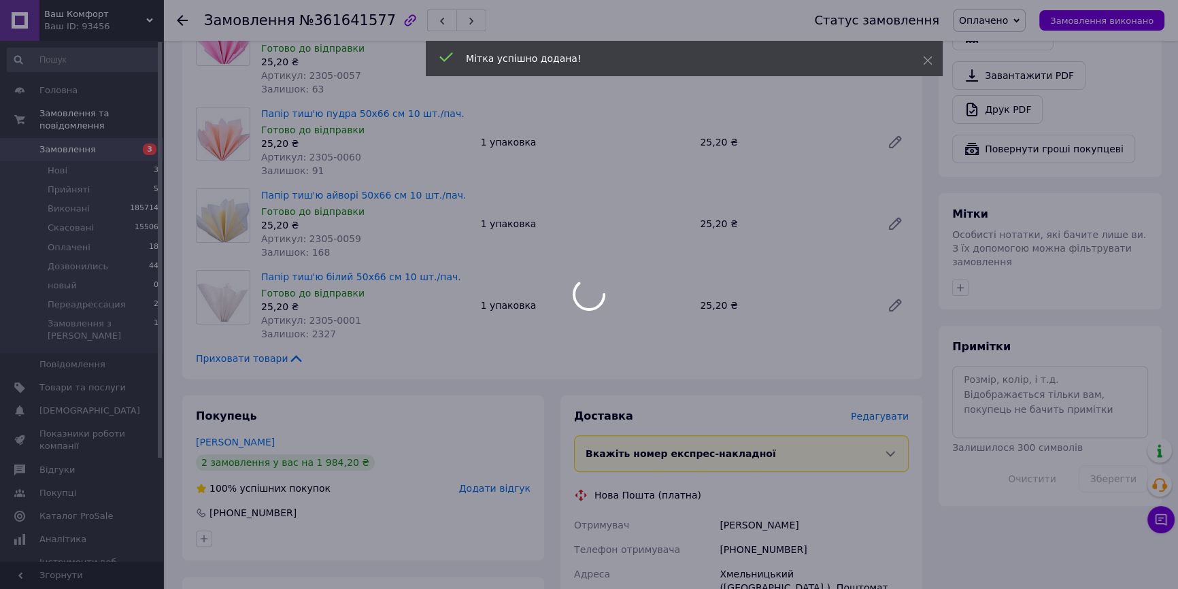
scroll to position [371, 0]
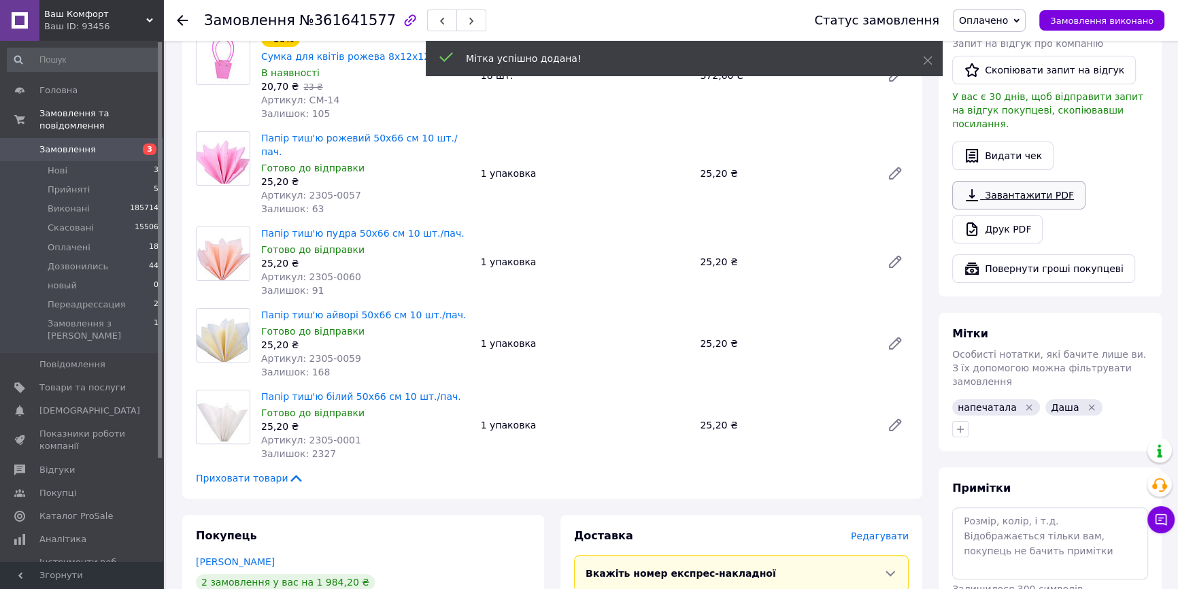
click at [1024, 181] on link "Завантажити PDF" at bounding box center [1018, 195] width 133 height 29
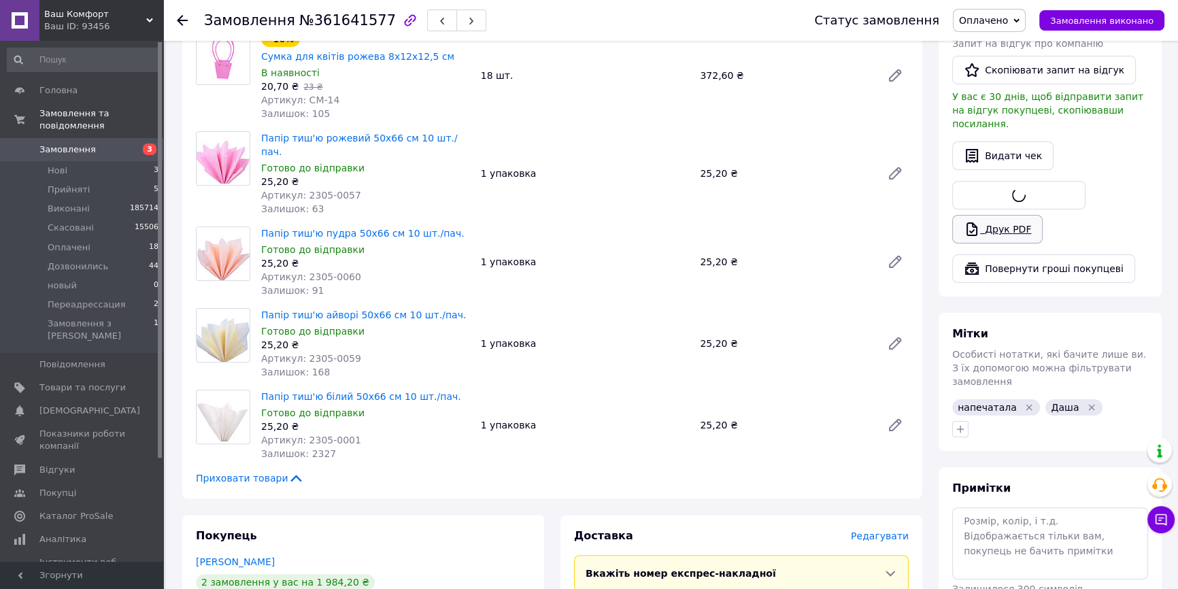
click at [1021, 215] on link "Друк PDF" at bounding box center [997, 229] width 90 height 29
click at [337, 12] on span "№361641577" at bounding box center [347, 20] width 97 height 16
click at [336, 12] on span "№361641577" at bounding box center [347, 20] width 97 height 16
click at [335, 31] on div "Замовлення №361641577" at bounding box center [345, 20] width 282 height 23
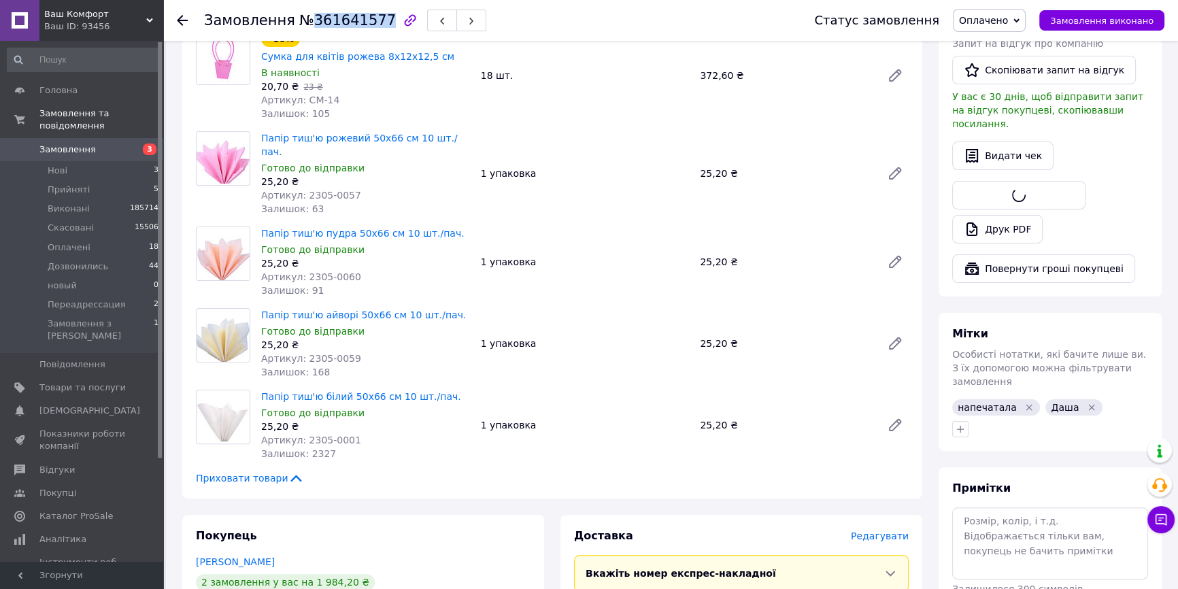
copy span "361641577"
click at [339, 22] on span "№361641577" at bounding box center [347, 20] width 97 height 16
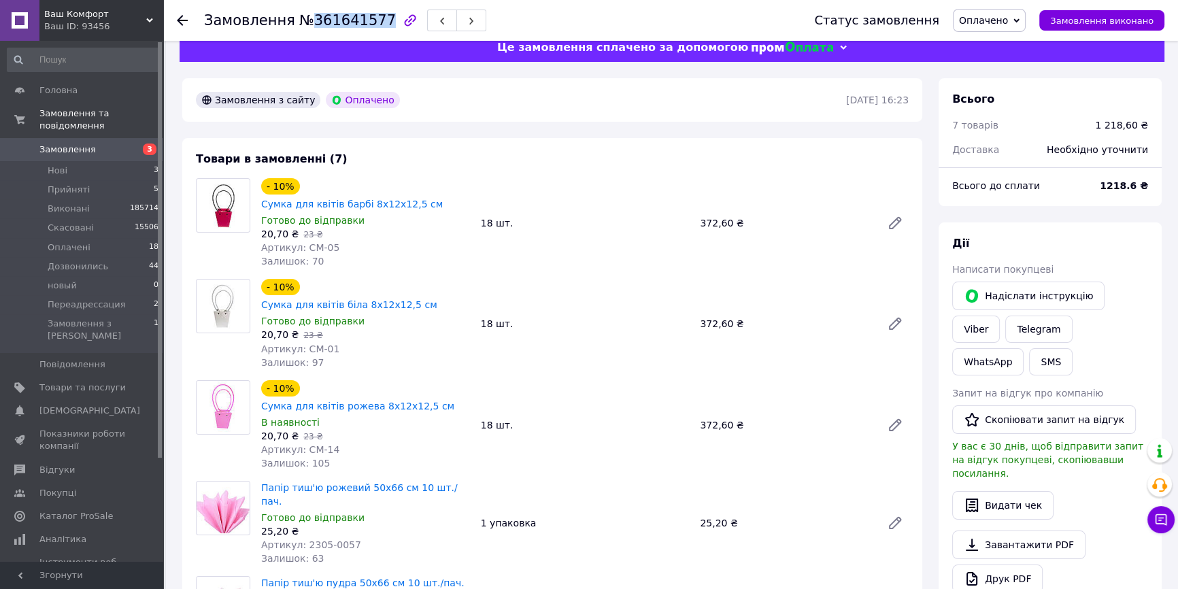
scroll to position [787, 0]
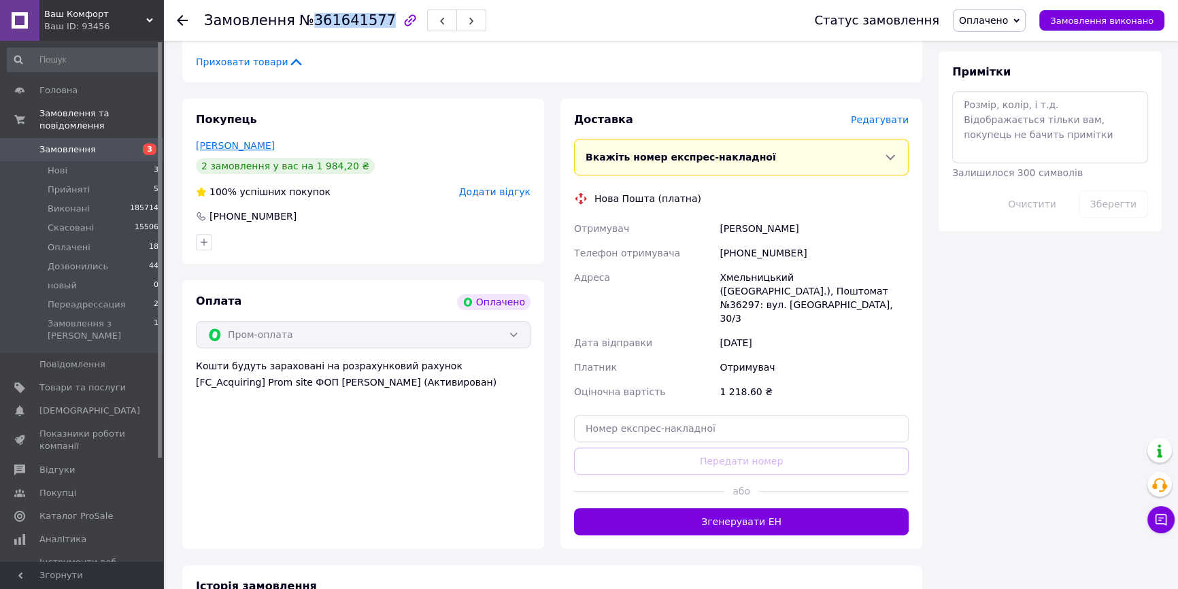
click at [209, 140] on link "[PERSON_NAME]" at bounding box center [235, 145] width 79 height 11
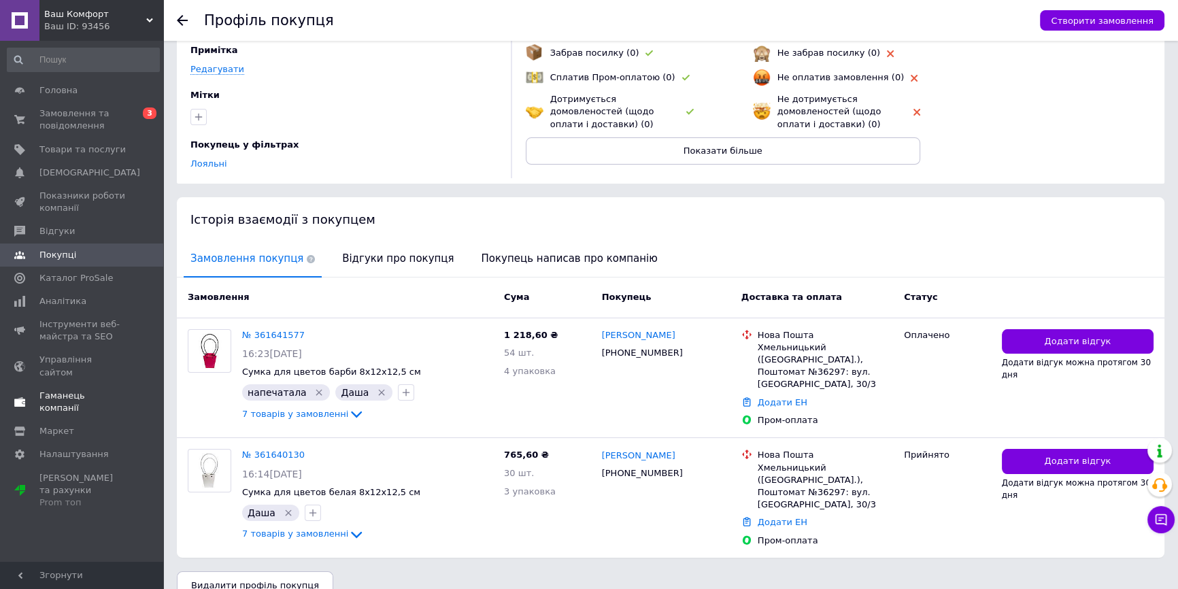
scroll to position [131, 0]
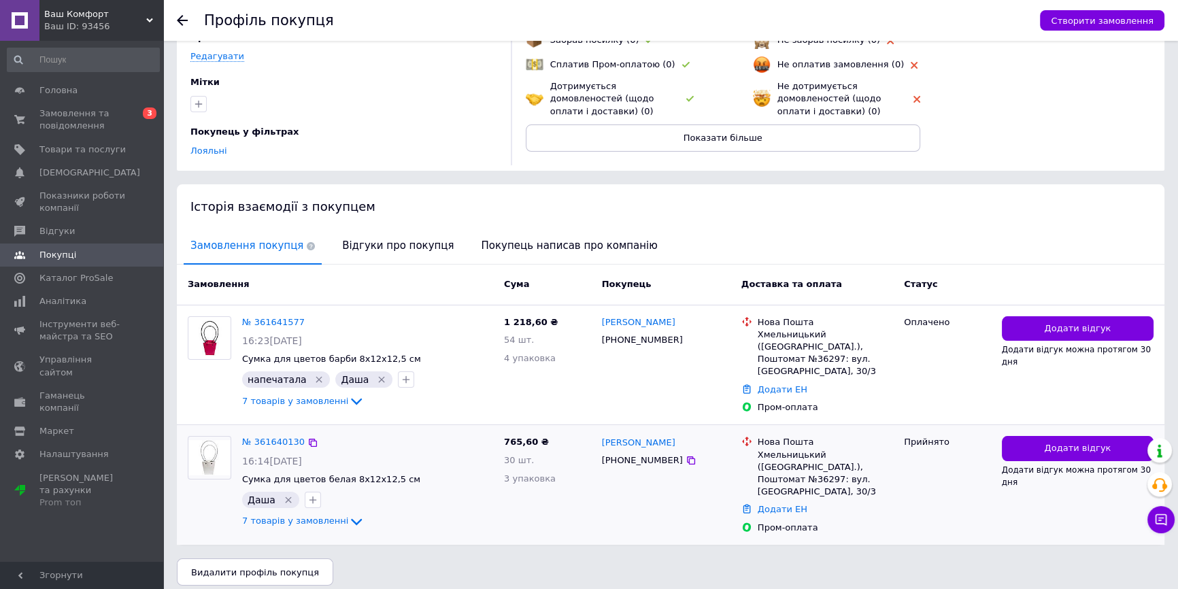
click at [276, 446] on div "№ 361640130 16:14[DATE] Сумка для цветов белая 8х12х12,5 см [PERSON_NAME]   7 т…" at bounding box center [368, 483] width 262 height 104
click at [276, 439] on link "№ 361640130" at bounding box center [273, 442] width 63 height 10
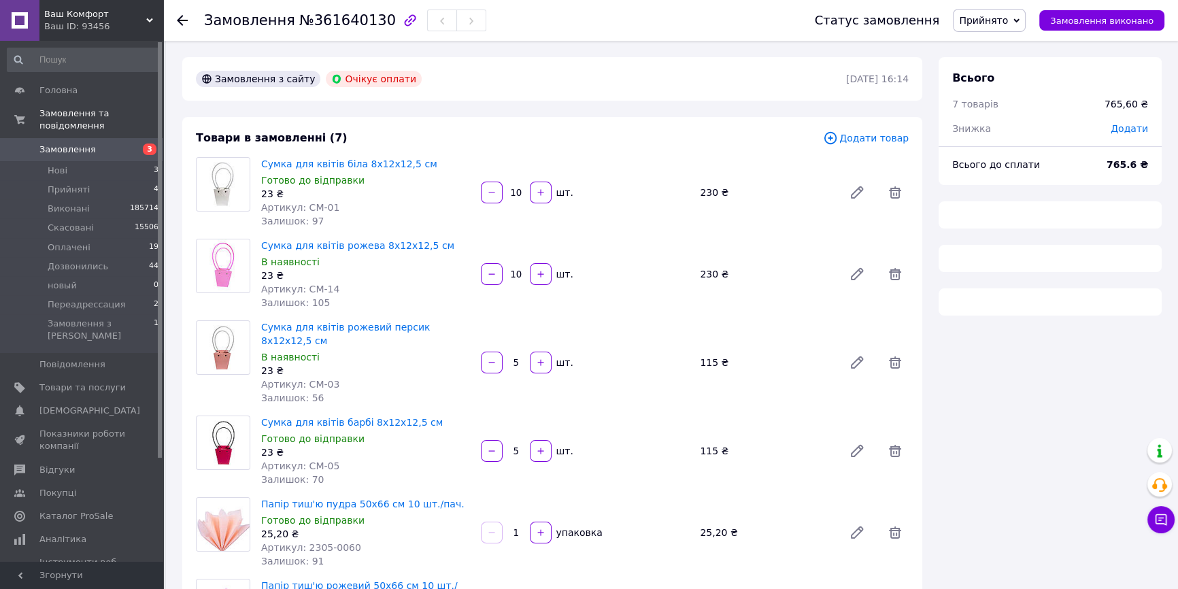
click at [1007, 16] on span "Прийнято" at bounding box center [983, 20] width 49 height 11
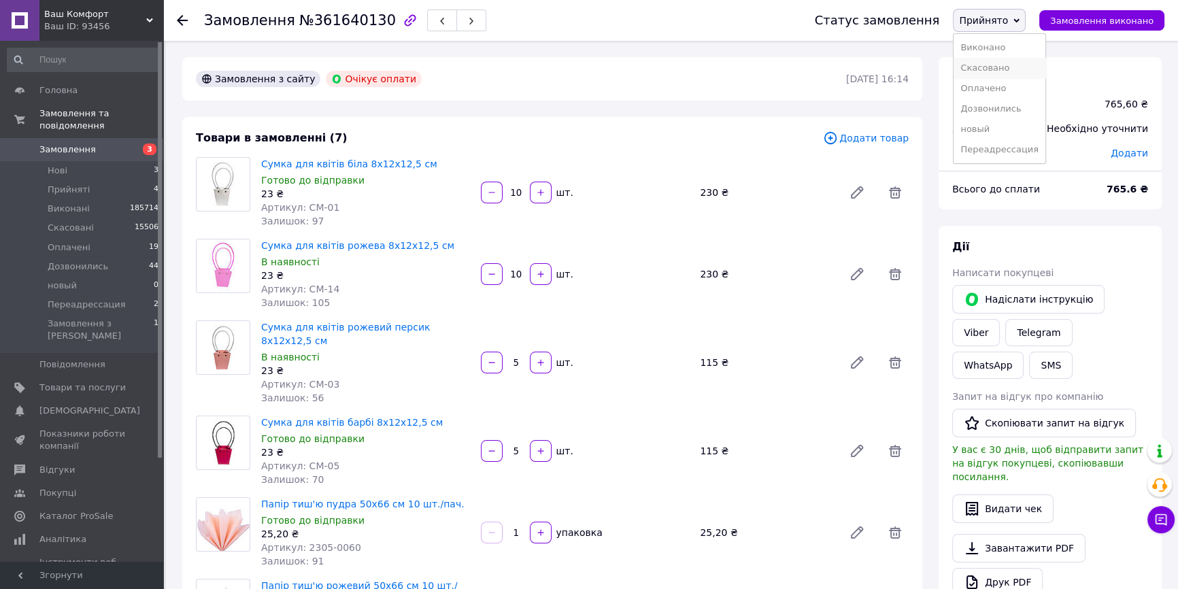
click at [1011, 68] on li "Скасовано" at bounding box center [1000, 68] width 92 height 20
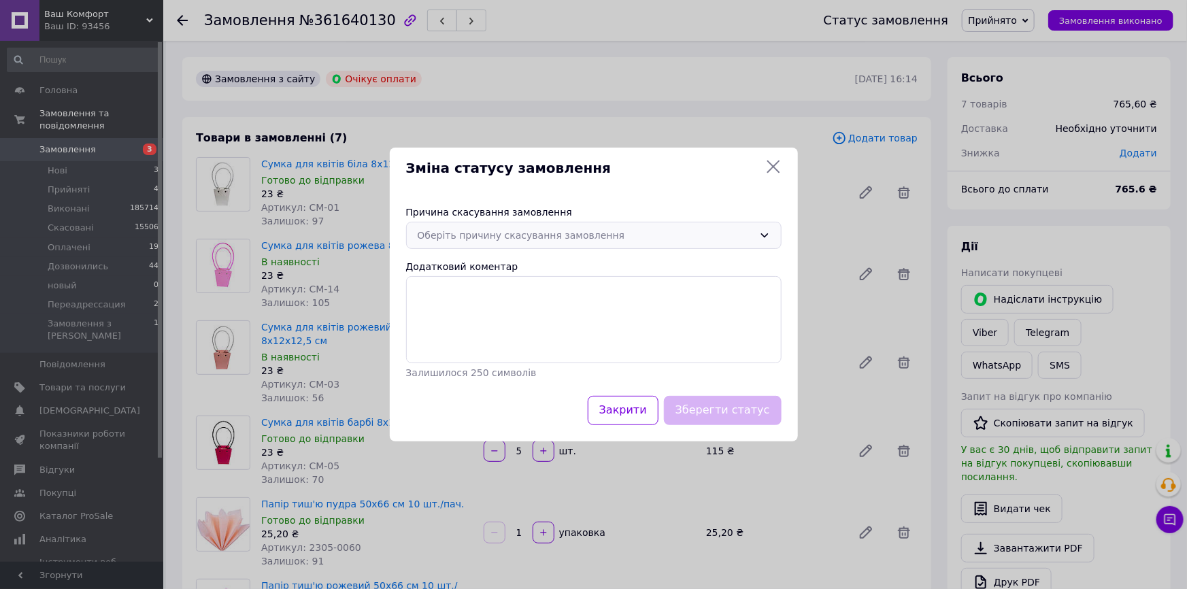
click at [449, 231] on div "Оберіть причину скасування замовлення" at bounding box center [586, 235] width 336 height 15
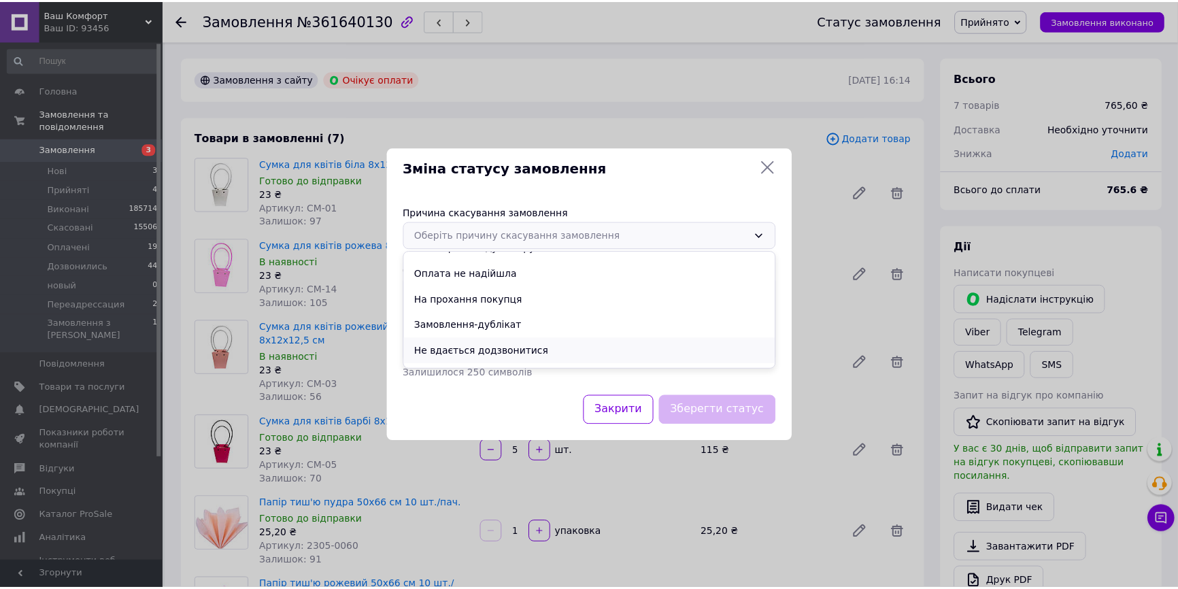
scroll to position [61, 0]
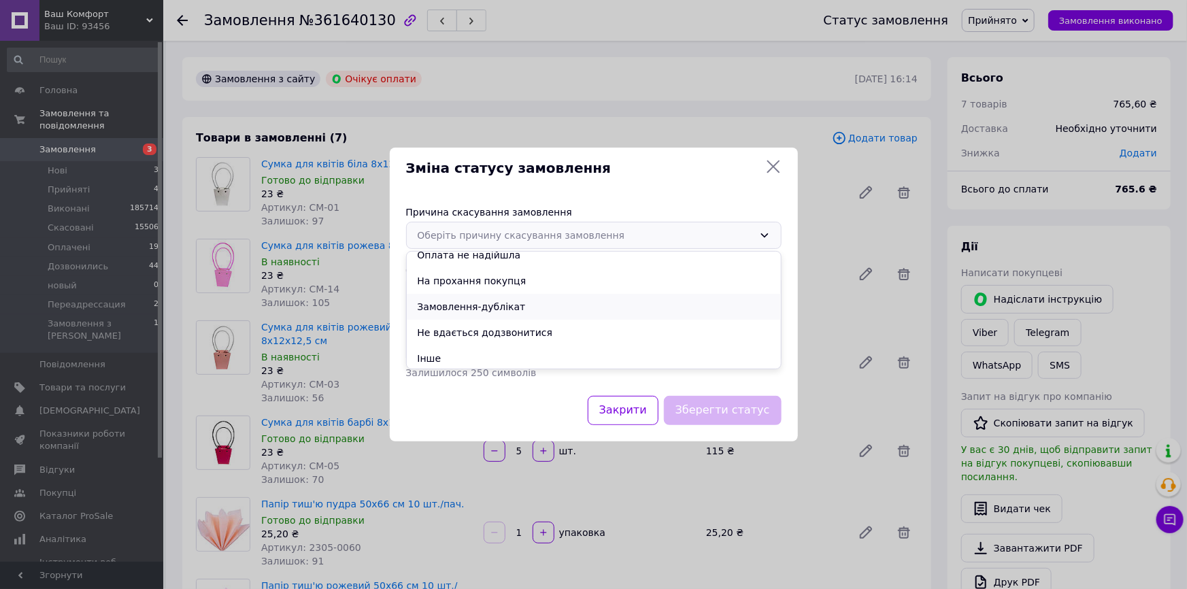
click at [501, 306] on li "Замовлення-дублікат" at bounding box center [594, 307] width 374 height 26
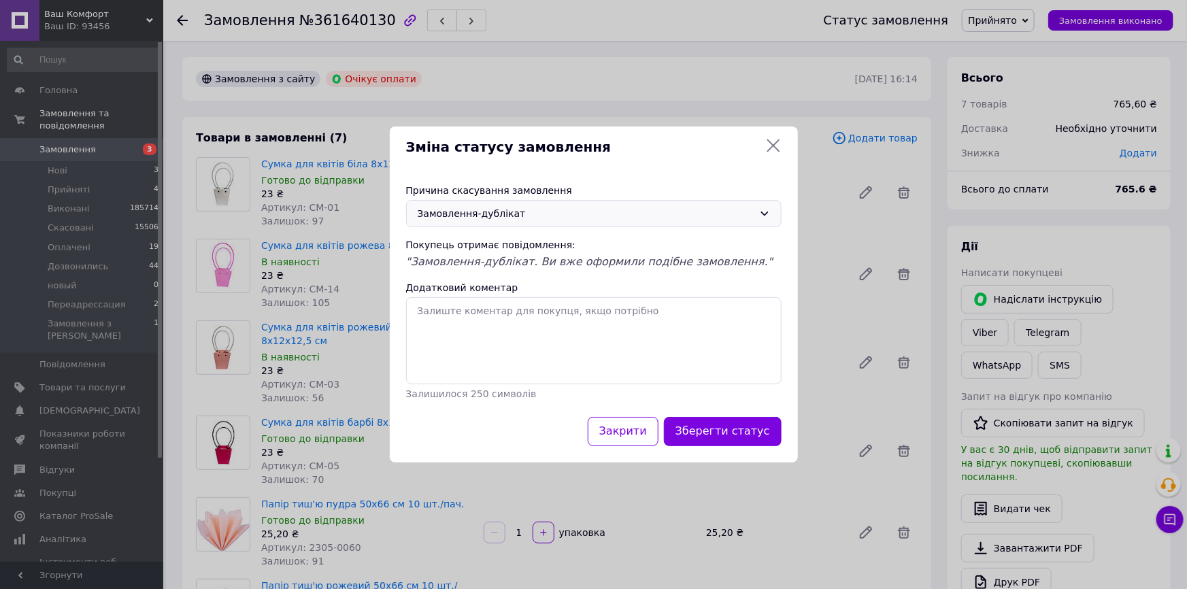
drag, startPoint x: 724, startPoint y: 439, endPoint x: 722, endPoint y: 431, distance: 7.8
click at [724, 439] on button "Зберегти статус" at bounding box center [723, 431] width 118 height 29
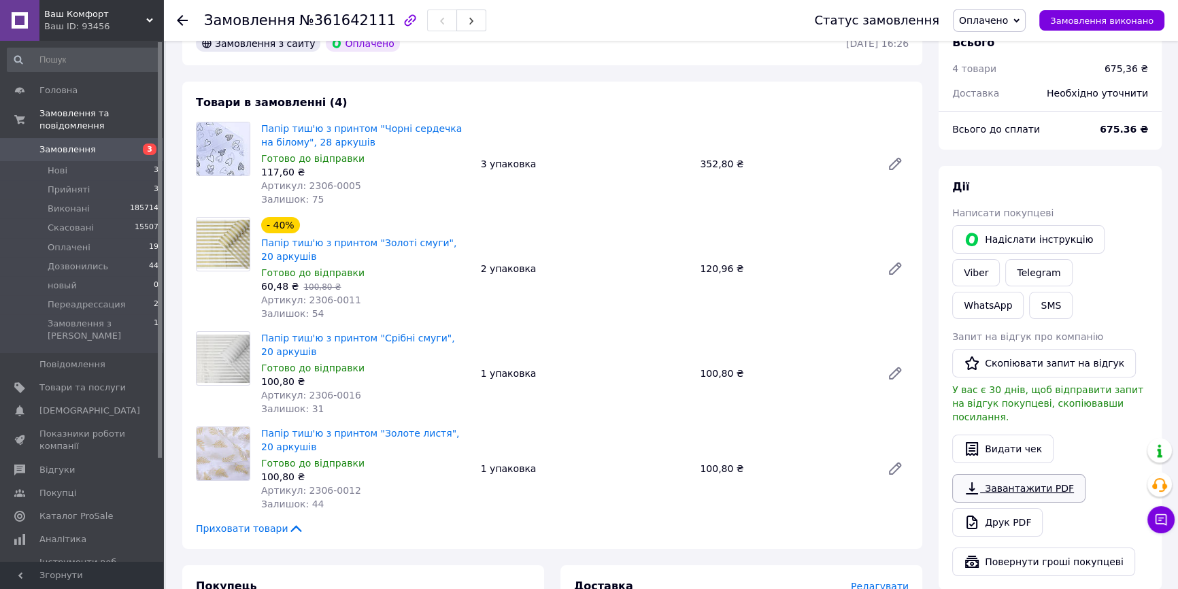
scroll to position [123, 0]
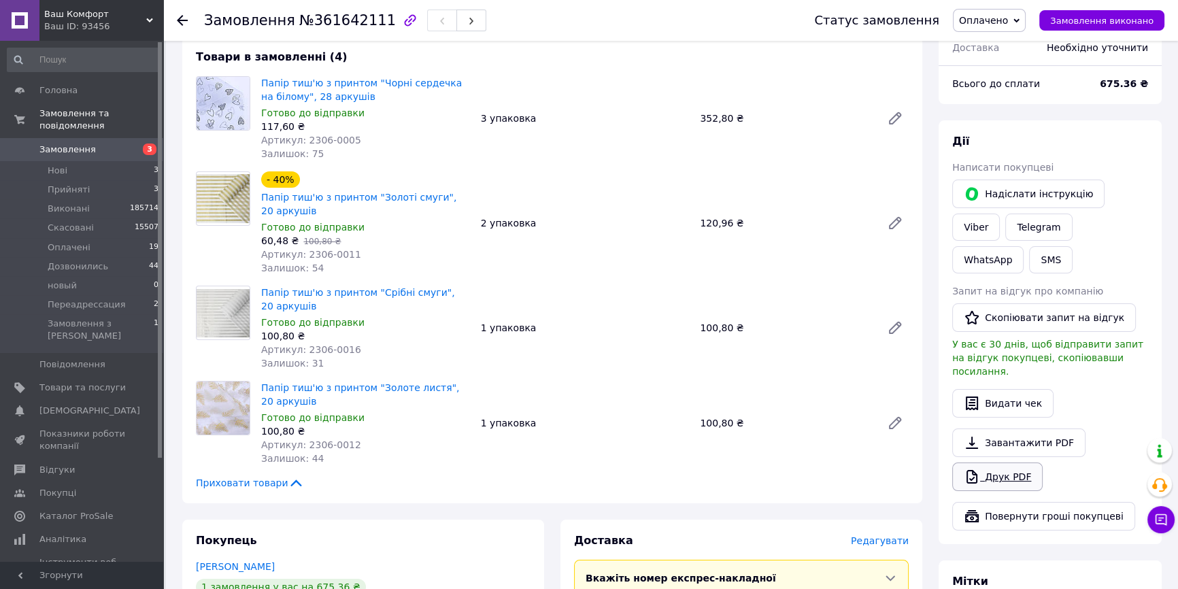
click at [1026, 463] on link "Друк PDF" at bounding box center [997, 477] width 90 height 29
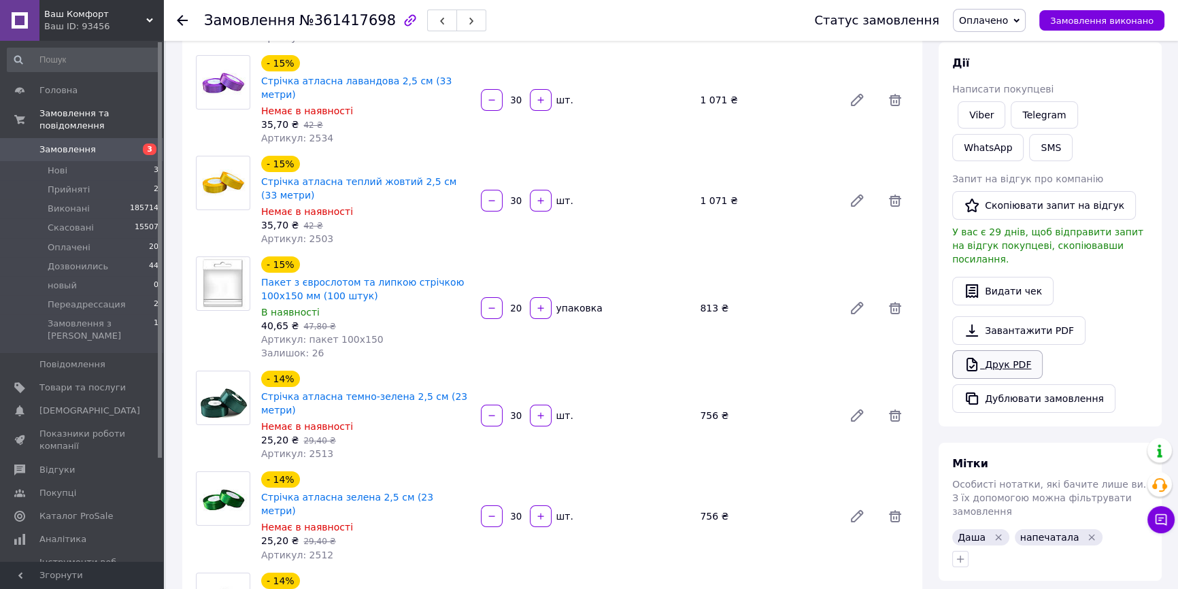
scroll to position [185, 0]
click at [1000, 349] on link "Друк PDF" at bounding box center [997, 363] width 90 height 29
